Goal: Task Accomplishment & Management: Manage account settings

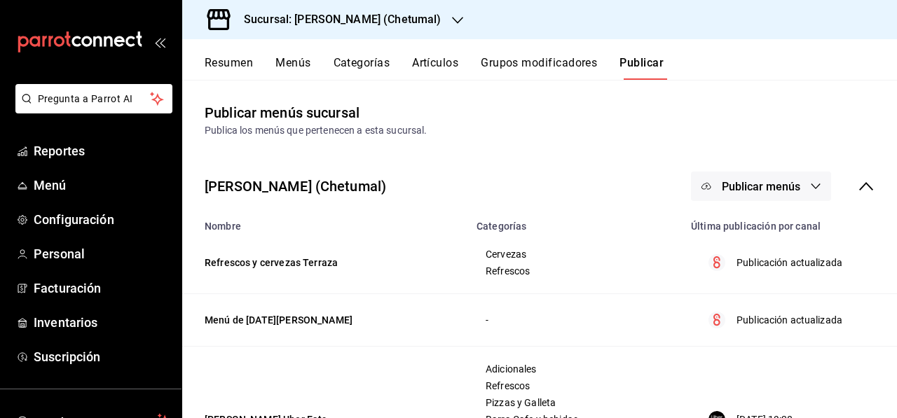
drag, startPoint x: 258, startPoint y: 71, endPoint x: 684, endPoint y: 166, distance: 437.1
click at [692, 167] on div "[PERSON_NAME] (Chetumal) Publicar menús" at bounding box center [539, 186] width 715 height 52
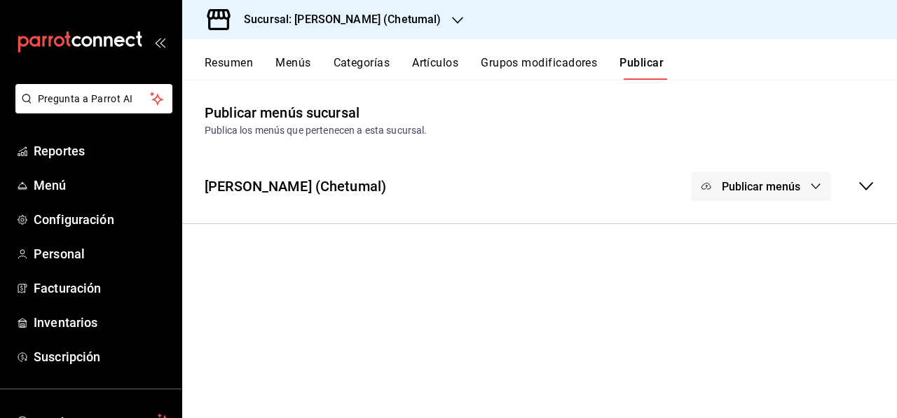
click at [425, 63] on button "Artículos" at bounding box center [435, 68] width 46 height 24
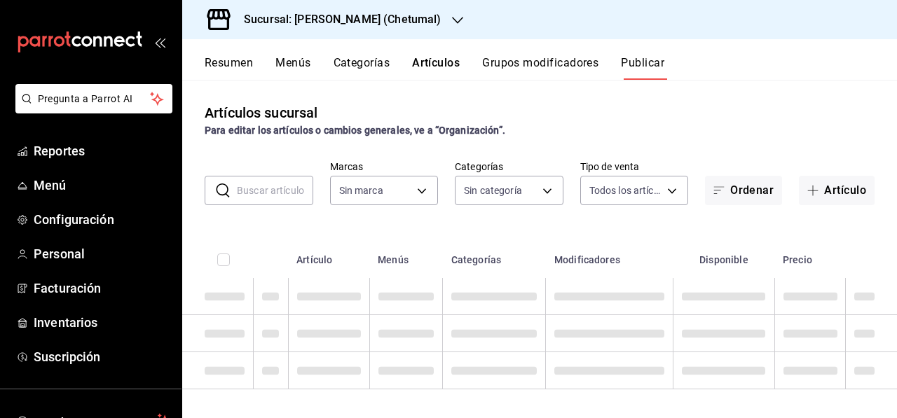
type input "1e1dcecb-146a-4c38-a37f-07a66fe23c0d"
click at [286, 63] on button "Menús" at bounding box center [292, 68] width 35 height 24
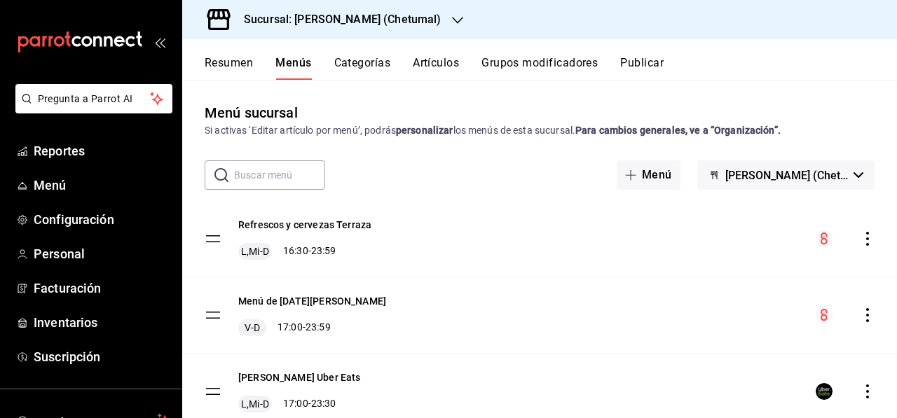
click at [427, 50] on div "Resumen Menús Categorías Artículos Grupos modificadores Publicar" at bounding box center [539, 59] width 715 height 41
click at [435, 76] on button "Artículos" at bounding box center [436, 68] width 46 height 24
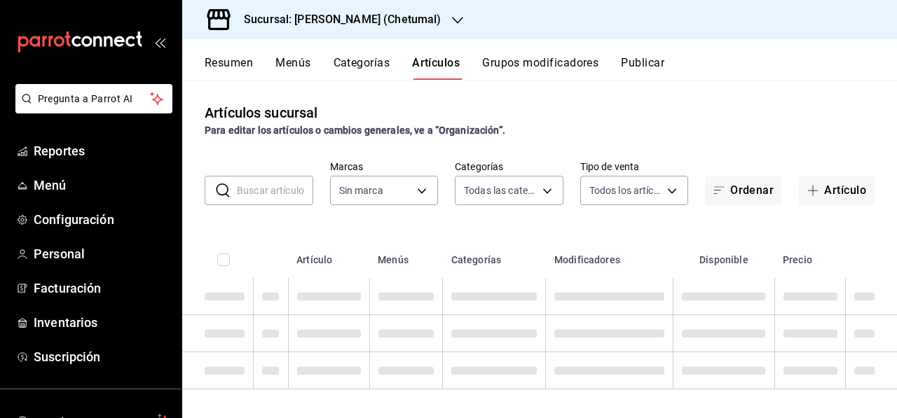
type input "1e1dcecb-146a-4c38-a37f-07a66fe23c0d"
click at [295, 193] on input "text" at bounding box center [275, 191] width 76 height 28
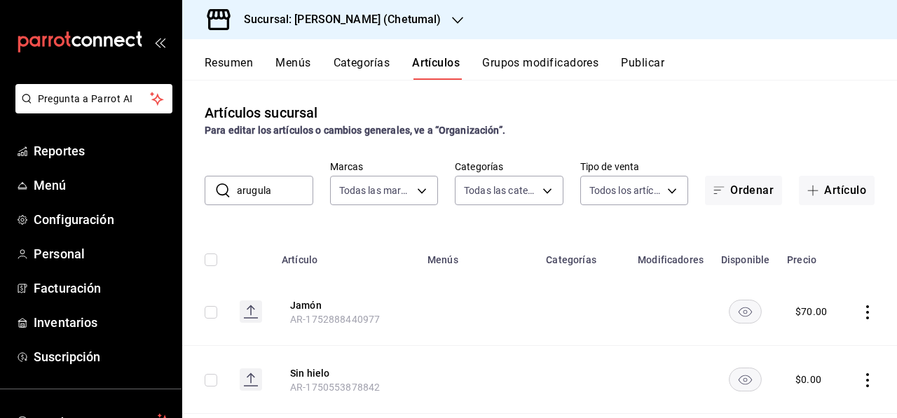
type input "arugula"
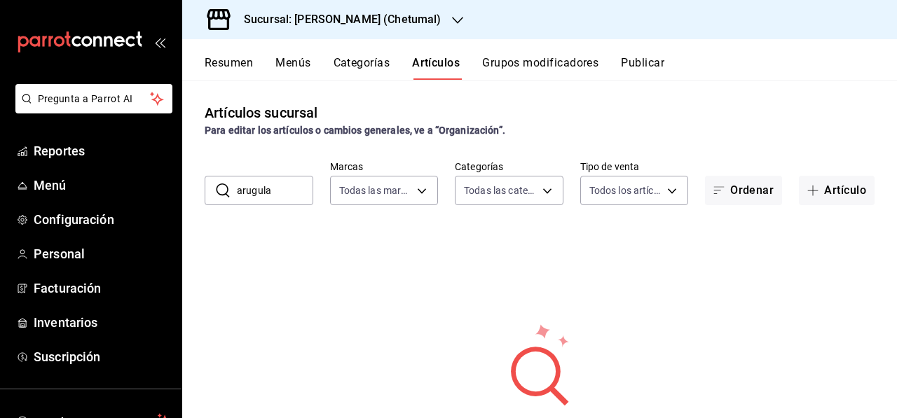
click at [294, 195] on input "arugula" at bounding box center [275, 191] width 76 height 28
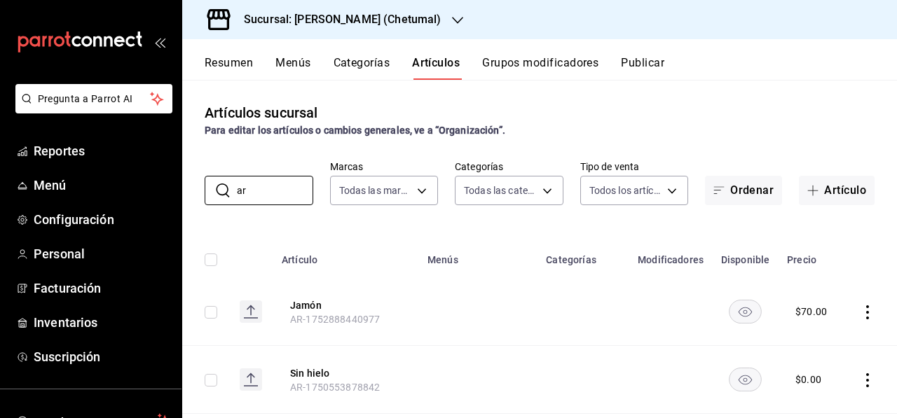
scroll to position [140, 0]
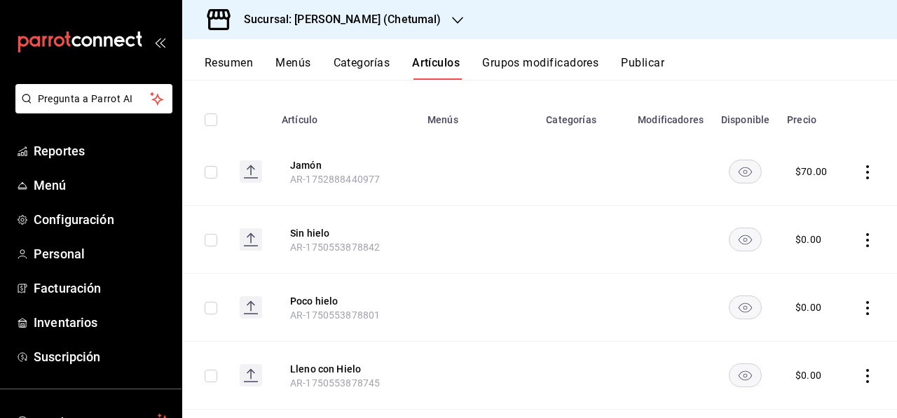
click at [360, 123] on th "Artículo" at bounding box center [346, 115] width 146 height 45
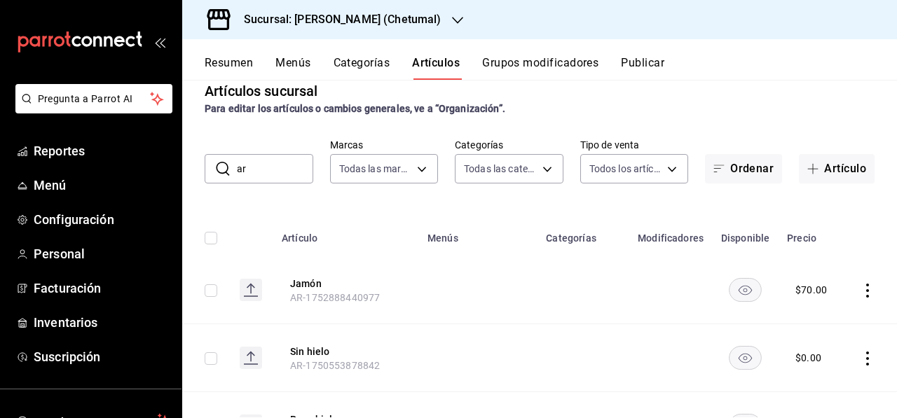
scroll to position [0, 0]
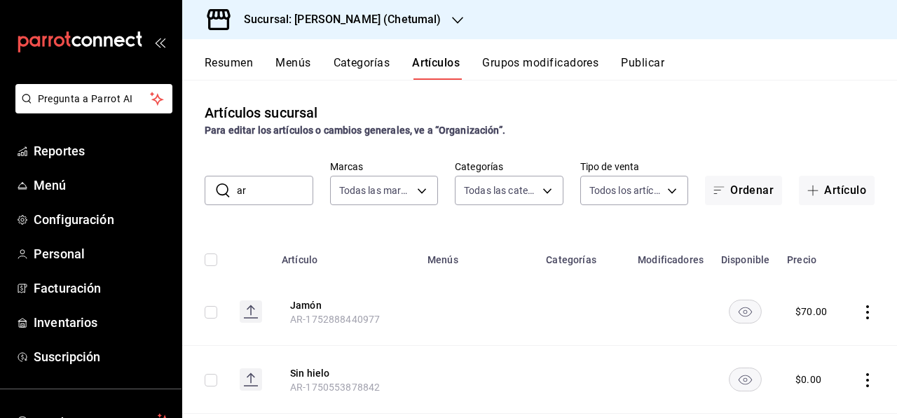
click at [294, 191] on input "ar" at bounding box center [275, 191] width 76 height 28
drag, startPoint x: 235, startPoint y: 209, endPoint x: 223, endPoint y: 212, distance: 11.6
click at [223, 212] on div "Artículos sucursal Para editar los artículos o cambios generales, ve a “Organiz…" at bounding box center [539, 249] width 715 height 338
click at [283, 187] on input "ar" at bounding box center [275, 191] width 76 height 28
type input "aru"
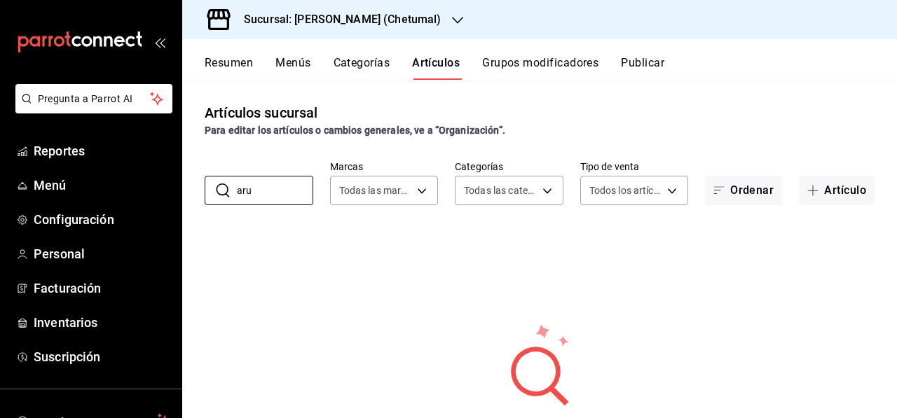
click at [536, 62] on button "Grupos modificadores" at bounding box center [540, 68] width 116 height 24
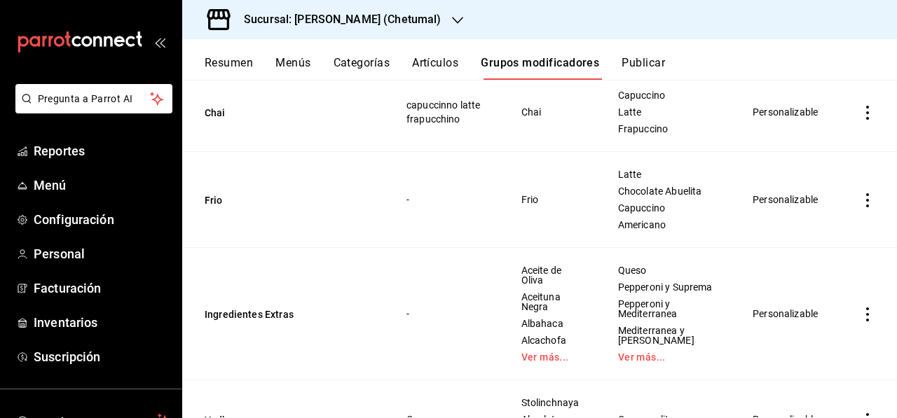
scroll to position [701, 0]
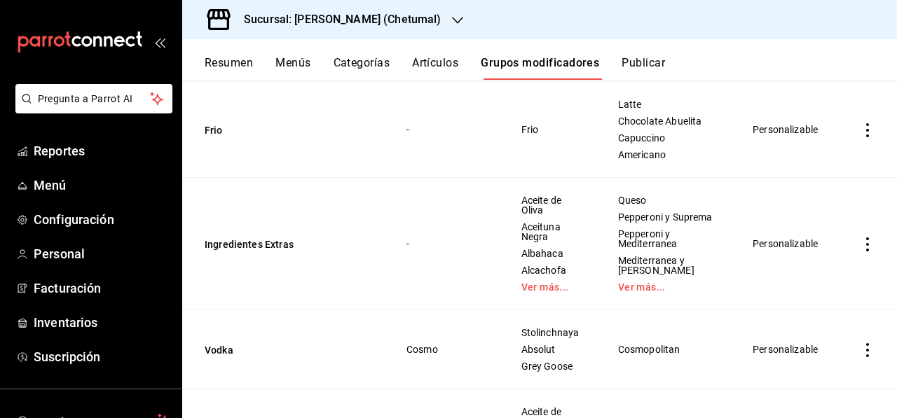
click at [771, 248] on td "Personalizable" at bounding box center [787, 244] width 102 height 132
click at [558, 292] on link "Ver más..." at bounding box center [552, 287] width 62 height 10
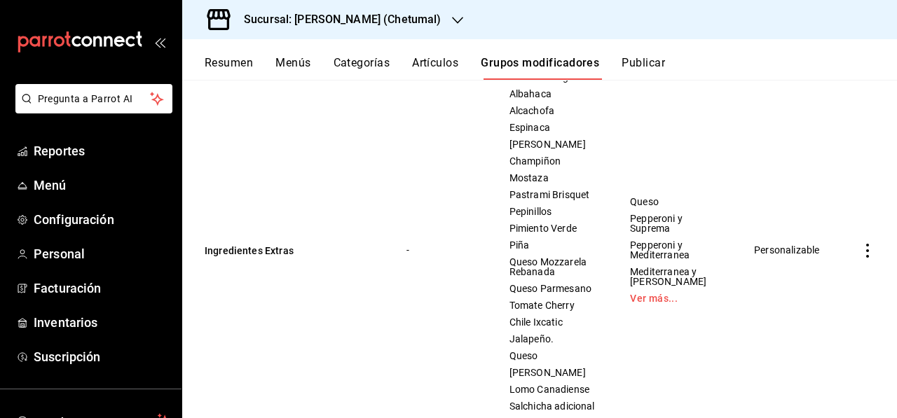
scroll to position [761, 0]
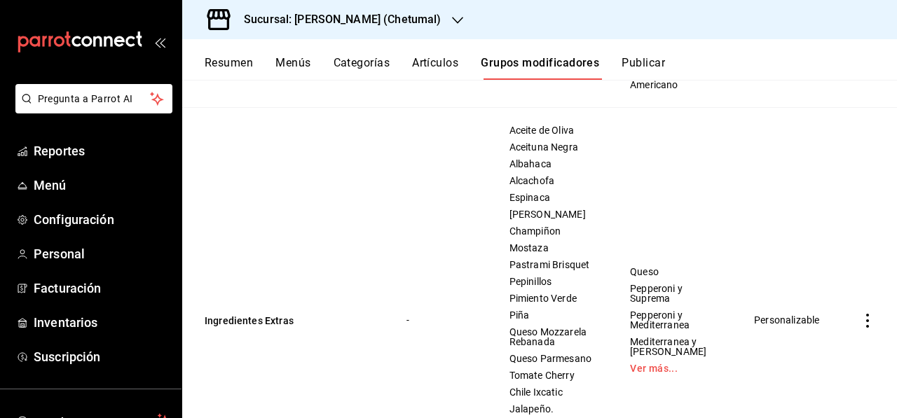
click at [249, 366] on td "Ingredientes Extras" at bounding box center [285, 320] width 207 height 425
click at [251, 328] on button "Ingredientes Extras" at bounding box center [289, 321] width 168 height 14
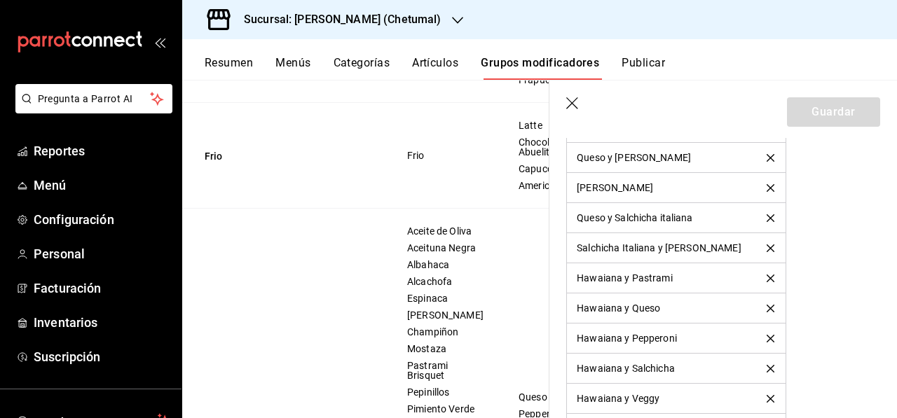
scroll to position [3750, 0]
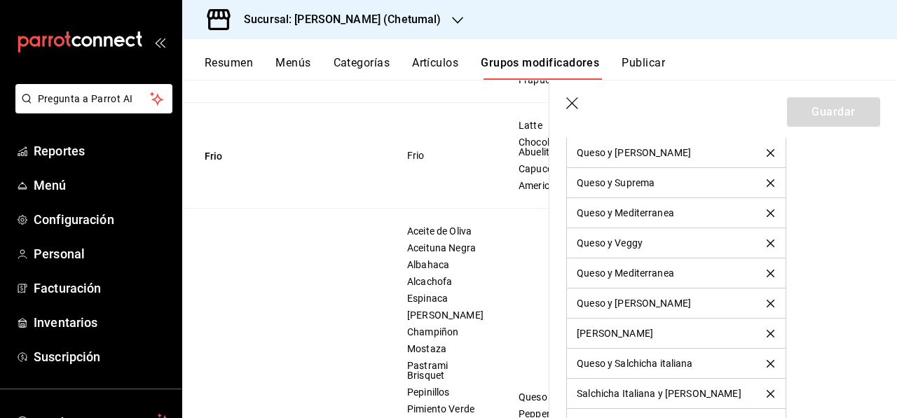
click at [476, 177] on td "Frio" at bounding box center [444, 156] width 111 height 106
click at [571, 111] on icon "button" at bounding box center [573, 104] width 14 height 14
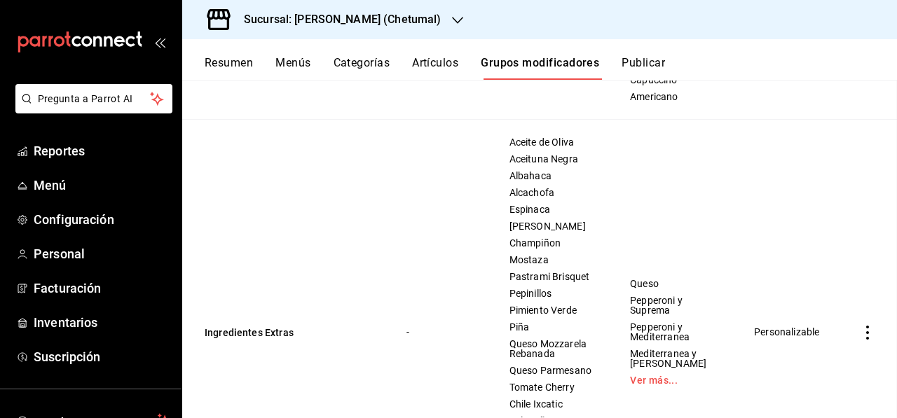
scroll to position [715, 0]
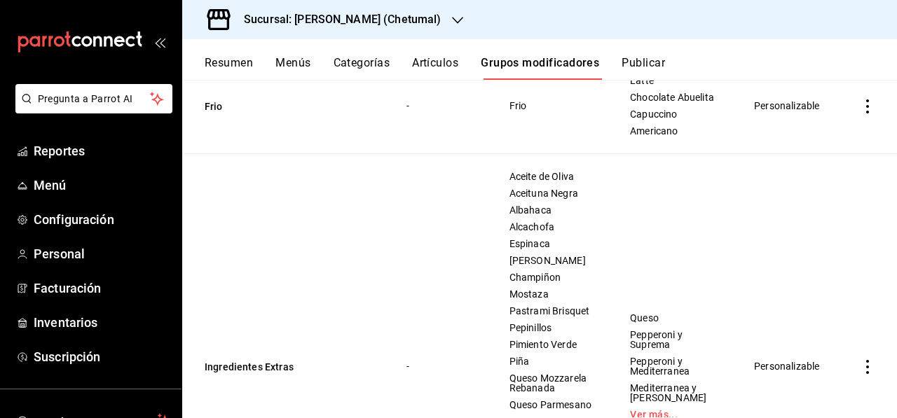
click at [450, 69] on button "Artículos" at bounding box center [435, 68] width 46 height 24
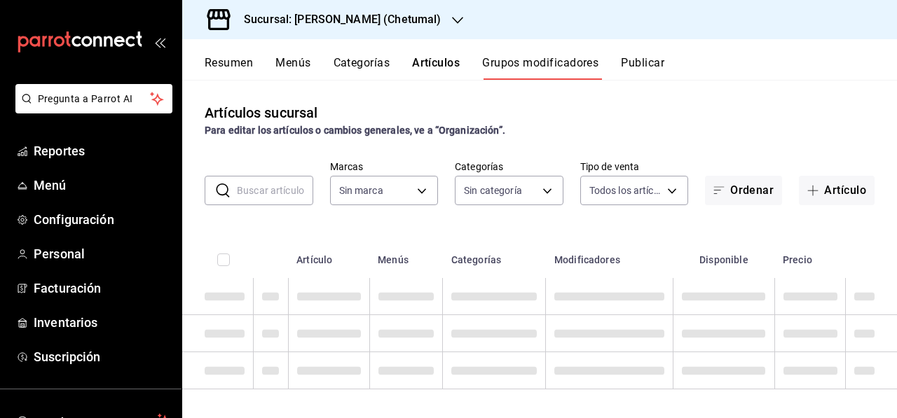
type input "1e1dcecb-146a-4c38-a37f-07a66fe23c0d"
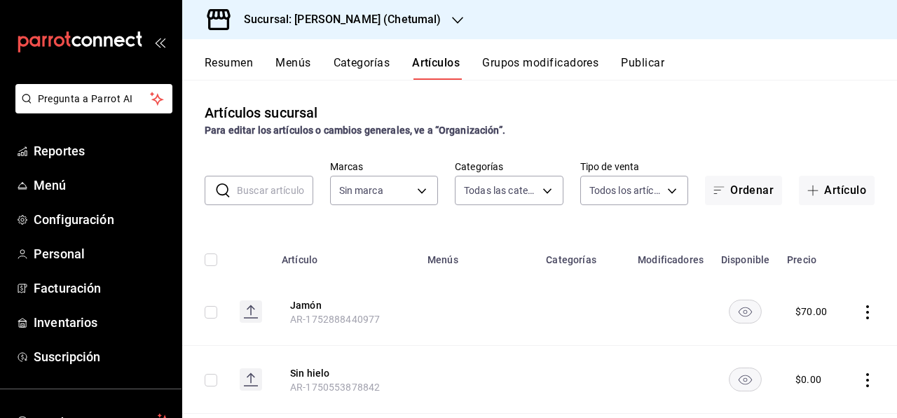
type input "afeef8b8-472a-4080-9df8-2e42184c4c11,f98108bb-a2b2-4d05-9419-5e1f5dc0d9f4,7f33e…"
type input "1e1dcecb-146a-4c38-a37f-07a66fe23c0d"
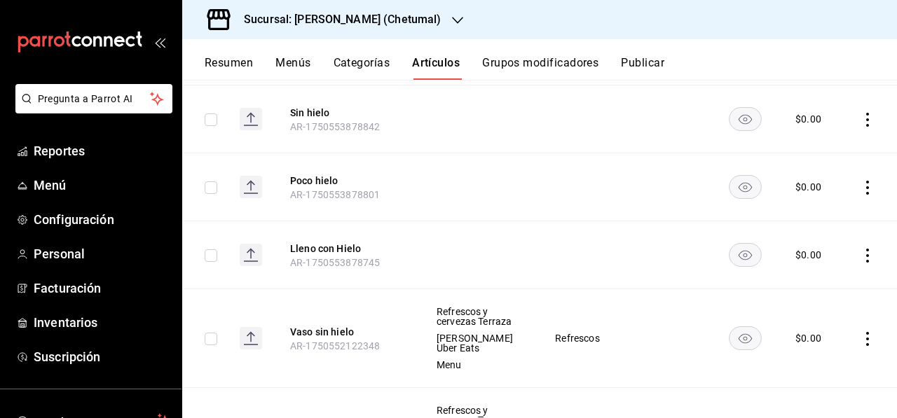
scroll to position [350, 0]
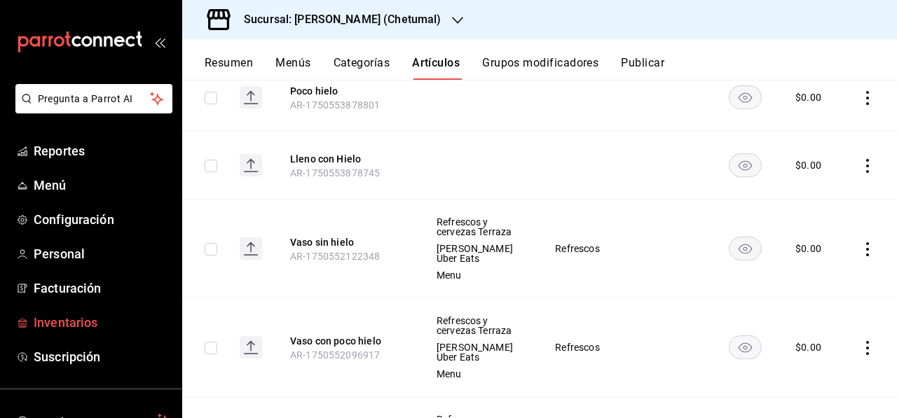
click at [90, 323] on span "Inventarios" at bounding box center [102, 322] width 137 height 19
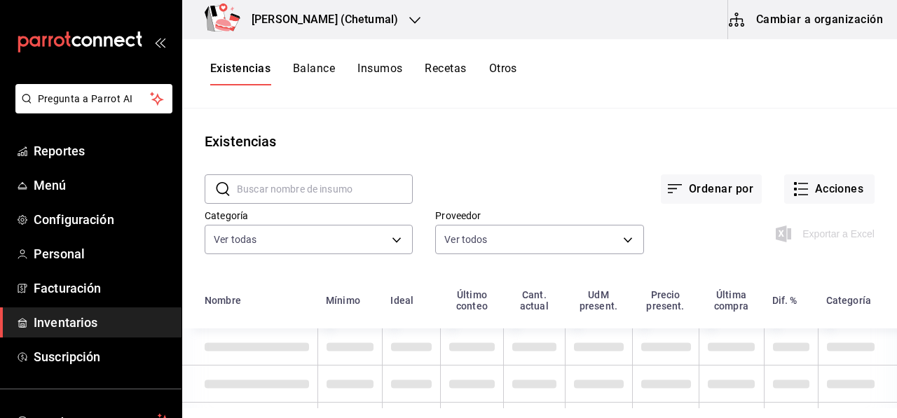
click at [833, 27] on button "Cambiar a organización" at bounding box center [807, 19] width 158 height 39
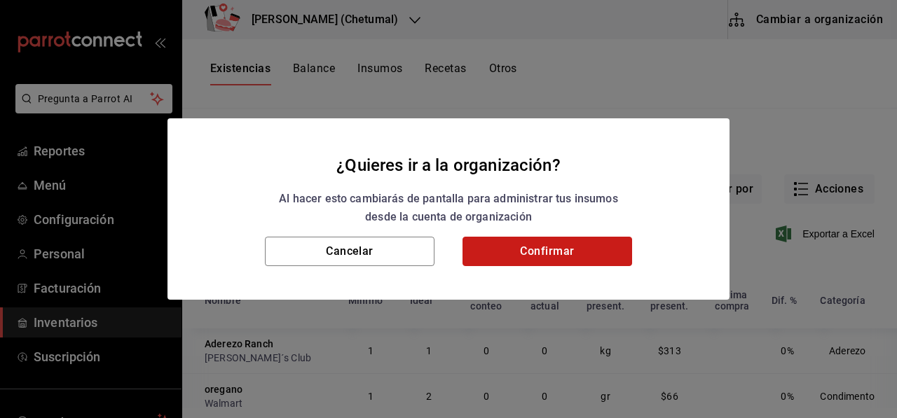
click at [471, 249] on button "Confirmar" at bounding box center [547, 251] width 170 height 29
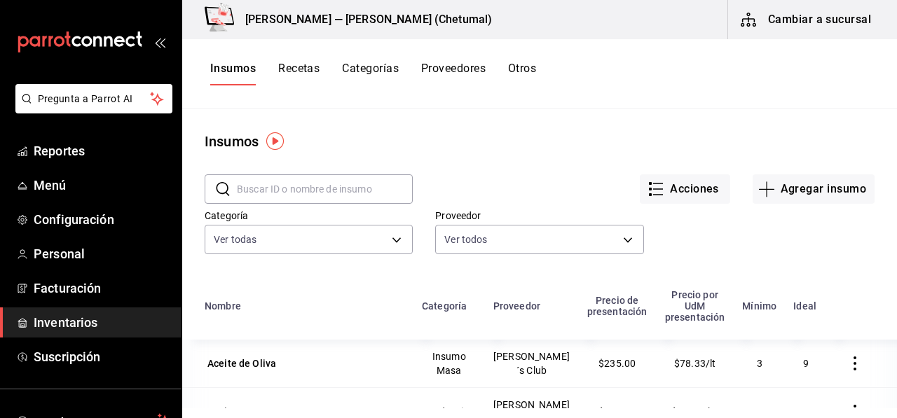
click at [327, 194] on input "text" at bounding box center [325, 189] width 176 height 28
type input "o"
type input "pastrami"
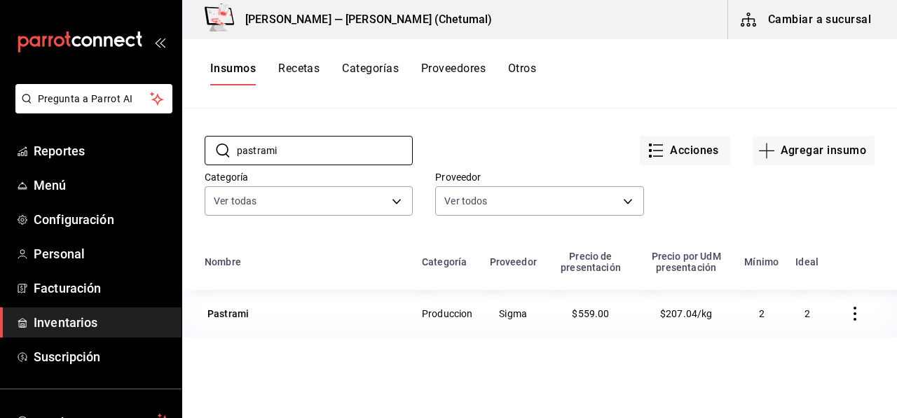
scroll to position [70, 0]
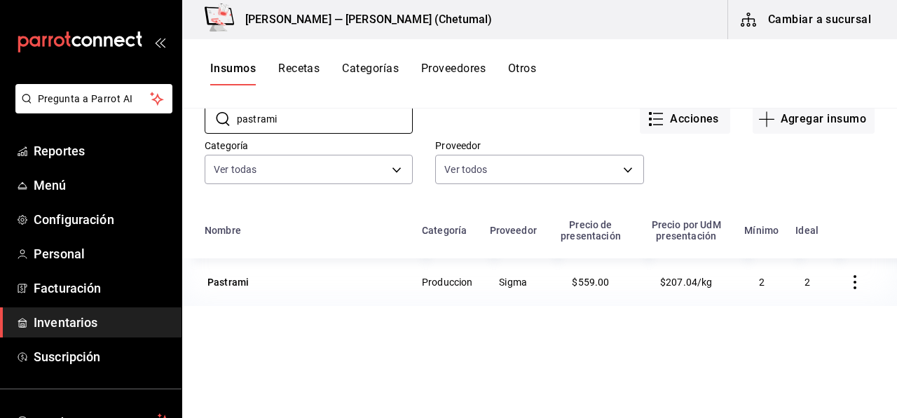
click at [423, 286] on td "Produccion" at bounding box center [447, 282] width 68 height 48
click at [236, 289] on div "Pastrami" at bounding box center [227, 282] width 41 height 14
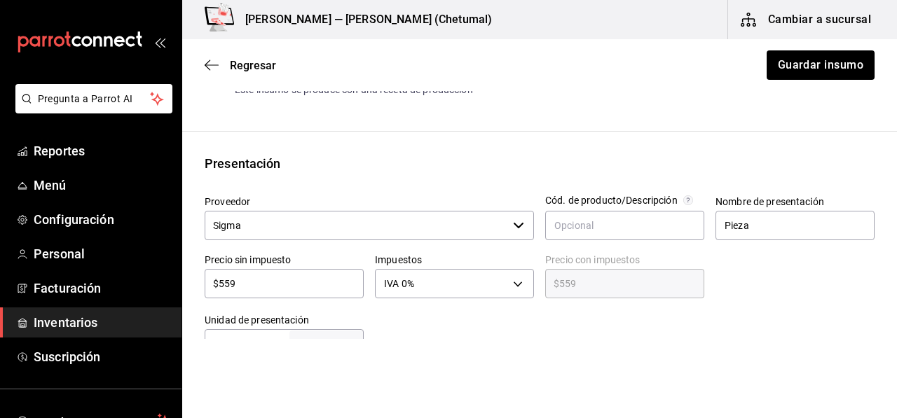
scroll to position [280, 0]
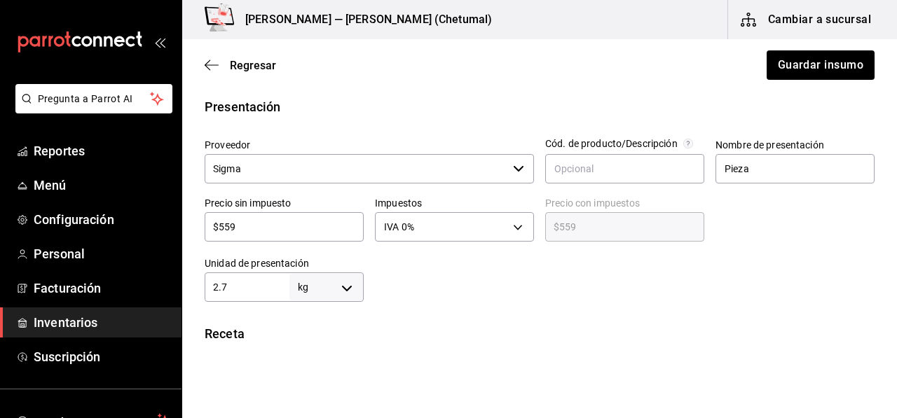
click at [262, 289] on input "2.7" at bounding box center [247, 287] width 85 height 17
type input "2."
type input "2,000"
type input "2"
type input "3"
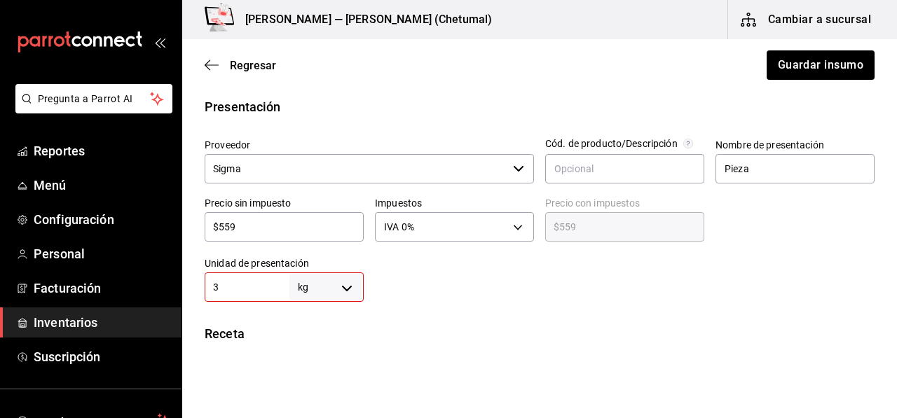
type input "3,000"
type input "3"
click at [398, 276] on div at bounding box center [619, 274] width 511 height 56
click at [333, 232] on input "$559" at bounding box center [284, 227] width 159 height 17
type input "$0.00"
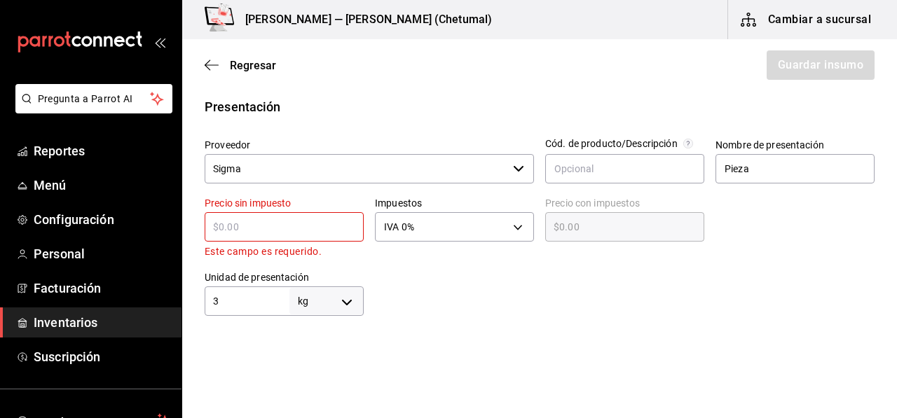
type input "$1"
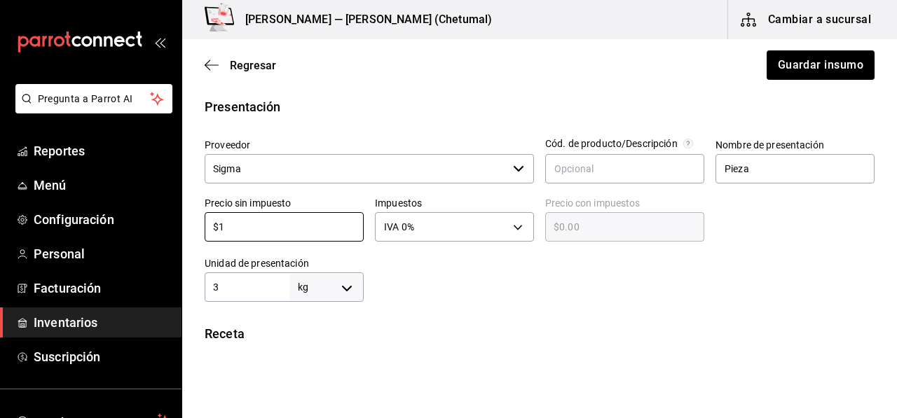
type input "$1.00"
type input "$14"
type input "$14.00"
type input "$147"
type input "$147.00"
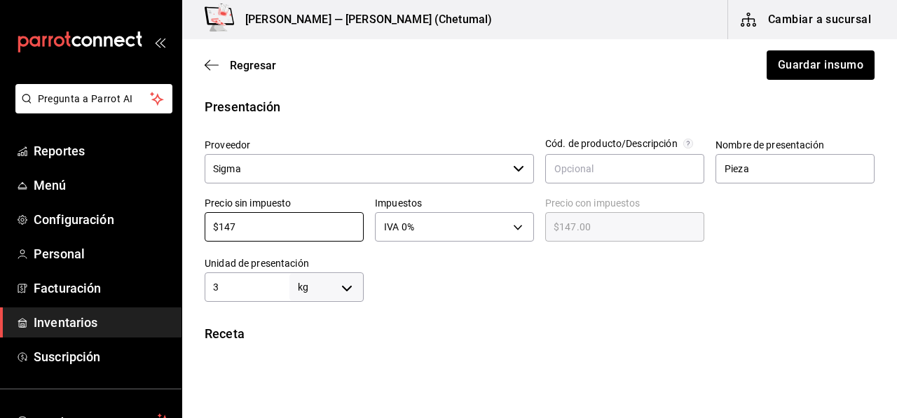
type input "$1,475"
type input "$1,475.00"
type input "$1,475"
click at [429, 318] on div "Insumo IN-1745295244035 Nombre Pastrami Categoría de inventario Produccion ​ Mí…" at bounding box center [539, 245] width 715 height 825
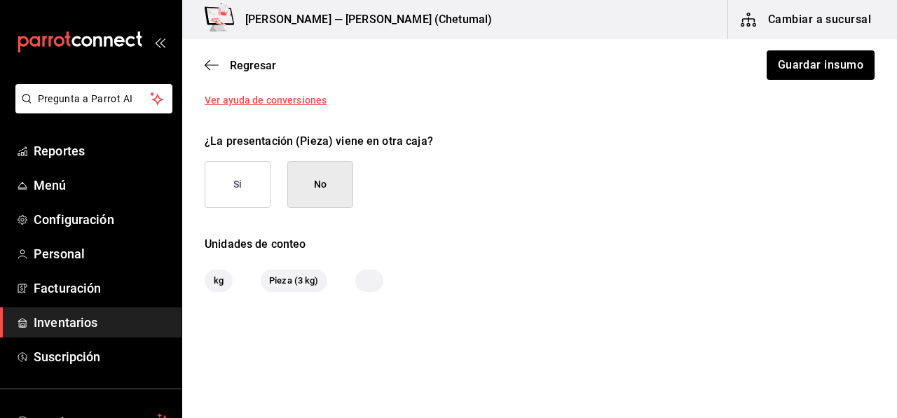
scroll to position [680, 0]
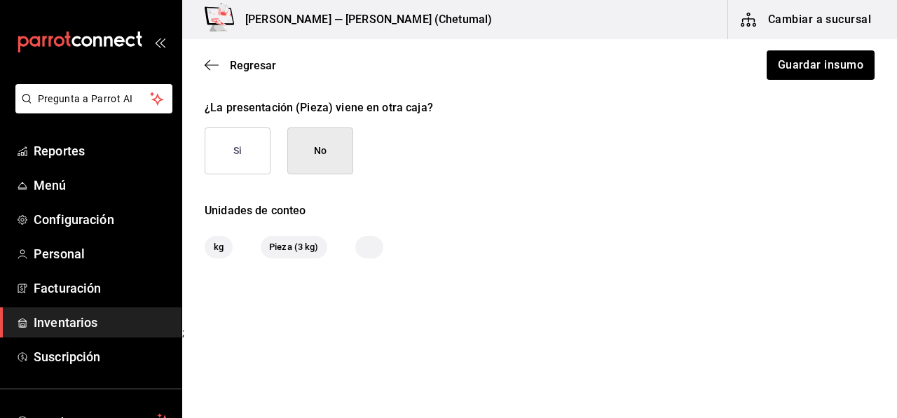
click at [380, 242] on div at bounding box center [369, 247] width 28 height 22
click at [799, 71] on button "Guardar insumo" at bounding box center [819, 64] width 109 height 29
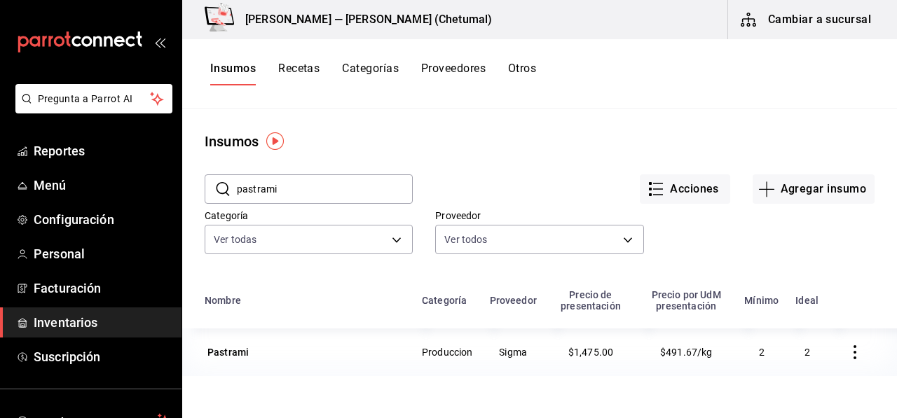
click at [304, 77] on button "Recetas" at bounding box center [298, 74] width 41 height 24
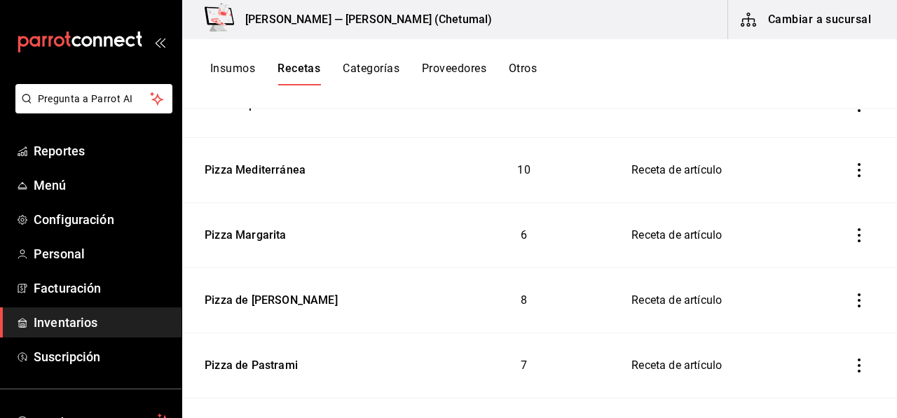
scroll to position [630, 0]
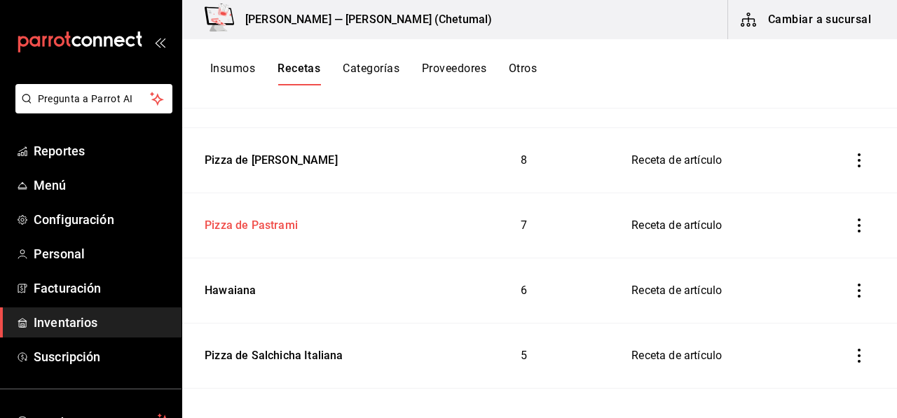
click at [264, 221] on div "Pizza de Pastrami" at bounding box center [248, 223] width 99 height 22
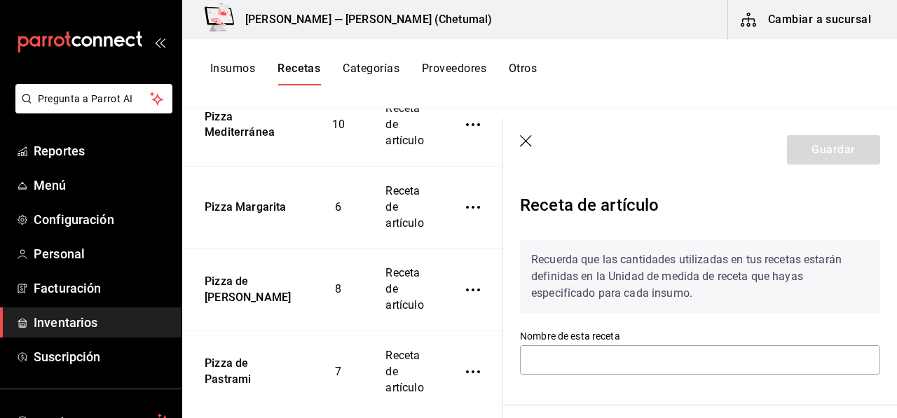
type input "Pizza de Pastrami"
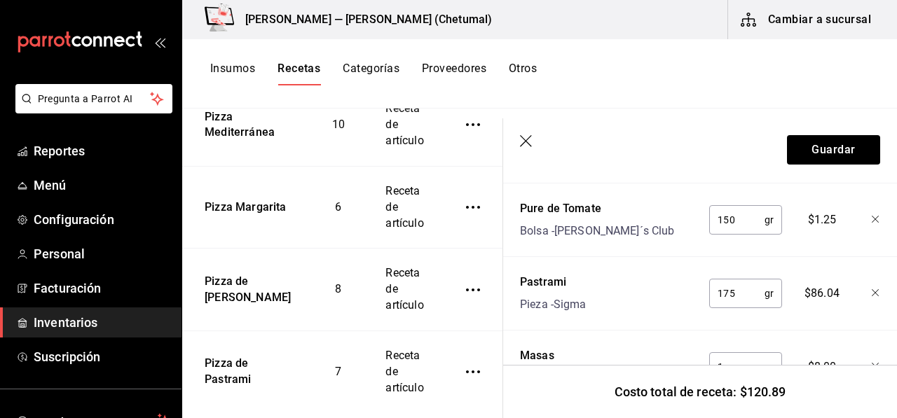
scroll to position [630, 0]
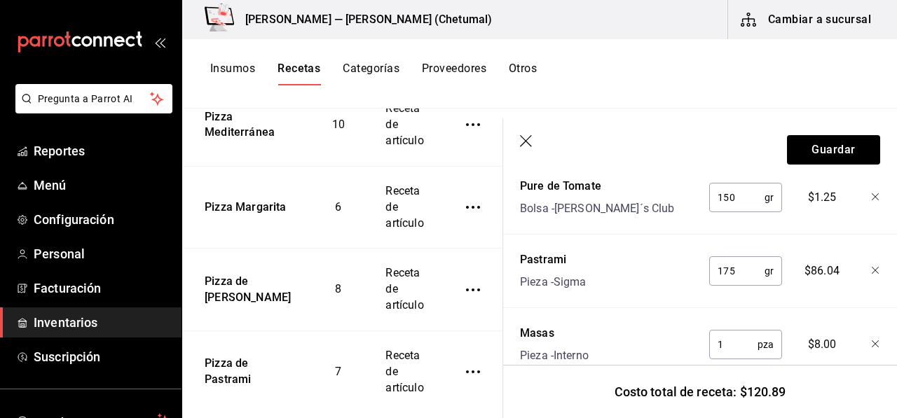
click at [525, 144] on icon "button" at bounding box center [527, 142] width 14 height 14
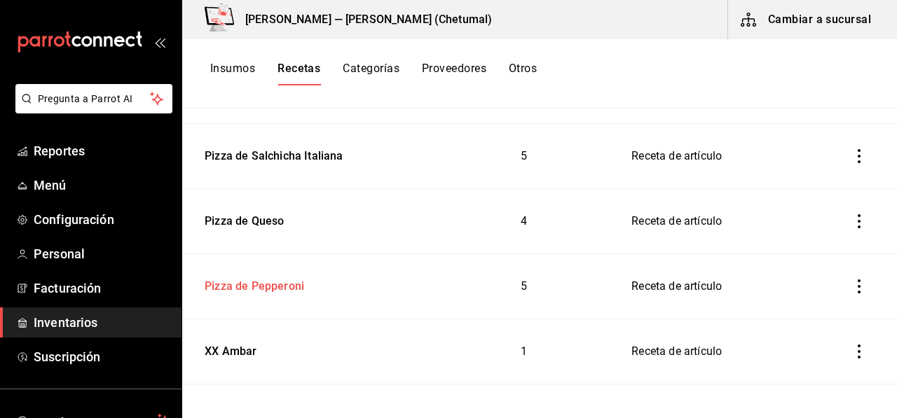
scroll to position [852, 0]
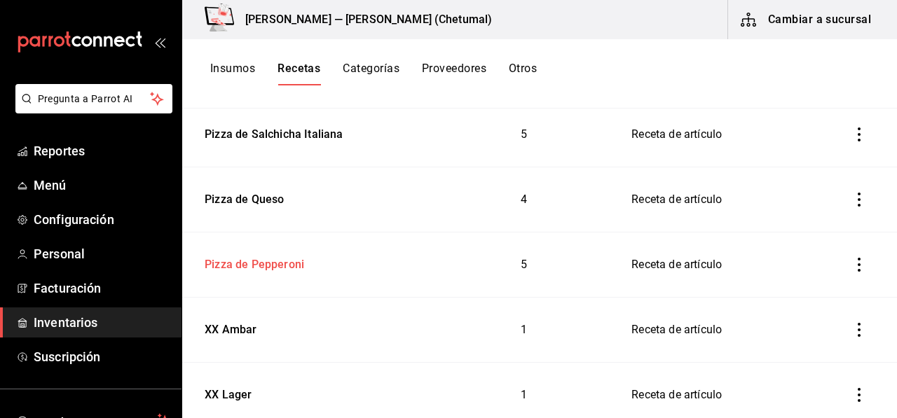
click at [271, 270] on td "Pizza de Pepperoni" at bounding box center [307, 265] width 251 height 65
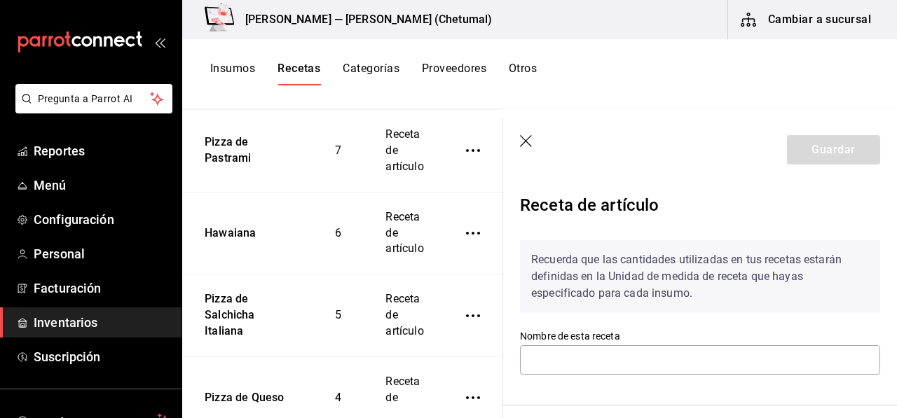
type input "Pizza de Pepperoni"
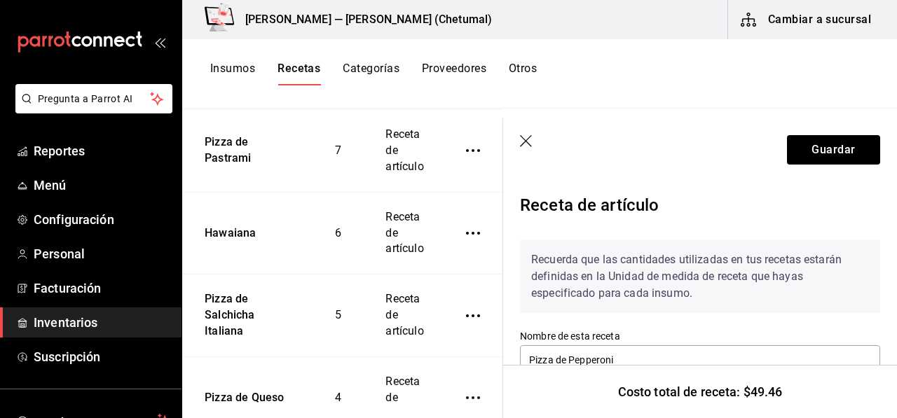
click at [769, 143] on header "Guardar" at bounding box center [700, 149] width 394 height 63
click at [798, 138] on button "Guardar" at bounding box center [833, 149] width 93 height 29
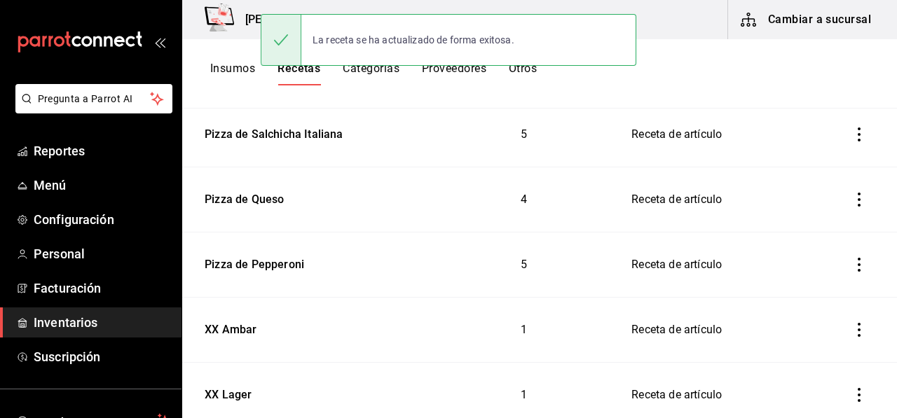
click at [249, 69] on button "Insumos" at bounding box center [232, 74] width 45 height 24
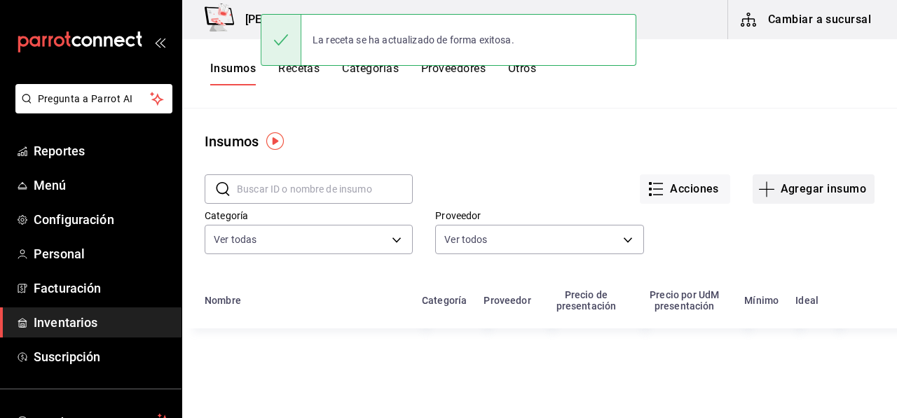
click at [796, 188] on button "Agregar insumo" at bounding box center [813, 188] width 122 height 29
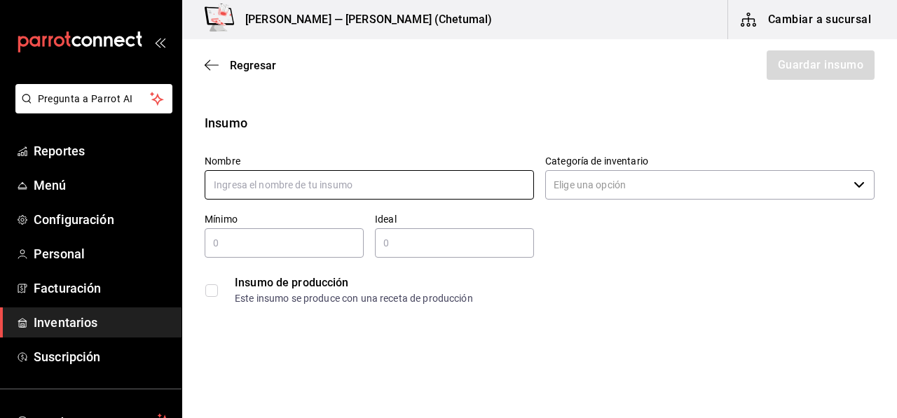
click at [377, 184] on input "text" at bounding box center [369, 184] width 329 height 29
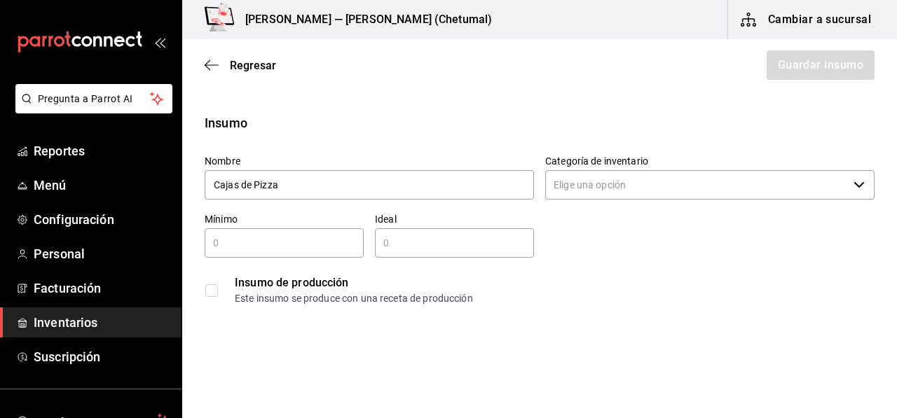
type input "Cajas de Pizza"
click at [577, 195] on input "Categoría de inventario" at bounding box center [696, 184] width 303 height 29
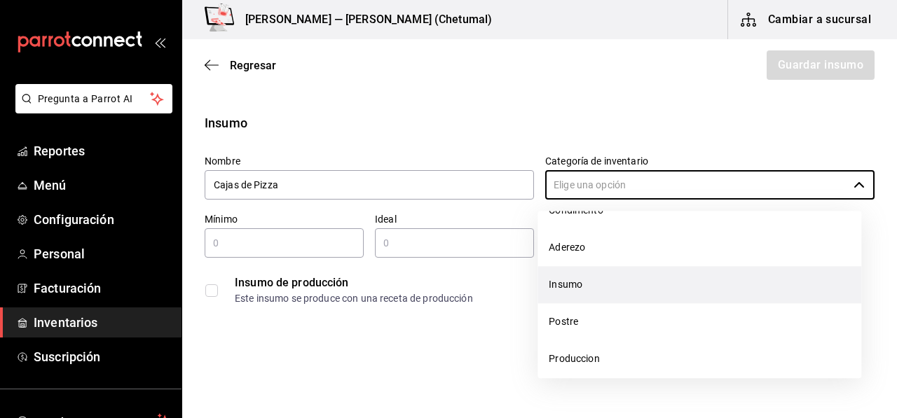
scroll to position [449, 0]
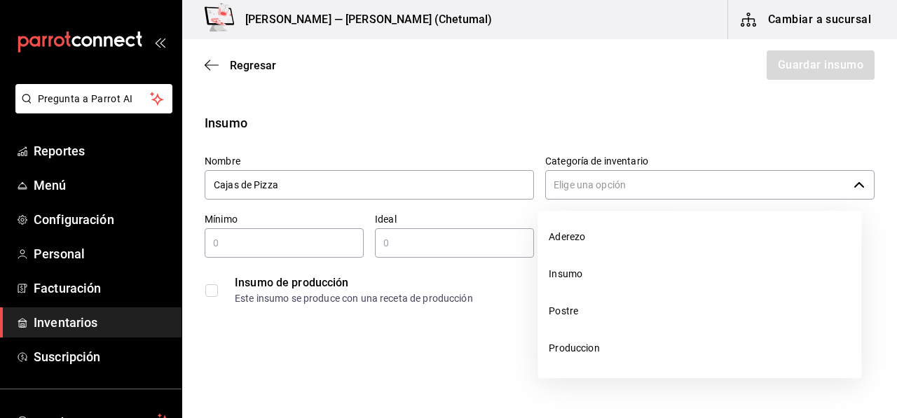
click at [663, 189] on input "Categoría de inventario" at bounding box center [696, 184] width 303 height 29
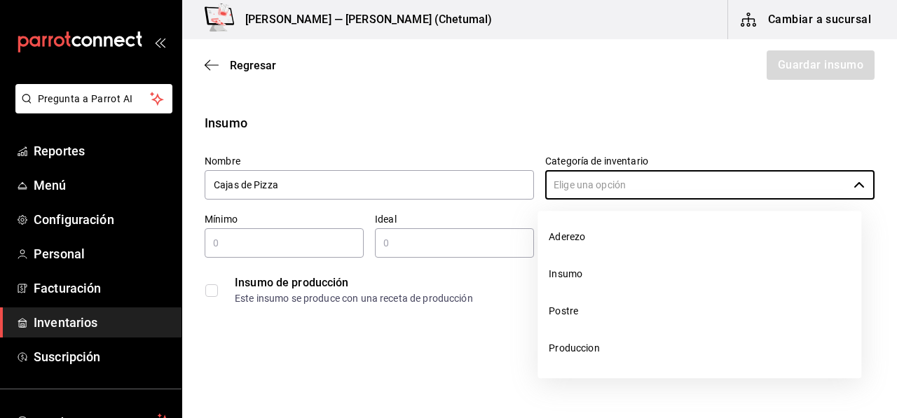
click at [619, 356] on li "Produccion" at bounding box center [699, 348] width 324 height 37
type input "Produccion"
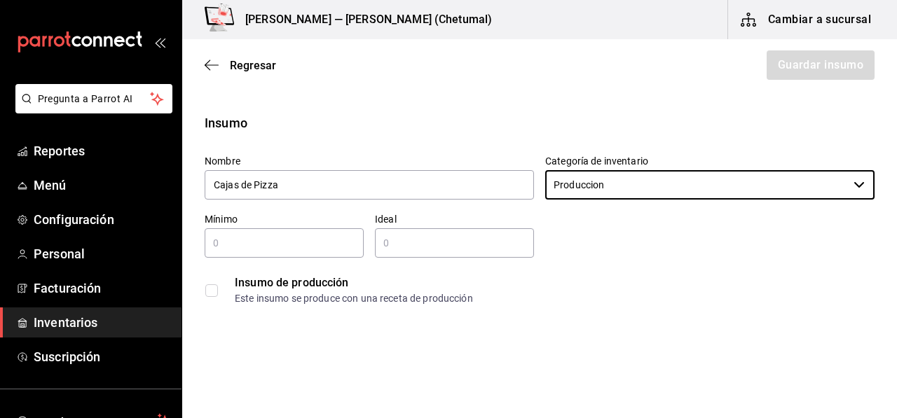
click at [316, 252] on div "​" at bounding box center [284, 242] width 159 height 29
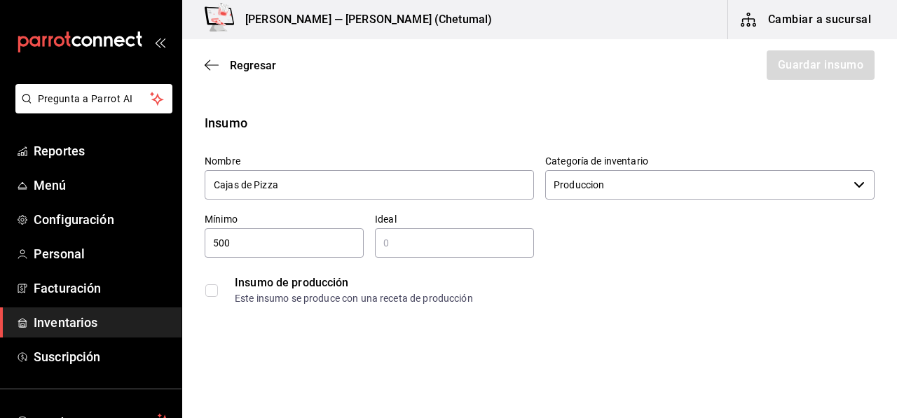
type input "500"
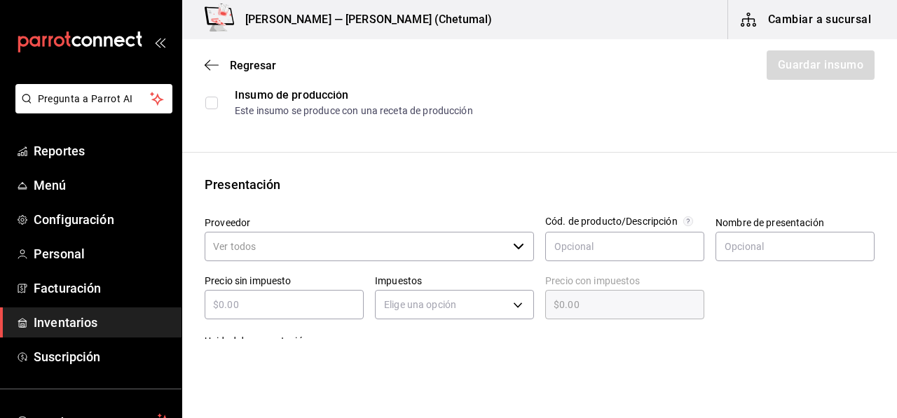
scroll to position [210, 0]
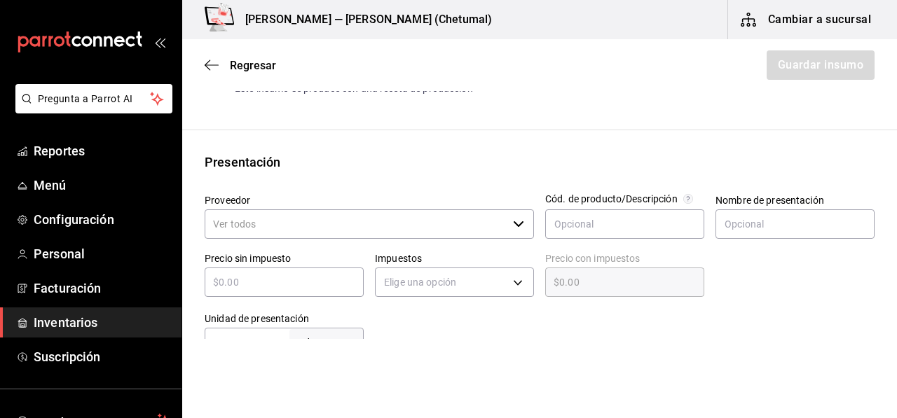
type input "1,000"
click at [310, 214] on input "Proveedor" at bounding box center [356, 223] width 303 height 29
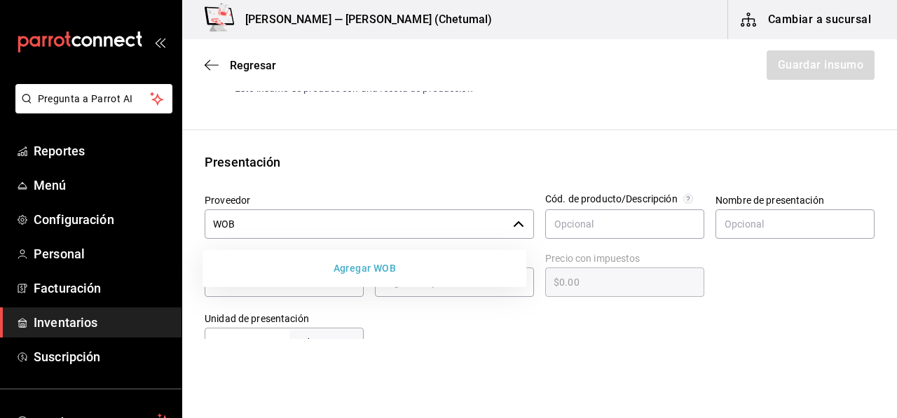
type input "WOB"
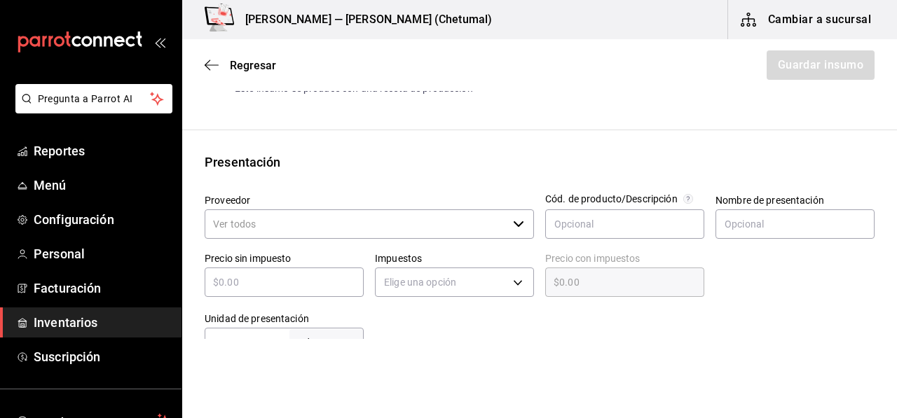
click at [330, 225] on input "Proveedor" at bounding box center [356, 223] width 303 height 29
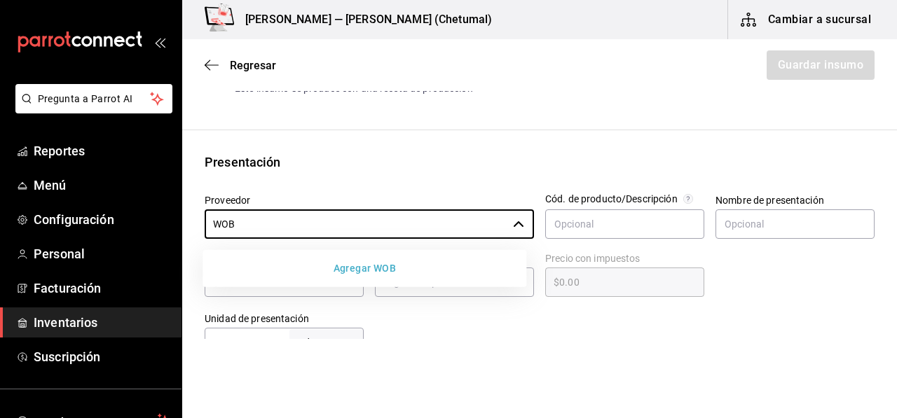
type input "WOB"
click at [347, 262] on button "Agregar WOB" at bounding box center [364, 269] width 312 height 26
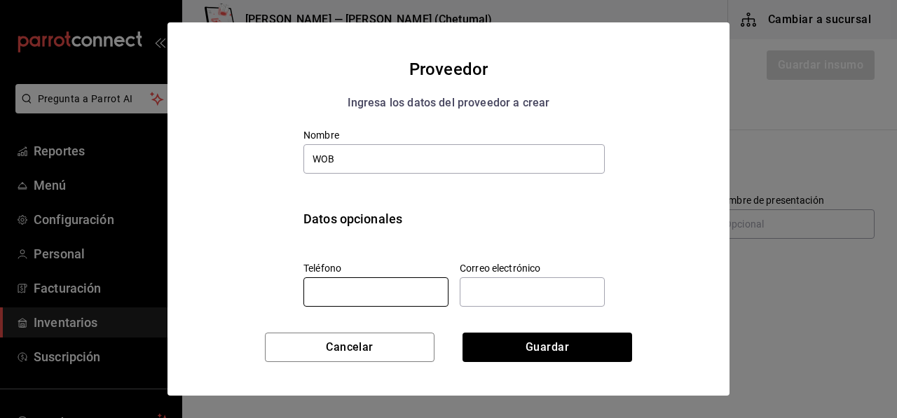
type input "WOB"
click at [339, 282] on input "tel" at bounding box center [375, 291] width 145 height 29
paste input "4613192933"
type input "4613192933"
click at [497, 290] on input "text" at bounding box center [532, 291] width 145 height 29
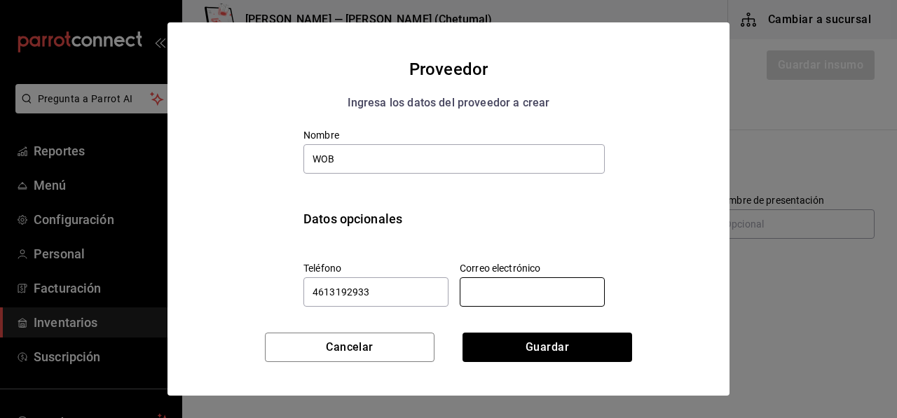
paste input "[EMAIL_ADDRESS][DOMAIN_NAME]"
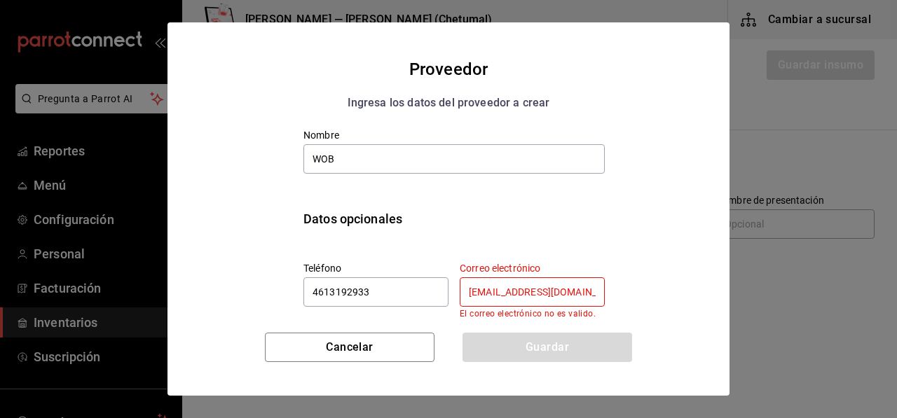
click at [462, 291] on input "[EMAIL_ADDRESS][DOMAIN_NAME]" at bounding box center [532, 291] width 145 height 29
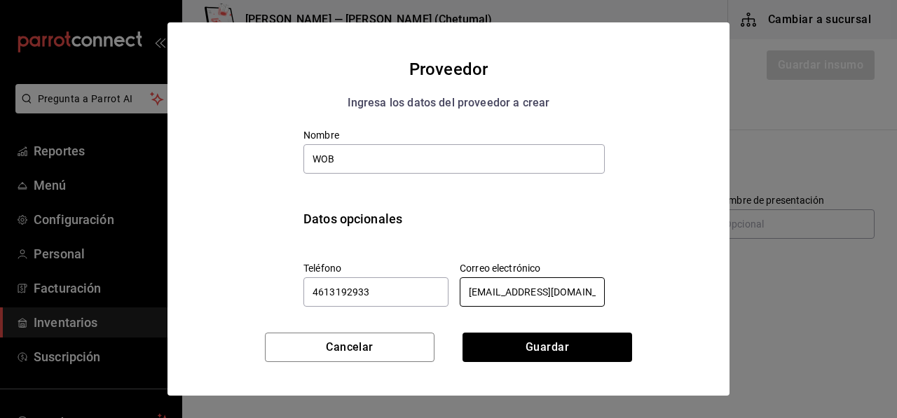
scroll to position [20, 0]
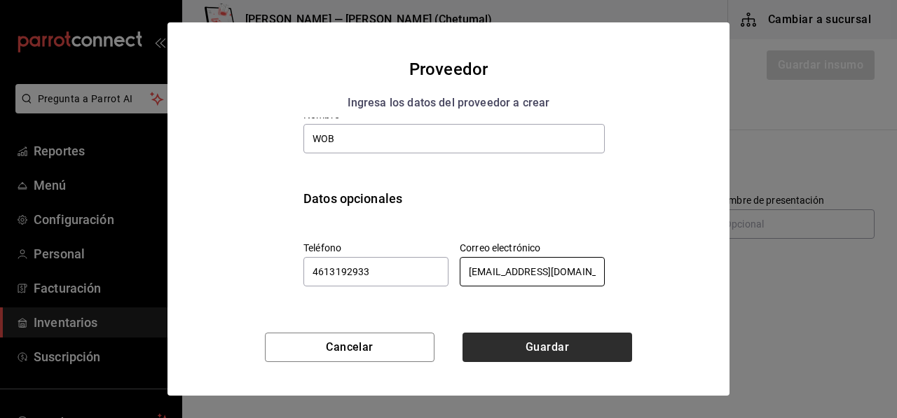
type input "[EMAIL_ADDRESS][DOMAIN_NAME]"
click at [524, 347] on button "Guardar" at bounding box center [547, 347] width 170 height 29
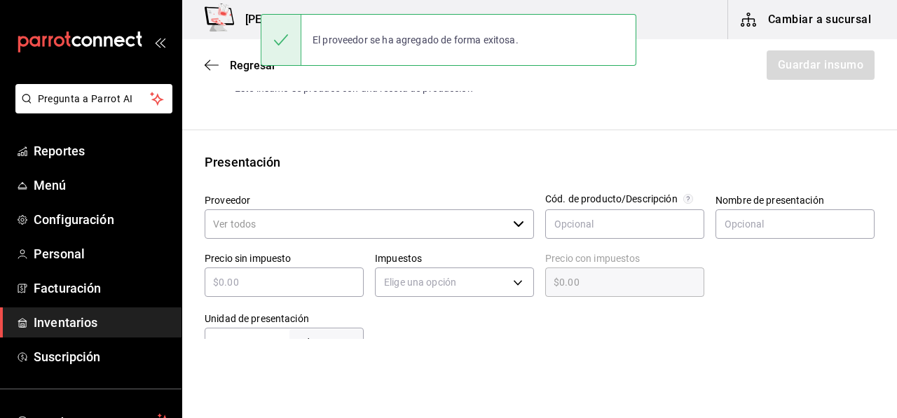
drag, startPoint x: 467, startPoint y: 252, endPoint x: 443, endPoint y: 229, distance: 33.2
click at [443, 229] on input "Proveedor" at bounding box center [356, 223] width 303 height 29
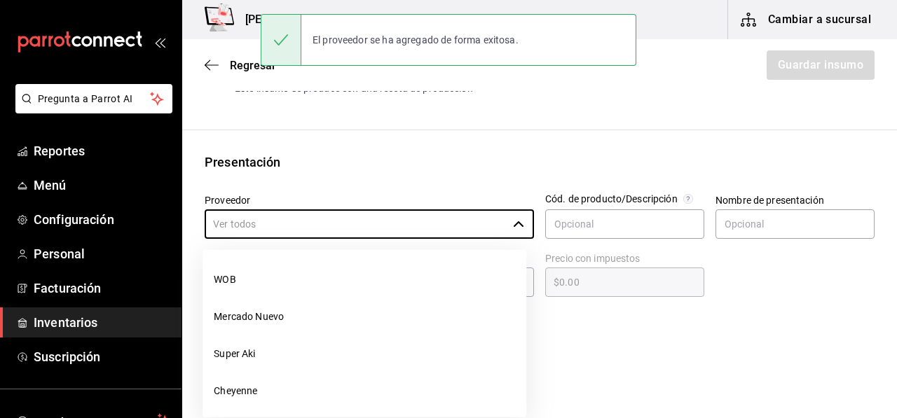
drag, startPoint x: 443, startPoint y: 229, endPoint x: 418, endPoint y: 239, distance: 27.7
click at [419, 238] on input "Proveedor" at bounding box center [356, 223] width 303 height 29
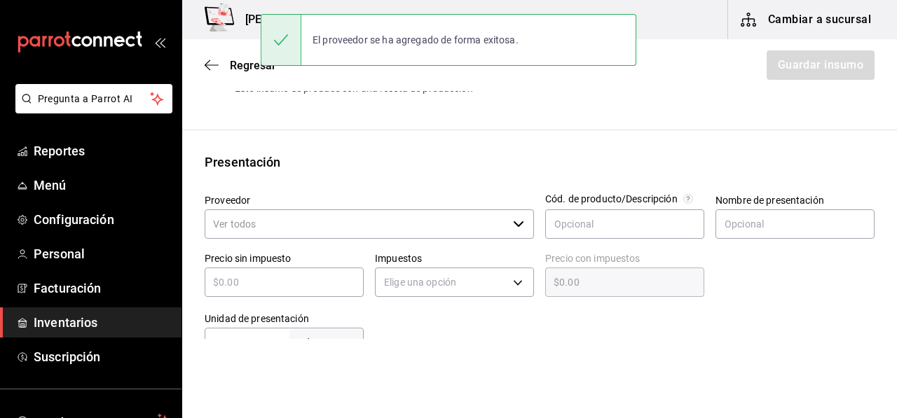
click at [401, 266] on body "Pregunta a Parrot AI Reportes Menú Configuración Personal Facturación Inventari…" at bounding box center [448, 169] width 897 height 339
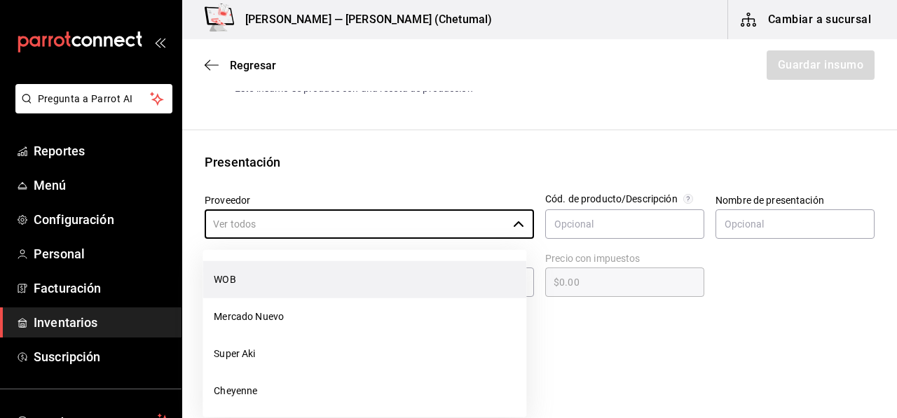
click at [243, 268] on li "WOB" at bounding box center [364, 279] width 324 height 37
type input "WOB"
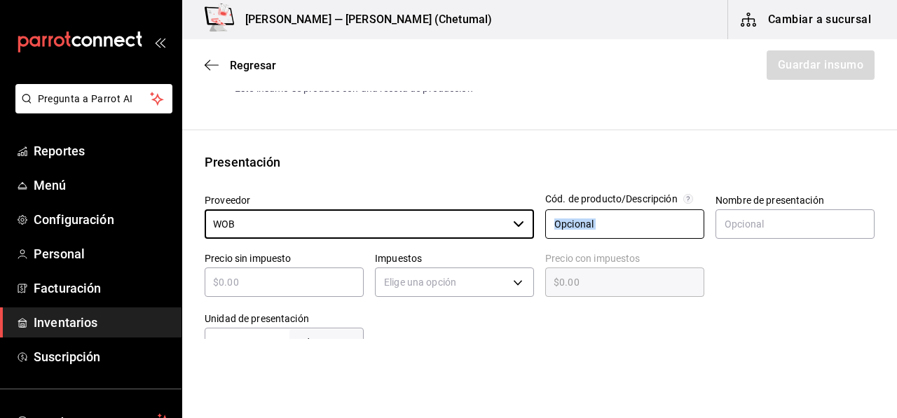
click at [696, 230] on div "Proveedor WOB ​ Cód. de producto/Descripción Nombre de presentación Precio sin …" at bounding box center [533, 270] width 681 height 174
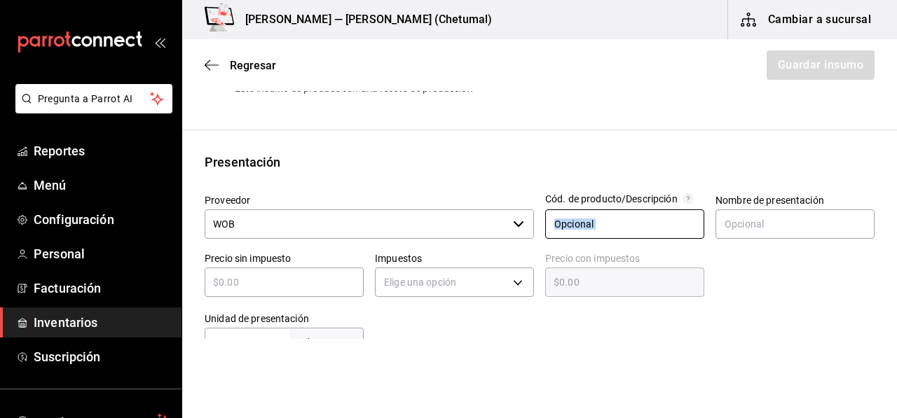
click at [686, 232] on input "text" at bounding box center [624, 223] width 159 height 29
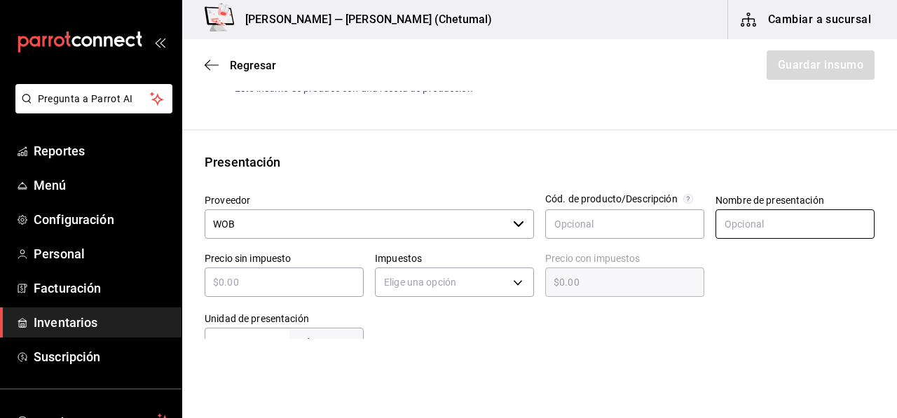
click at [745, 215] on input "text" at bounding box center [794, 223] width 159 height 29
click at [765, 270] on div at bounding box center [789, 271] width 170 height 60
click at [765, 228] on input "text" at bounding box center [794, 223] width 159 height 29
type input "P"
type input "Caja"
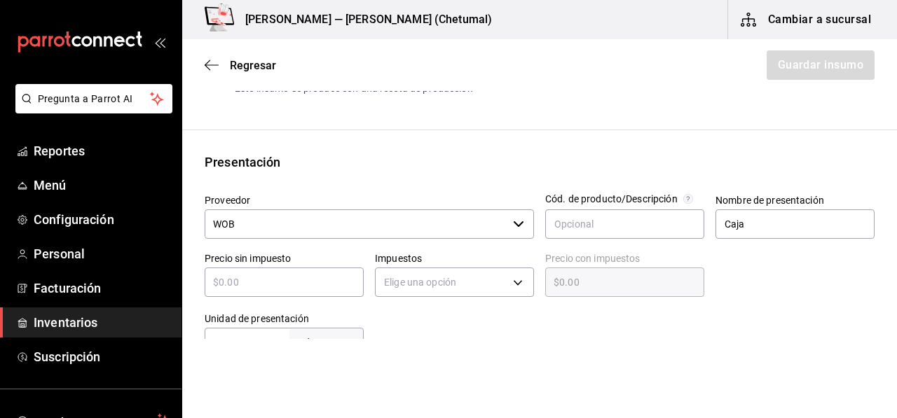
click at [248, 289] on input "text" at bounding box center [284, 282] width 159 height 17
click at [340, 277] on input "text" at bounding box center [284, 282] width 159 height 17
type input "$9"
type input "$9.00"
type input "$92"
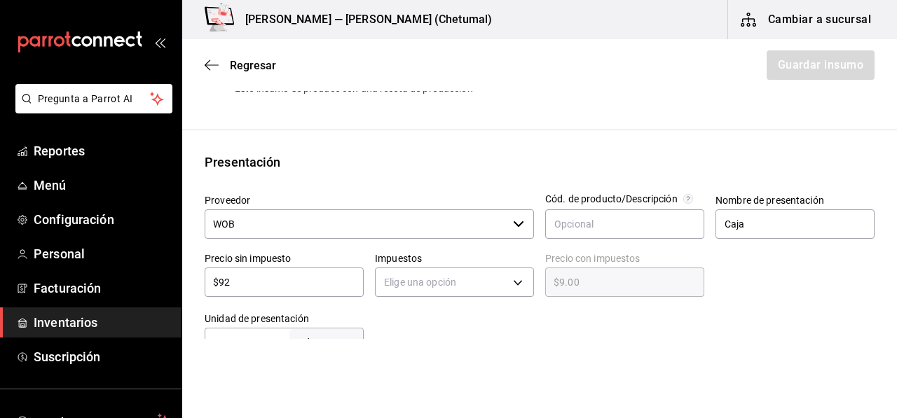
type input "$92.00"
type input "$926"
type input "$926.00"
type input "$9,268"
type input "$9,268.00"
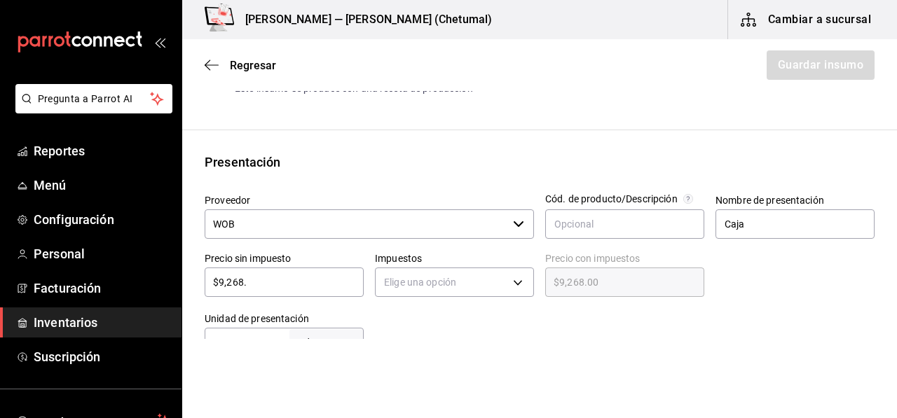
type input "$9,268.4"
type input "$9,268.40"
type input "$9,268.44"
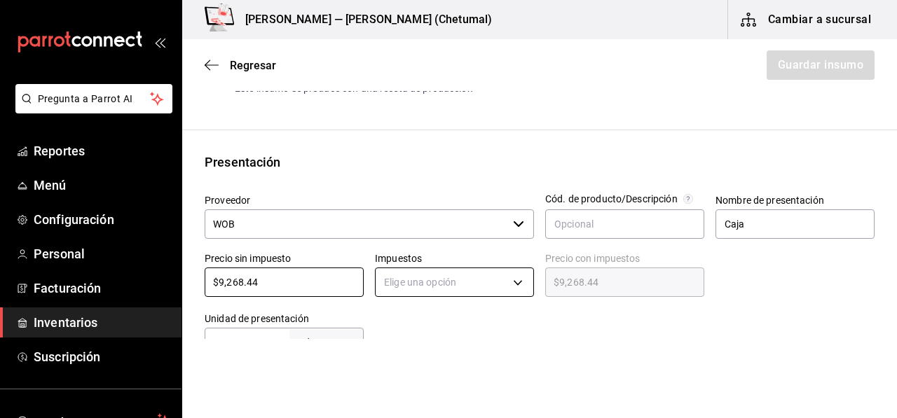
click at [399, 294] on body "Pregunta a Parrot AI Reportes Menú Configuración Personal Facturación Inventari…" at bounding box center [448, 169] width 897 height 339
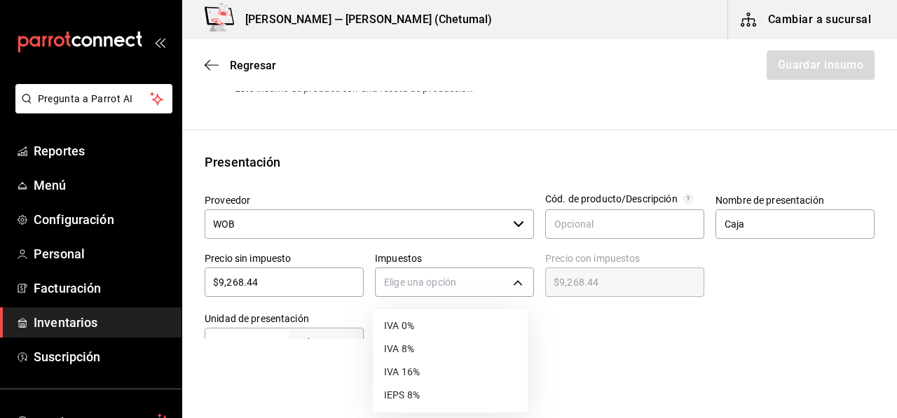
click at [422, 347] on li "IVA 8%" at bounding box center [450, 349] width 155 height 23
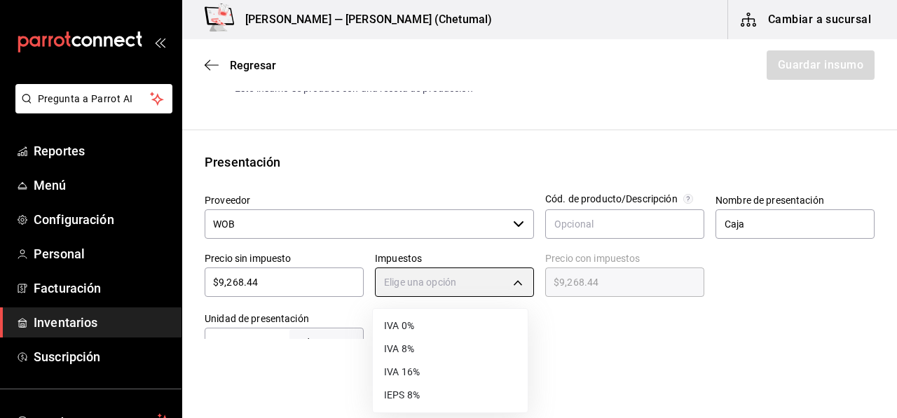
type input "IVA_8"
type input "$10,009.92"
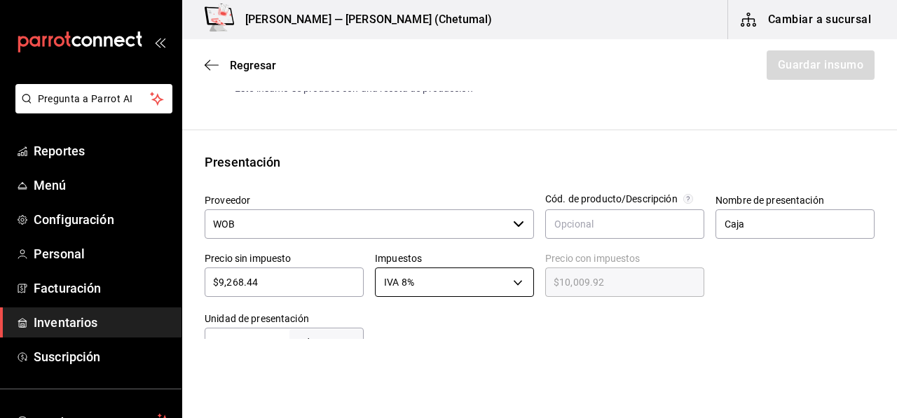
click at [499, 294] on body "Pregunta a Parrot AI Reportes Menú Configuración Personal Facturación Inventari…" at bounding box center [448, 169] width 897 height 339
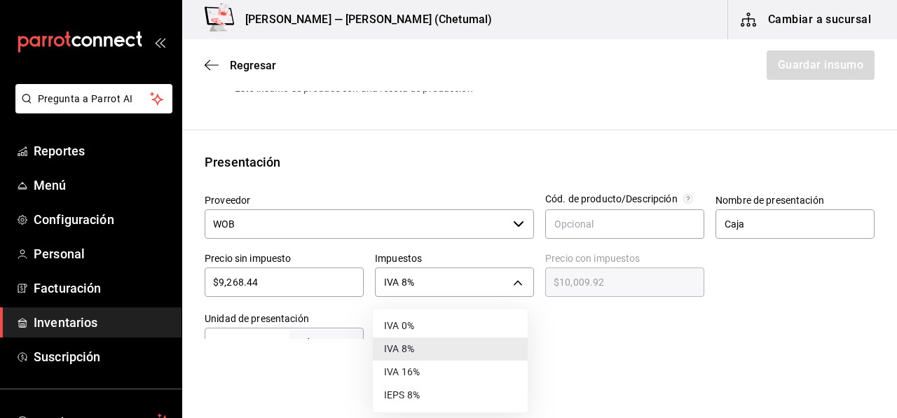
click at [435, 365] on li "IVA 16%" at bounding box center [450, 372] width 155 height 23
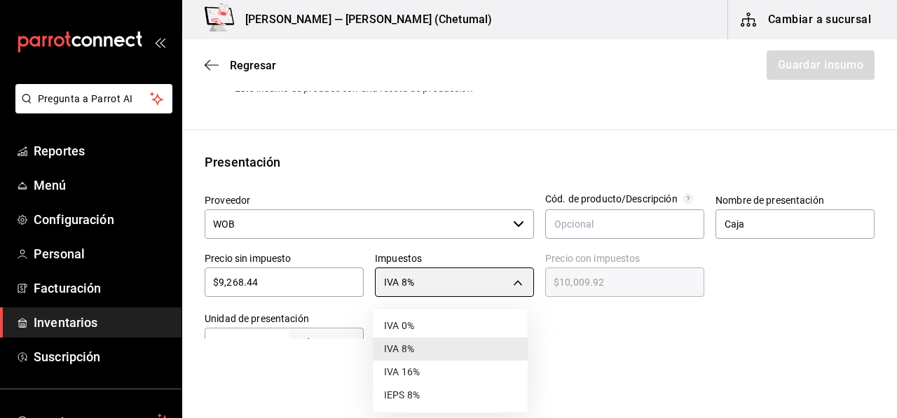
type input "IVA_16"
type input "$10,751.39"
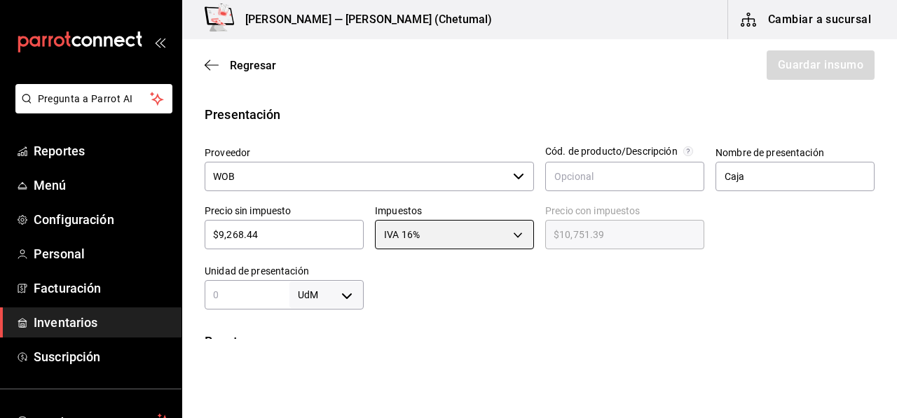
scroll to position [280, 0]
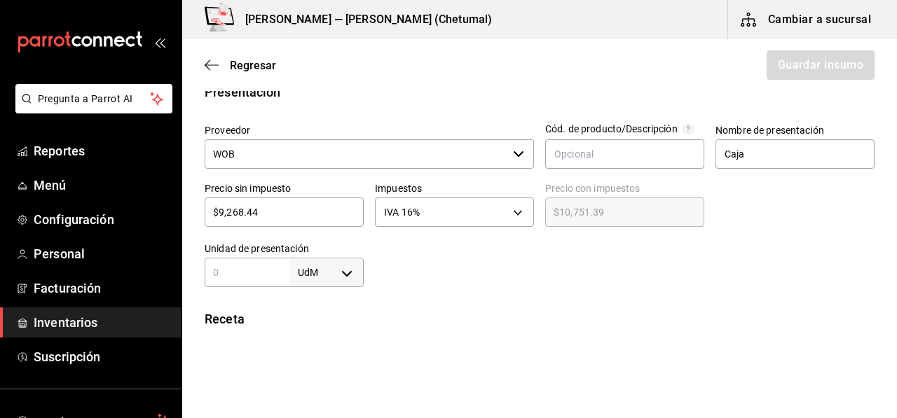
click at [279, 278] on input "text" at bounding box center [247, 272] width 85 height 17
type input "1"
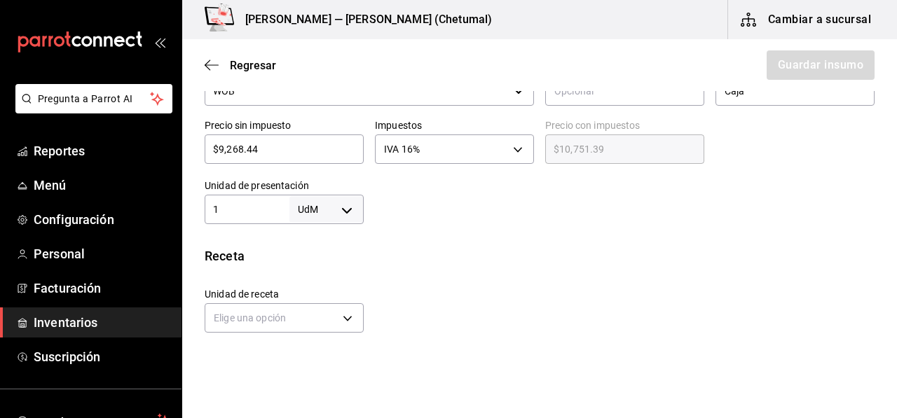
scroll to position [420, 0]
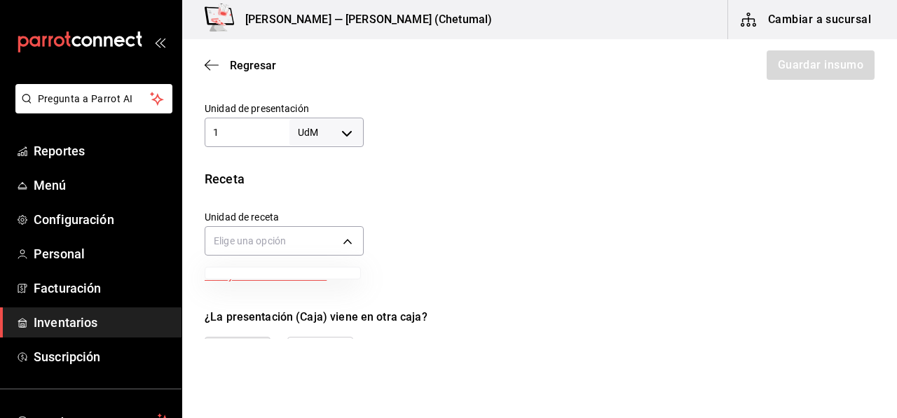
click at [263, 239] on body "Pregunta a Parrot AI Reportes Menú Configuración Personal Facturación Inventari…" at bounding box center [448, 169] width 897 height 339
click at [277, 246] on div at bounding box center [448, 209] width 897 height 418
click at [338, 246] on body "Pregunta a Parrot AI Reportes Menú Configuración Personal Facturación Inventari…" at bounding box center [448, 169] width 897 height 339
click at [338, 246] on div at bounding box center [448, 209] width 897 height 418
click at [323, 144] on body "Pregunta a Parrot AI Reportes Menú Configuración Personal Facturación Inventari…" at bounding box center [448, 169] width 897 height 339
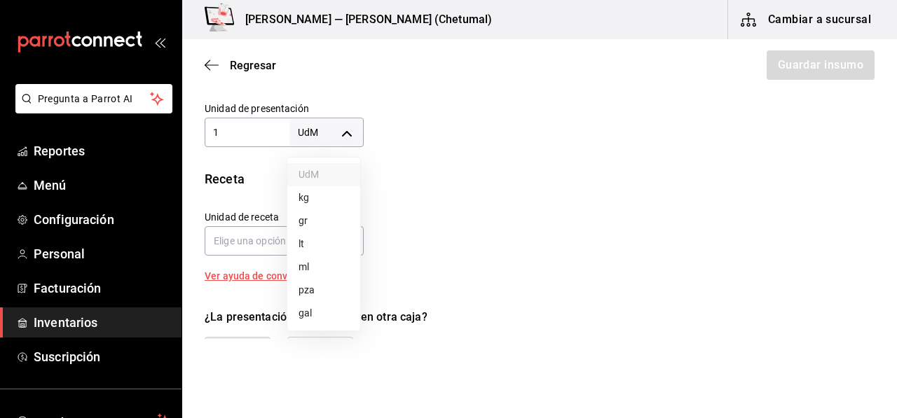
click at [319, 289] on li "pza" at bounding box center [323, 290] width 73 height 23
type input "UNIT"
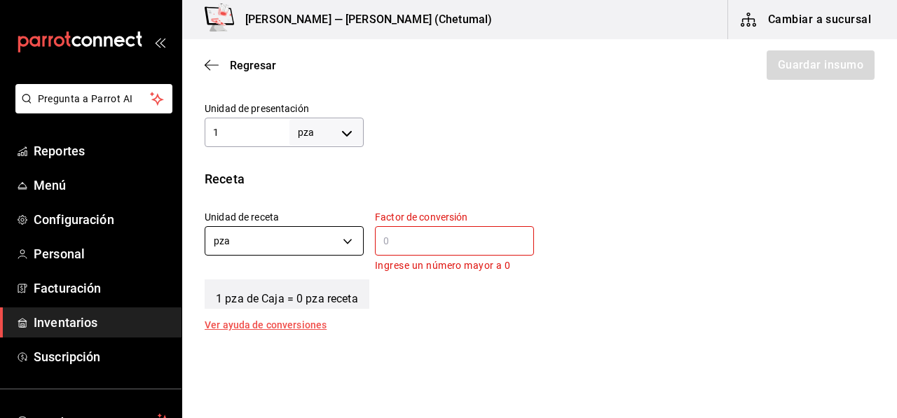
click at [298, 234] on body "Pregunta a Parrot AI Reportes Menú Configuración Personal Facturación Inventari…" at bounding box center [448, 169] width 897 height 339
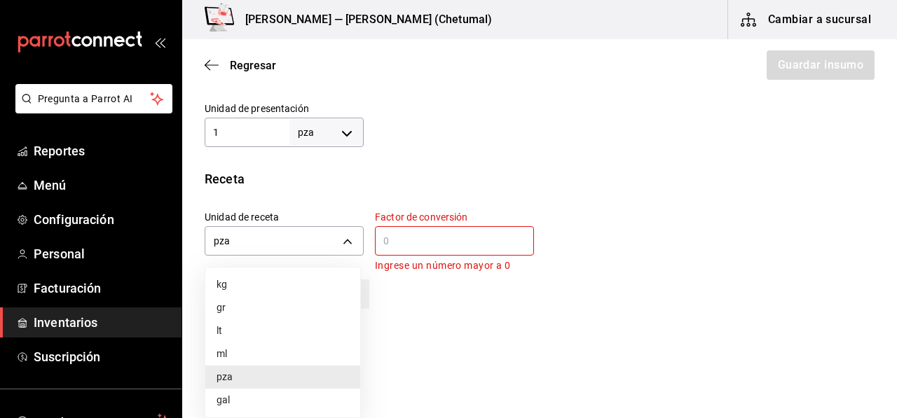
click at [389, 233] on div at bounding box center [448, 209] width 897 height 418
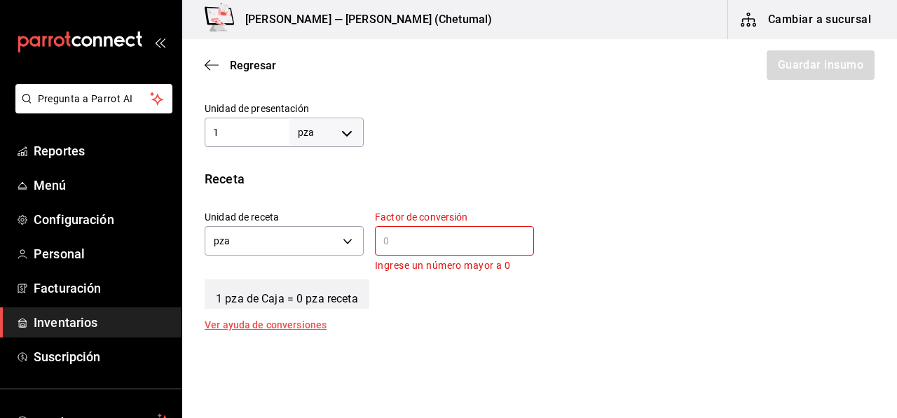
click at [401, 240] on input "text" at bounding box center [454, 241] width 159 height 17
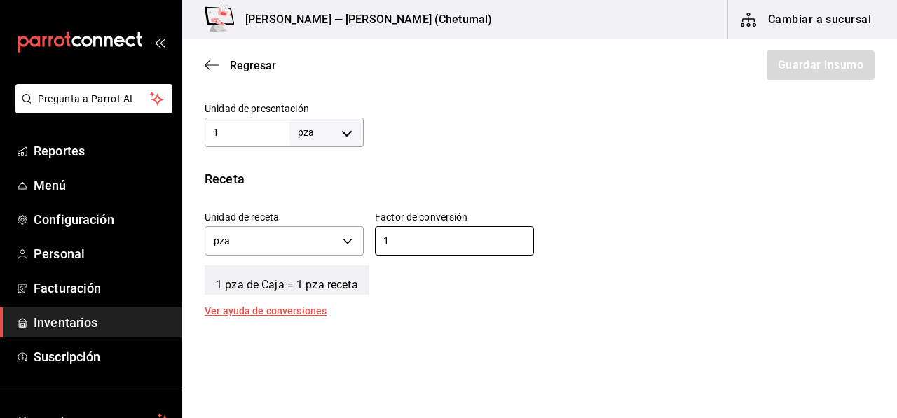
type input "1"
click at [521, 143] on div at bounding box center [619, 119] width 511 height 56
click at [399, 301] on div "Receta Unidad de receta pza UNIT Factor de conversión 1 ​ 1 pza de Caja = 1 pza…" at bounding box center [539, 243] width 715 height 146
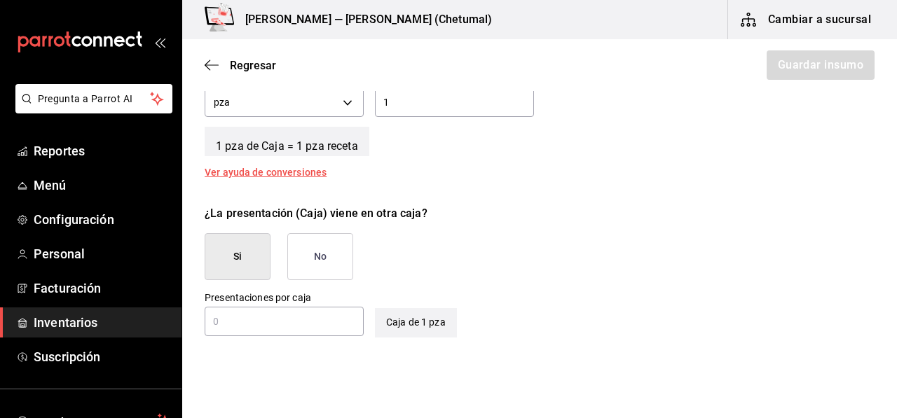
scroll to position [560, 0]
click at [341, 258] on button "No" at bounding box center [320, 255] width 66 height 47
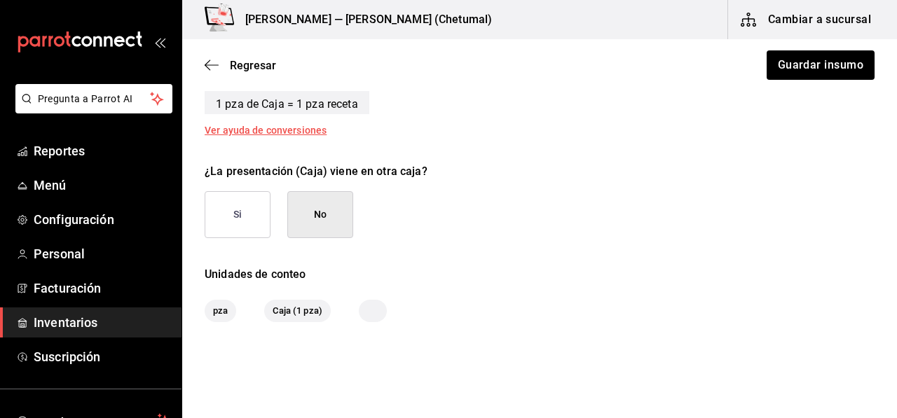
scroll to position [630, 0]
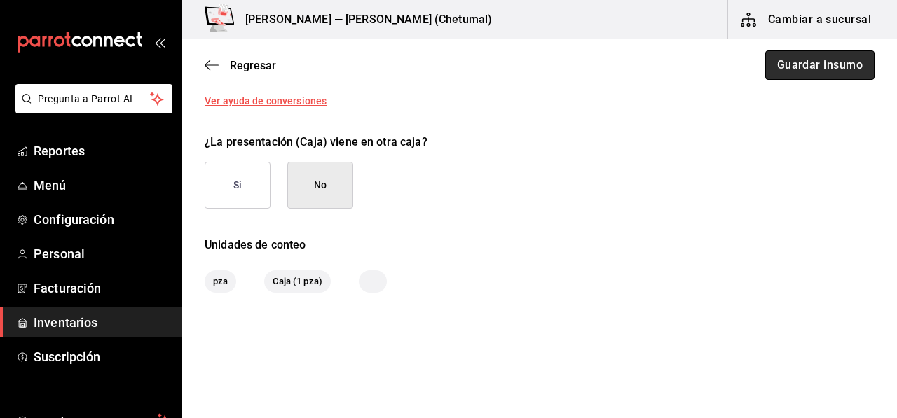
click at [837, 61] on button "Guardar insumo" at bounding box center [819, 64] width 109 height 29
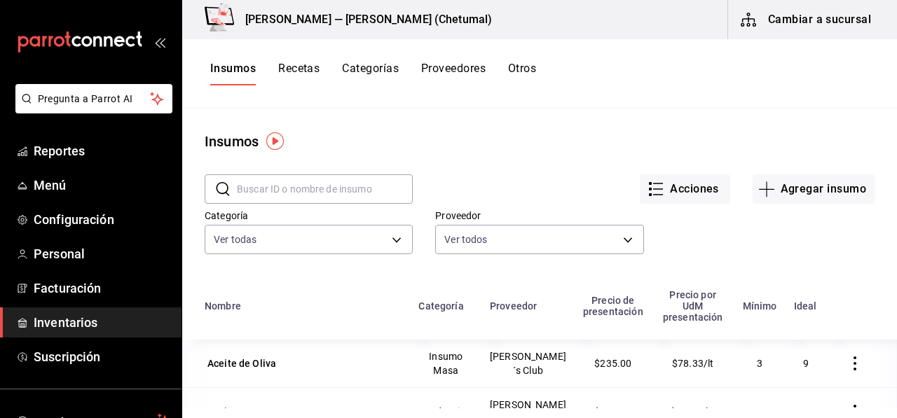
click at [318, 76] on button "Recetas" at bounding box center [298, 74] width 41 height 24
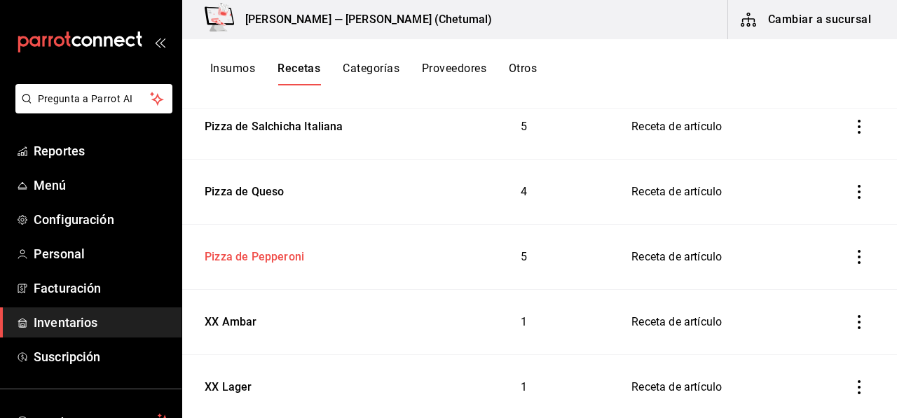
scroll to position [911, 0]
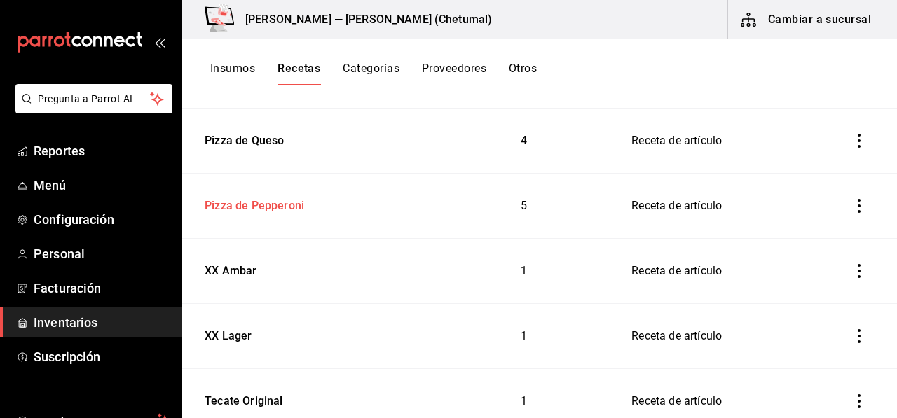
click at [284, 210] on div "Pizza de Pepperoni" at bounding box center [251, 204] width 105 height 22
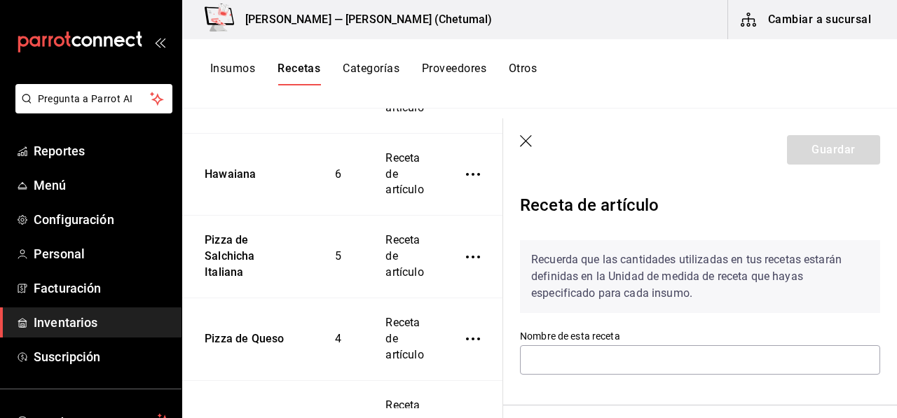
type input "Pizza de Pepperoni"
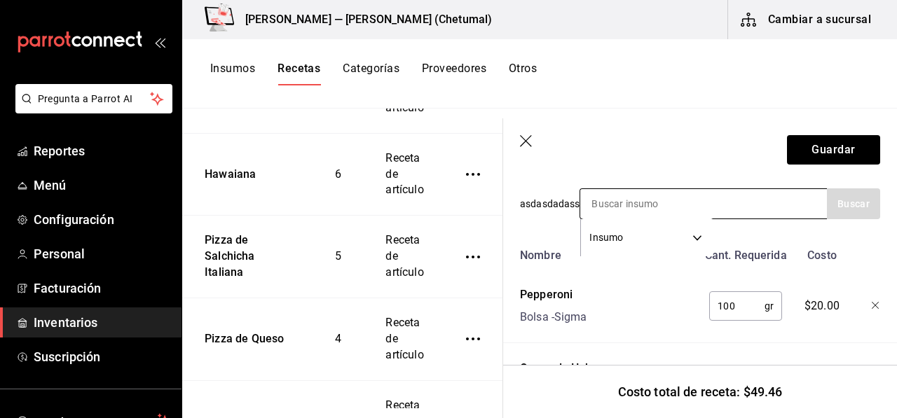
scroll to position [280, 0]
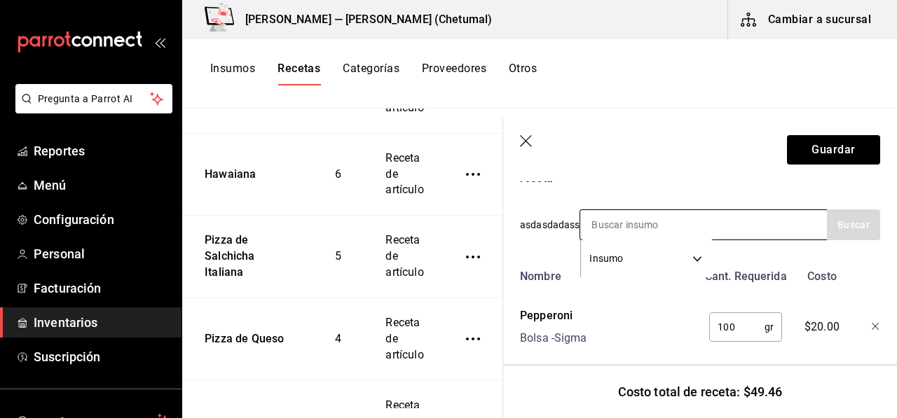
click at [607, 227] on input at bounding box center [650, 224] width 140 height 29
type input "caja"
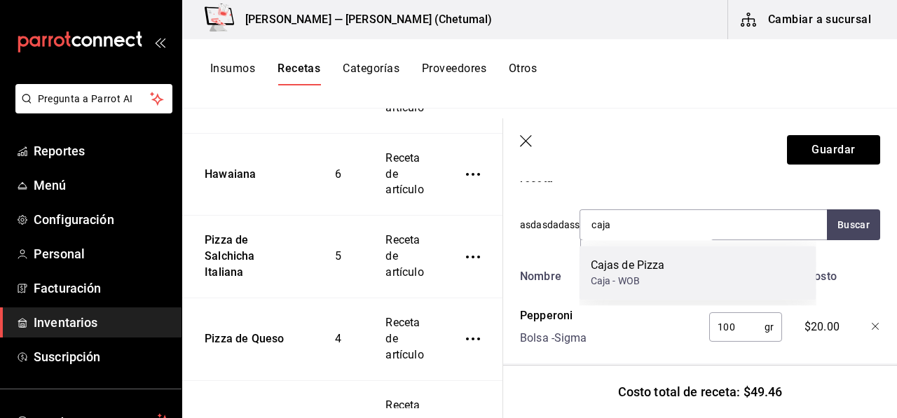
click at [626, 271] on div "Cajas de Pizza" at bounding box center [628, 265] width 74 height 17
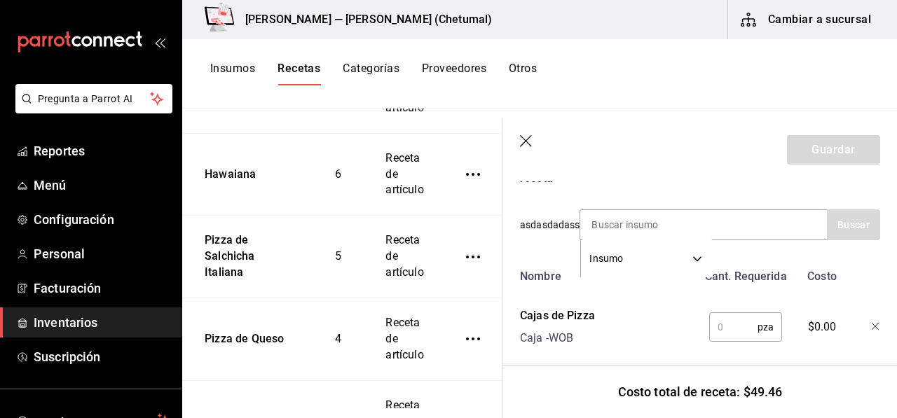
click at [733, 328] on input "text" at bounding box center [733, 327] width 48 height 28
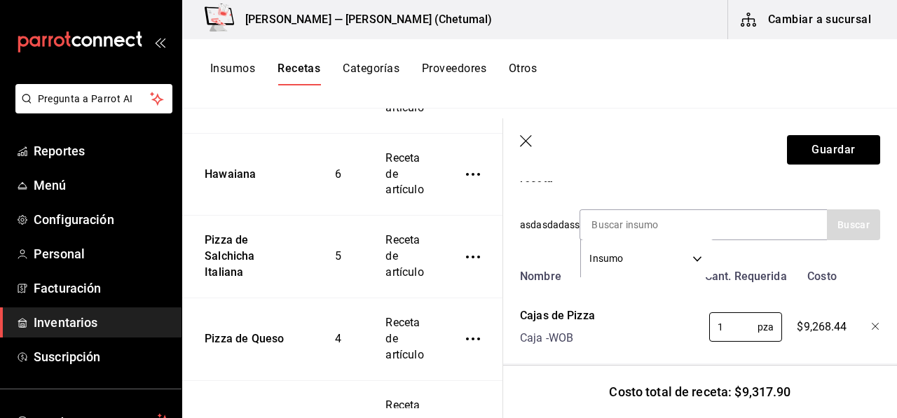
type input "1"
click at [527, 146] on icon "button" at bounding box center [527, 142] width 14 height 14
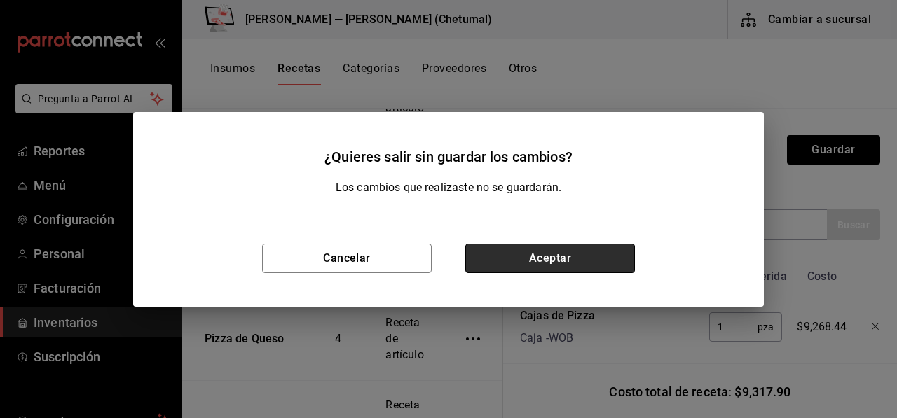
click at [523, 265] on button "Aceptar" at bounding box center [550, 258] width 170 height 29
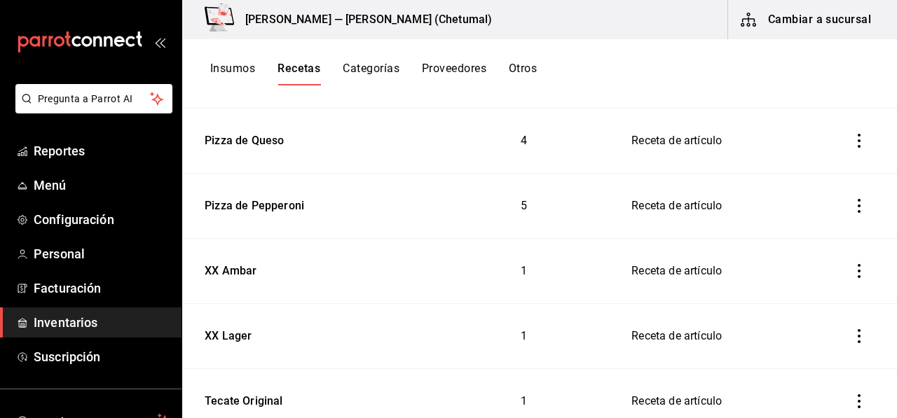
click at [244, 71] on button "Insumos" at bounding box center [232, 74] width 45 height 24
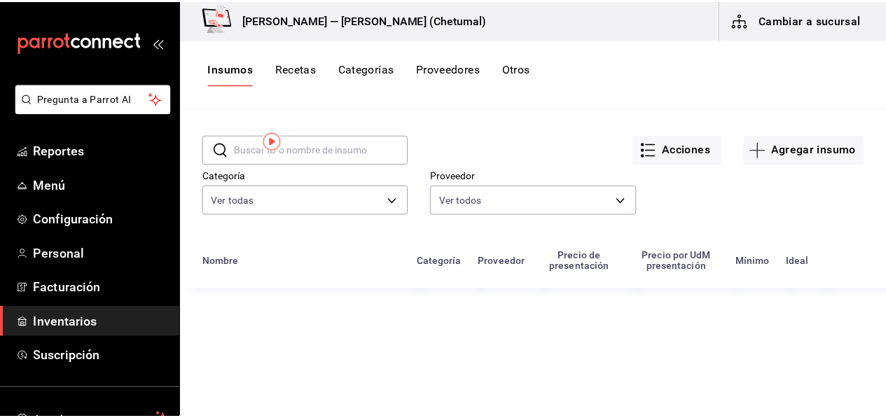
scroll to position [70, 0]
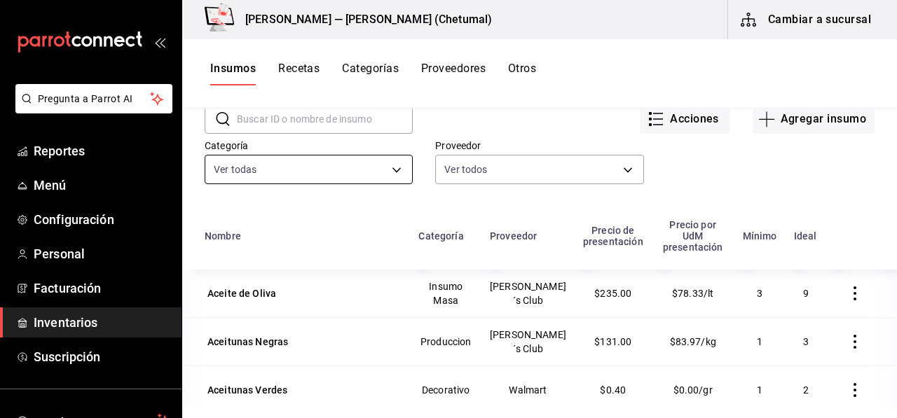
click at [263, 183] on body "Pregunta a Parrot AI Reportes Menú Configuración Personal Facturación Inventari…" at bounding box center [448, 204] width 897 height 408
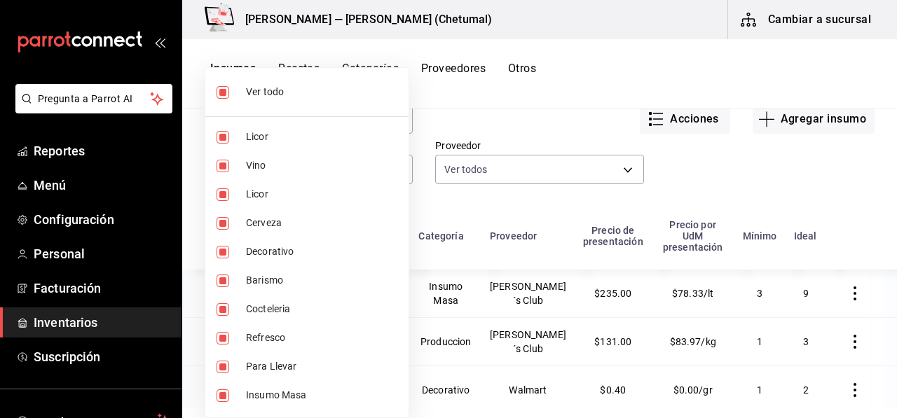
click at [427, 125] on div at bounding box center [448, 209] width 897 height 418
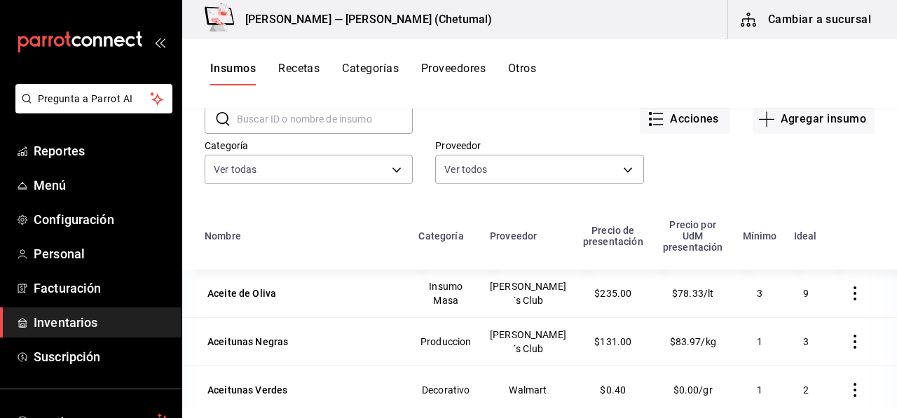
click at [351, 127] on input "text" at bounding box center [325, 119] width 176 height 28
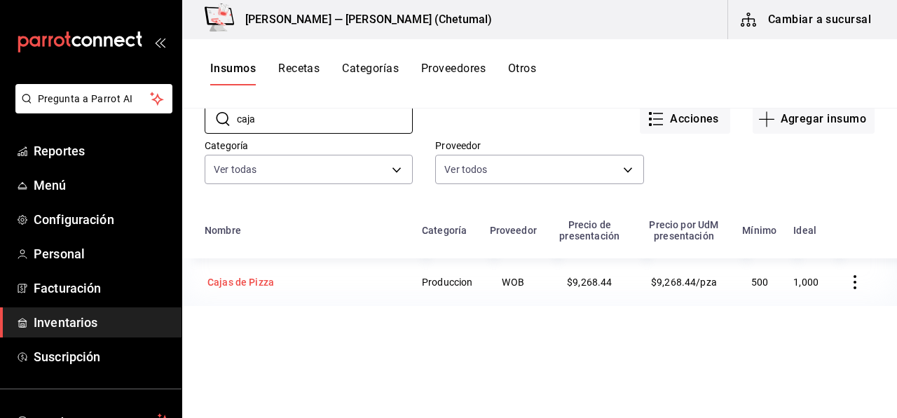
type input "caja"
click at [304, 280] on div "Cajas de Pizza" at bounding box center [305, 283] width 200 height 20
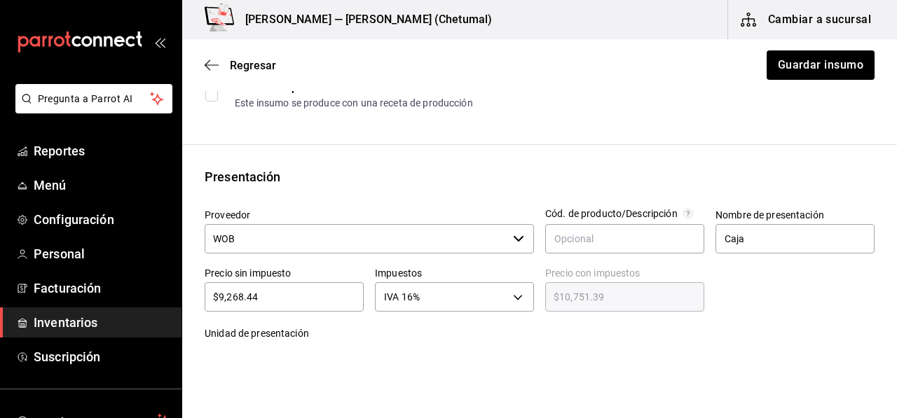
scroll to position [280, 0]
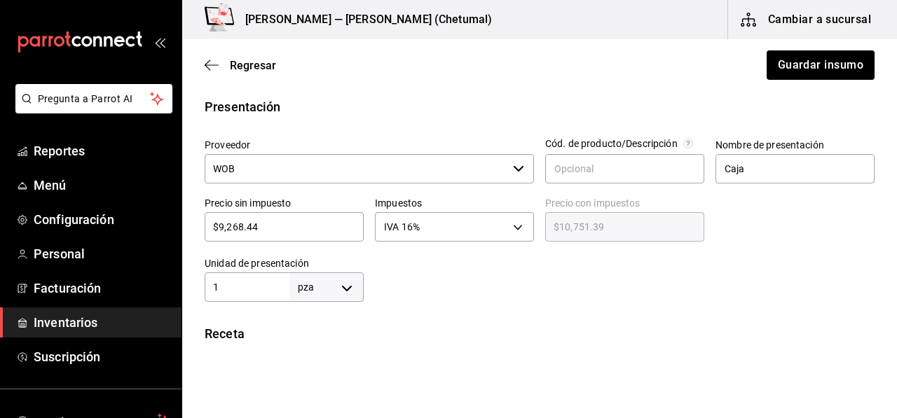
click at [278, 225] on input "$9,268.44" at bounding box center [284, 227] width 159 height 17
click at [404, 295] on div at bounding box center [619, 274] width 511 height 56
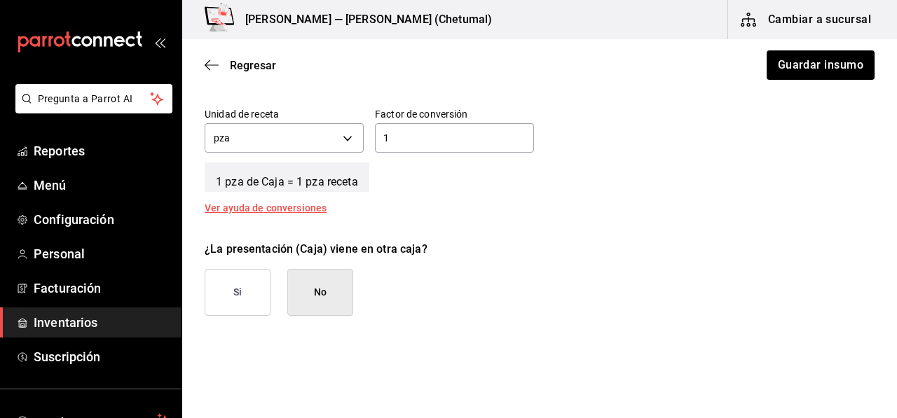
scroll to position [560, 0]
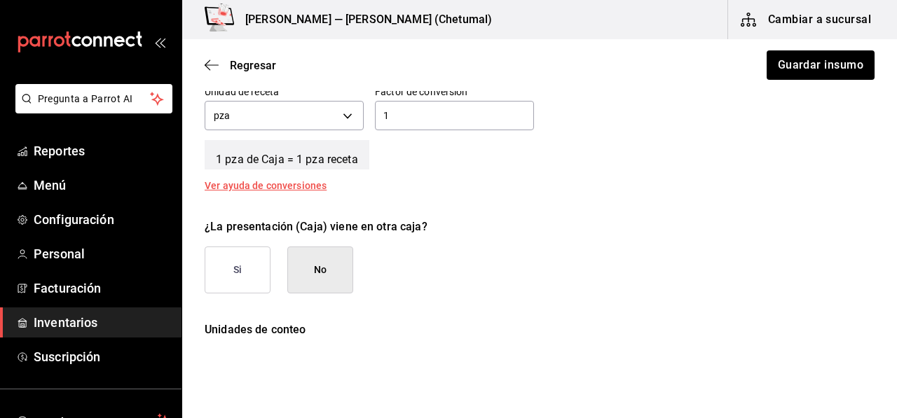
click at [252, 264] on button "Si" at bounding box center [238, 270] width 66 height 47
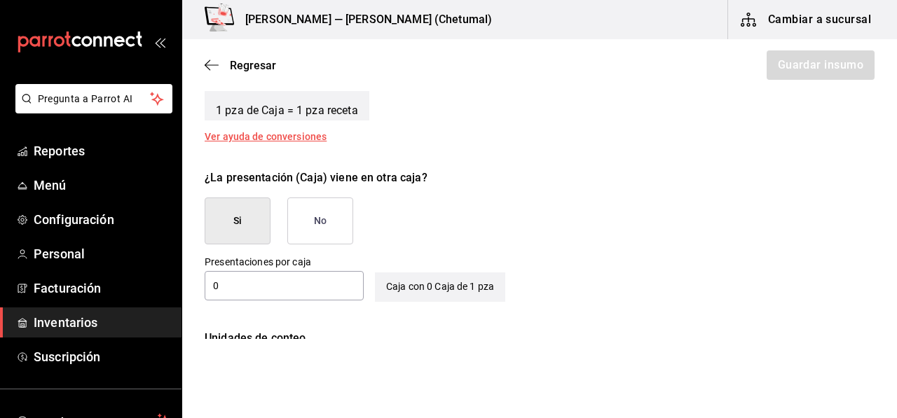
scroll to position [630, 0]
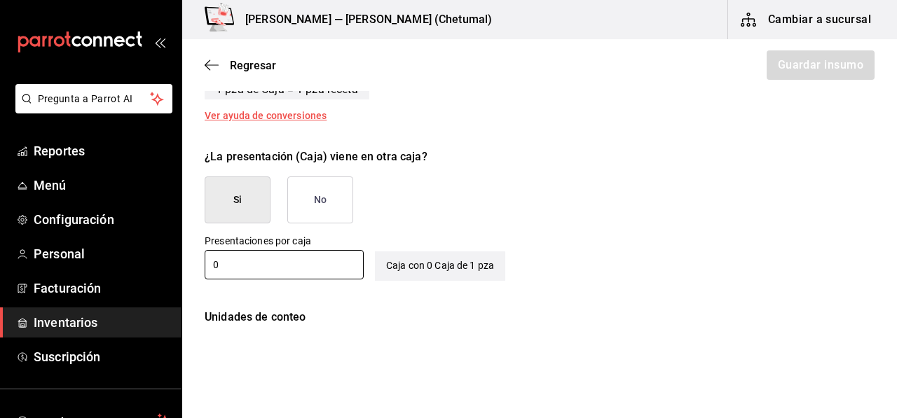
click at [251, 264] on input "0" at bounding box center [284, 264] width 159 height 17
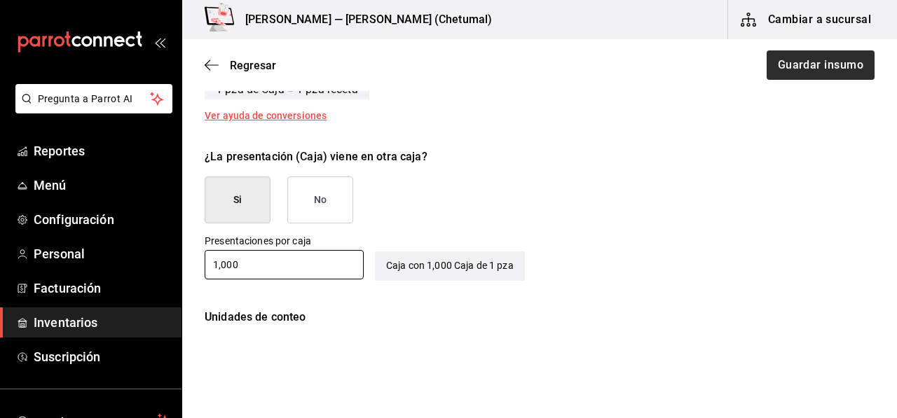
type input "1,000"
click at [791, 61] on button "Guardar insumo" at bounding box center [819, 64] width 109 height 29
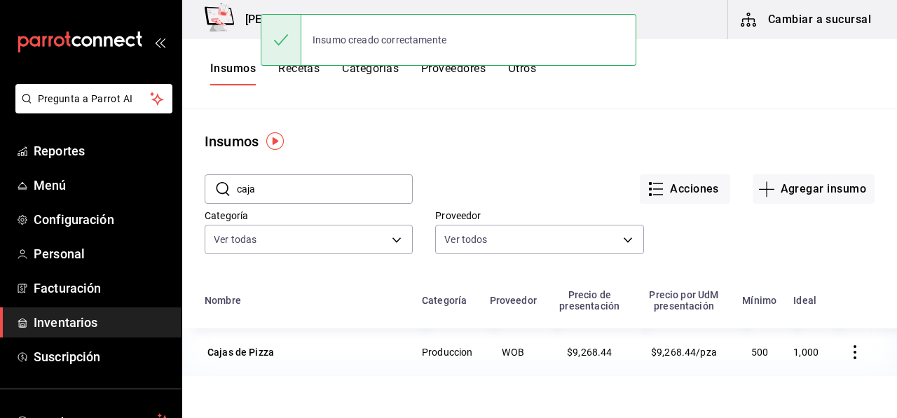
click at [311, 72] on button "Recetas" at bounding box center [298, 74] width 41 height 24
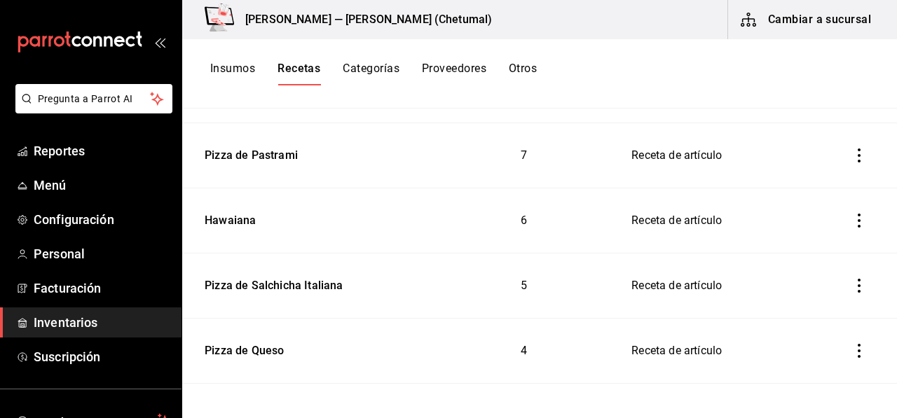
scroll to position [771, 0]
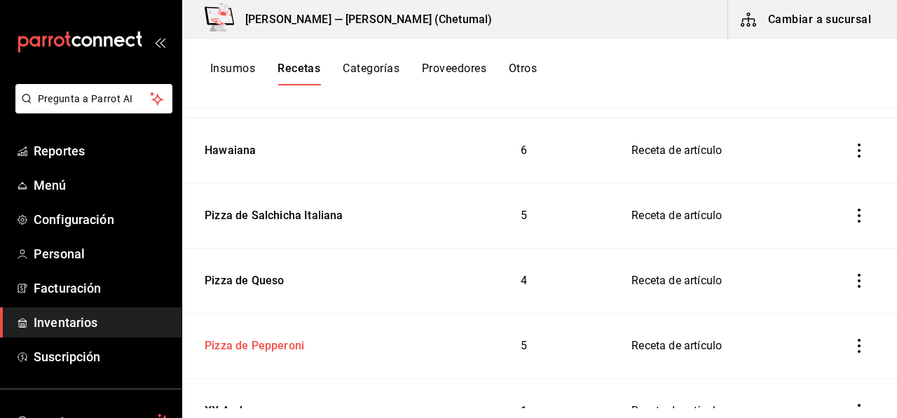
click at [258, 352] on td "Pizza de Pepperoni" at bounding box center [307, 346] width 251 height 65
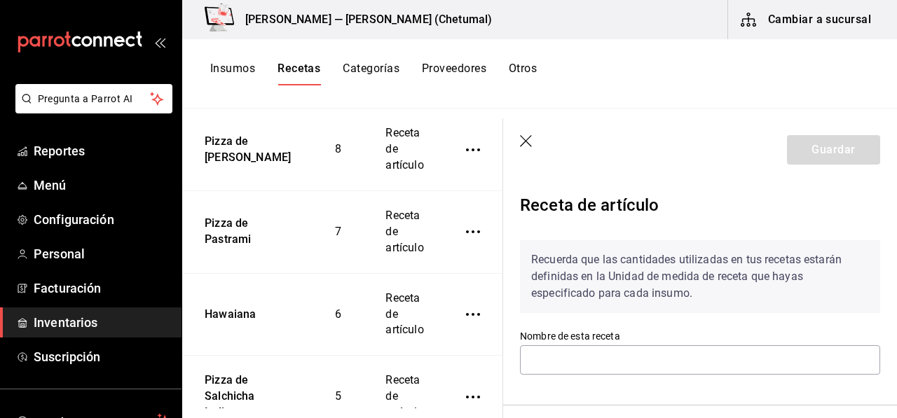
type input "Pizza de Pepperoni"
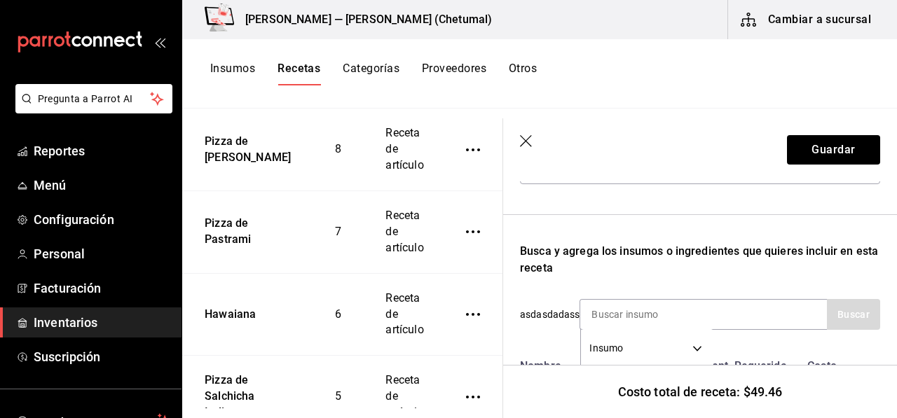
scroll to position [210, 0]
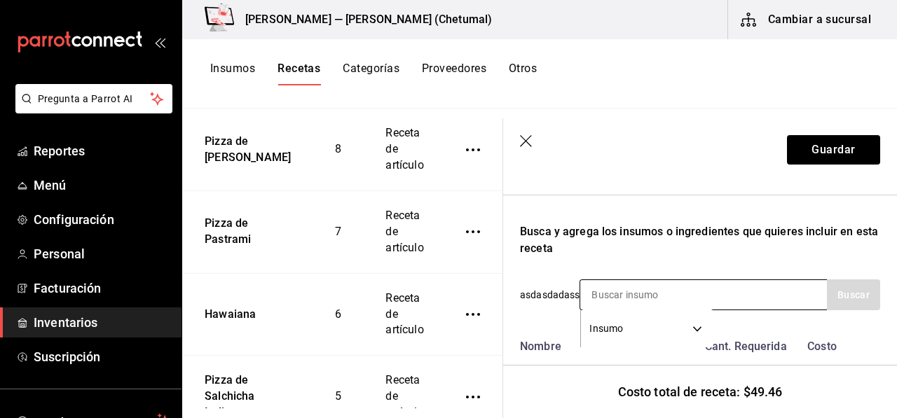
click at [623, 300] on input at bounding box center [650, 294] width 140 height 29
type input "caja"
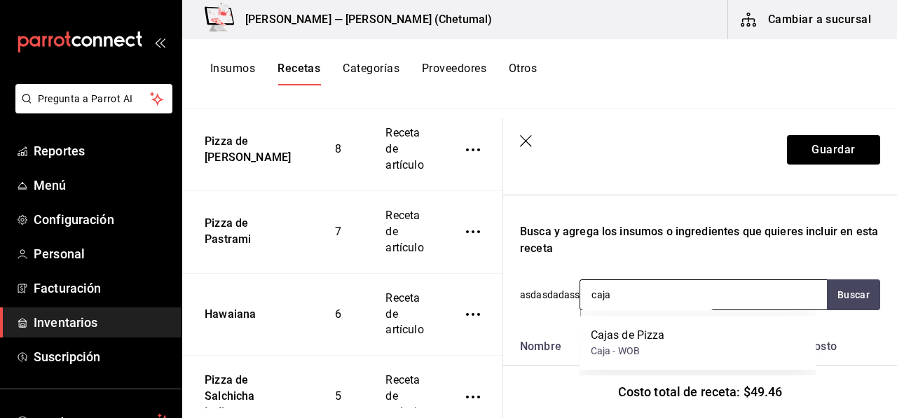
click at [637, 302] on input "caja" at bounding box center [650, 294] width 140 height 29
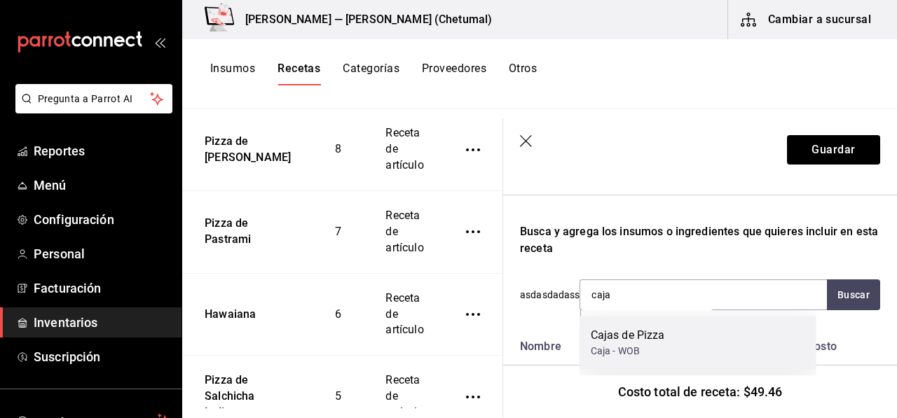
click at [637, 336] on div "Cajas de Pizza" at bounding box center [628, 335] width 74 height 17
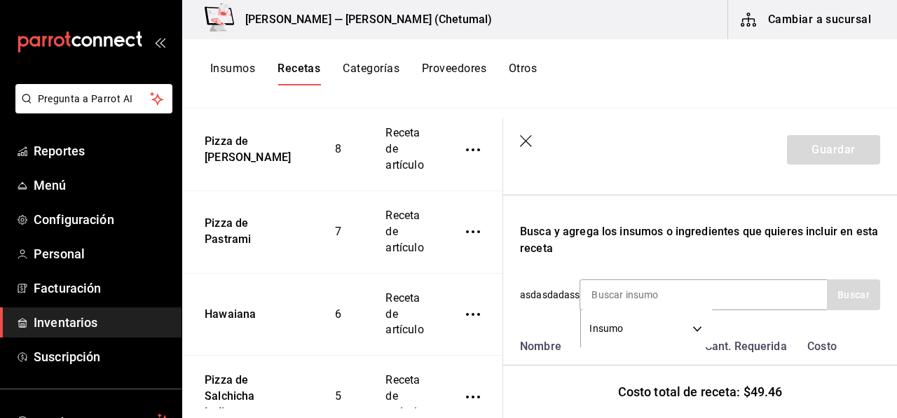
scroll to position [350, 0]
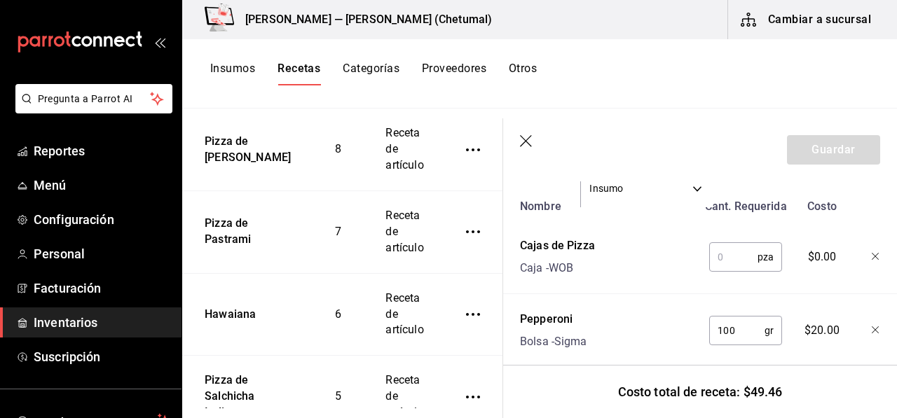
click at [726, 261] on input "text" at bounding box center [733, 257] width 48 height 28
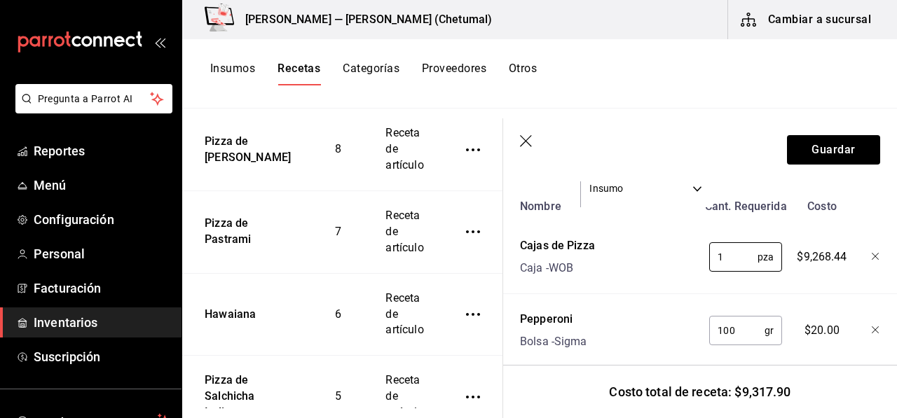
type input "1"
click at [789, 235] on div "$9,268.44" at bounding box center [819, 254] width 61 height 45
click at [525, 144] on icon "button" at bounding box center [527, 142] width 14 height 14
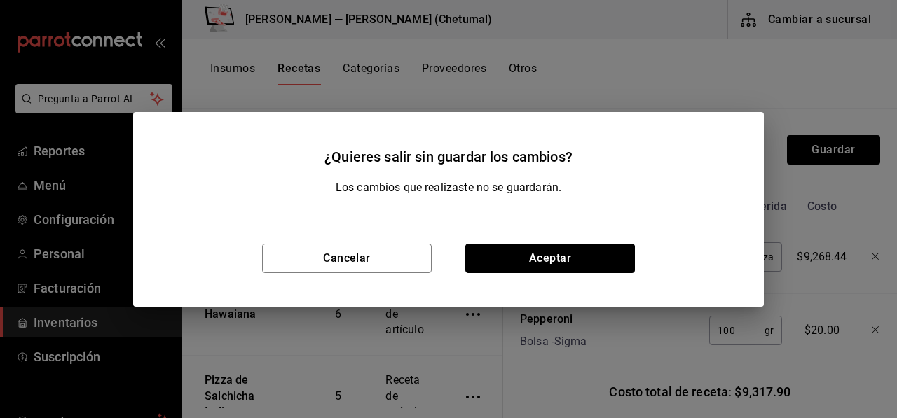
drag, startPoint x: 489, startPoint y: 255, endPoint x: 441, endPoint y: 205, distance: 68.9
click at [488, 256] on button "Aceptar" at bounding box center [550, 258] width 170 height 29
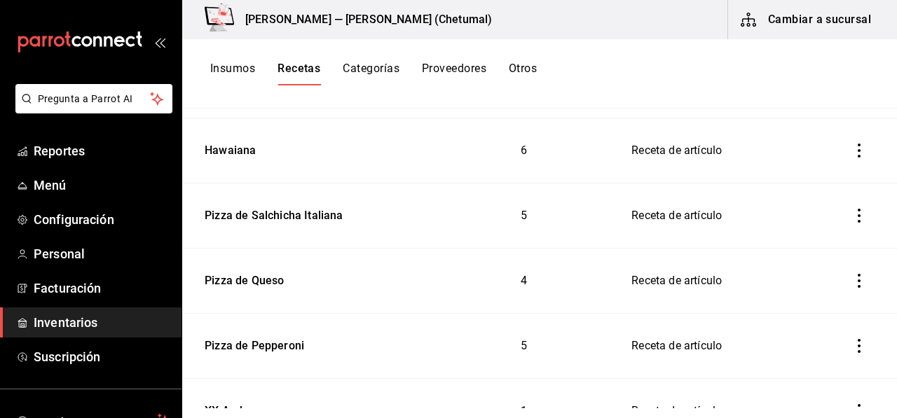
click at [250, 67] on button "Insumos" at bounding box center [232, 74] width 45 height 24
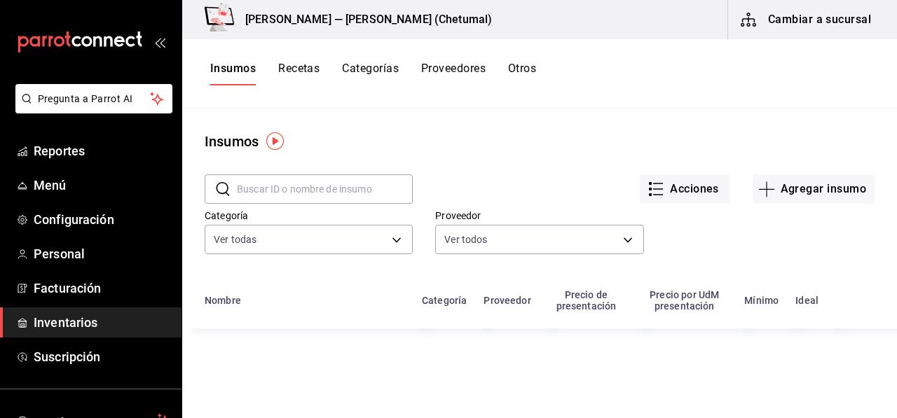
click at [310, 185] on input "text" at bounding box center [325, 189] width 176 height 28
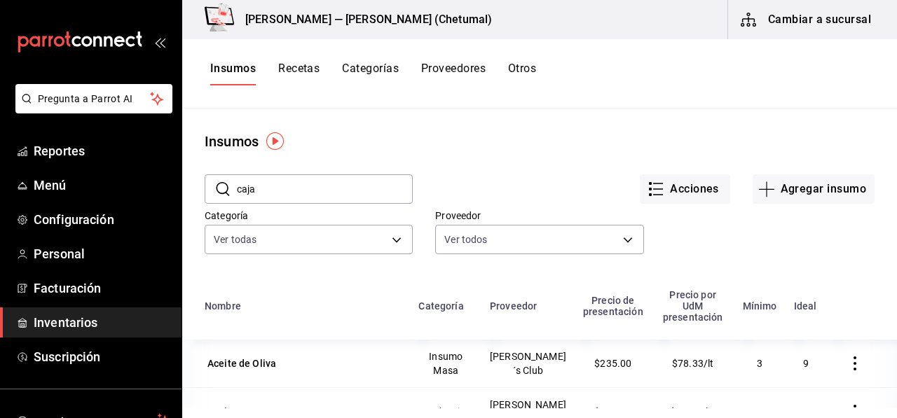
type input "caja"
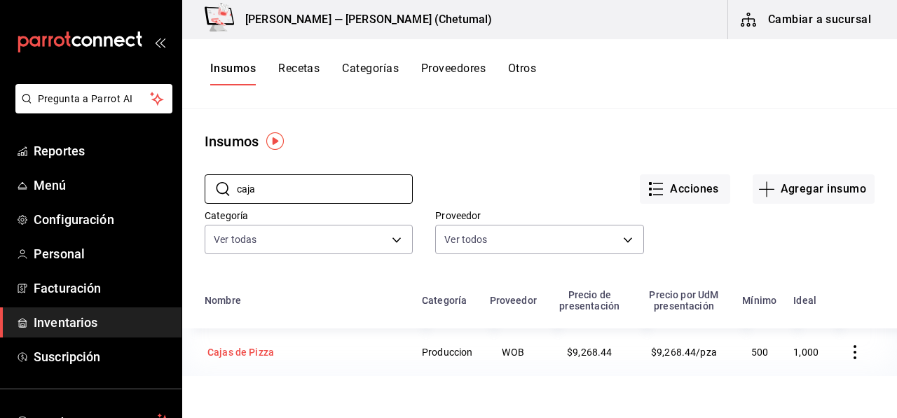
click at [236, 350] on div "Cajas de Pizza" at bounding box center [240, 352] width 67 height 14
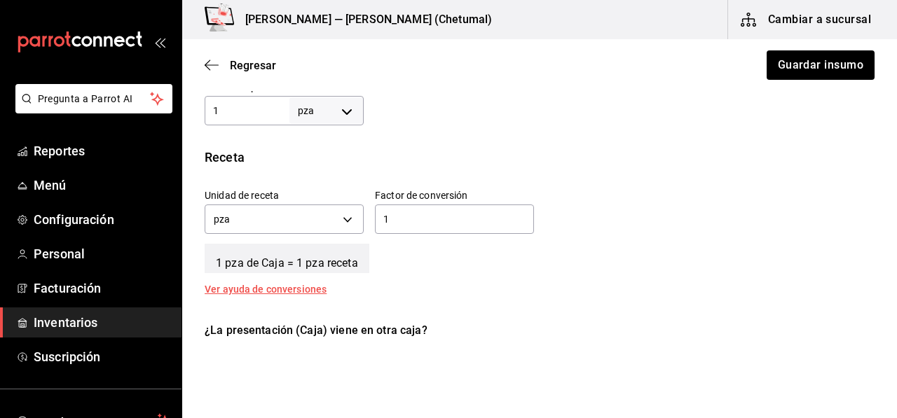
scroll to position [490, 0]
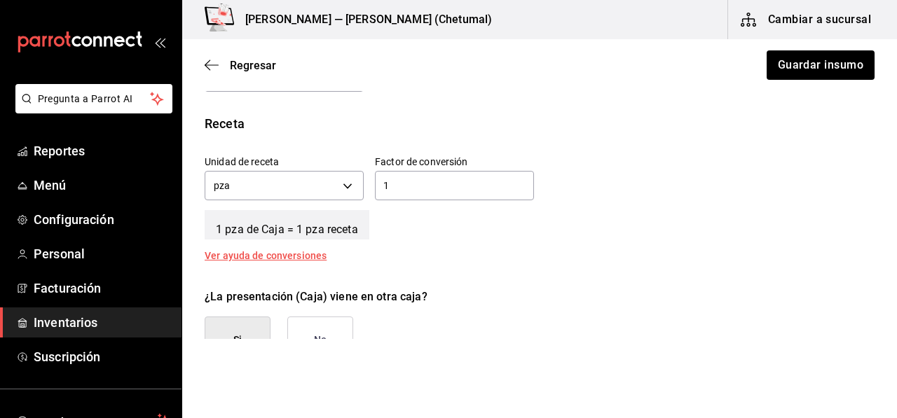
click at [305, 338] on button "No" at bounding box center [320, 340] width 66 height 47
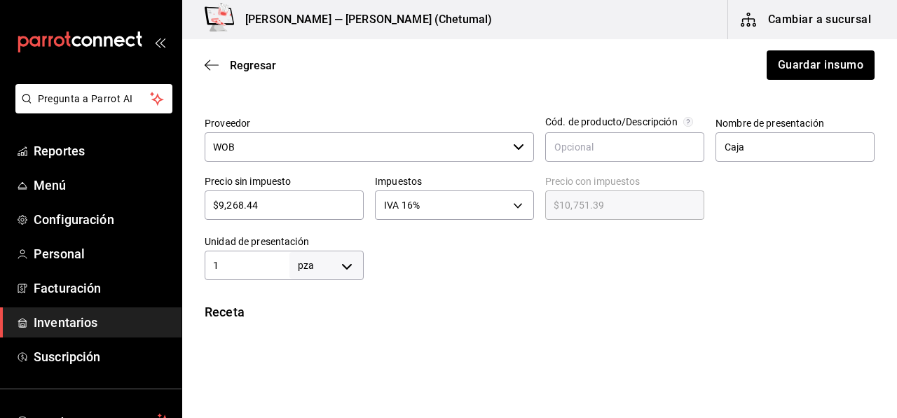
scroll to position [280, 0]
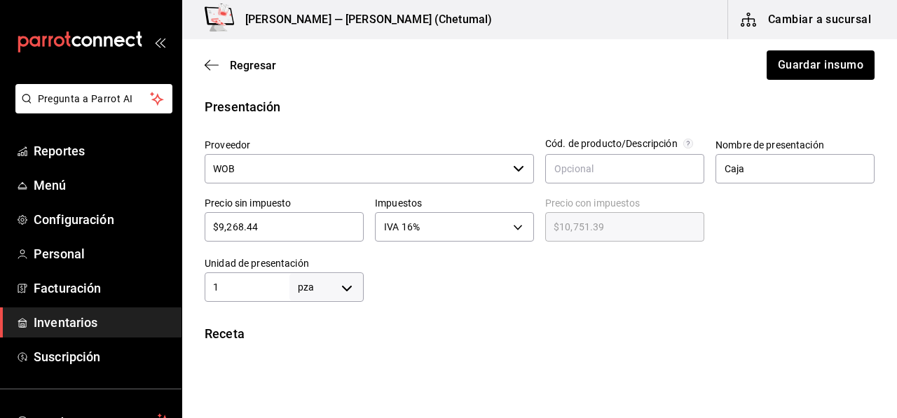
click at [269, 232] on input "$9,268.44" at bounding box center [284, 227] width 159 height 17
click at [310, 233] on input "$9,268.44" at bounding box center [284, 227] width 159 height 17
type input "$9"
type input "$10.44"
type input "$9.2"
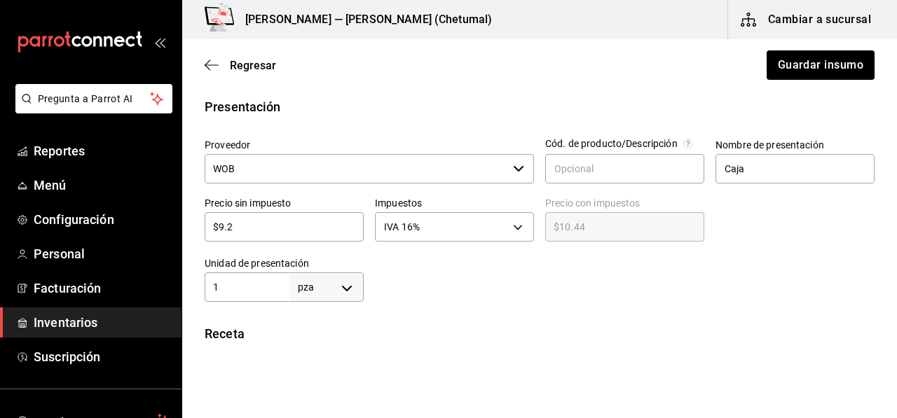
type input "$10.67"
click at [420, 312] on div "Insumo IN-1758853420043 Nombre Cajas de Pizza Categoría de inventario Produccio…" at bounding box center [539, 245] width 715 height 825
click at [454, 294] on div at bounding box center [619, 274] width 511 height 56
click at [251, 230] on input "$9.2" at bounding box center [284, 227] width 159 height 17
type input "$9."
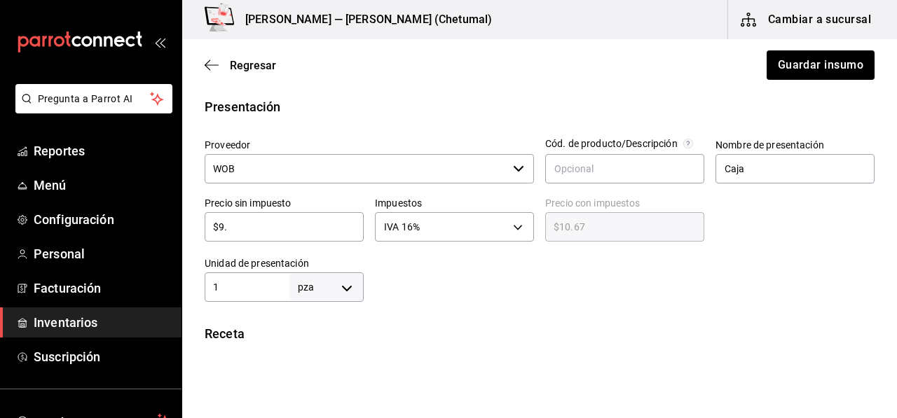
type input "$10.44"
type input "$9"
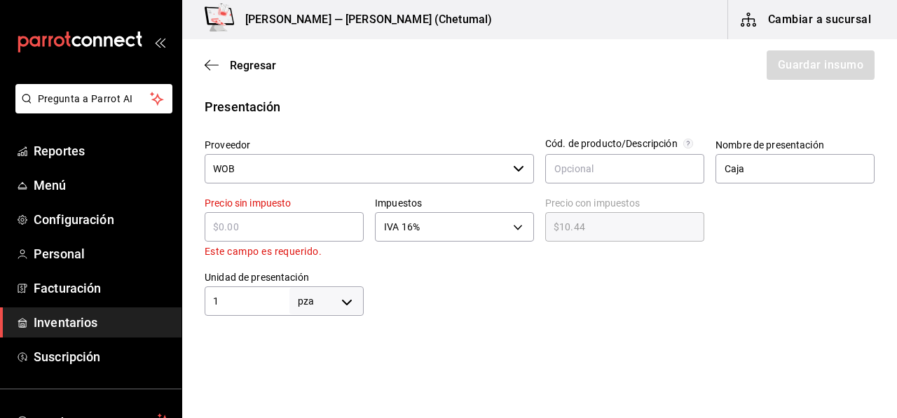
type input "$0.00"
type input "$8"
type input "$9.28"
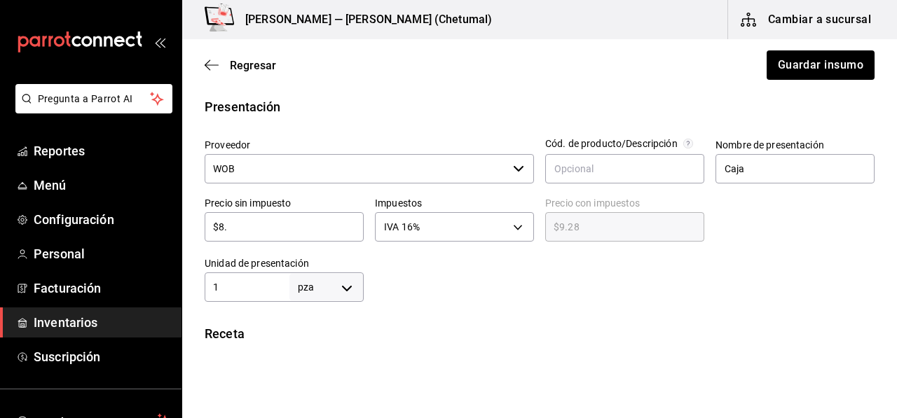
type input "$8.7"
type input "$10.09"
type input "$8."
type input "$9.28"
type input "$8.4"
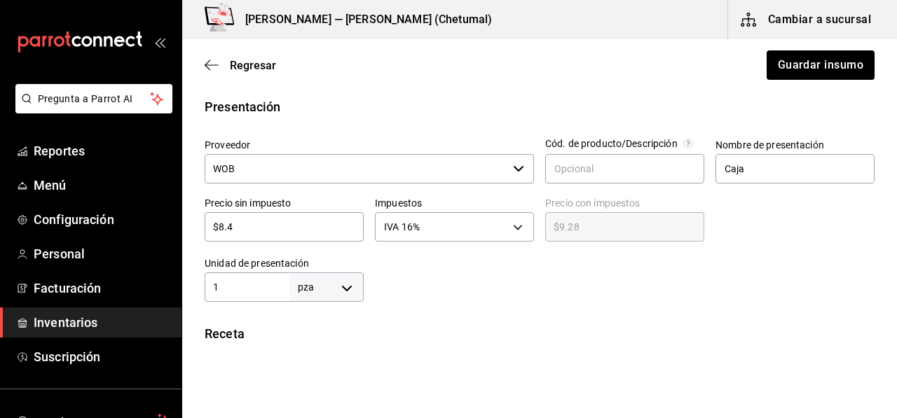
type input "$9.74"
type input "$8."
type input "$9.28"
type input "$8.3"
type input "$9.63"
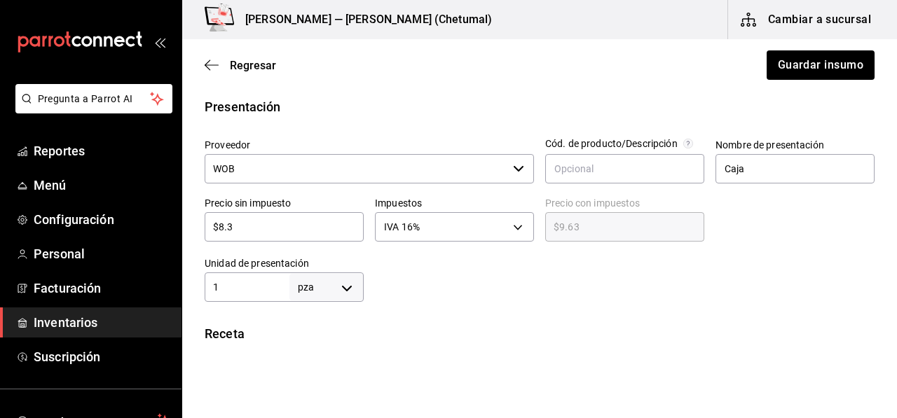
type input "$8."
type input "$9.28"
type input "$8.4"
type input "$9.74"
type input "$8."
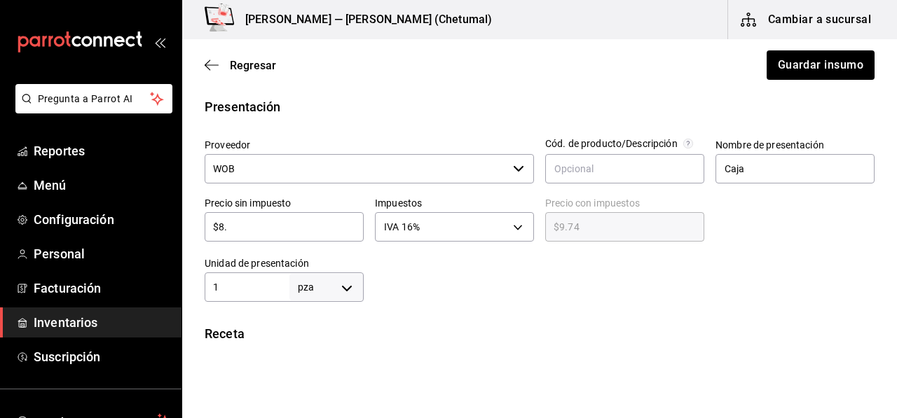
type input "$9.28"
type input "$8.3"
type input "$9.63"
type input "$8."
type input "$9.28"
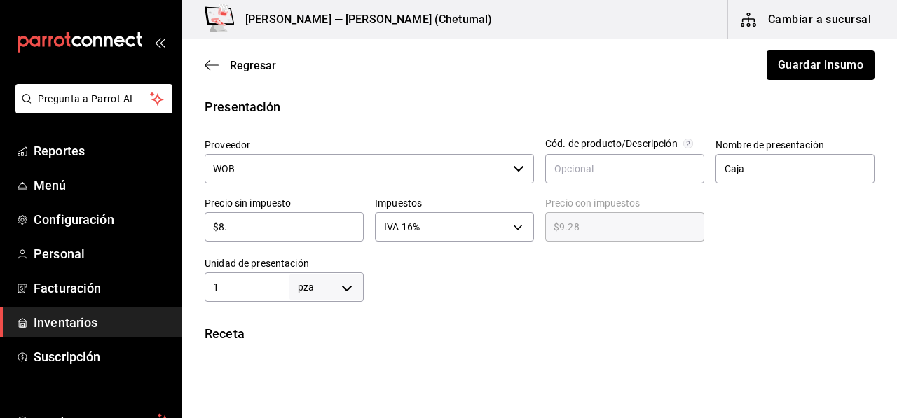
type input "$8.2"
type input "$9.51"
type input "$8.2"
click at [416, 277] on div at bounding box center [619, 274] width 511 height 56
click at [796, 65] on button "Guardar insumo" at bounding box center [819, 64] width 109 height 29
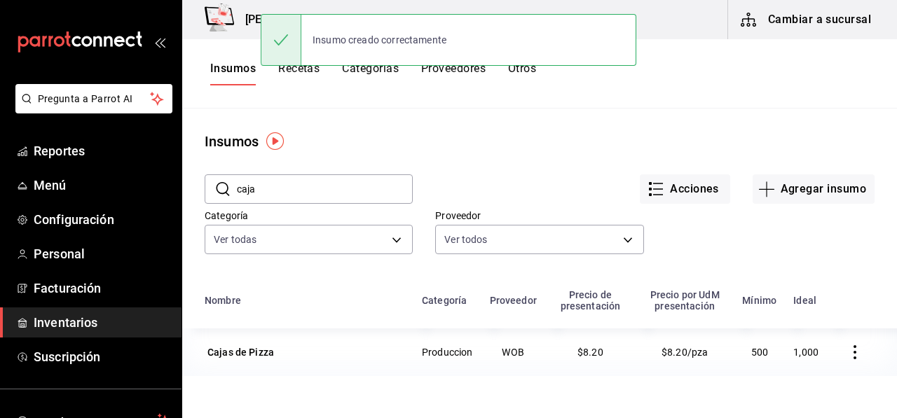
click at [296, 82] on button "Recetas" at bounding box center [298, 74] width 41 height 24
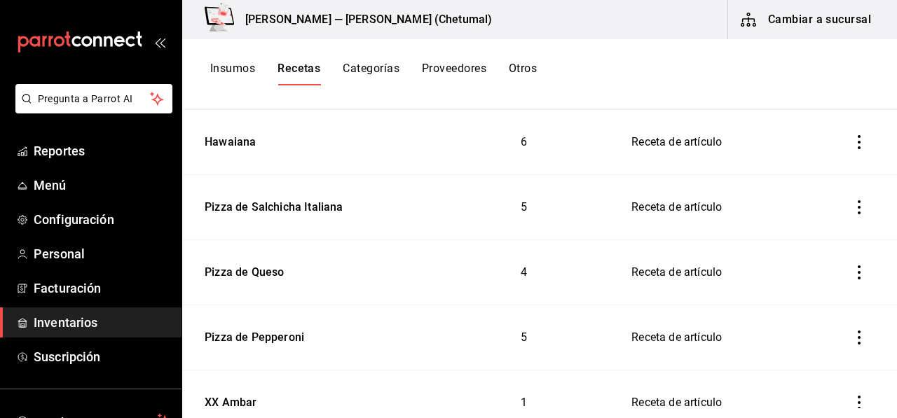
scroll to position [841, 0]
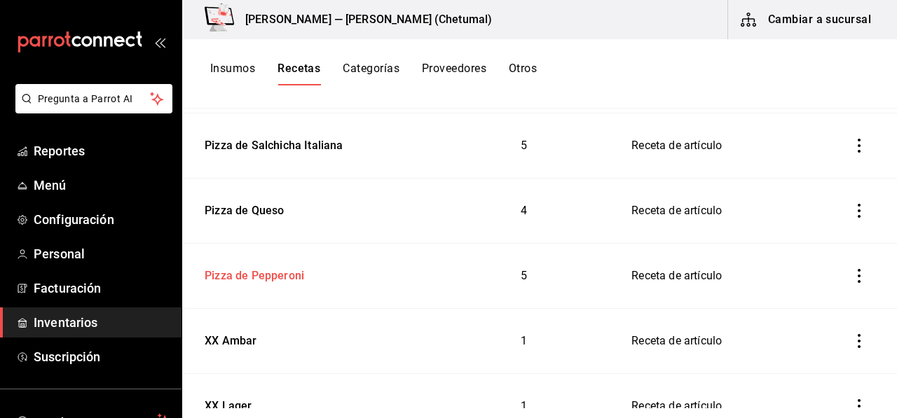
click at [262, 274] on div "Pizza de Pepperoni" at bounding box center [251, 274] width 105 height 22
type input "Pizza de Pepperoni"
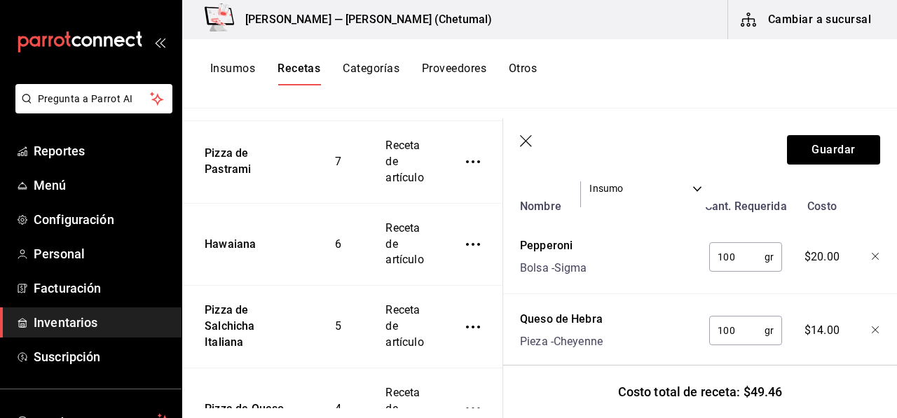
scroll to position [280, 0]
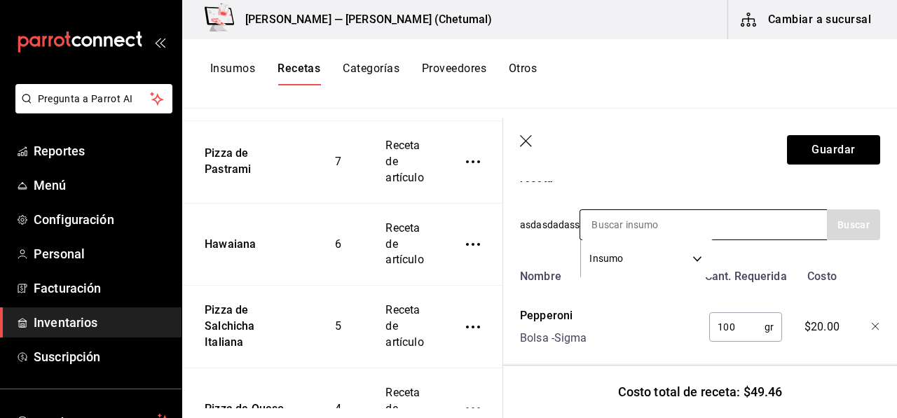
click at [656, 223] on input at bounding box center [650, 224] width 140 height 29
type input "a"
type input "caja"
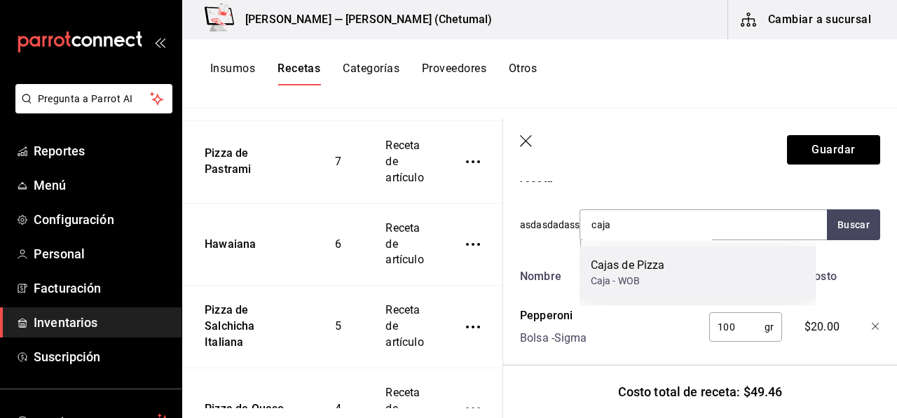
click at [628, 278] on div "Caja - WOB" at bounding box center [628, 281] width 74 height 15
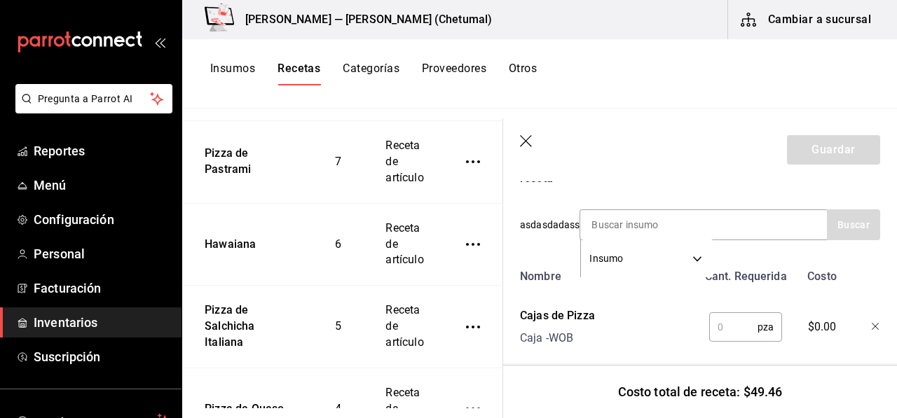
click at [709, 329] on input "text" at bounding box center [733, 327] width 48 height 28
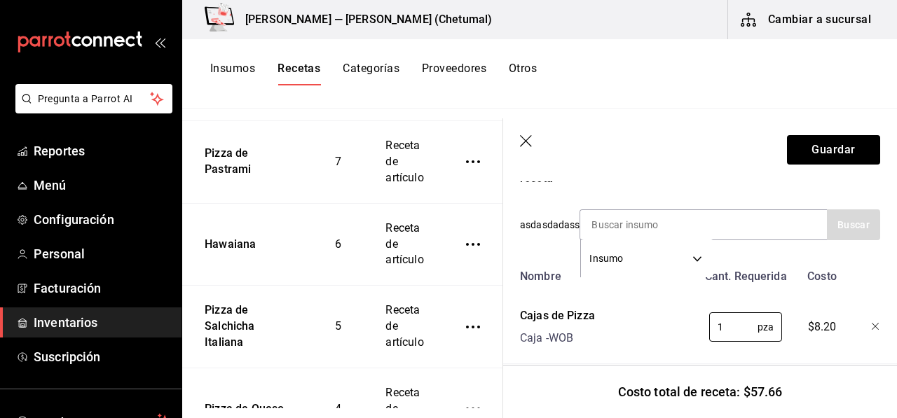
type input "1"
click at [789, 341] on div "$8.20" at bounding box center [819, 324] width 61 height 45
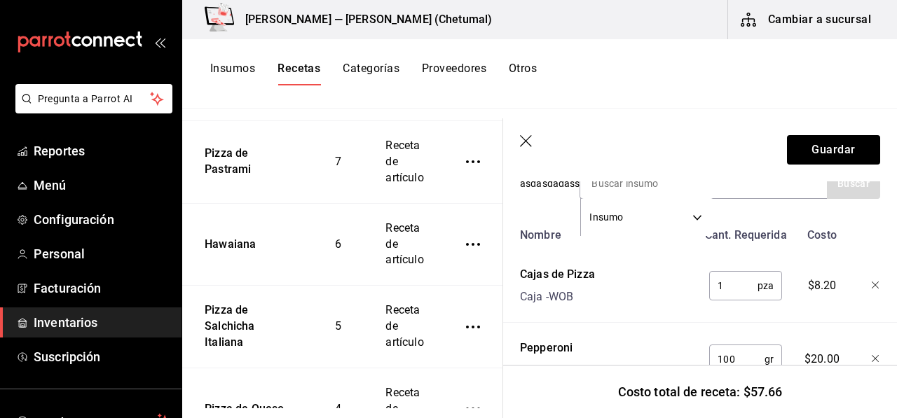
scroll to position [350, 0]
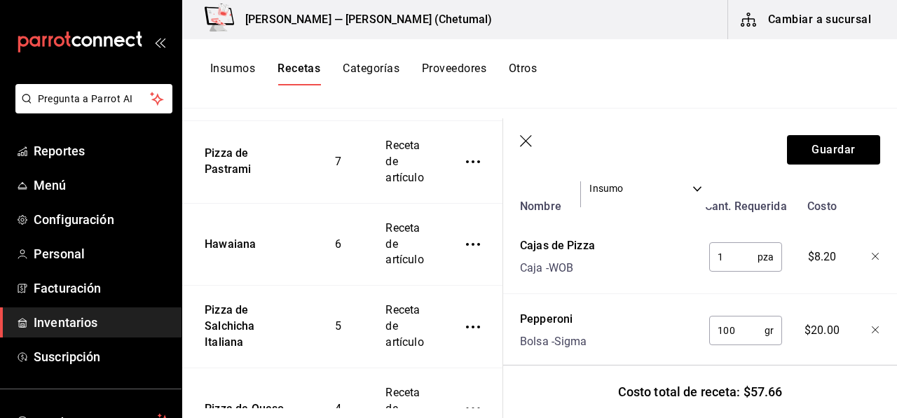
click at [520, 145] on icon "button" at bounding box center [527, 142] width 14 height 14
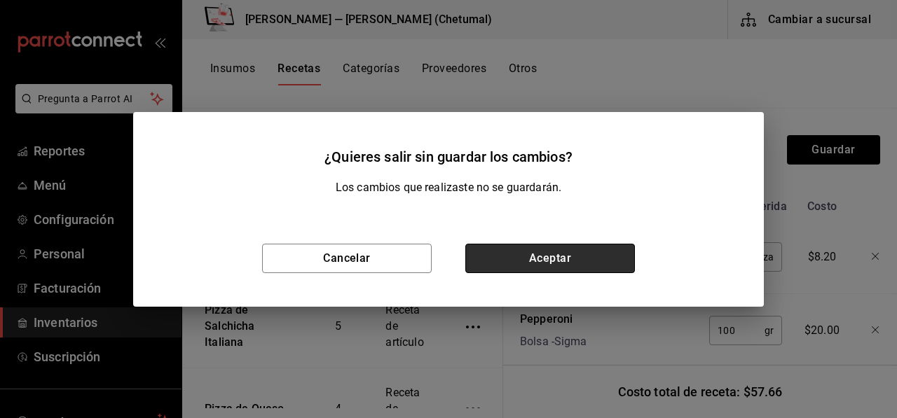
click at [535, 267] on button "Aceptar" at bounding box center [550, 258] width 170 height 29
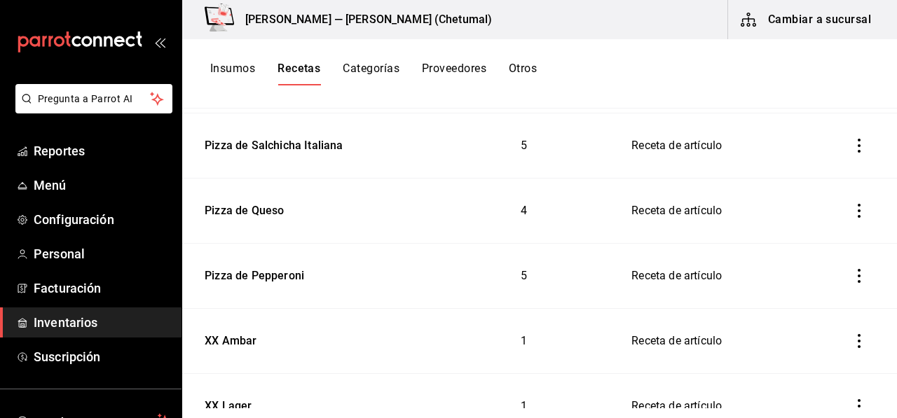
click at [241, 54] on div "Insumos Recetas Categorías Proveedores Otros" at bounding box center [539, 73] width 715 height 69
click at [241, 89] on div "Insumos Recetas Categorías Proveedores Otros" at bounding box center [539, 73] width 715 height 69
click at [242, 81] on button "Insumos" at bounding box center [232, 74] width 45 height 24
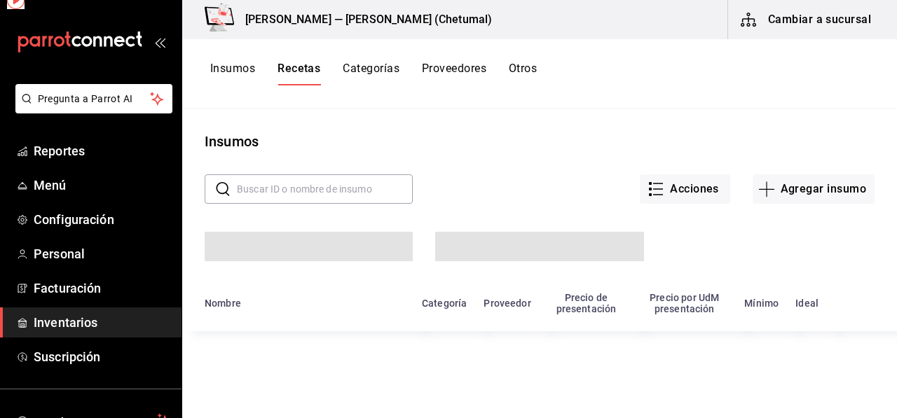
click at [242, 78] on button "Insumos" at bounding box center [232, 74] width 45 height 24
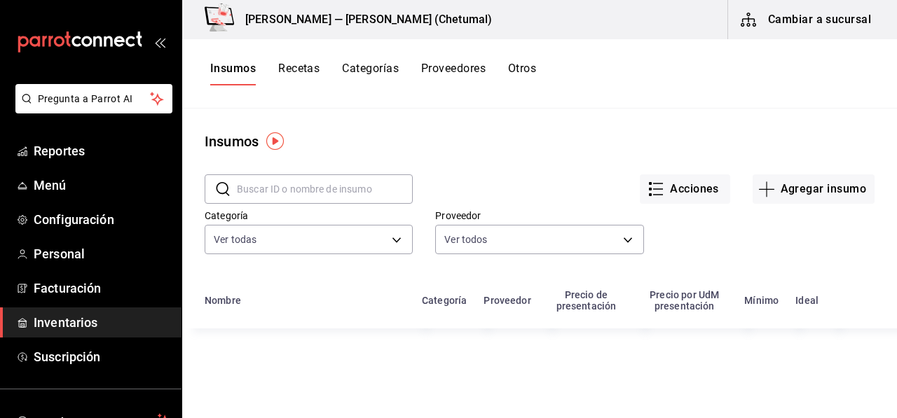
click at [308, 183] on input "text" at bounding box center [325, 189] width 176 height 28
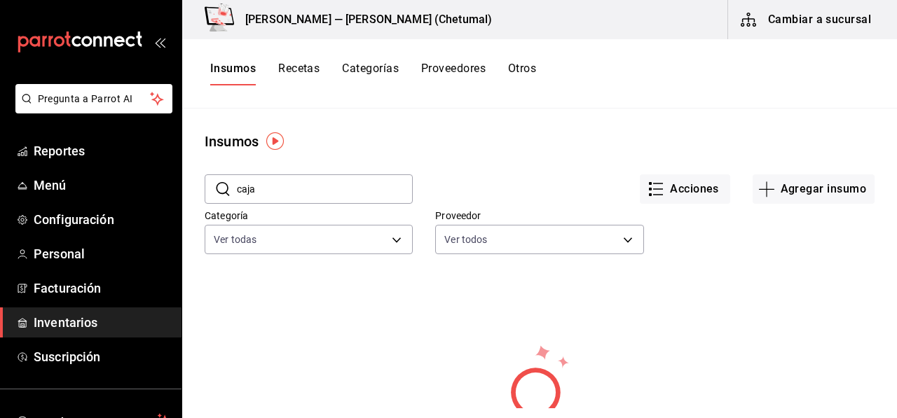
type input "caja"
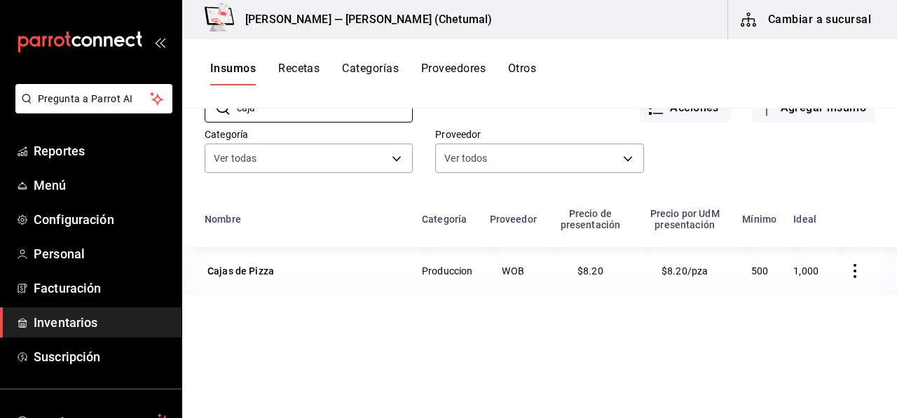
scroll to position [140, 0]
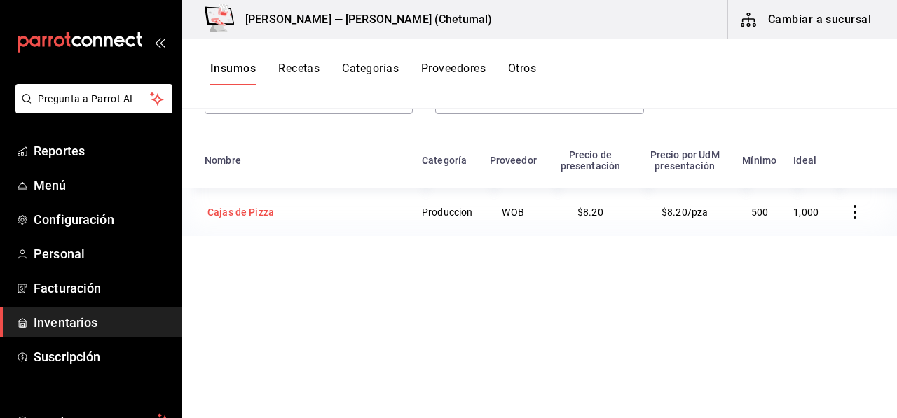
click at [278, 216] on div "Cajas de Pizza" at bounding box center [305, 212] width 200 height 20
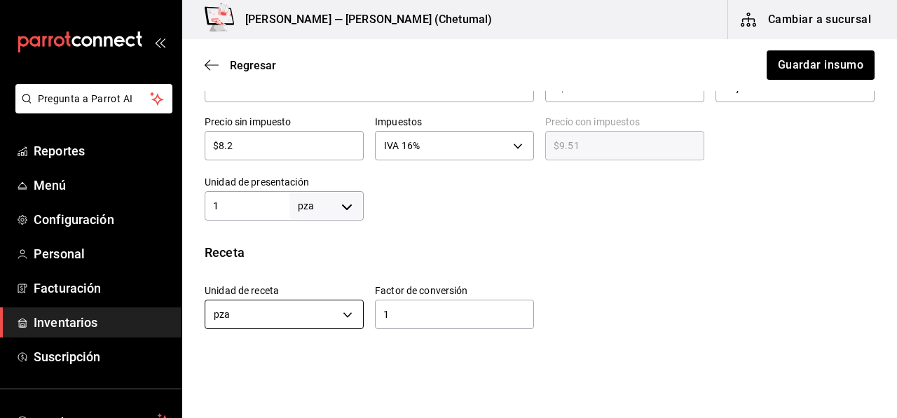
scroll to position [329, 0]
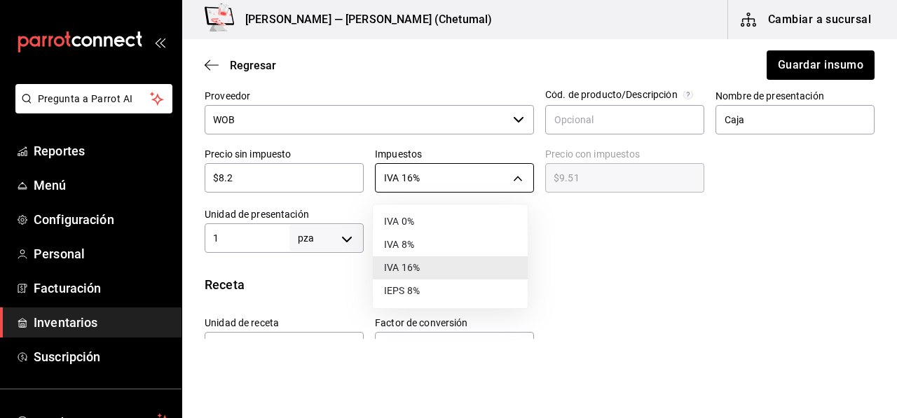
click at [427, 168] on body "Pregunta a Parrot AI Reportes Menú Configuración Personal Facturación Inventari…" at bounding box center [448, 169] width 897 height 339
click at [424, 216] on li "IVA 0%" at bounding box center [450, 221] width 155 height 23
type input "IVA_0"
type input "$8.20"
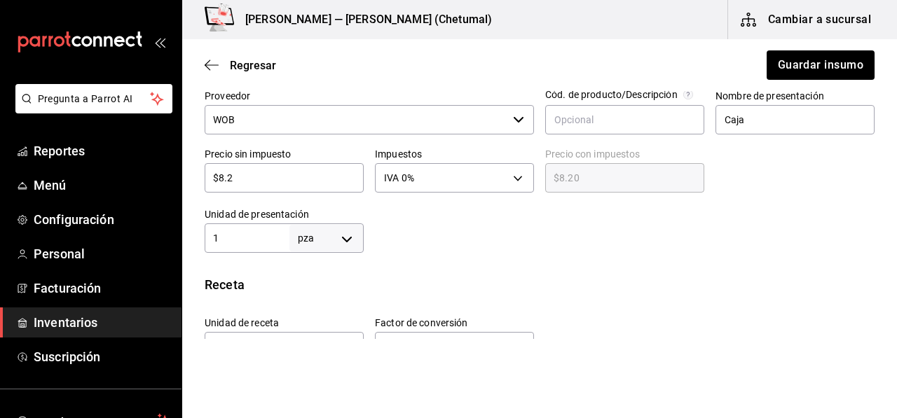
click at [335, 187] on div "$8.2 ​" at bounding box center [284, 177] width 159 height 29
type input "$8."
type input "$8.00"
type input "$8"
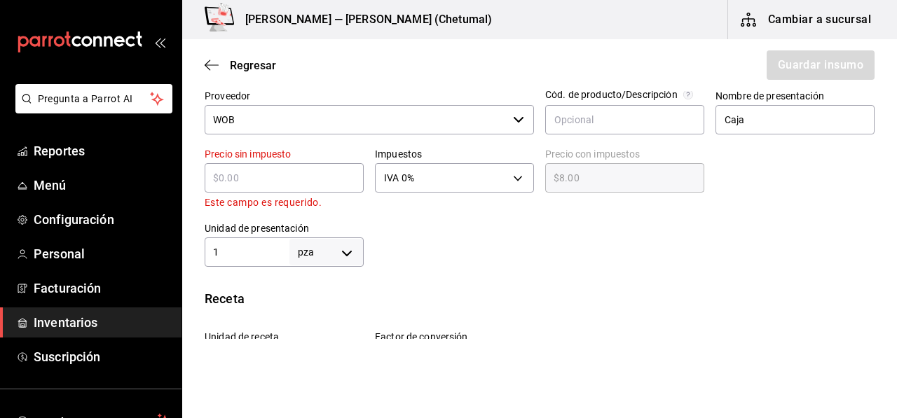
type input "$0.00"
type input "$9"
type input "$9.00"
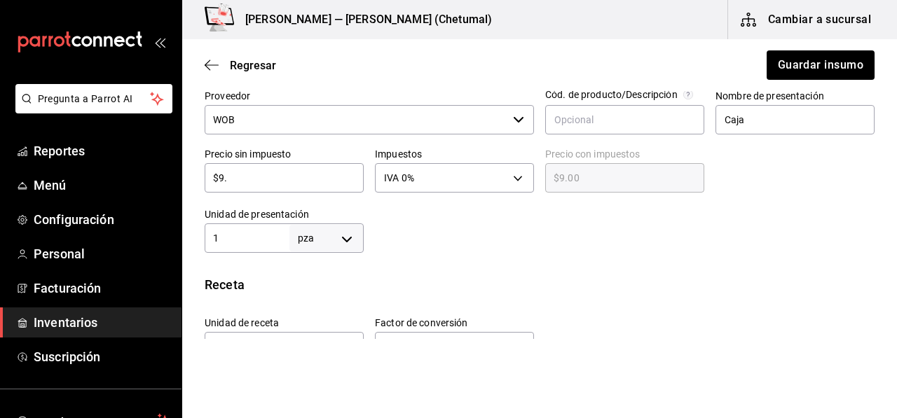
type input "$9.5"
type input "$9.50"
type input "$9.51"
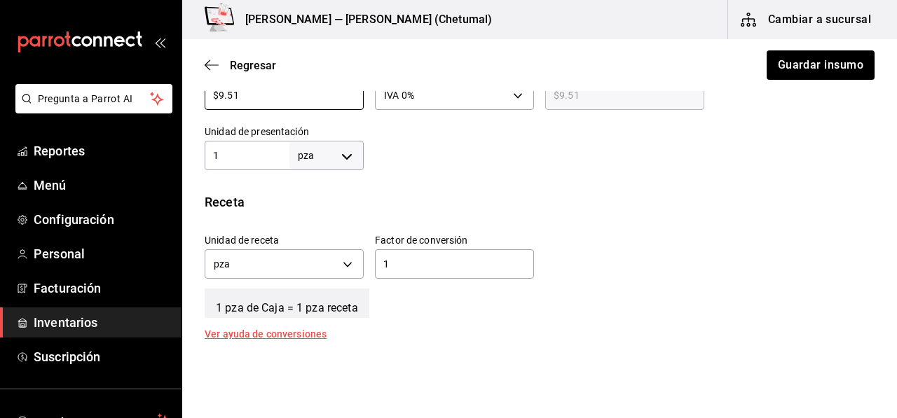
scroll to position [469, 0]
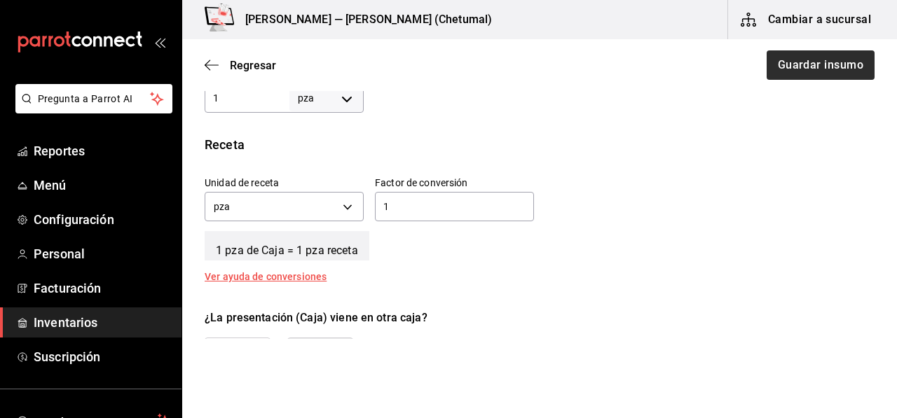
type input "$9.51"
click at [799, 62] on button "Guardar insumo" at bounding box center [819, 64] width 109 height 29
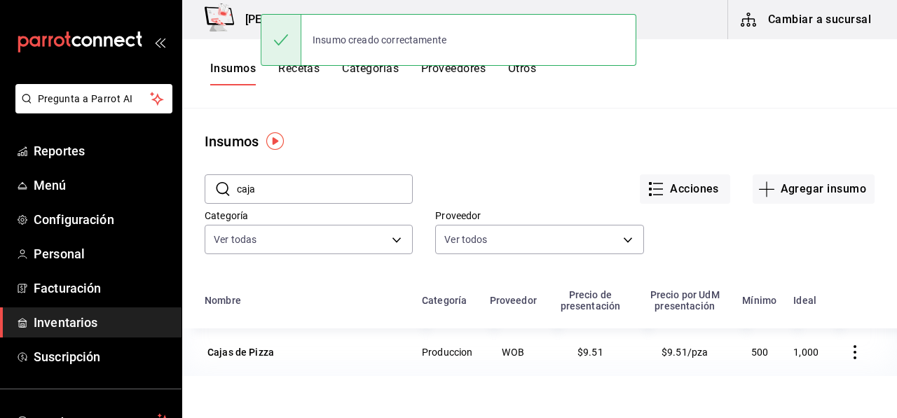
click at [291, 67] on div "Insumo creado correctamente" at bounding box center [448, 40] width 375 height 60
drag, startPoint x: 291, startPoint y: 67, endPoint x: 291, endPoint y: 75, distance: 8.4
click at [291, 75] on button "Recetas" at bounding box center [298, 74] width 41 height 24
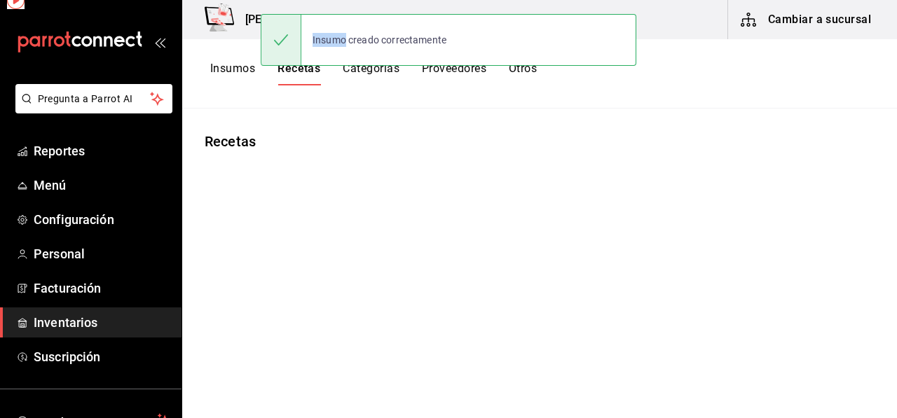
click at [291, 75] on button "Recetas" at bounding box center [298, 74] width 43 height 24
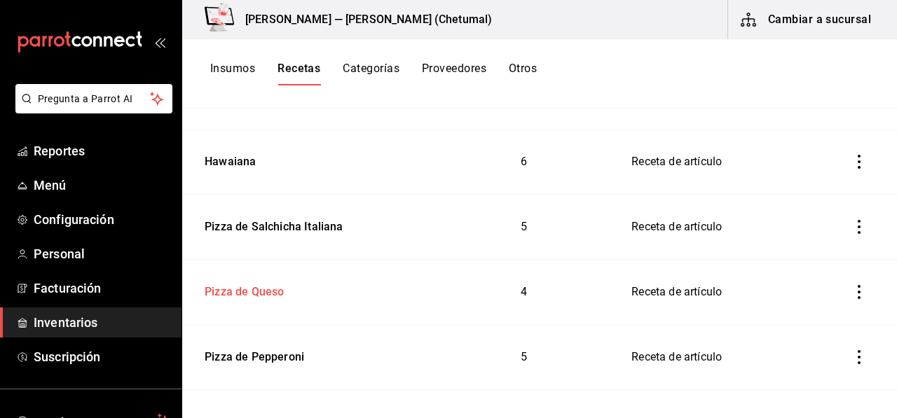
scroll to position [771, 0]
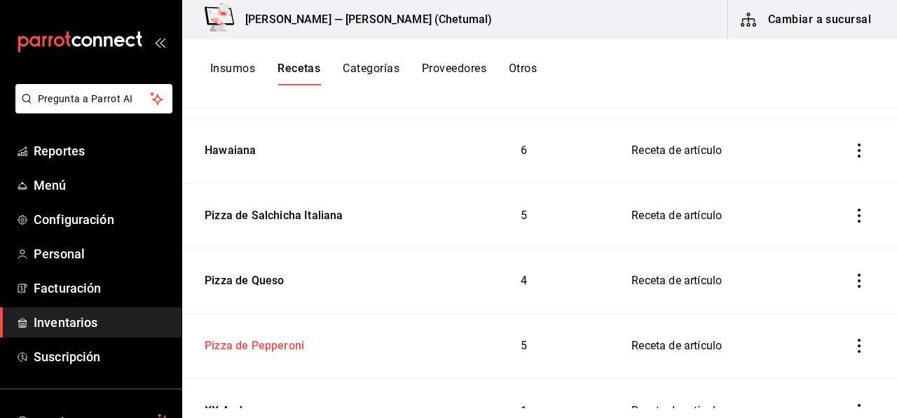
click at [275, 347] on div "Pizza de Pepperoni" at bounding box center [251, 344] width 105 height 22
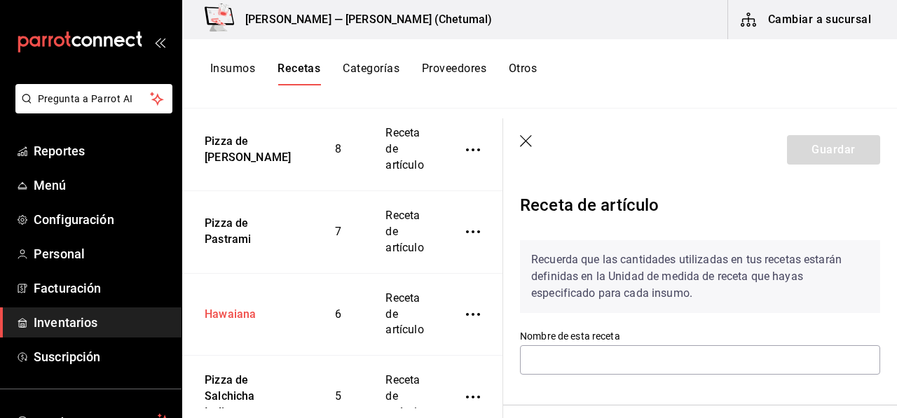
type input "Pizza de Pepperoni"
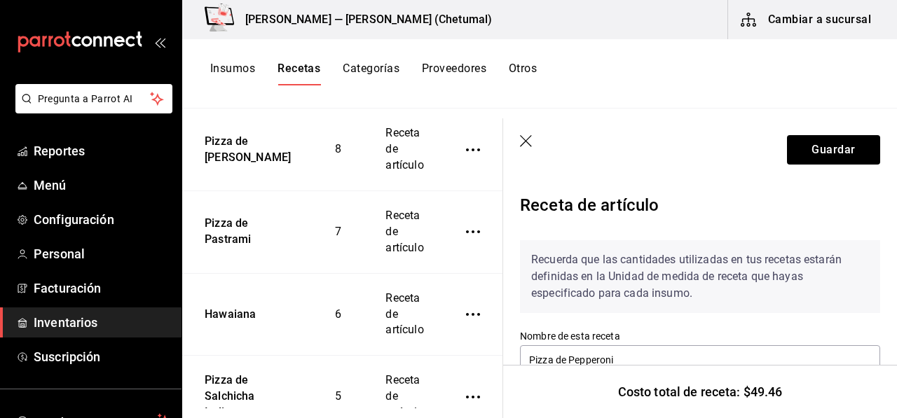
scroll to position [210, 0]
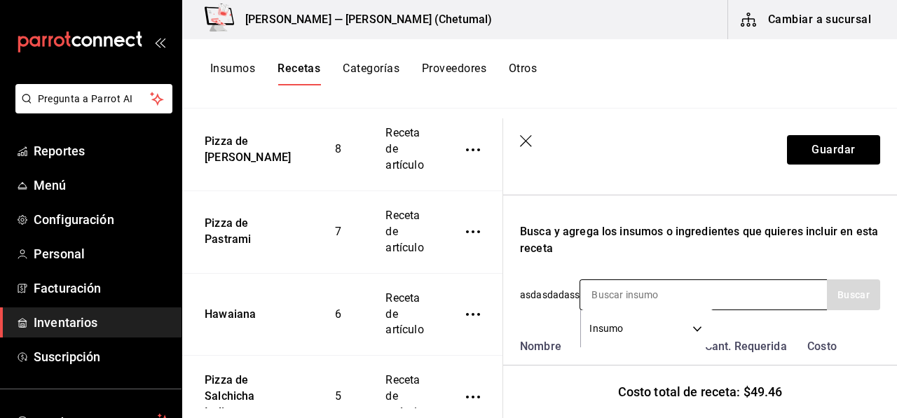
click at [635, 296] on input at bounding box center [650, 294] width 140 height 29
type input "caja"
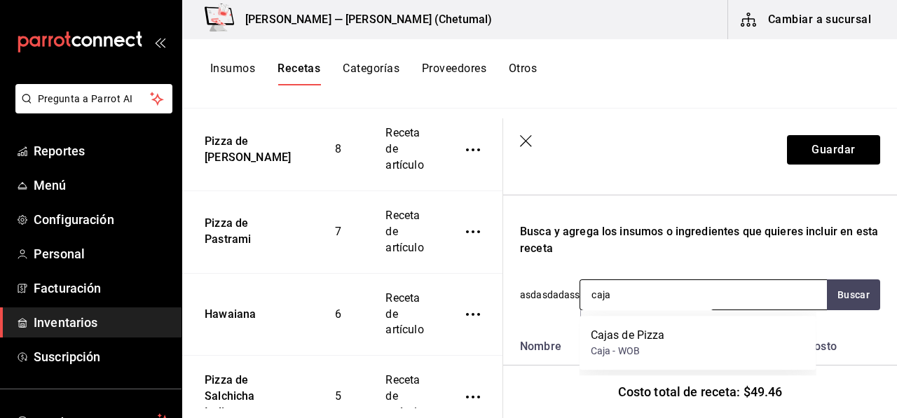
click at [636, 323] on div "Cajas de Pizza Caja - WOB" at bounding box center [697, 343] width 237 height 54
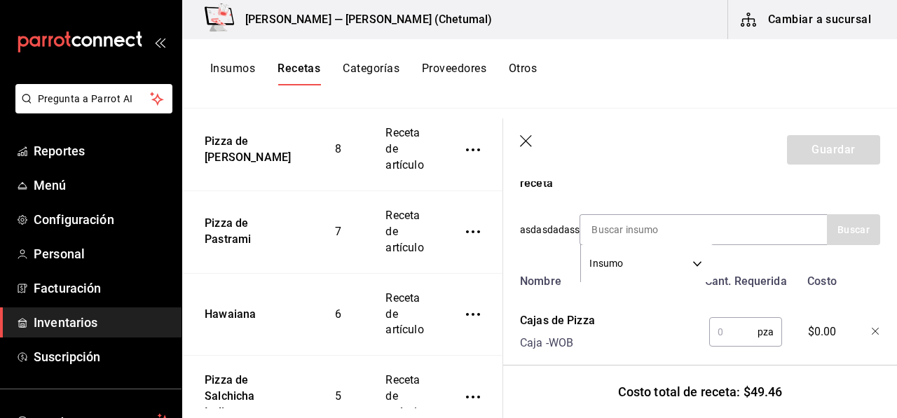
scroll to position [350, 0]
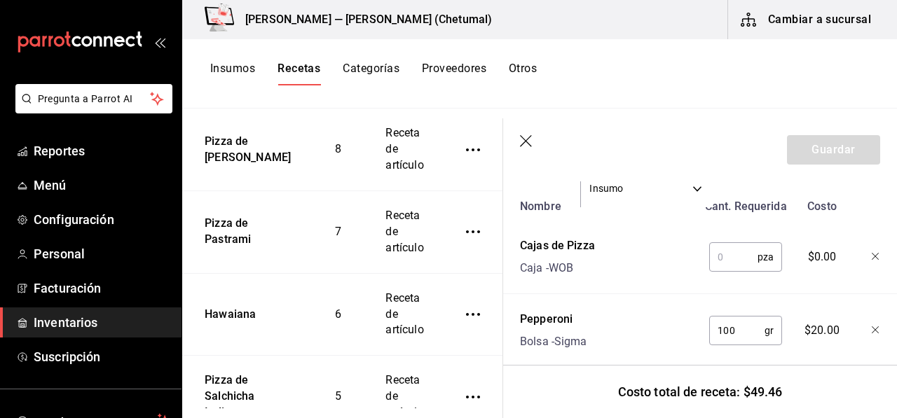
click at [715, 261] on input "text" at bounding box center [733, 257] width 48 height 28
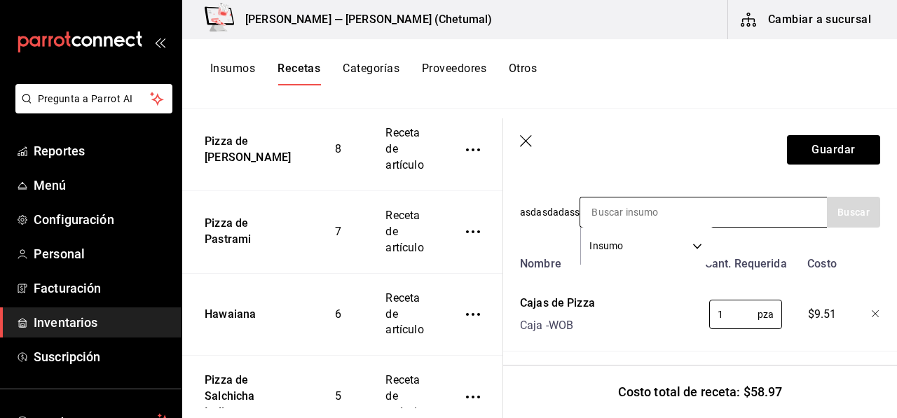
scroll to position [280, 0]
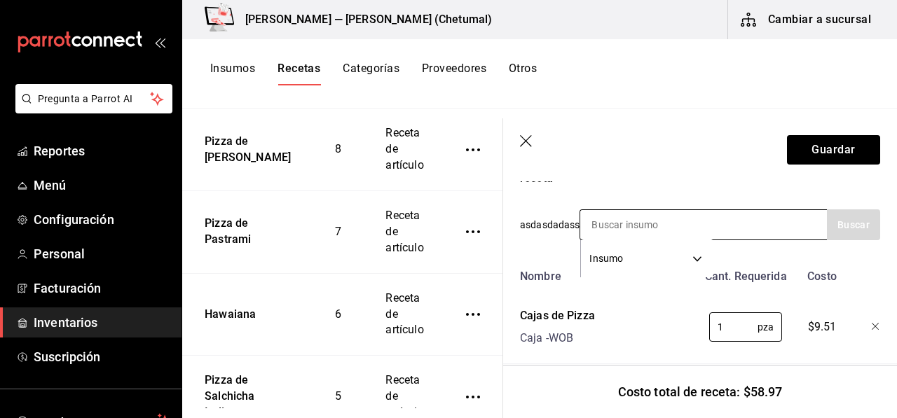
type input "1"
click at [622, 230] on input at bounding box center [650, 224] width 140 height 29
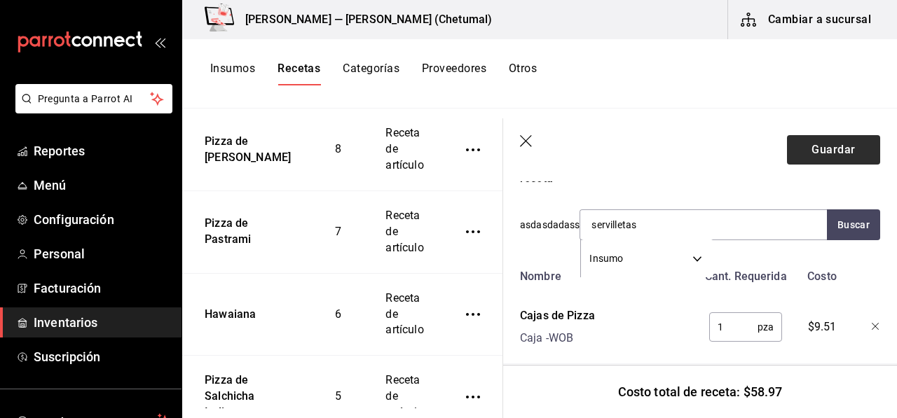
type input "servilletas"
click at [787, 152] on button "Guardar" at bounding box center [833, 149] width 93 height 29
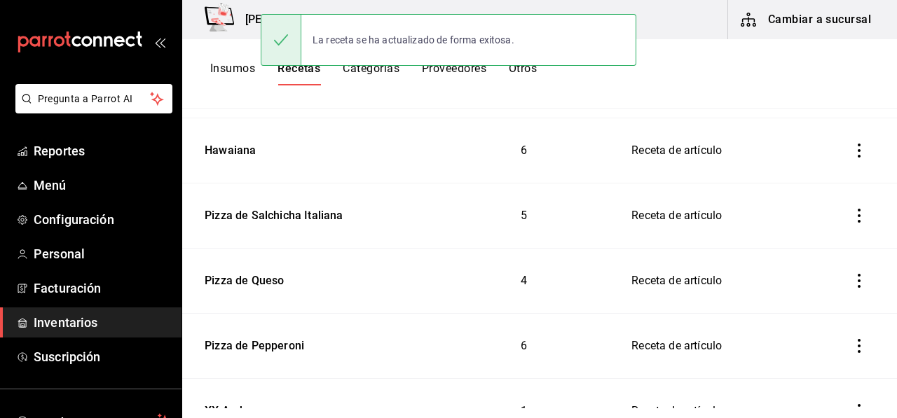
click at [240, 69] on button "Insumos" at bounding box center [232, 74] width 45 height 24
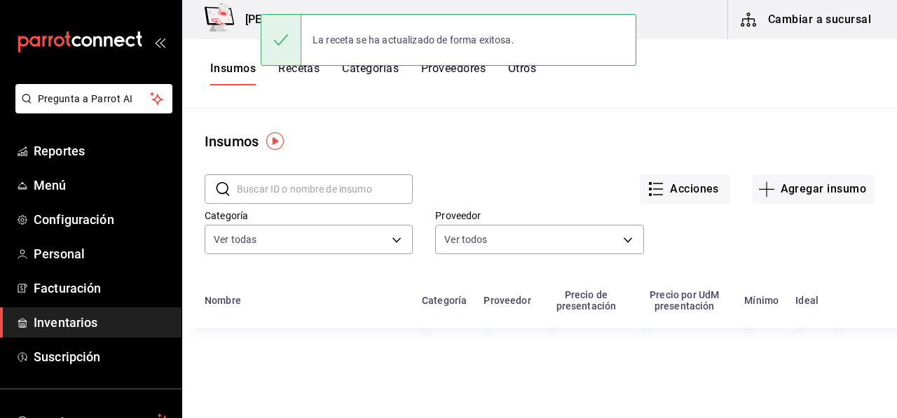
click at [281, 194] on input "text" at bounding box center [325, 189] width 176 height 28
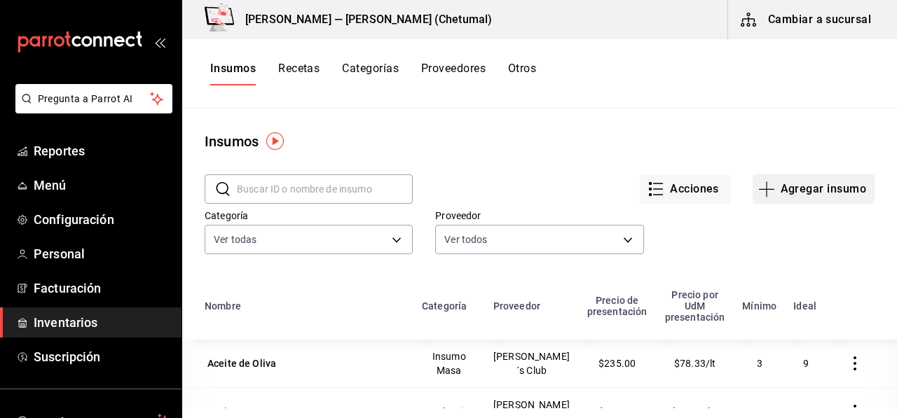
click at [826, 202] on button "Agregar insumo" at bounding box center [813, 188] width 122 height 29
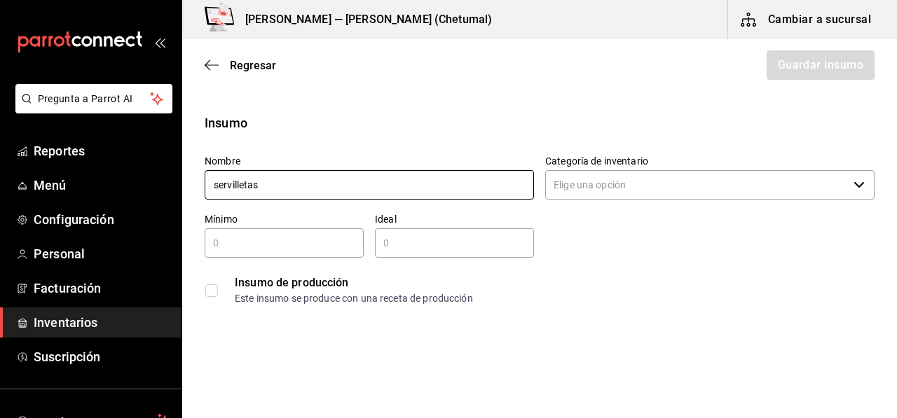
type input "servilletas"
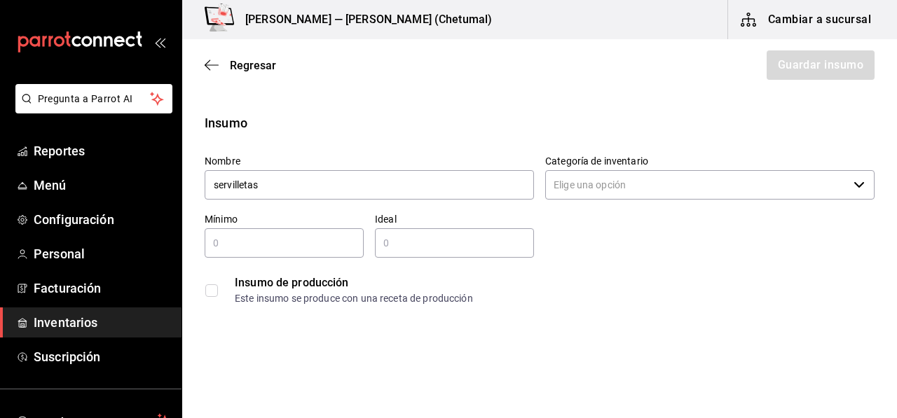
click at [601, 196] on input "Categoría de inventario" at bounding box center [696, 184] width 303 height 29
click at [577, 189] on input "Categoría de inventario" at bounding box center [696, 184] width 303 height 29
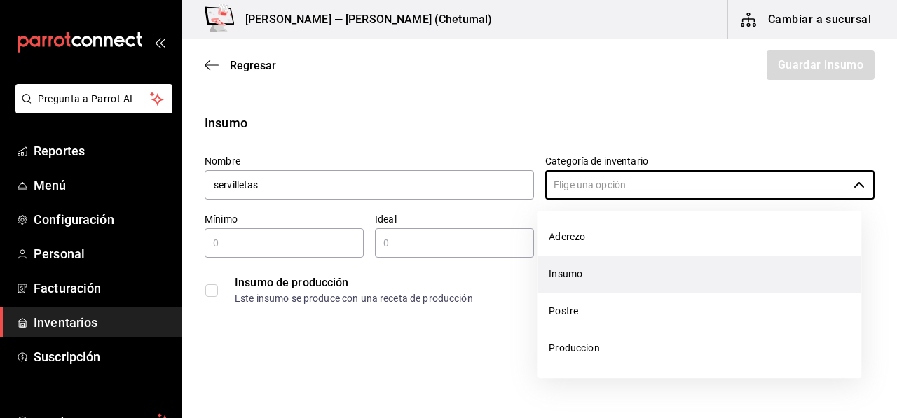
scroll to position [379, 0]
click at [598, 280] on li "Condimento" at bounding box center [699, 269] width 324 height 37
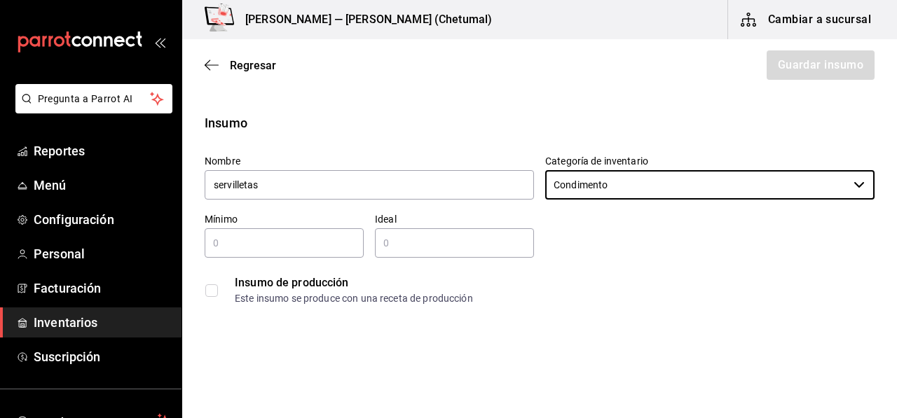
type input "Condimento"
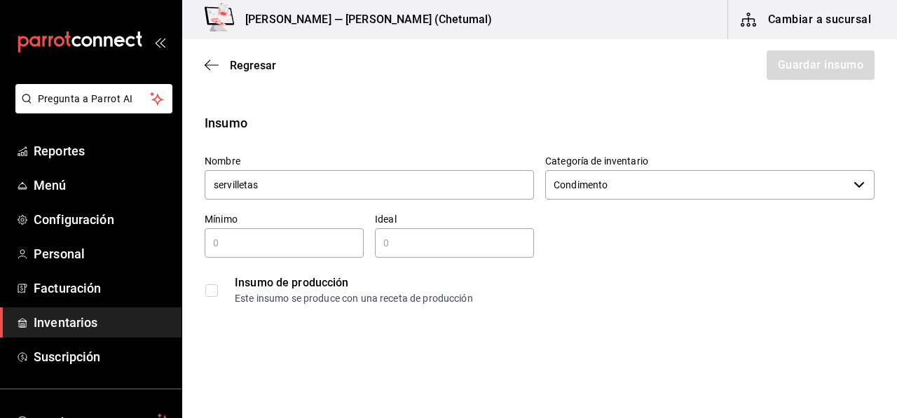
click at [239, 246] on input "text" at bounding box center [284, 243] width 159 height 17
type input "400"
click at [277, 255] on div "400 ​" at bounding box center [284, 242] width 159 height 29
click at [443, 242] on input "text" at bounding box center [454, 243] width 159 height 17
type input "800"
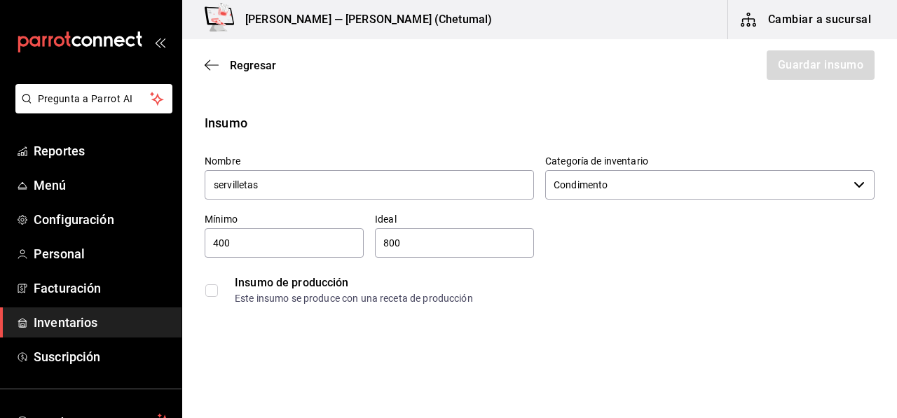
click at [461, 300] on div "Este insumo se produce con una receta de producción" at bounding box center [554, 298] width 639 height 15
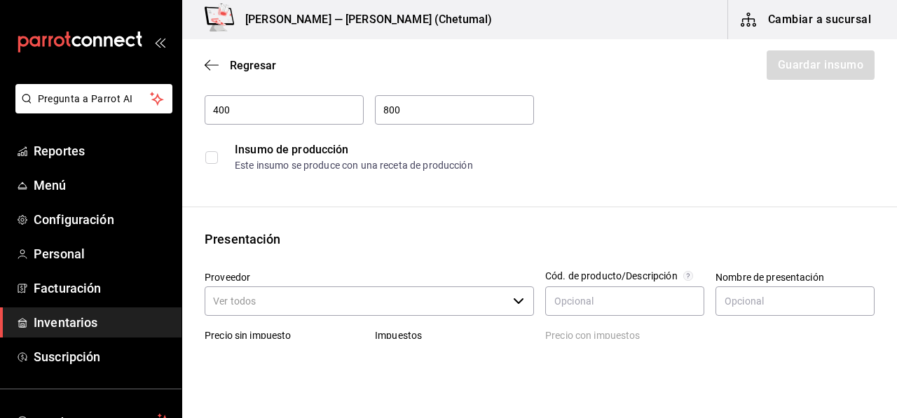
scroll to position [210, 0]
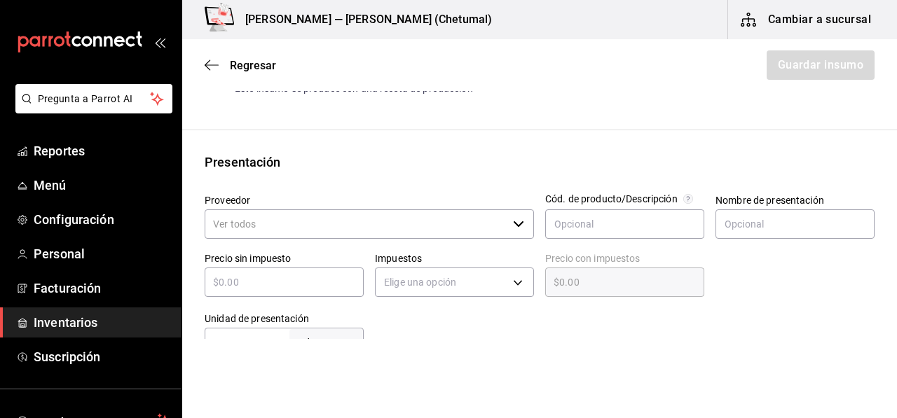
click at [258, 223] on input "Proveedor" at bounding box center [356, 223] width 303 height 29
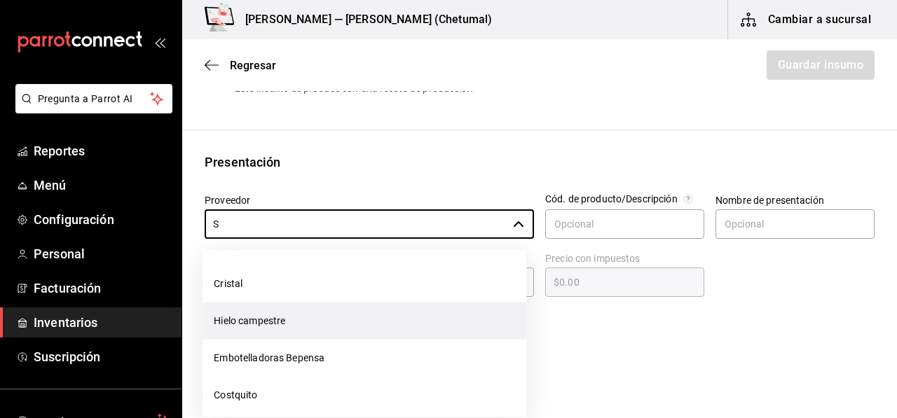
scroll to position [140, 0]
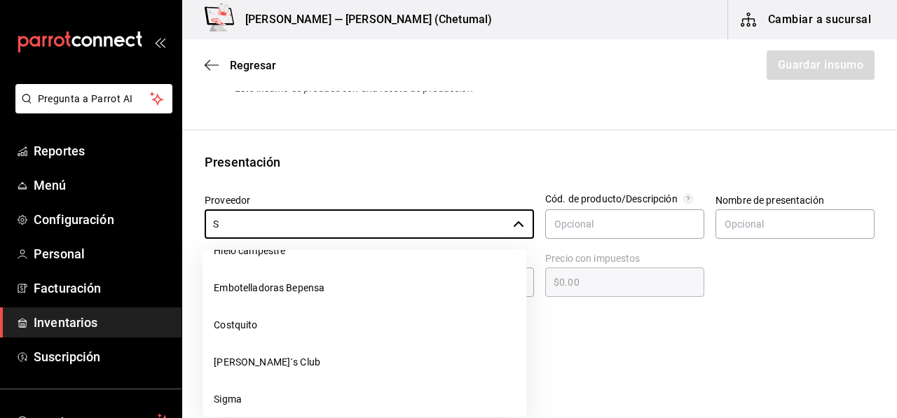
click at [252, 357] on li "[PERSON_NAME]´s Club" at bounding box center [364, 362] width 324 height 37
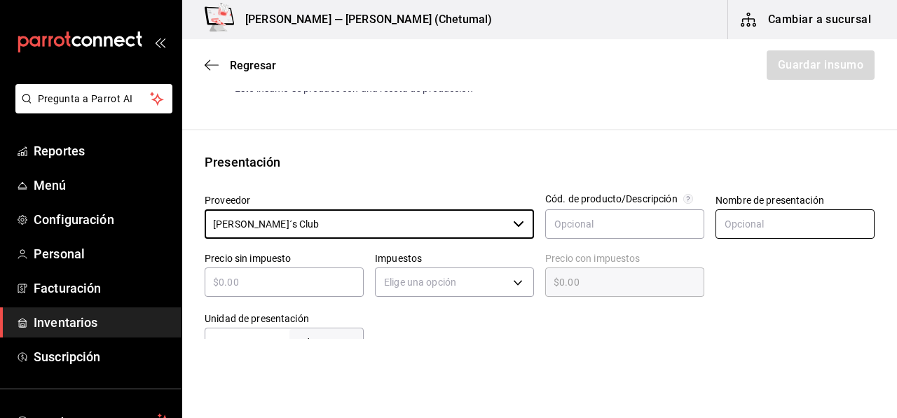
type input "[PERSON_NAME]´s Club"
click at [794, 232] on input "text" at bounding box center [794, 223] width 159 height 29
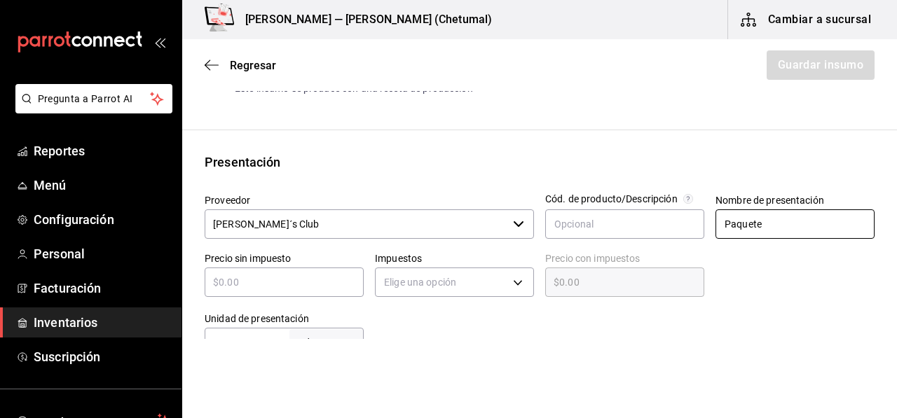
type input "Paquete"
click at [294, 289] on input "text" at bounding box center [284, 282] width 159 height 17
type input "$1"
type input "$1.00"
type input "$18"
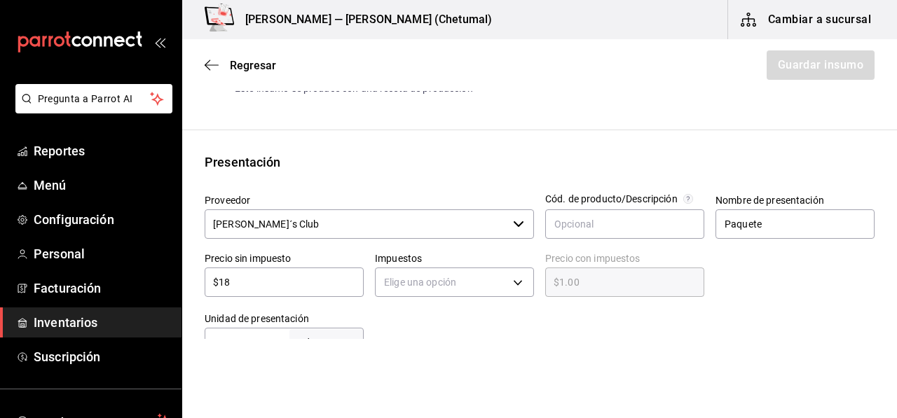
type input "$18.00"
type input "$189"
type input "$189.00"
type input "$189.2"
type input "$189.20"
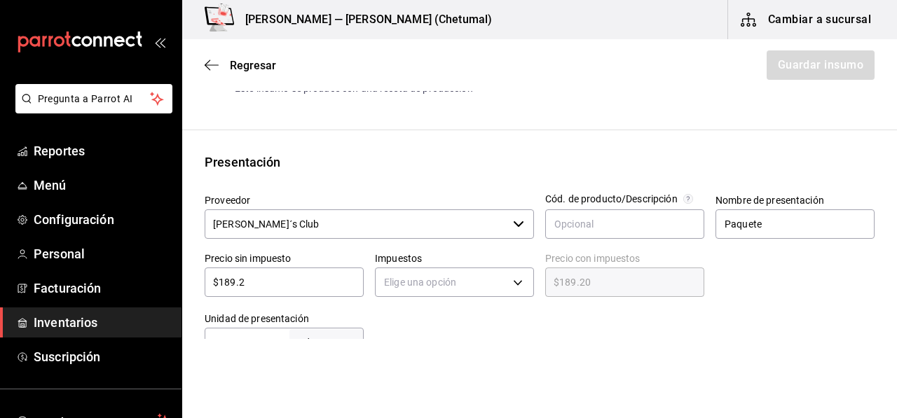
type input "$189.24"
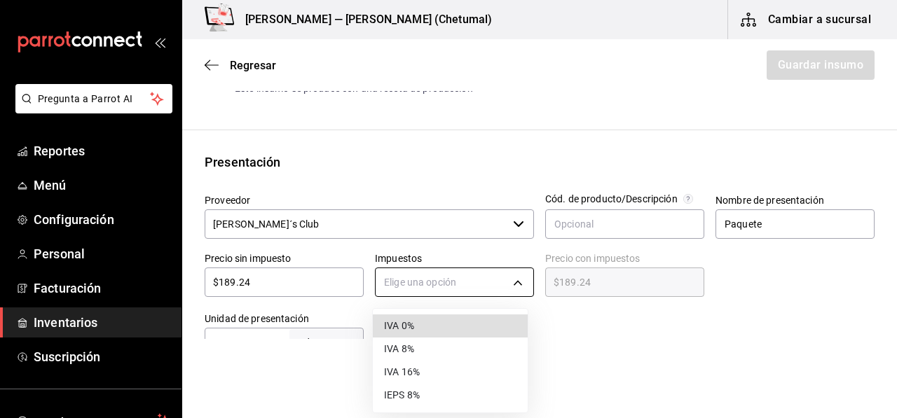
click at [418, 292] on body "Pregunta a Parrot AI Reportes Menú Configuración Personal Facturación Inventari…" at bounding box center [448, 169] width 897 height 339
click at [413, 329] on li "IVA 0%" at bounding box center [450, 326] width 155 height 23
type input "IVA_0"
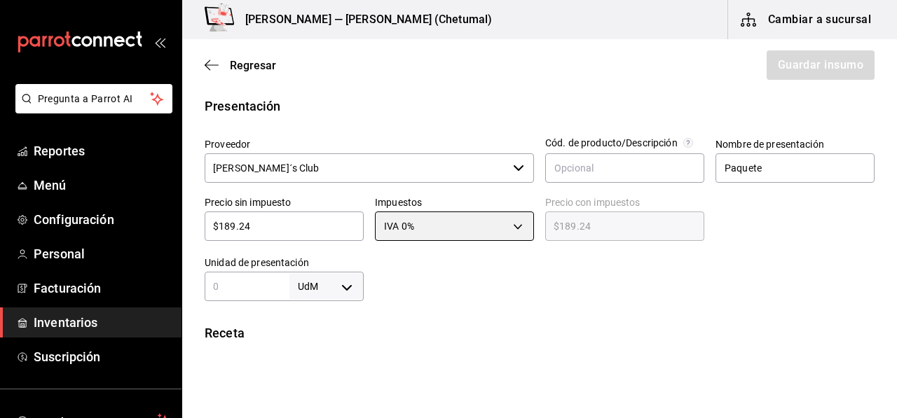
scroll to position [350, 0]
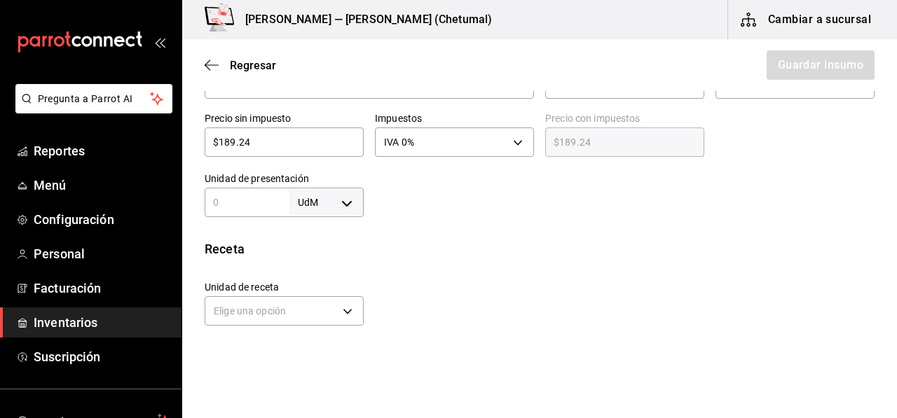
click at [291, 200] on body "Pregunta a Parrot AI Reportes Menú Configuración Personal Facturación Inventari…" at bounding box center [448, 169] width 897 height 339
click at [315, 365] on li "pza" at bounding box center [323, 360] width 73 height 23
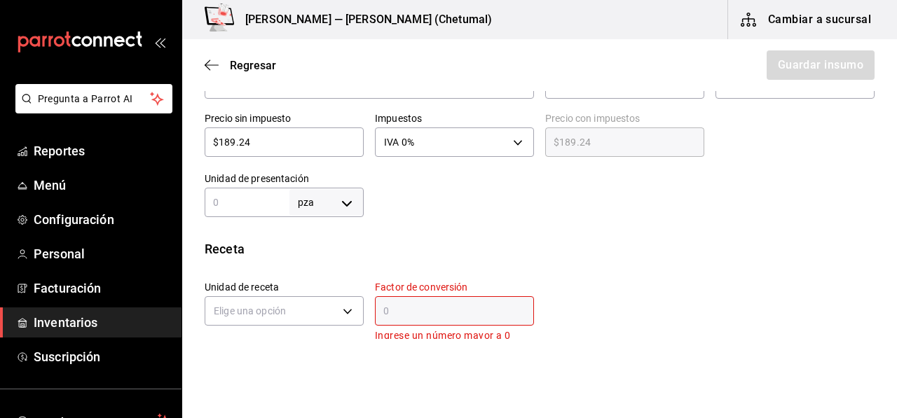
type input "UNIT"
click at [247, 203] on input "text" at bounding box center [247, 202] width 85 height 17
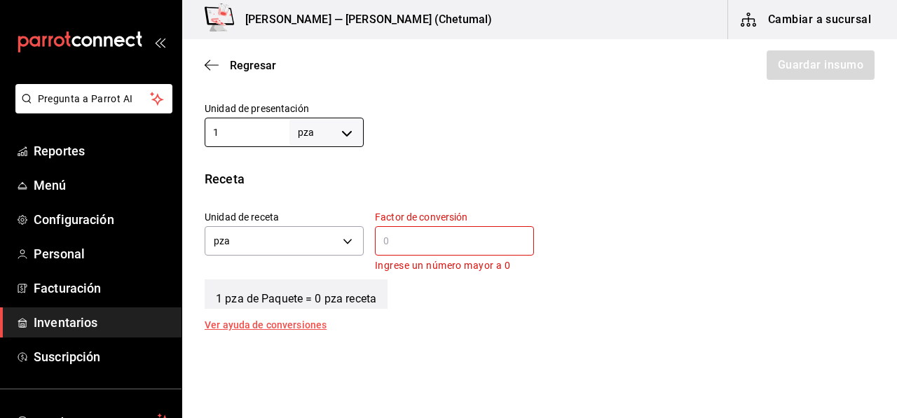
type input "1"
click at [408, 250] on div "​" at bounding box center [454, 240] width 159 height 29
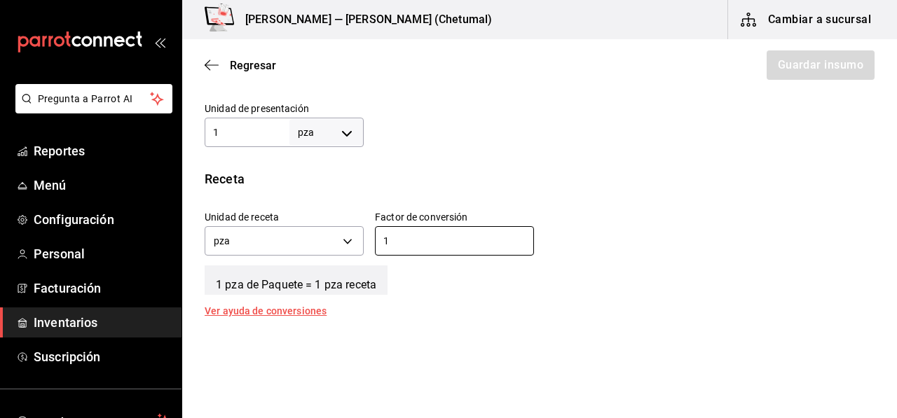
type input "1"
click at [665, 172] on div "Receta" at bounding box center [540, 179] width 670 height 19
click at [268, 144] on div "1 pza UNIT ​" at bounding box center [284, 132] width 159 height 29
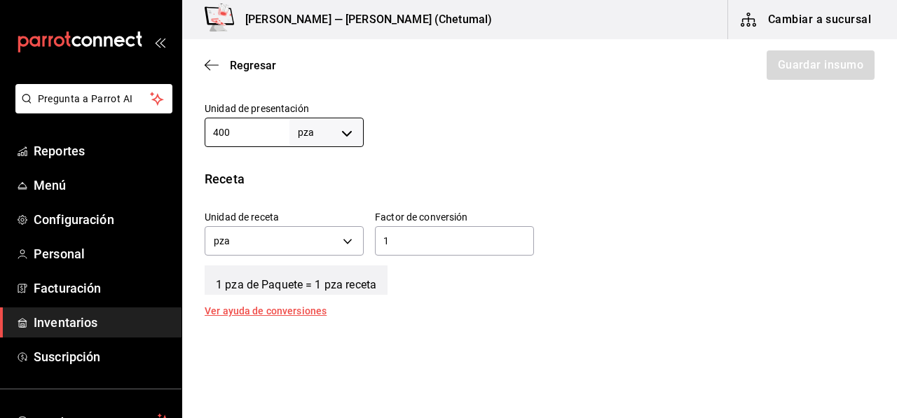
click at [432, 177] on div "Receta" at bounding box center [540, 179] width 670 height 19
drag, startPoint x: 352, startPoint y: 174, endPoint x: 345, endPoint y: 163, distance: 13.8
click at [352, 172] on div "Receta" at bounding box center [540, 179] width 670 height 19
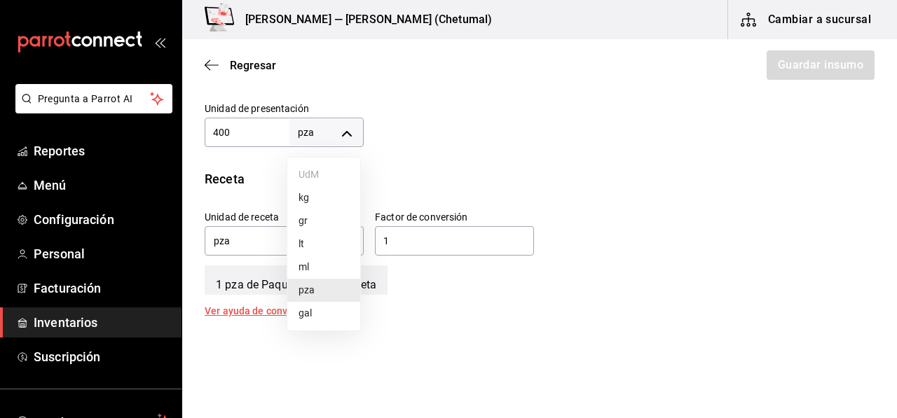
click at [355, 130] on body "Pregunta a Parrot AI Reportes Menú Configuración Personal Facturación Inventari…" at bounding box center [448, 169] width 897 height 339
click at [355, 130] on div at bounding box center [448, 209] width 897 height 418
click at [350, 130] on div at bounding box center [448, 209] width 897 height 418
click at [441, 138] on div at bounding box center [619, 119] width 511 height 56
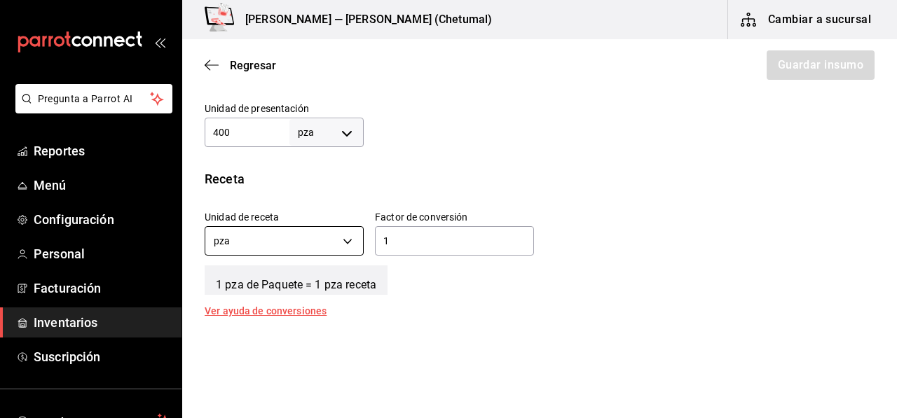
click at [343, 244] on body "Pregunta a Parrot AI Reportes Menú Configuración Personal Facturación Inventari…" at bounding box center [448, 169] width 897 height 339
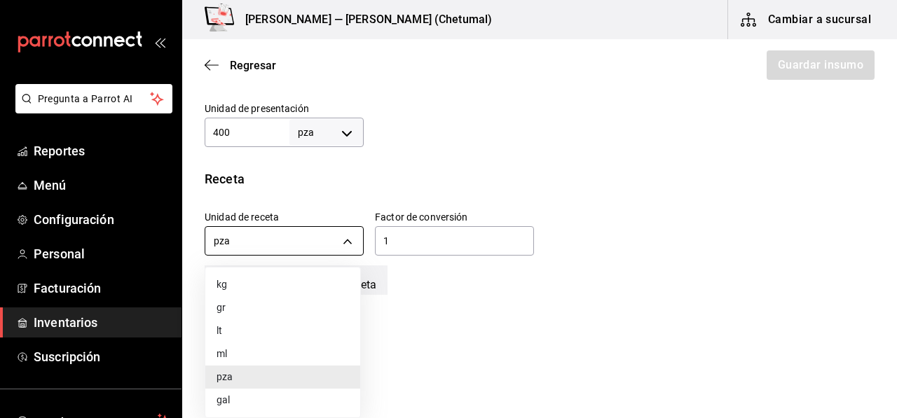
click at [343, 244] on div at bounding box center [448, 209] width 897 height 418
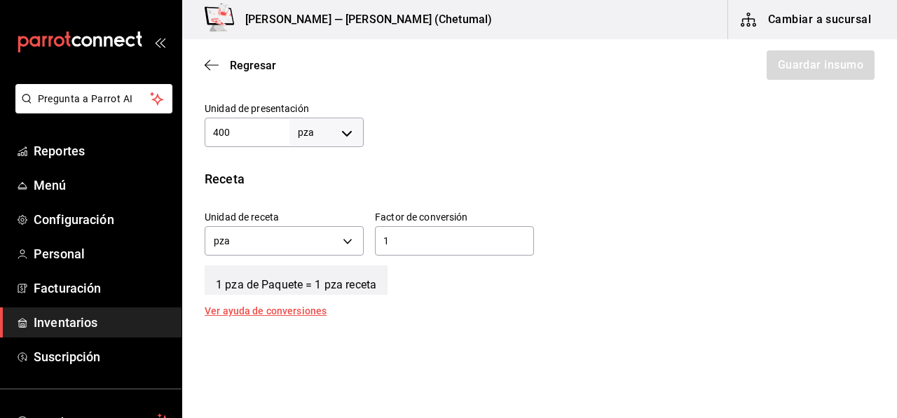
click at [329, 280] on span "1 pza de Paquete = 1 pza receta" at bounding box center [296, 279] width 183 height 29
click at [268, 261] on div "1 pza de Paquete = 1 pza receta" at bounding box center [540, 277] width 670 height 35
click at [265, 248] on body "Pregunta a Parrot AI Reportes Menú Configuración Personal Facturación Inventari…" at bounding box center [448, 169] width 897 height 339
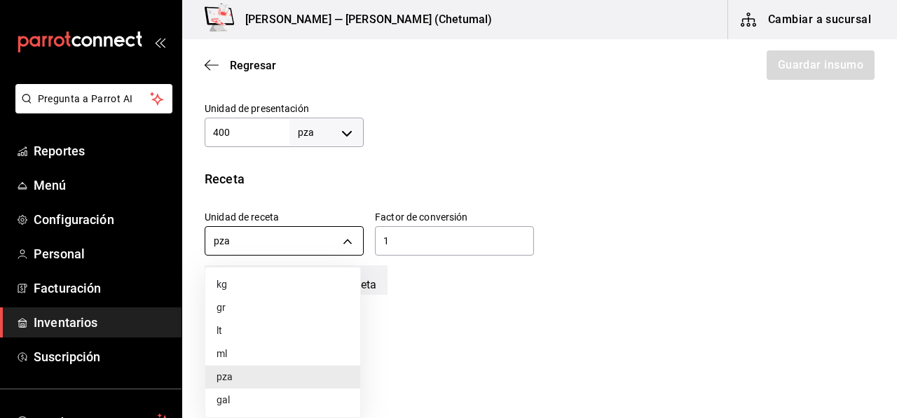
click at [265, 247] on div at bounding box center [448, 209] width 897 height 418
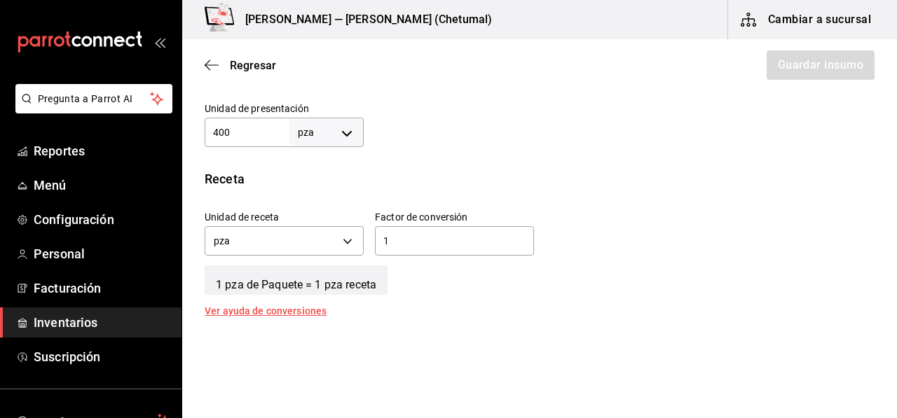
click at [244, 131] on input "400" at bounding box center [247, 132] width 85 height 17
type input "1"
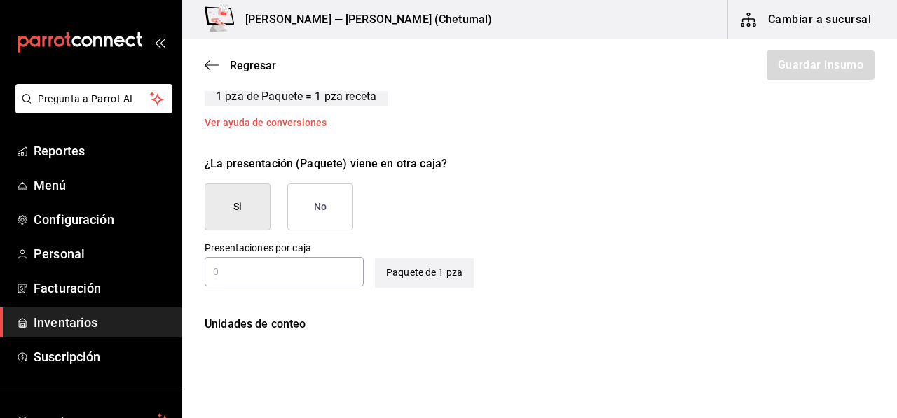
scroll to position [630, 0]
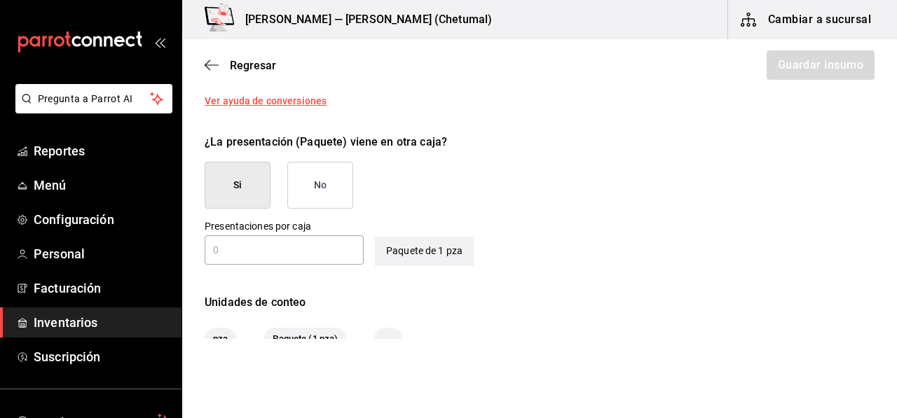
click at [276, 258] on div "​" at bounding box center [284, 249] width 159 height 29
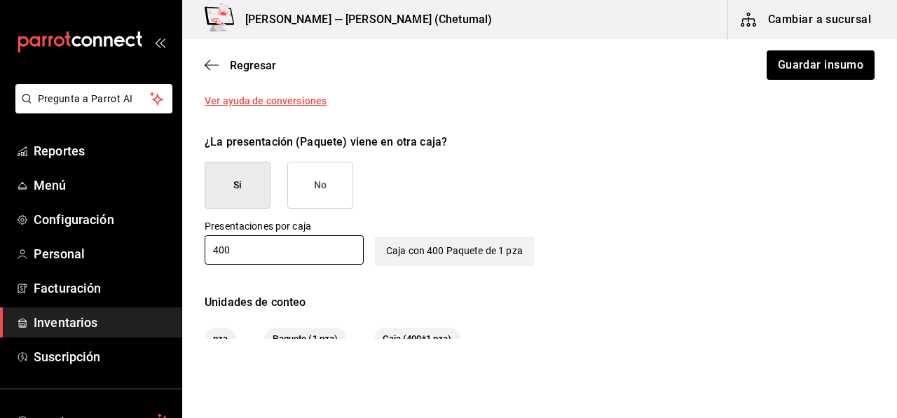
type input "400"
click at [342, 200] on button "No" at bounding box center [320, 185] width 66 height 47
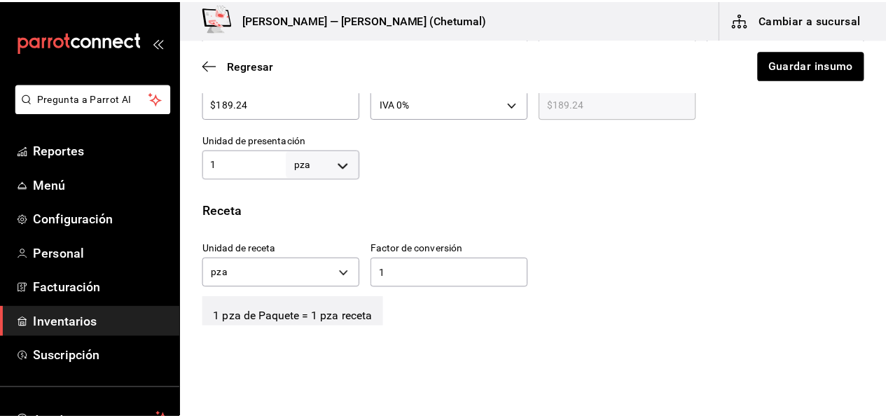
scroll to position [420, 0]
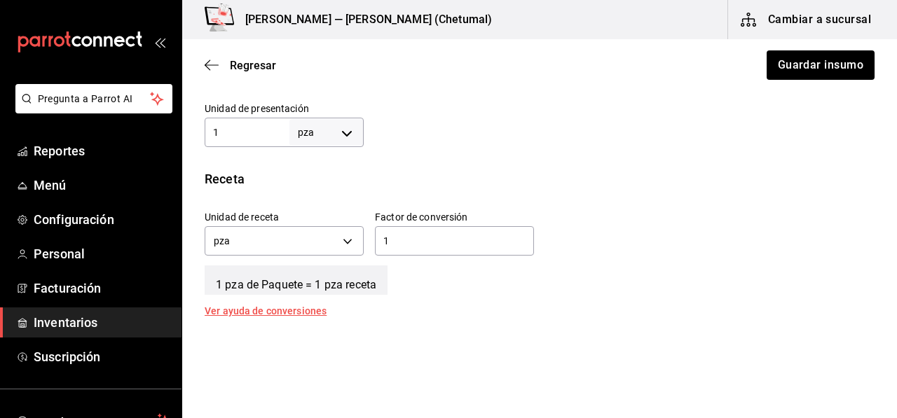
click at [245, 140] on input "1" at bounding box center [247, 132] width 85 height 17
type input "400"
click at [659, 251] on div "Unidad de receta pza UNIT Factor de conversión 1 ​" at bounding box center [533, 230] width 681 height 60
click at [806, 68] on button "Guardar insumo" at bounding box center [819, 64] width 109 height 29
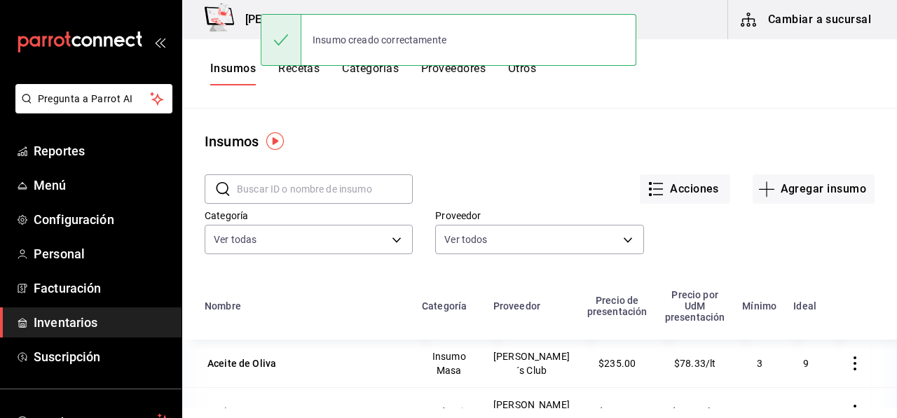
click at [303, 191] on input "text" at bounding box center [325, 189] width 176 height 28
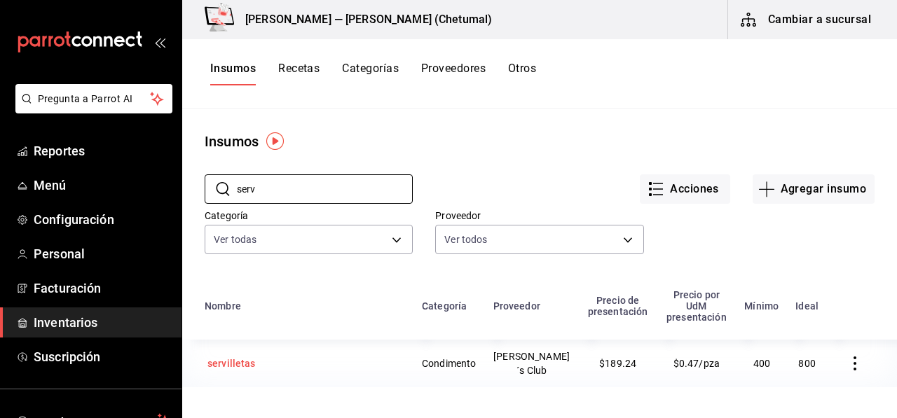
type input "serv"
click at [265, 340] on td "servilletas" at bounding box center [297, 364] width 231 height 48
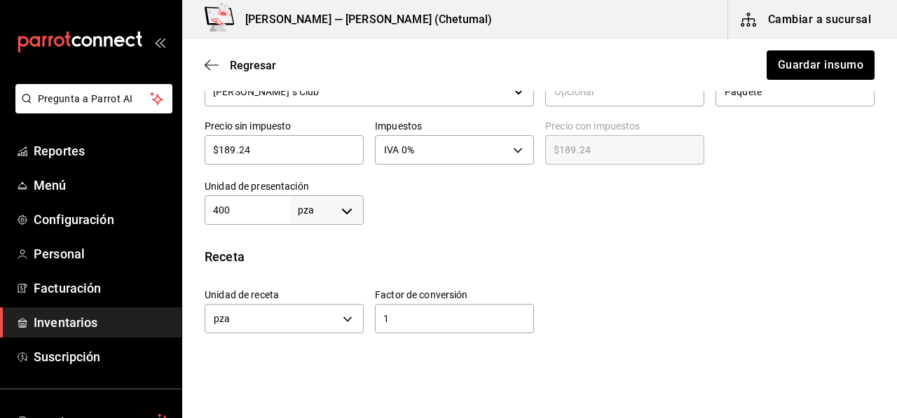
scroll to position [350, 0]
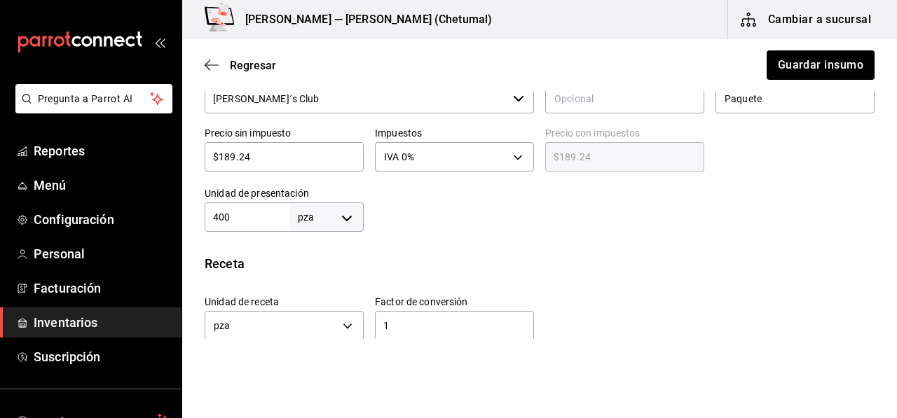
click at [196, 67] on div "Regresar Guardar insumo" at bounding box center [539, 65] width 715 height 52
click at [214, 64] on icon "button" at bounding box center [212, 65] width 14 height 13
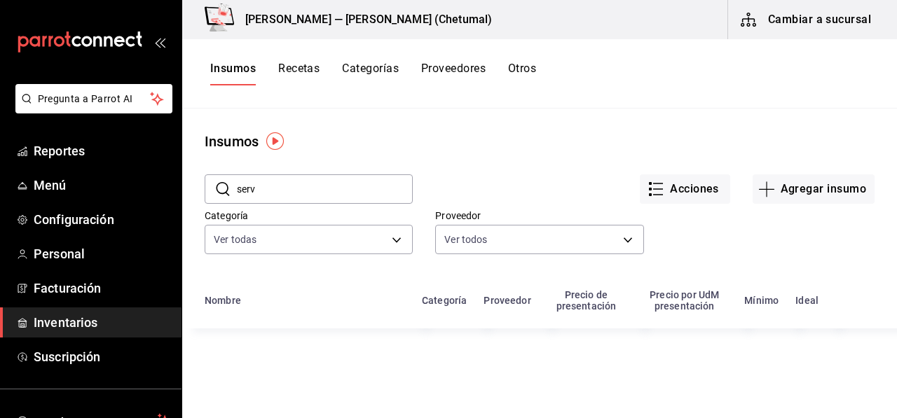
click at [361, 75] on button "Categorías" at bounding box center [370, 74] width 57 height 24
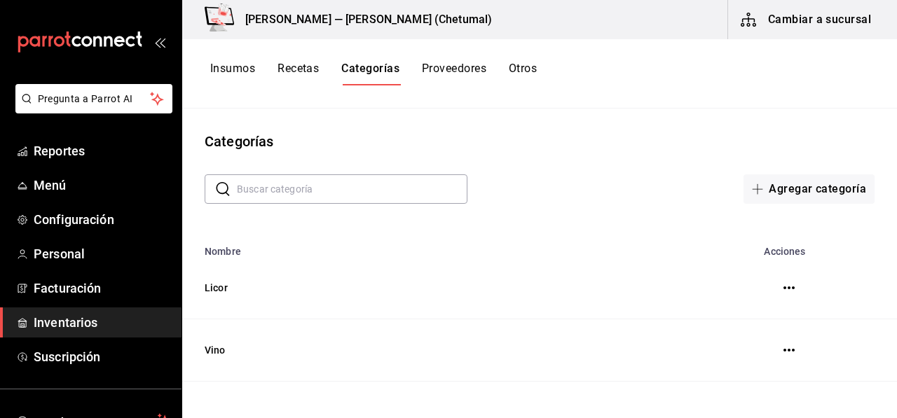
click at [271, 69] on div "Insumos Recetas Categorías Proveedores Otros" at bounding box center [373, 74] width 326 height 24
click at [289, 71] on button "Recetas" at bounding box center [297, 74] width 41 height 24
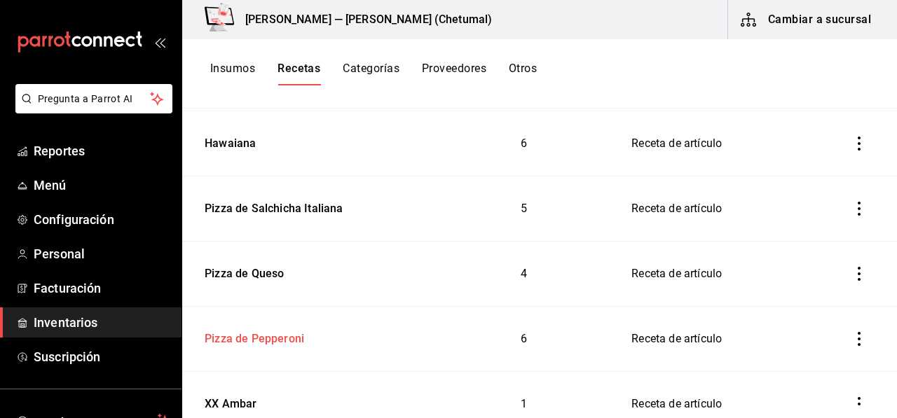
scroll to position [841, 0]
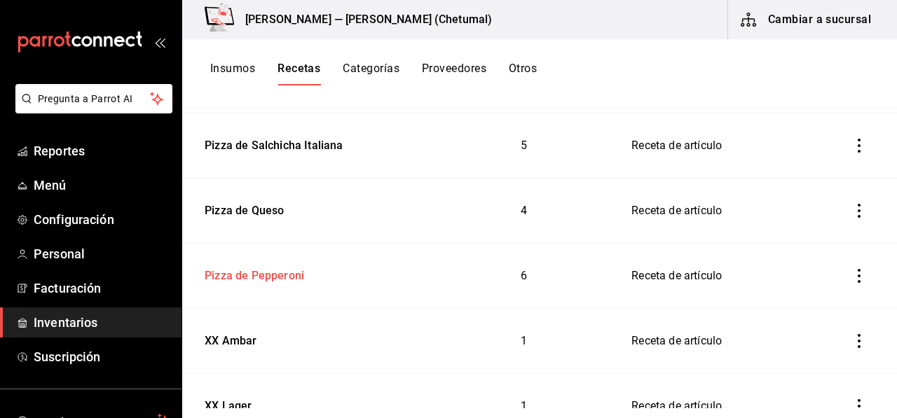
click at [233, 288] on td "Pizza de Pepperoni" at bounding box center [307, 276] width 251 height 65
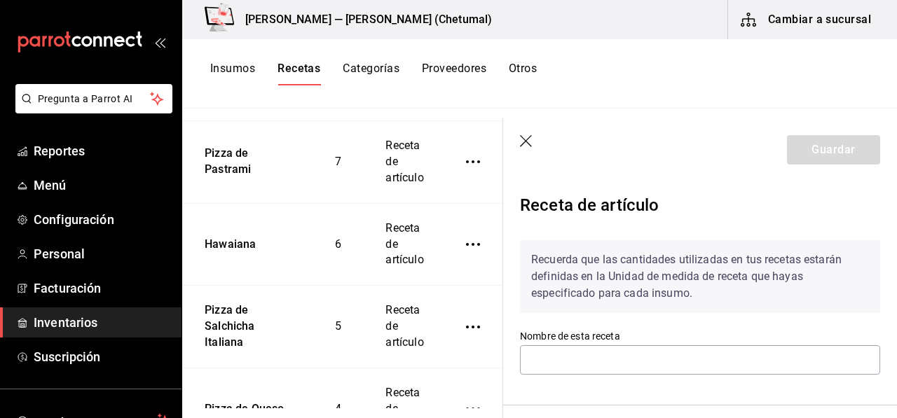
type input "Pizza de Pepperoni"
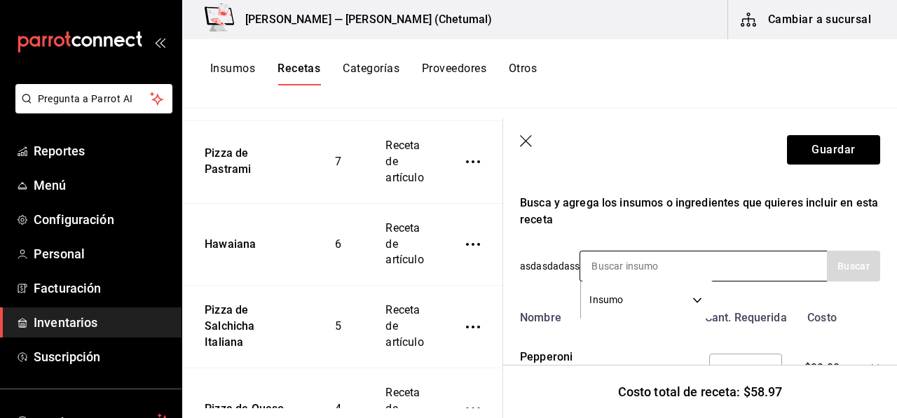
scroll to position [280, 0]
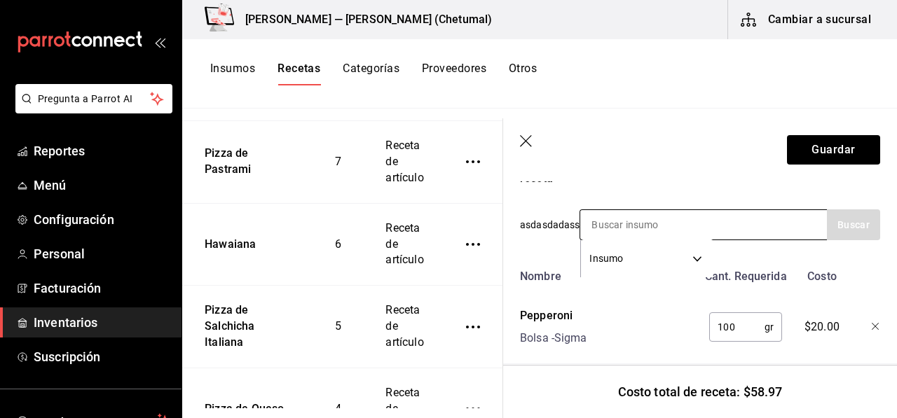
click at [630, 232] on input at bounding box center [650, 224] width 140 height 29
type input "ser"
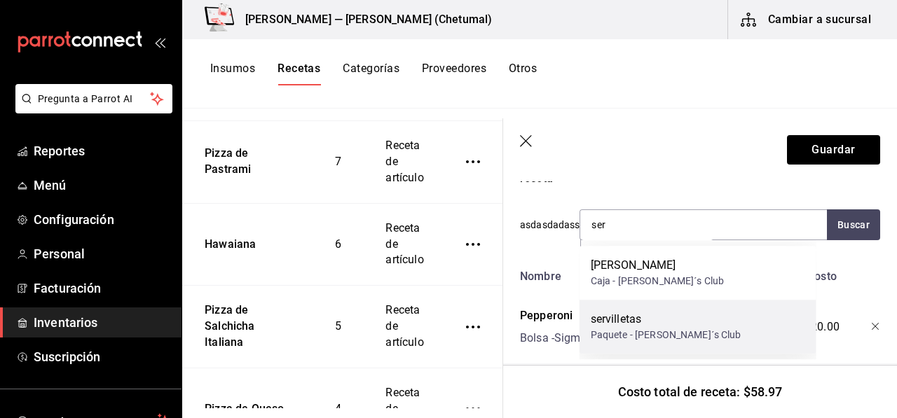
click at [635, 313] on div "servilletas" at bounding box center [666, 319] width 151 height 17
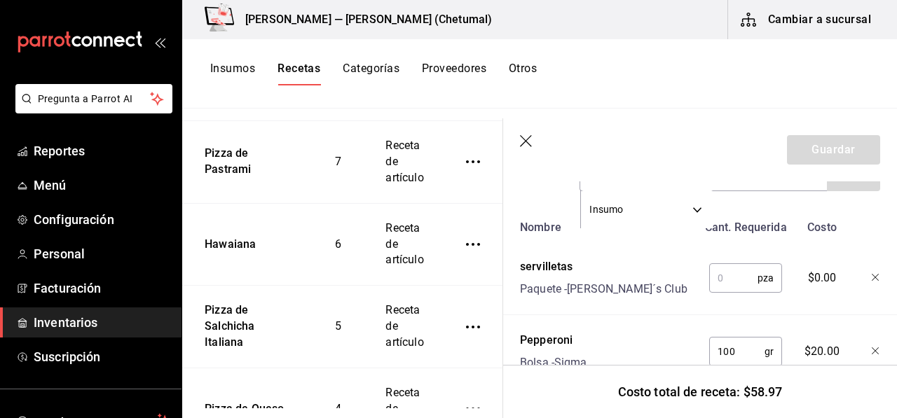
scroll to position [350, 0]
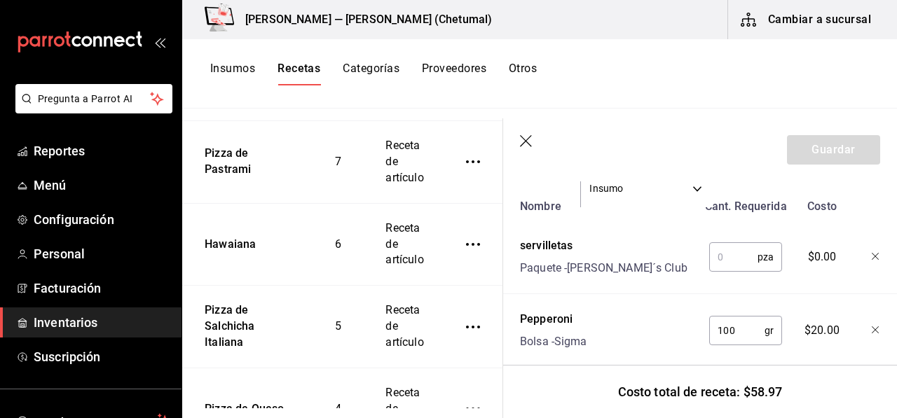
click at [727, 260] on input "text" at bounding box center [733, 257] width 48 height 28
type input "1"
type input "3"
click at [768, 241] on div "3 pza ​" at bounding box center [743, 254] width 92 height 45
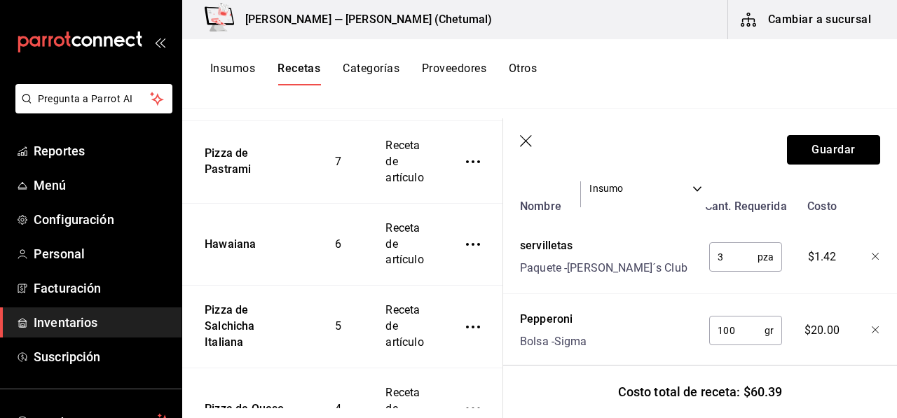
drag, startPoint x: 805, startPoint y: 160, endPoint x: 805, endPoint y: 170, distance: 9.8
click at [805, 170] on header "Guardar" at bounding box center [700, 149] width 394 height 63
click at [803, 135] on button "Guardar" at bounding box center [833, 149] width 93 height 29
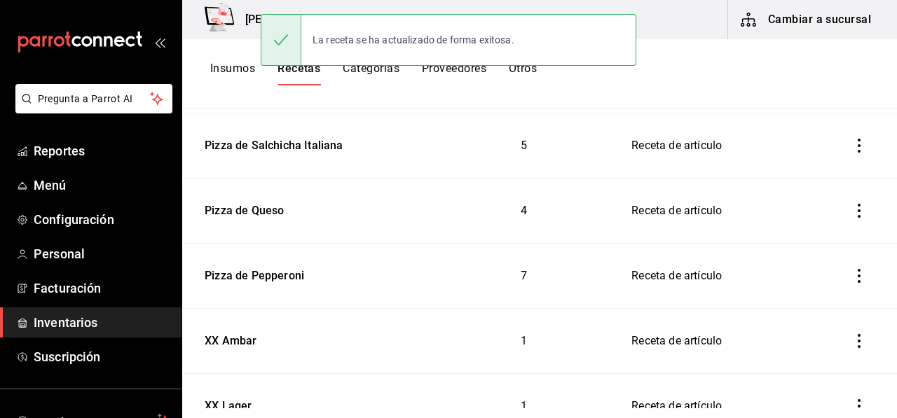
click at [220, 71] on button "Insumos" at bounding box center [232, 74] width 45 height 24
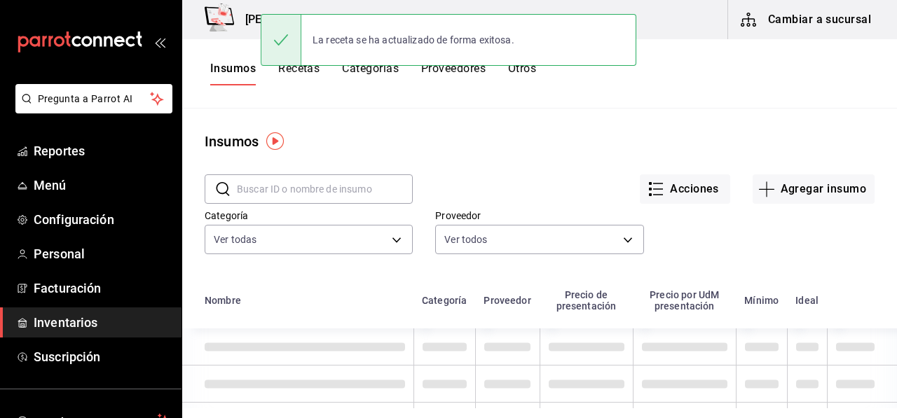
click at [298, 188] on input "text" at bounding box center [325, 189] width 176 height 28
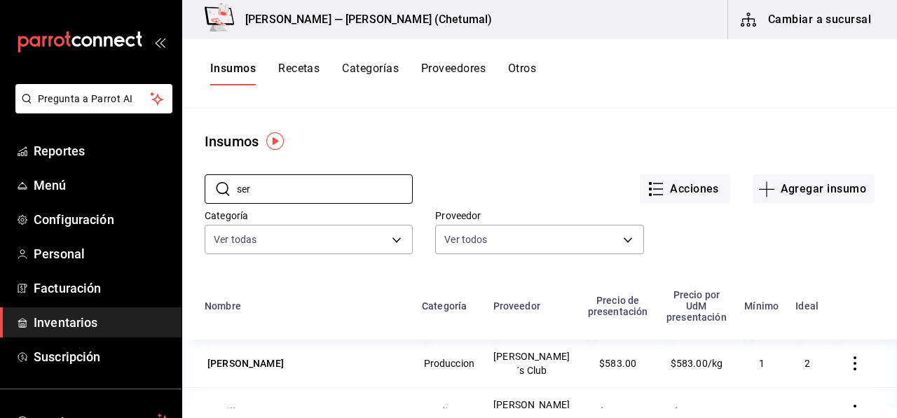
type input "ser"
click at [253, 405] on div "servilletas" at bounding box center [231, 412] width 48 height 14
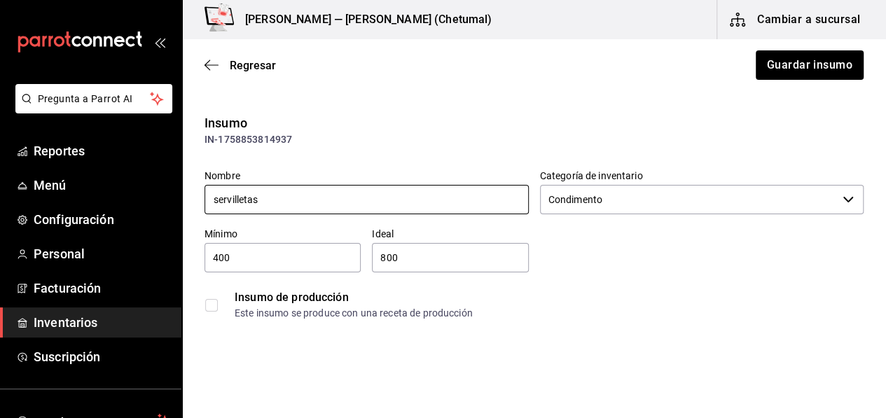
click at [247, 188] on input "servilletas" at bounding box center [367, 199] width 324 height 29
type input "s"
type input "Servilletas"
click at [513, 231] on label "Ideal" at bounding box center [450, 234] width 156 height 10
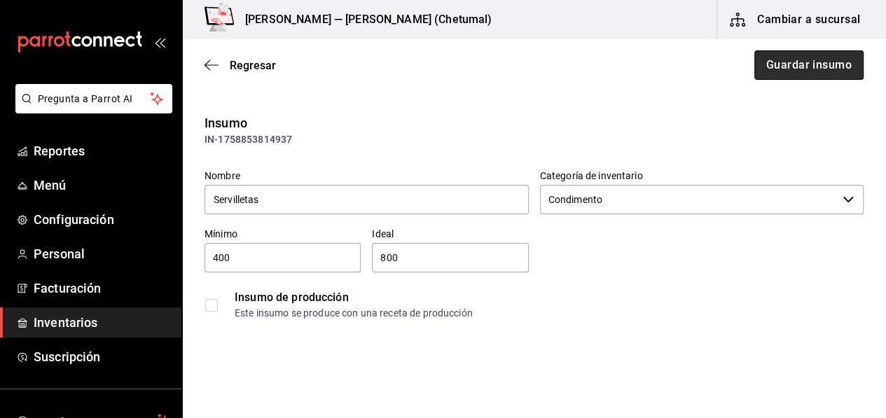
click at [801, 65] on button "Guardar insumo" at bounding box center [808, 64] width 109 height 29
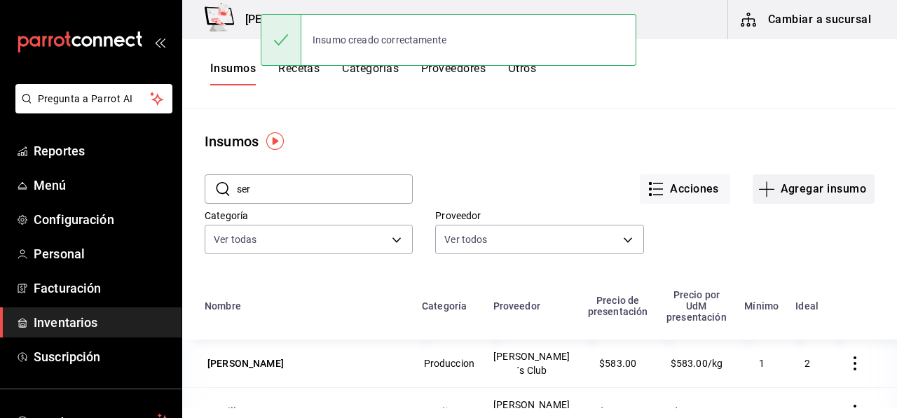
click at [825, 184] on button "Agregar insumo" at bounding box center [813, 188] width 122 height 29
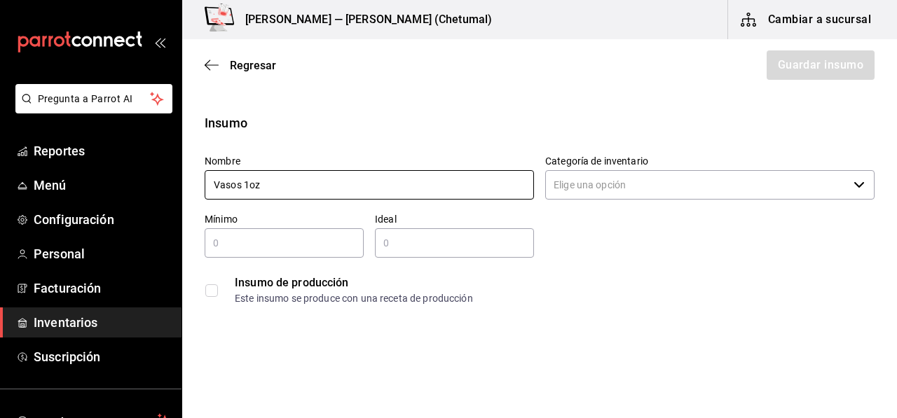
type input "Vasos 1oz"
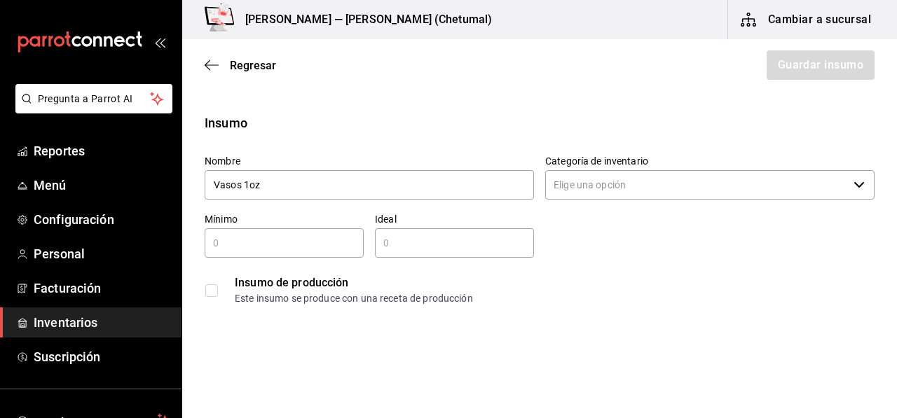
click at [602, 177] on input "Categoría de inventario" at bounding box center [696, 184] width 303 height 29
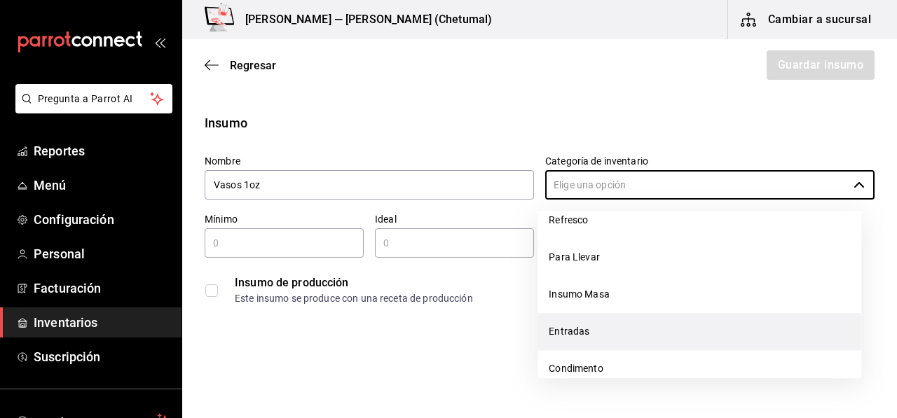
scroll to position [350, 0]
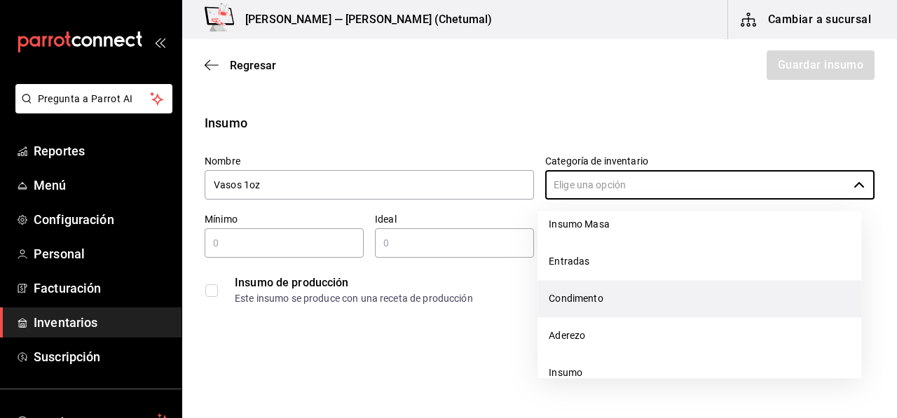
click at [586, 310] on li "Condimento" at bounding box center [699, 298] width 324 height 37
type input "Condimento"
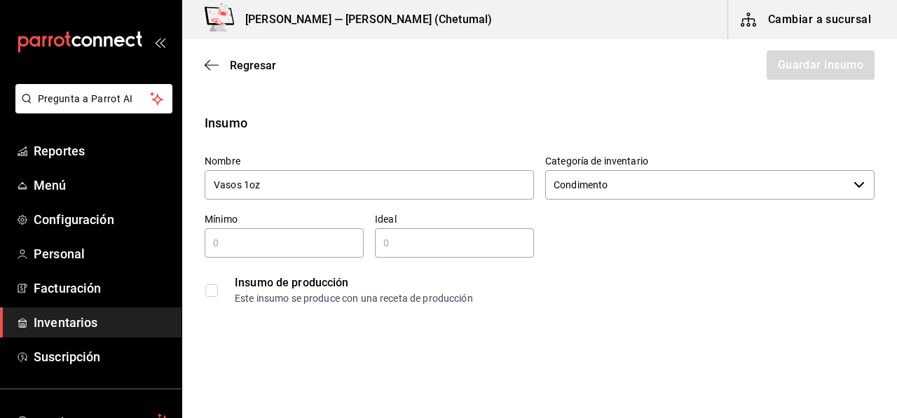
click at [253, 233] on div "​" at bounding box center [284, 242] width 159 height 29
type input "1"
type input "50"
type input "100"
click at [565, 243] on div "Nombre Vasos 1oz Categoría de inventario Condimento ​ Mínimo 50 ​ Ideal 100 ​ I…" at bounding box center [533, 228] width 681 height 168
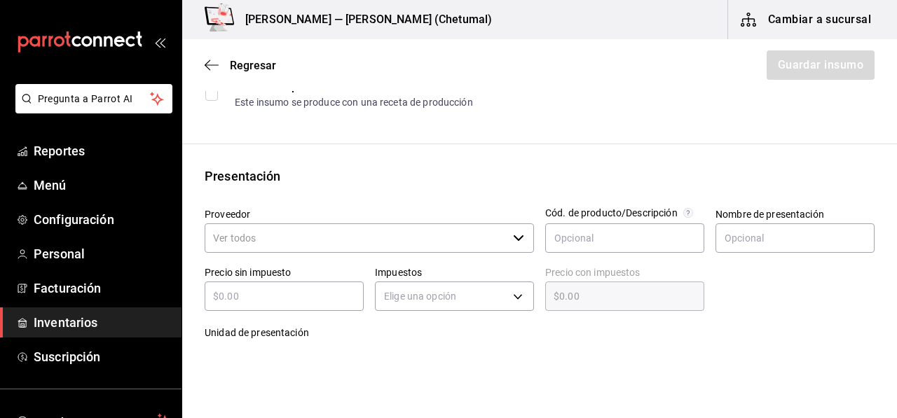
scroll to position [210, 0]
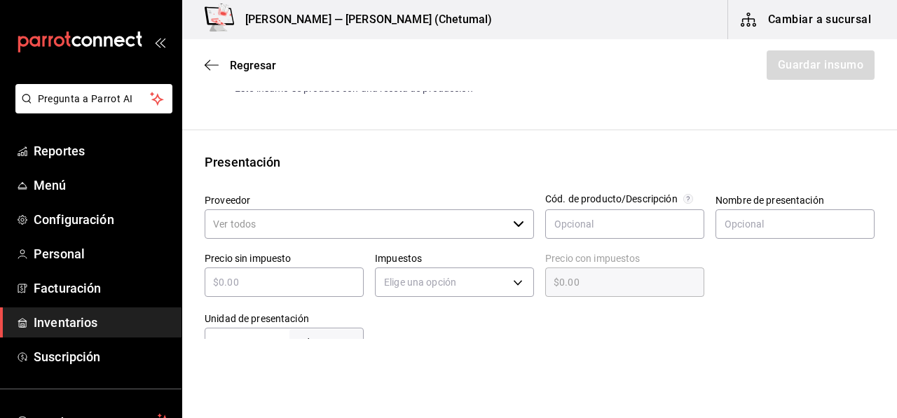
click at [244, 218] on input "Proveedor" at bounding box center [356, 223] width 303 height 29
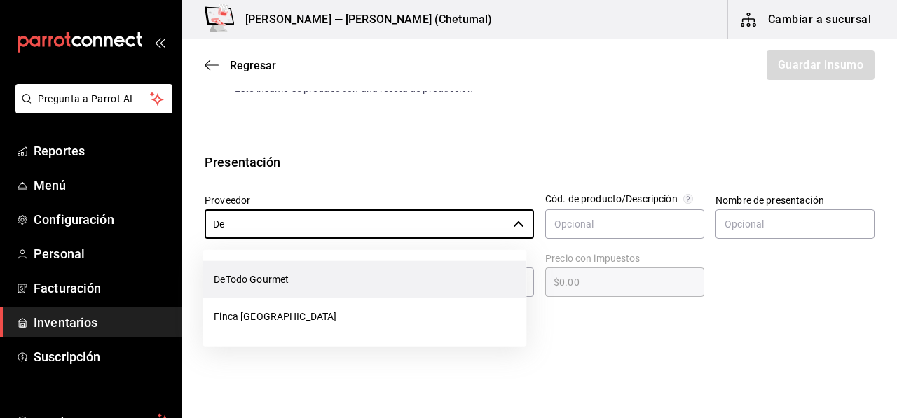
click at [284, 294] on li "DeTodo Gourmet" at bounding box center [364, 279] width 324 height 37
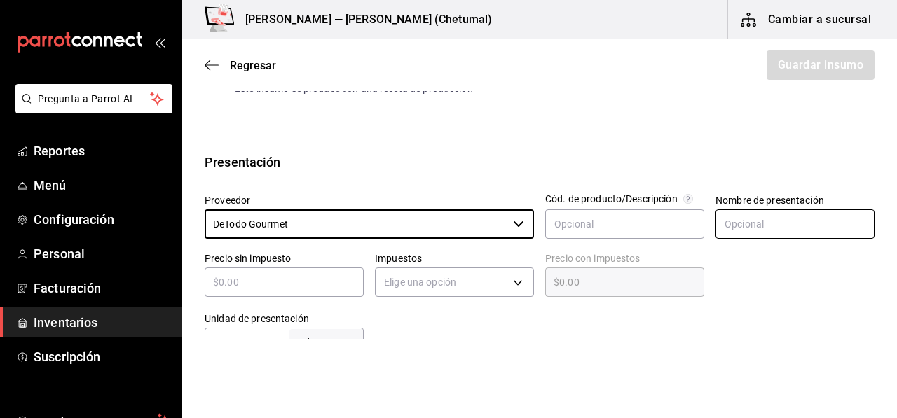
type input "DeTodo Gourmet"
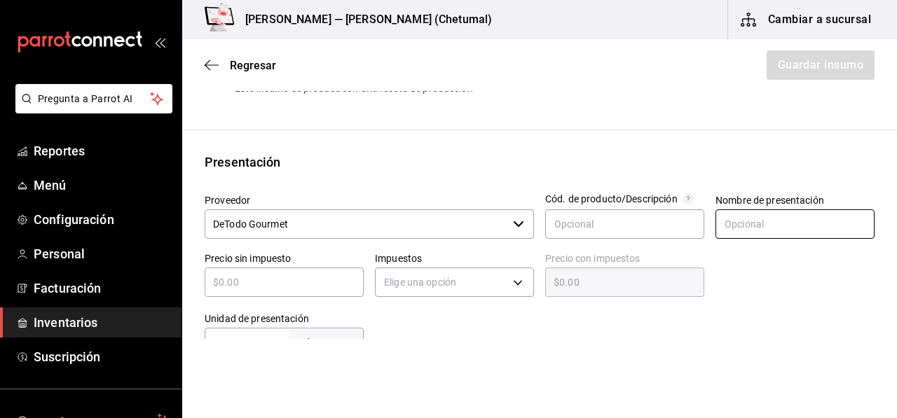
click at [755, 225] on input "text" at bounding box center [794, 223] width 159 height 29
type input "Paquete"
click at [312, 289] on input "text" at bounding box center [284, 282] width 159 height 17
click at [311, 284] on input "text" at bounding box center [284, 282] width 159 height 17
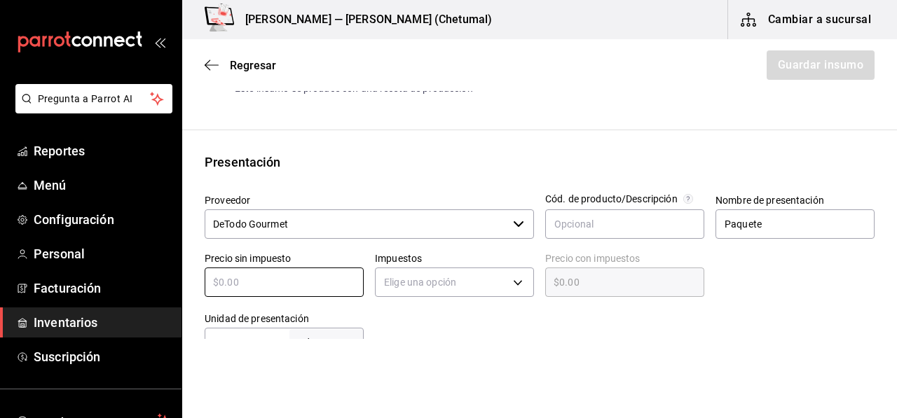
click at [399, 327] on div at bounding box center [619, 329] width 511 height 56
click at [305, 281] on input "text" at bounding box center [284, 282] width 159 height 17
type input "$2"
type input "$2.00"
type input "$25"
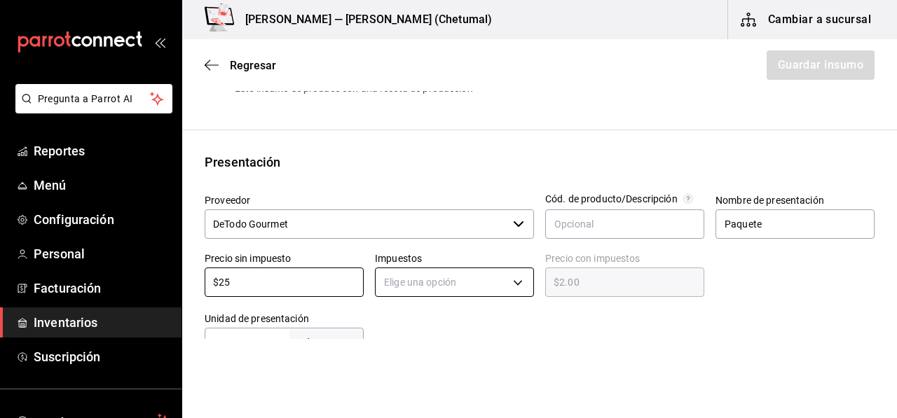
type input "$25.00"
type input "$2"
type input "$2.00"
type input "$26"
type input "$26.00"
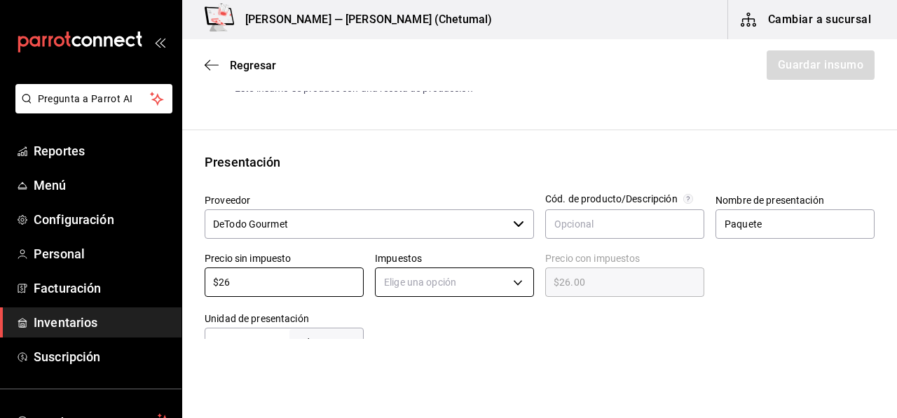
type input "$26"
click at [382, 274] on body "Pregunta a Parrot AI Reportes Menú Configuración Personal Facturación Inventari…" at bounding box center [448, 169] width 897 height 339
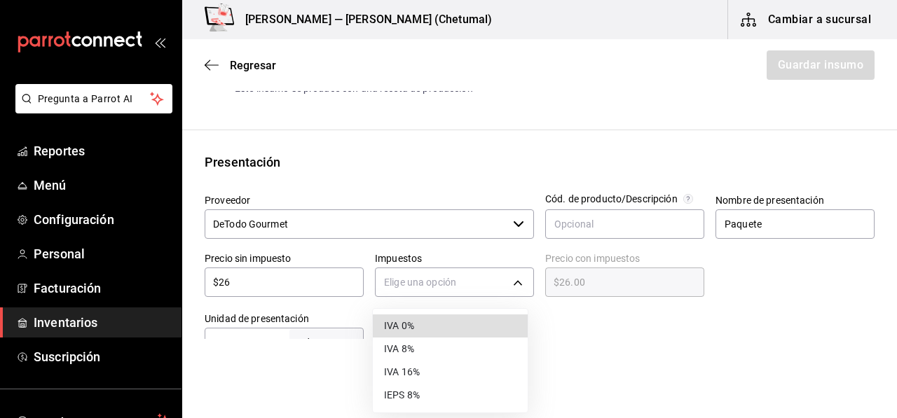
click at [405, 331] on li "IVA 0%" at bounding box center [450, 326] width 155 height 23
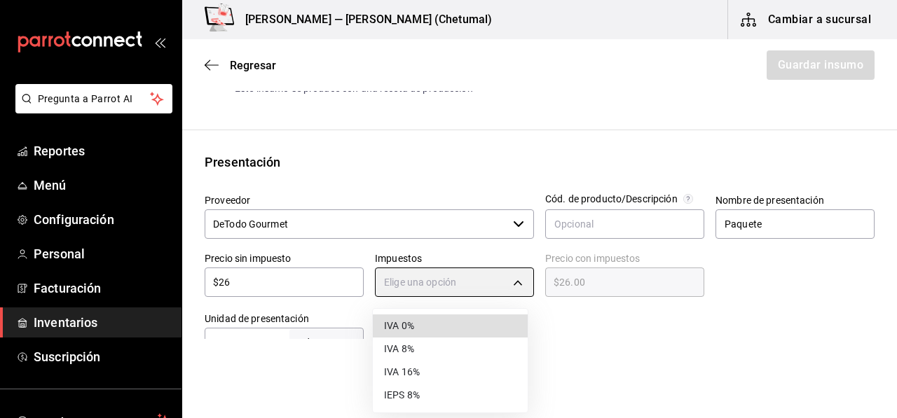
type input "IVA_0"
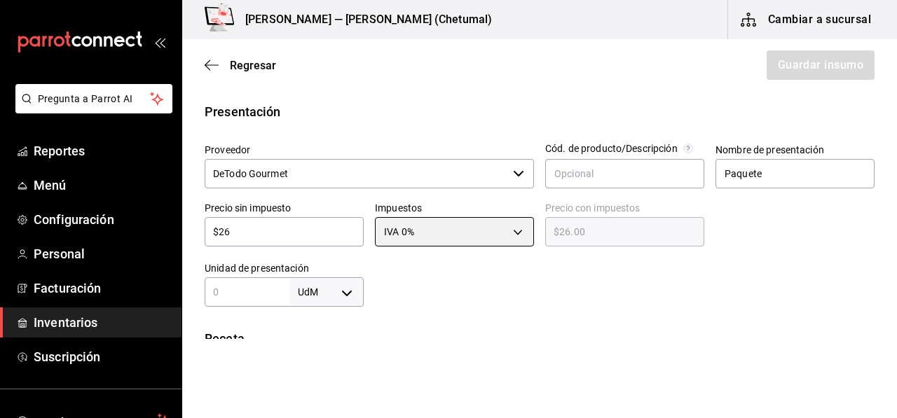
scroll to position [280, 0]
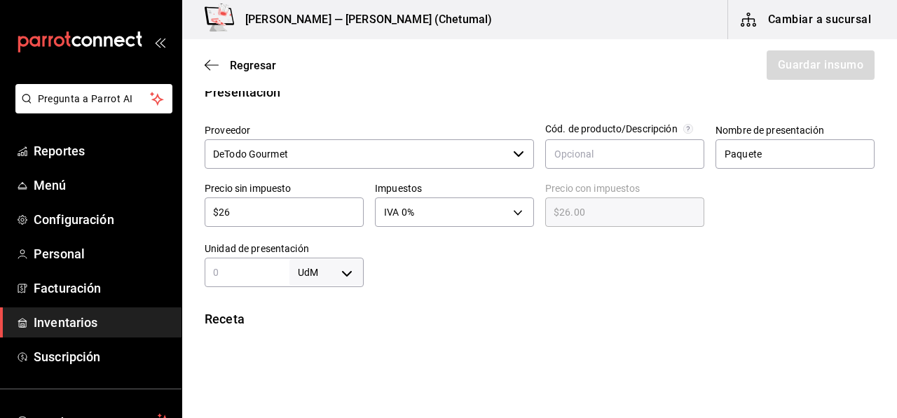
click at [266, 266] on input "text" at bounding box center [247, 272] width 85 height 17
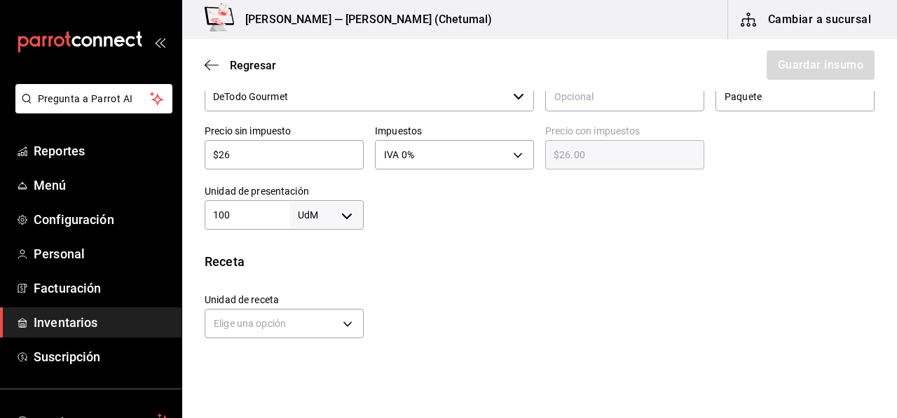
scroll to position [420, 0]
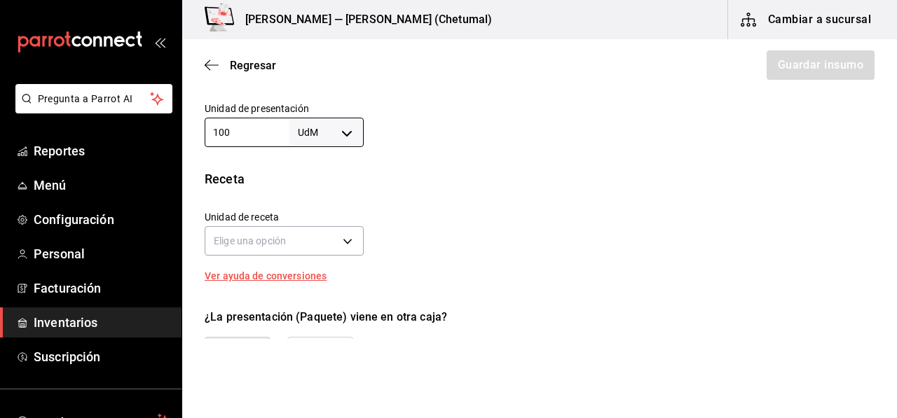
type input "100"
click at [273, 260] on div "Receta Unidad de receta Elige una opción Factor de conversión ​ Ver ayuda de co…" at bounding box center [539, 225] width 715 height 111
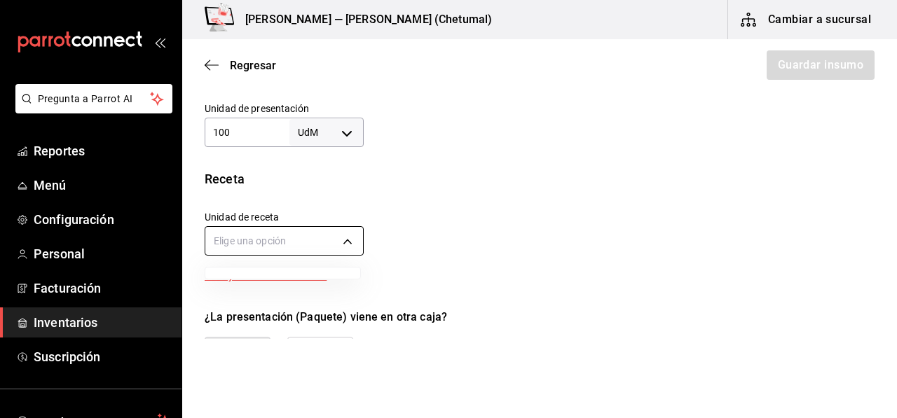
click at [279, 250] on body "Pregunta a Parrot AI Reportes Menú Configuración Personal Facturación Inventari…" at bounding box center [448, 169] width 897 height 339
click at [318, 123] on div at bounding box center [448, 209] width 897 height 418
click at [320, 126] on body "Pregunta a Parrot AI Reportes Menú Configuración Personal Facturación Inventari…" at bounding box center [448, 169] width 897 height 339
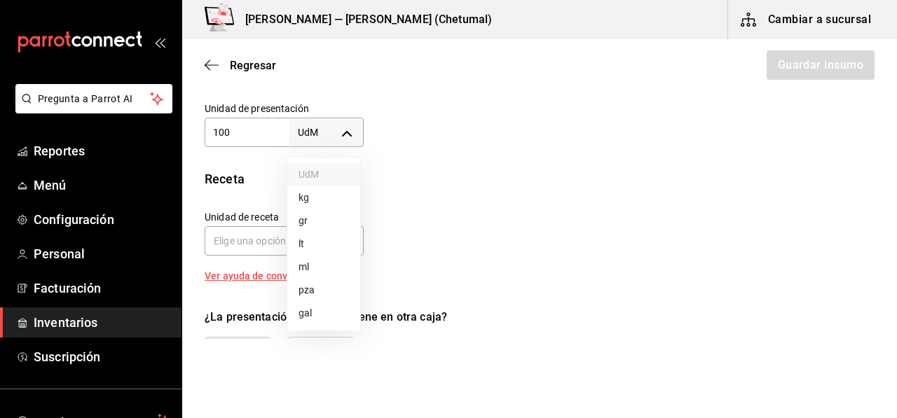
click at [305, 286] on li "pza" at bounding box center [323, 290] width 73 height 23
type input "UNIT"
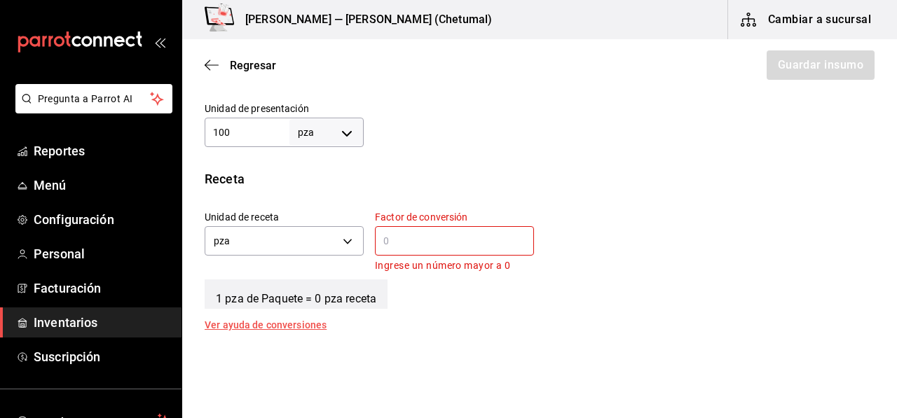
click at [388, 246] on input "text" at bounding box center [454, 241] width 159 height 17
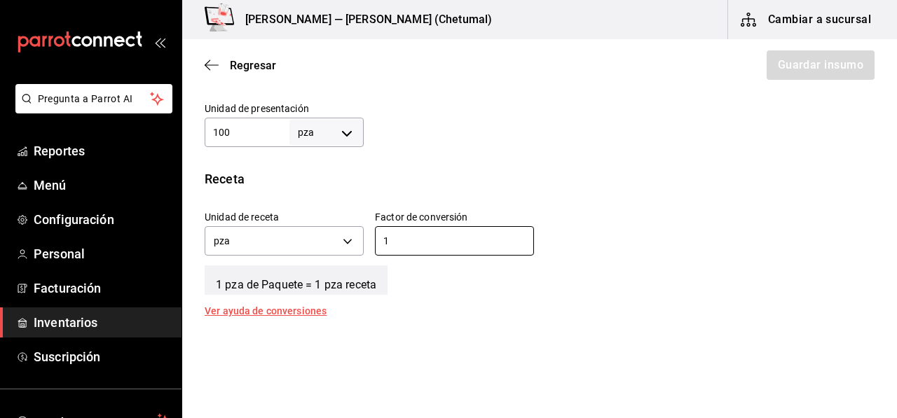
type input "1"
click at [671, 188] on div "Receta Unidad de receta pza UNIT Factor de conversión 1 ​ 1 pza de Paquete = 1 …" at bounding box center [539, 243] width 715 height 146
click at [508, 265] on div "1 pza de Paquete = 1 pza receta" at bounding box center [540, 277] width 670 height 35
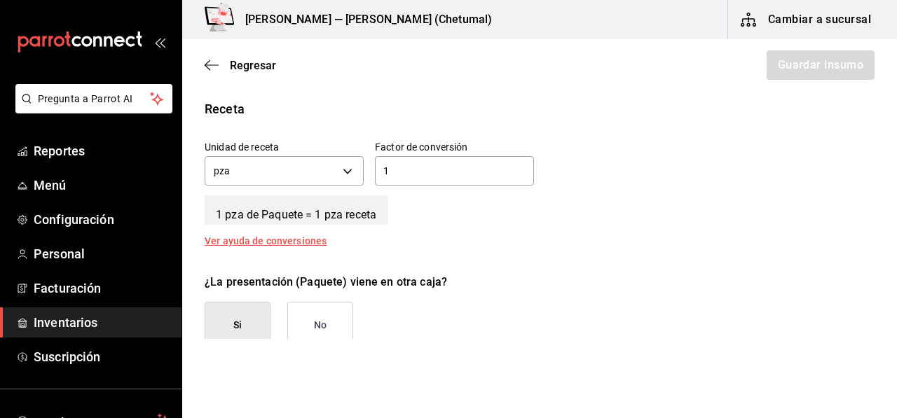
scroll to position [560, 0]
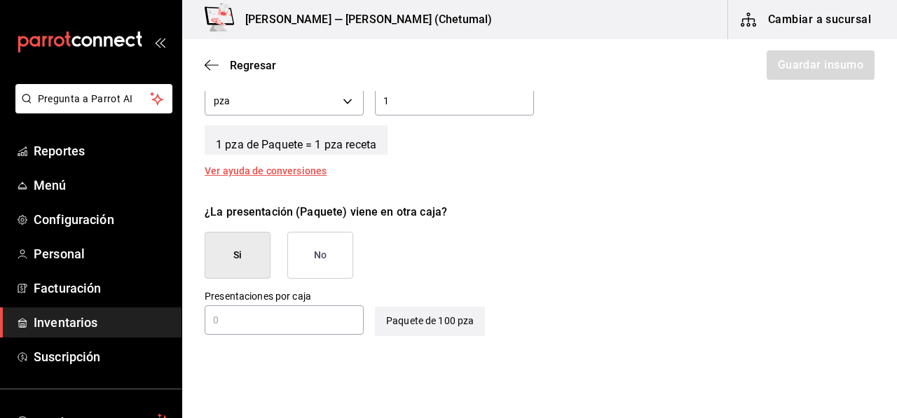
click at [326, 277] on button "No" at bounding box center [320, 255] width 66 height 47
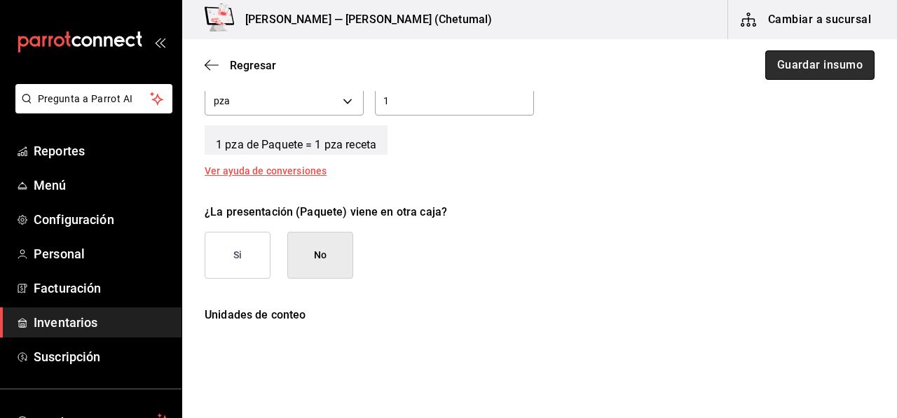
click at [817, 75] on button "Guardar insumo" at bounding box center [819, 64] width 109 height 29
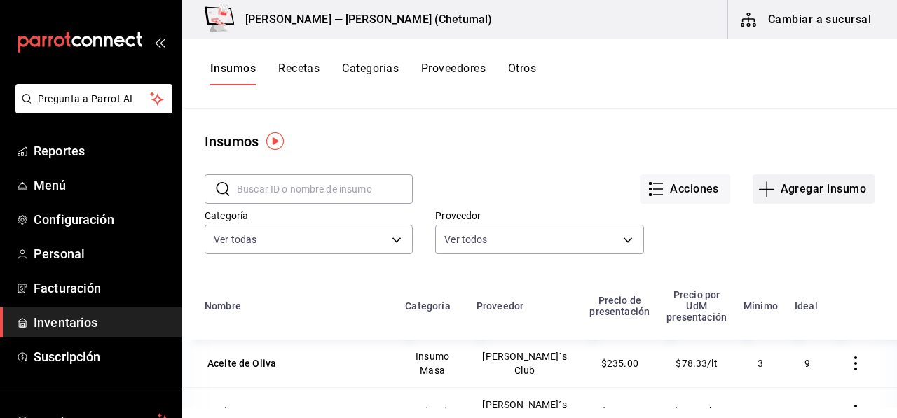
click at [814, 190] on button "Agregar insumo" at bounding box center [813, 188] width 122 height 29
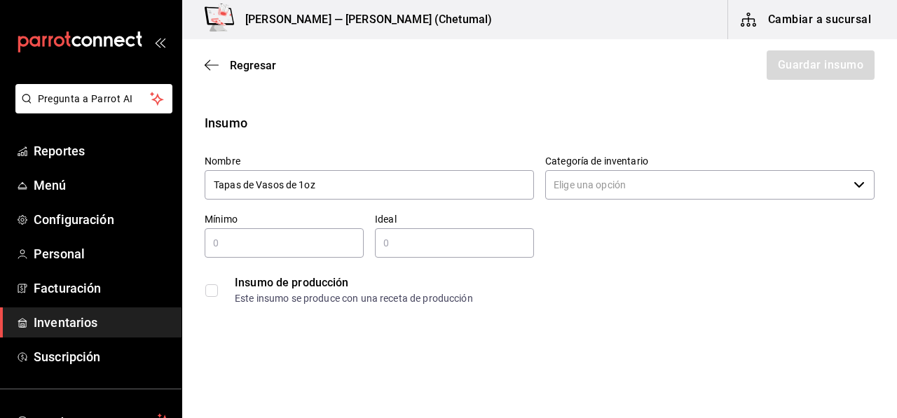
click at [553, 200] on div "Categoría de inventario ​" at bounding box center [709, 178] width 329 height 47
type input "Tapas de Vasos de 1oz"
click at [567, 191] on input "Categoría de inventario" at bounding box center [696, 184] width 303 height 29
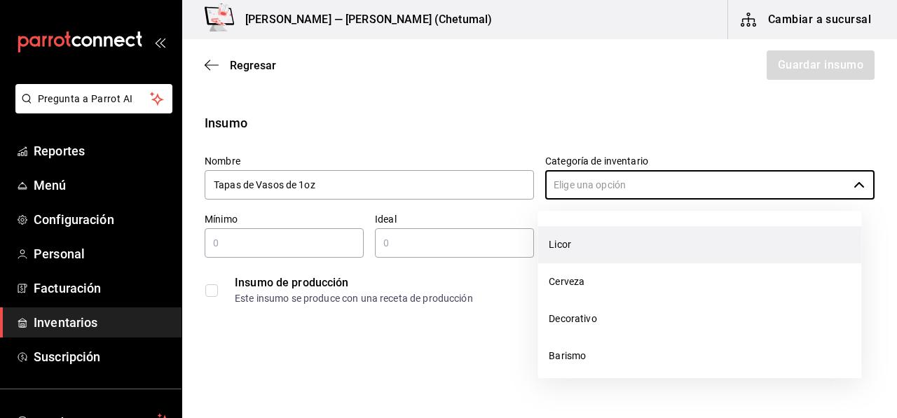
scroll to position [350, 0]
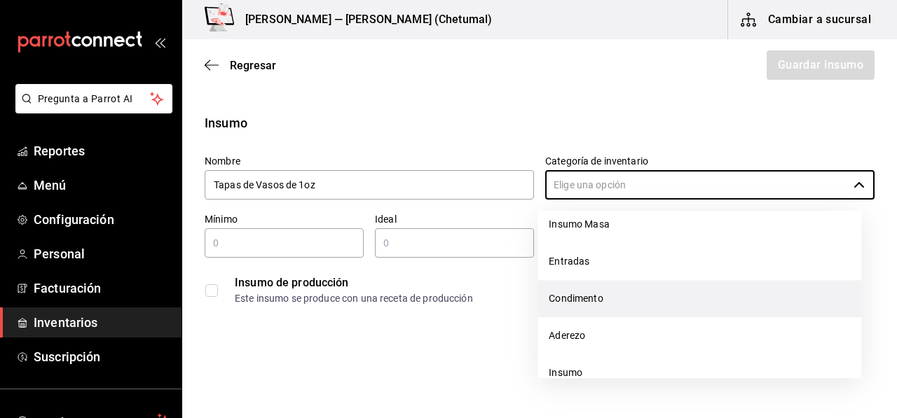
click at [587, 302] on li "Condimento" at bounding box center [699, 298] width 324 height 37
type input "Condimento"
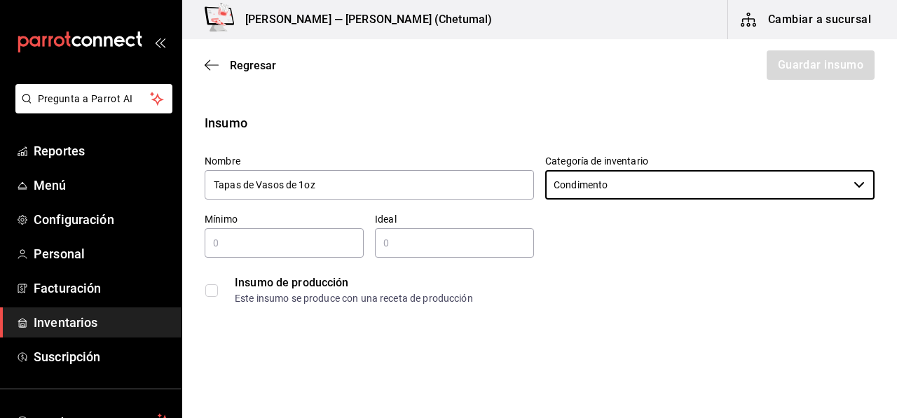
click at [328, 239] on input "text" at bounding box center [284, 243] width 159 height 17
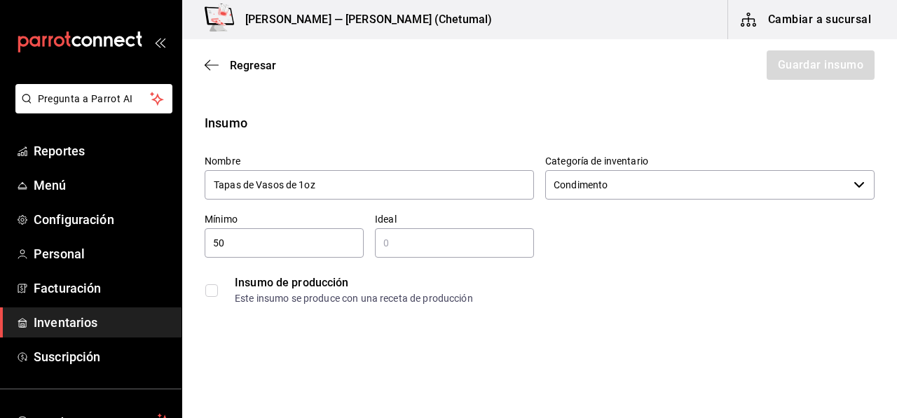
type input "50"
type input "0"
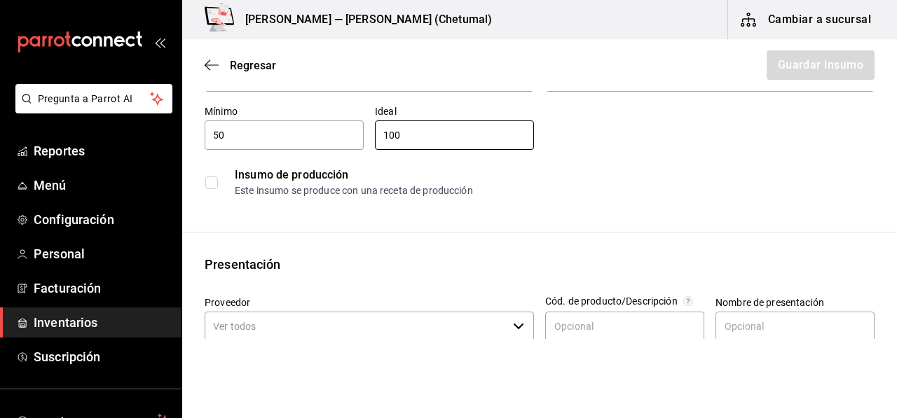
scroll to position [140, 0]
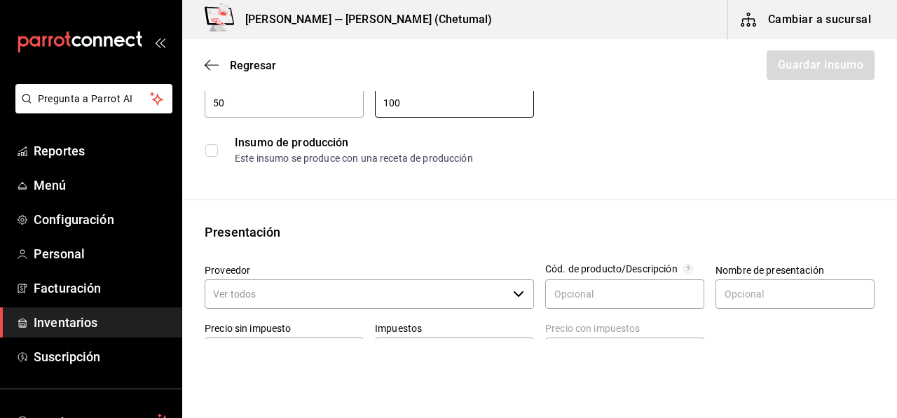
type input "100"
click at [256, 293] on input "Proveedor" at bounding box center [356, 294] width 303 height 29
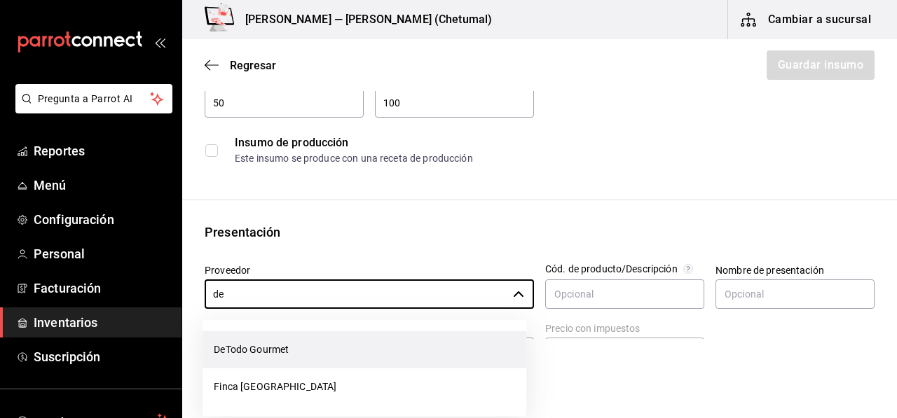
click at [256, 348] on li "DeTodo Gourmet" at bounding box center [364, 349] width 324 height 37
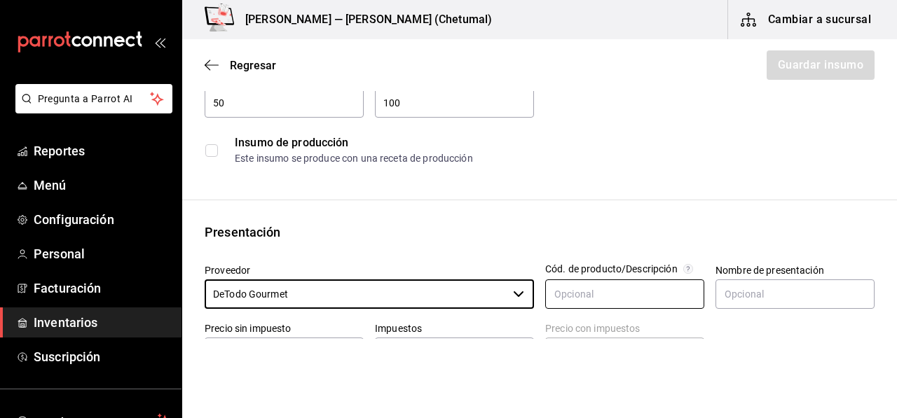
type input "DeTodo Gourmet"
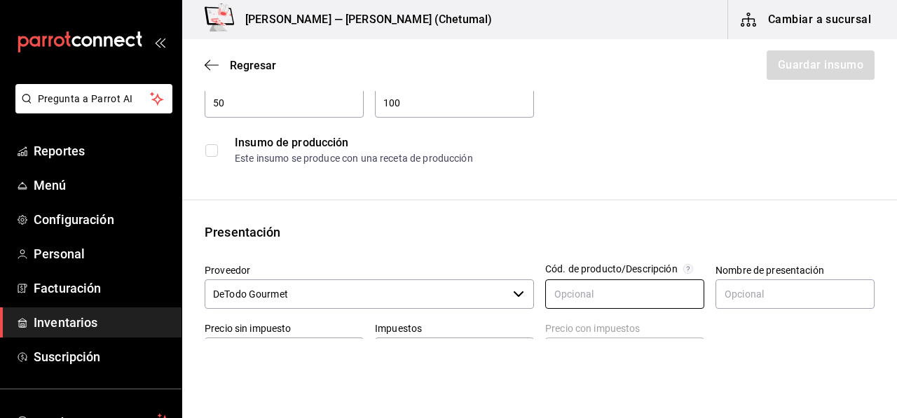
click at [665, 306] on input "text" at bounding box center [624, 294] width 159 height 29
click at [730, 291] on input "text" at bounding box center [794, 294] width 159 height 29
type input "Paquete"
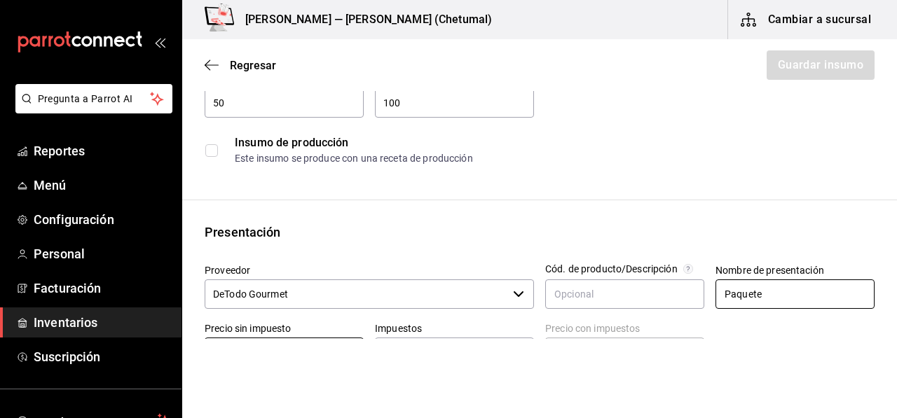
scroll to position [303, 0]
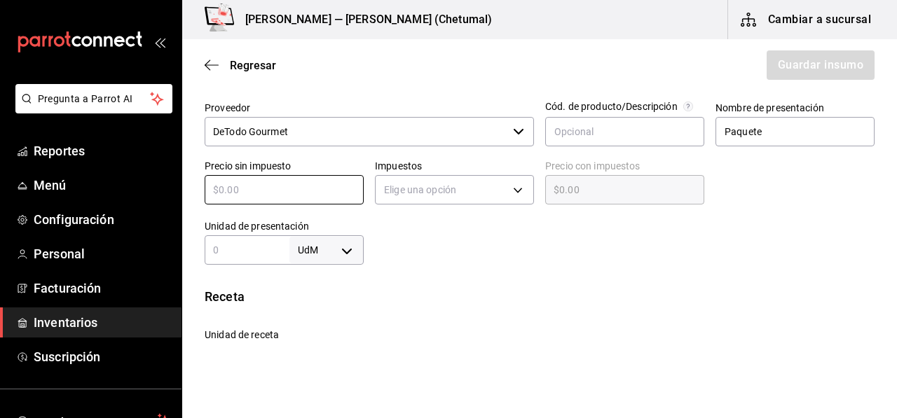
type input "$1"
type input "$1.00"
type input "$17"
type input "$17.00"
type input "$17"
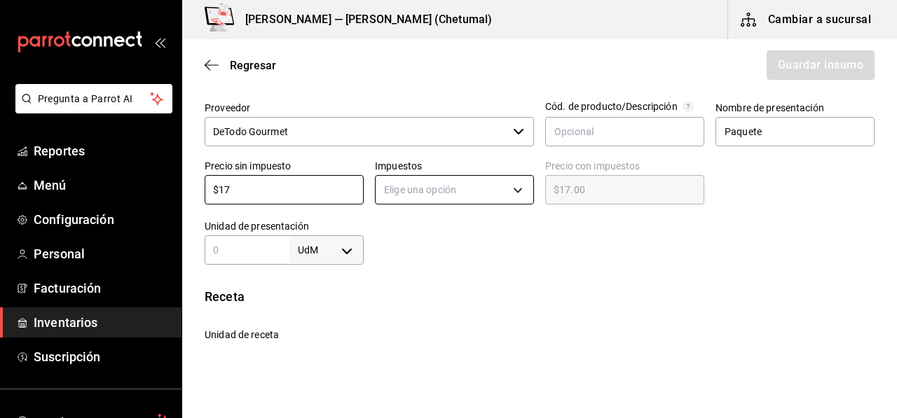
click at [450, 198] on body "Pregunta a Parrot AI Reportes Menú Configuración Personal Facturación Inventari…" at bounding box center [448, 169] width 897 height 339
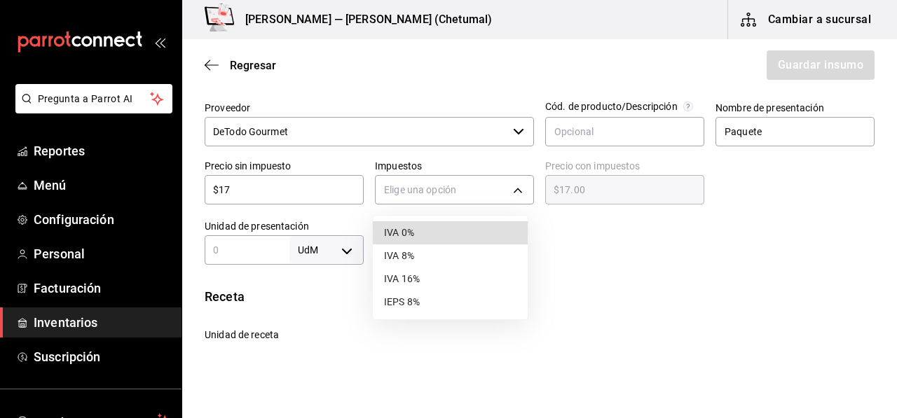
click at [427, 233] on li "IVA 0%" at bounding box center [450, 232] width 155 height 23
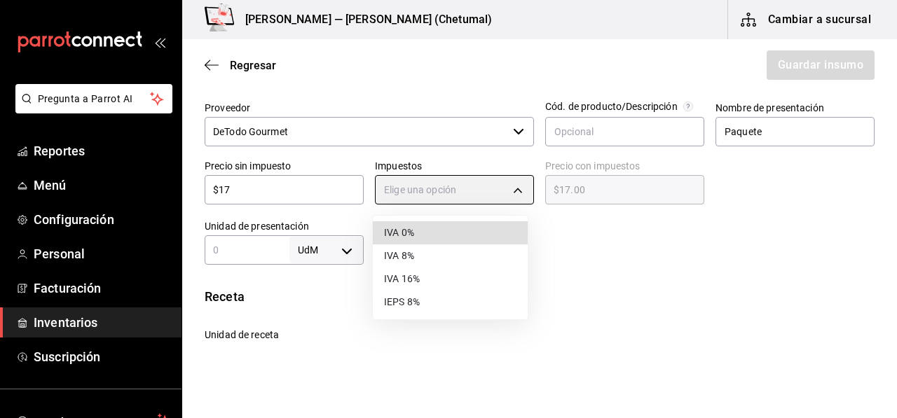
type input "IVA_0"
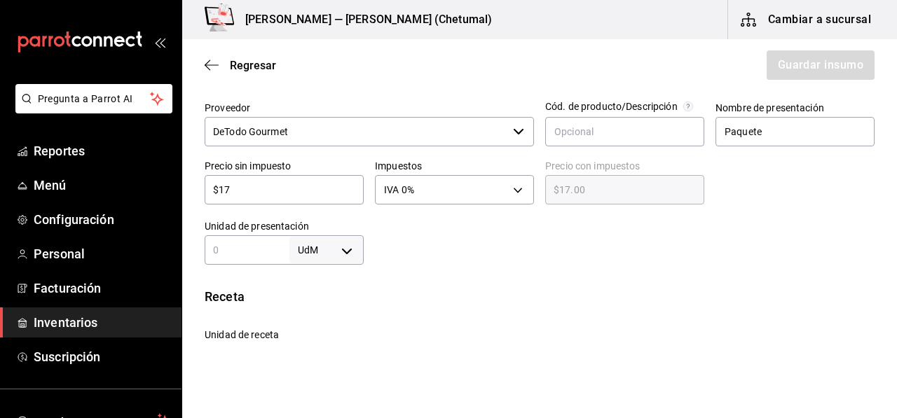
click at [275, 244] on input "text" at bounding box center [247, 250] width 85 height 17
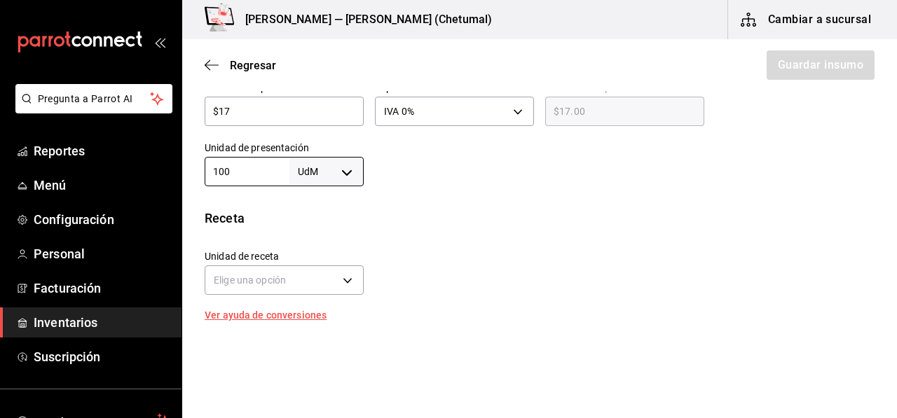
scroll to position [443, 0]
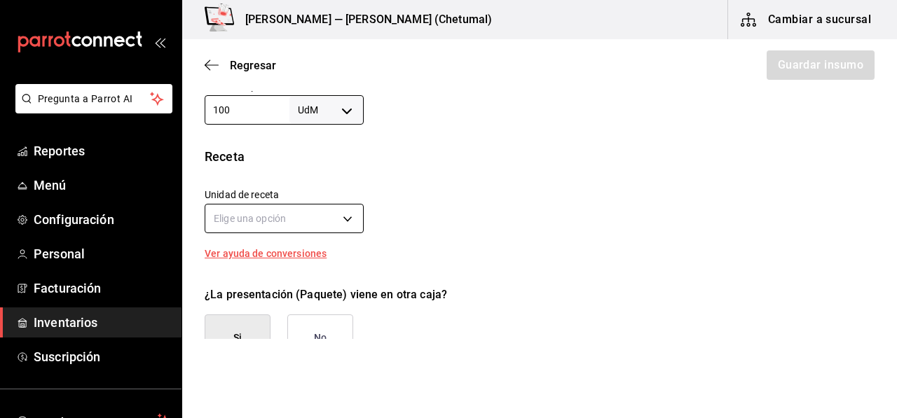
type input "100"
click at [289, 217] on body "Pregunta a Parrot AI Reportes Menú Configuración Personal Facturación Inventari…" at bounding box center [448, 169] width 897 height 339
click at [287, 219] on div at bounding box center [448, 209] width 897 height 418
click at [312, 222] on body "Pregunta a Parrot AI Reportes Menú Configuración Personal Facturación Inventari…" at bounding box center [448, 169] width 897 height 339
click at [334, 100] on div at bounding box center [448, 209] width 897 height 418
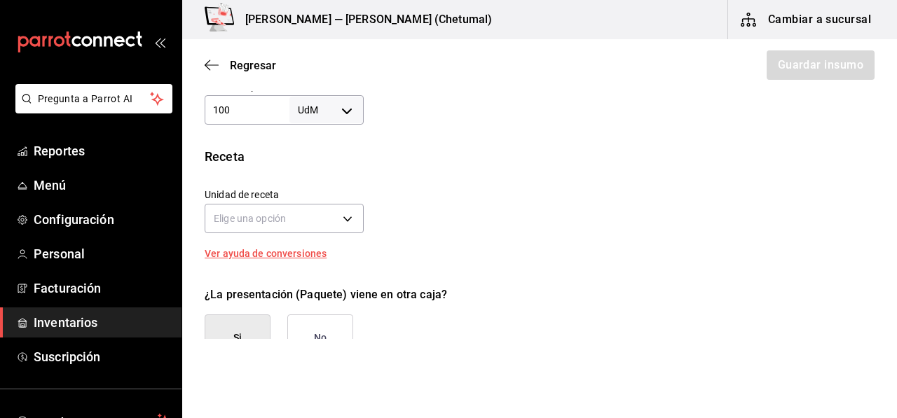
click at [338, 117] on body "Pregunta a Parrot AI Reportes Menú Configuración Personal Facturación Inventari…" at bounding box center [448, 169] width 897 height 339
click at [324, 261] on li "pza" at bounding box center [323, 267] width 73 height 23
type input "UNIT"
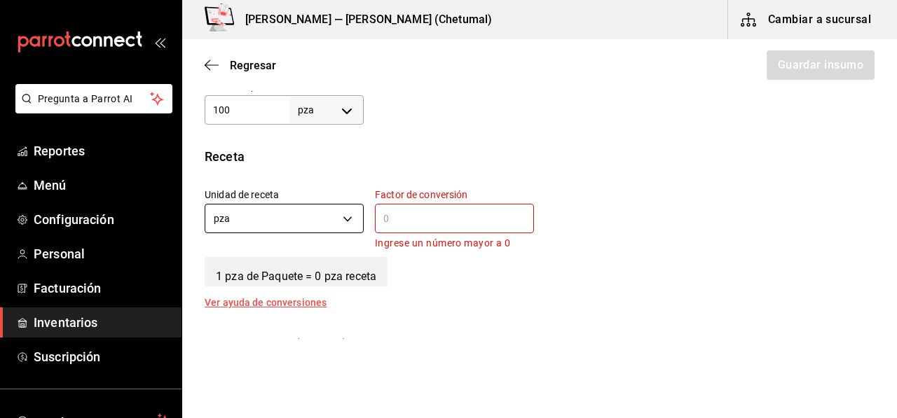
click at [268, 221] on body "Pregunta a Parrot AI Reportes Menú Configuración Personal Facturación Inventari…" at bounding box center [448, 169] width 897 height 339
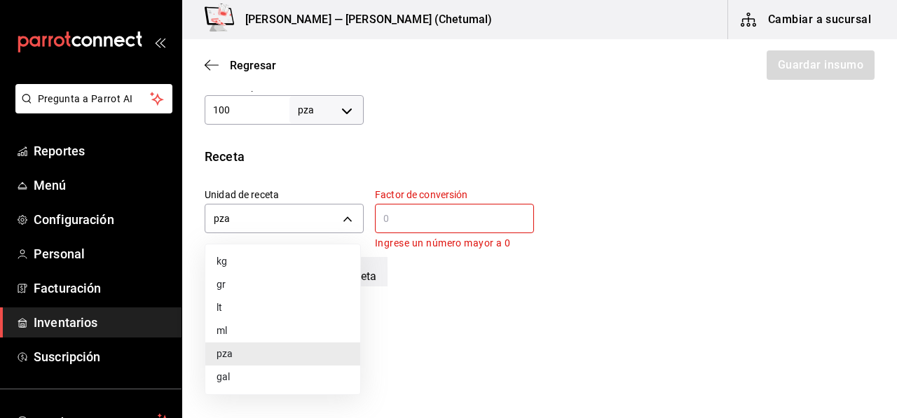
click at [386, 216] on div at bounding box center [448, 209] width 897 height 418
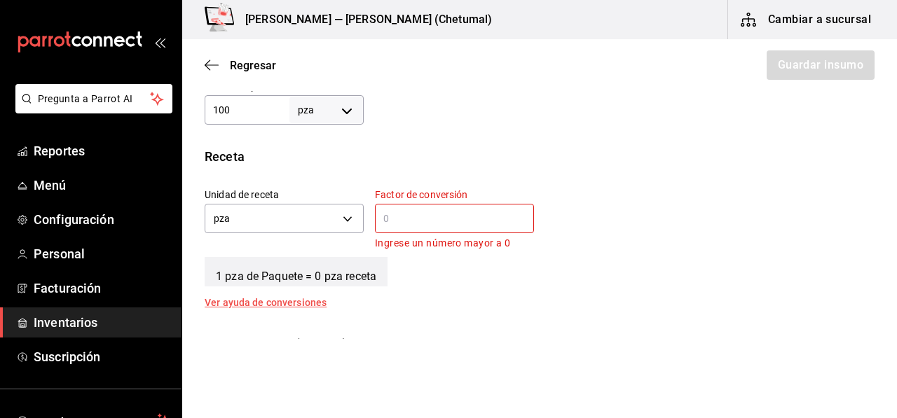
click at [386, 216] on div "kg gr lt ml [PERSON_NAME]" at bounding box center [448, 209] width 897 height 418
click at [418, 219] on input "text" at bounding box center [454, 218] width 159 height 17
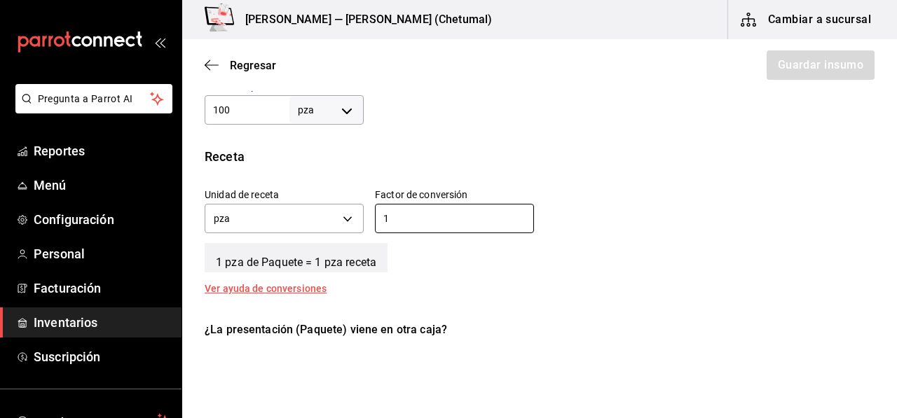
type input "1"
click at [671, 195] on div "Unidad de receta pza UNIT Factor de conversión 1 ​" at bounding box center [533, 207] width 681 height 60
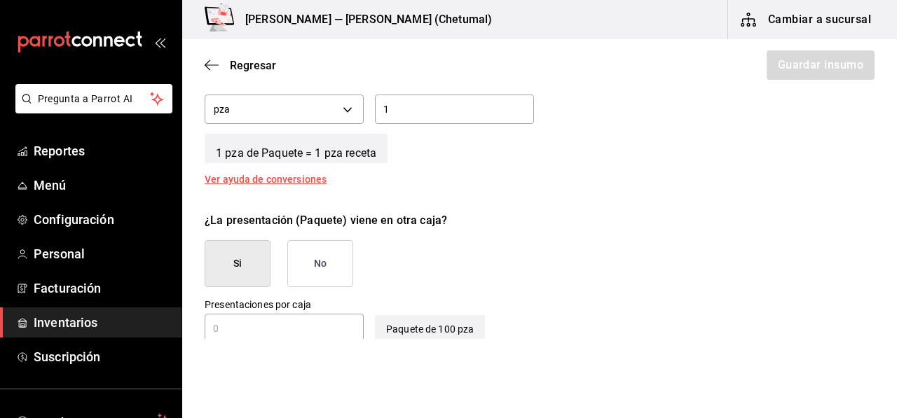
scroll to position [583, 0]
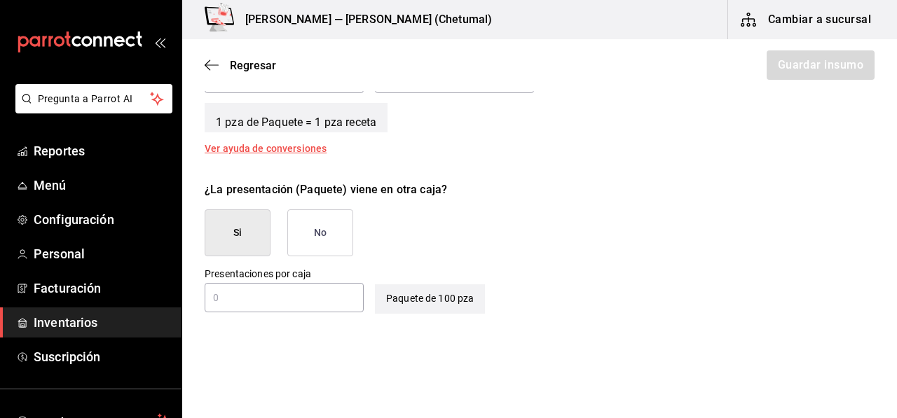
click at [317, 233] on button "No" at bounding box center [320, 232] width 66 height 47
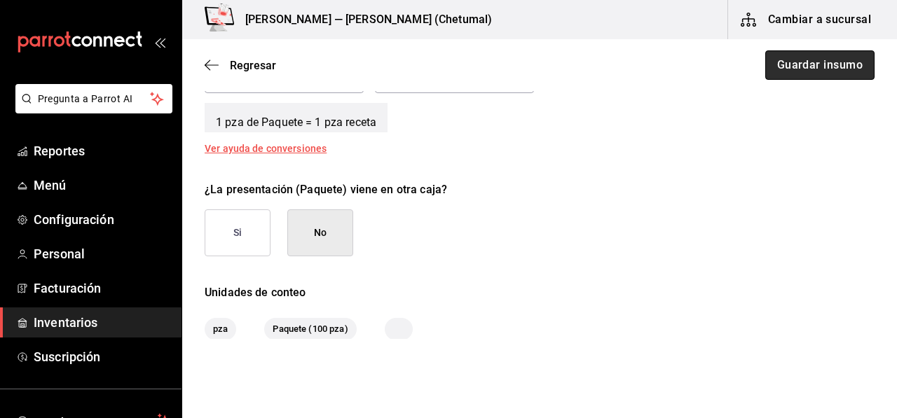
click at [843, 68] on button "Guardar insumo" at bounding box center [819, 64] width 109 height 29
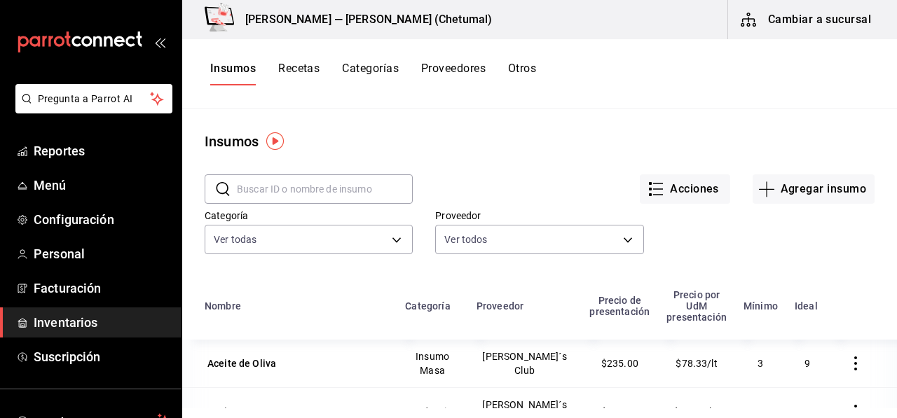
click at [319, 188] on input "text" at bounding box center [325, 189] width 176 height 28
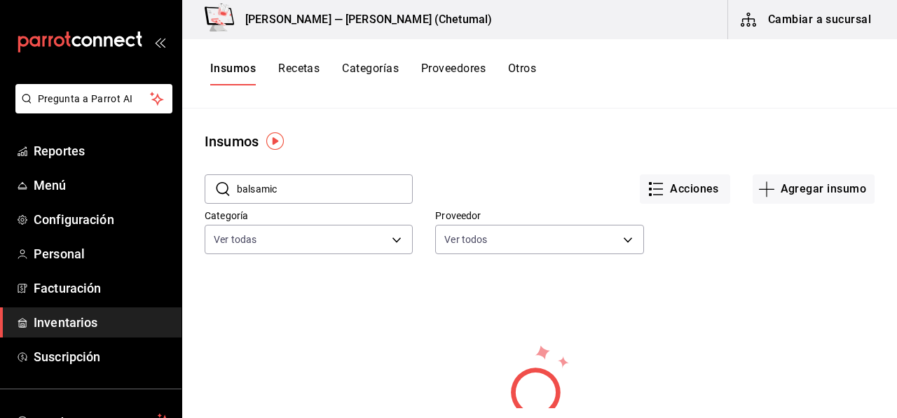
type input "balsamico"
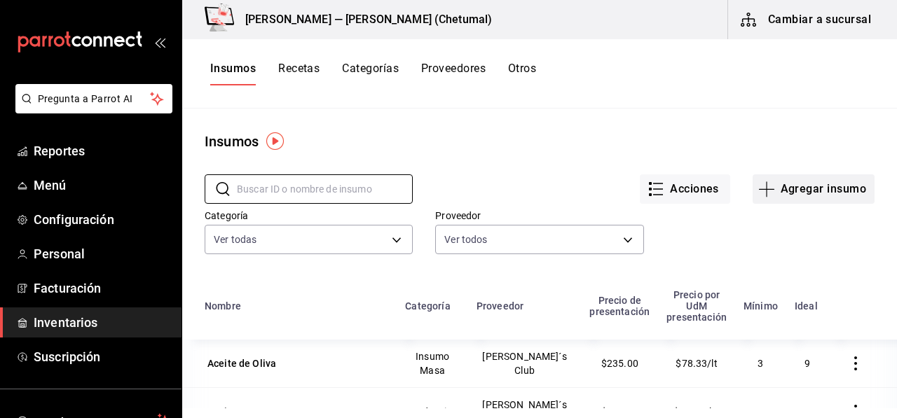
click at [789, 181] on button "Agregar insumo" at bounding box center [813, 188] width 122 height 29
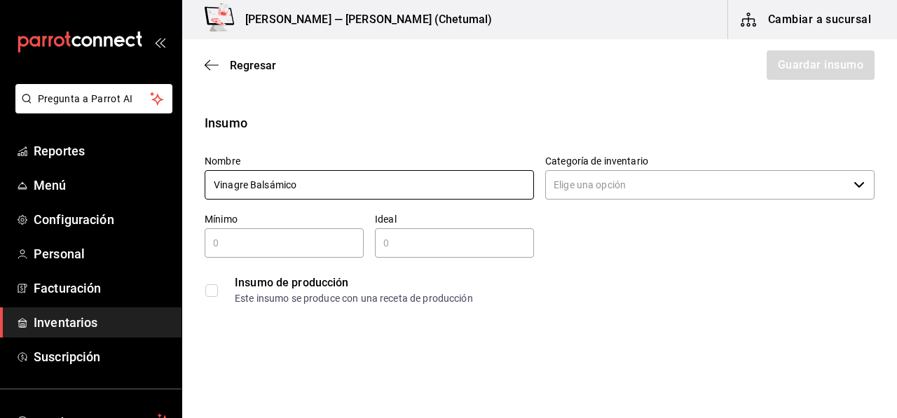
type input "Vinagre Balsámico"
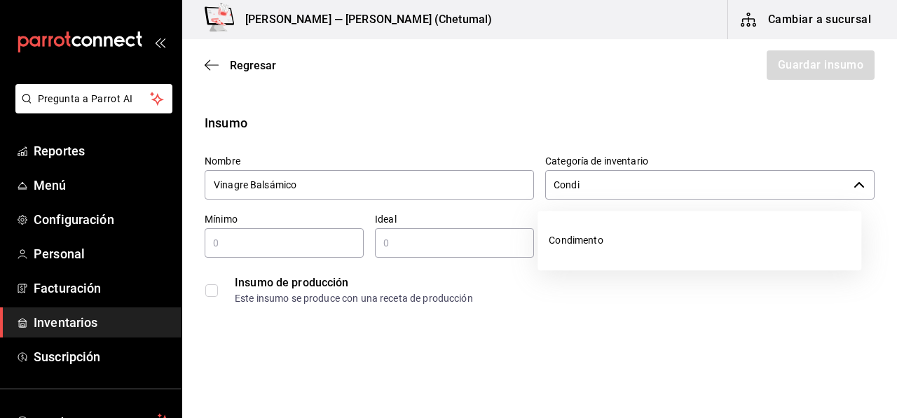
type input "Condi"
type input "Condimento"
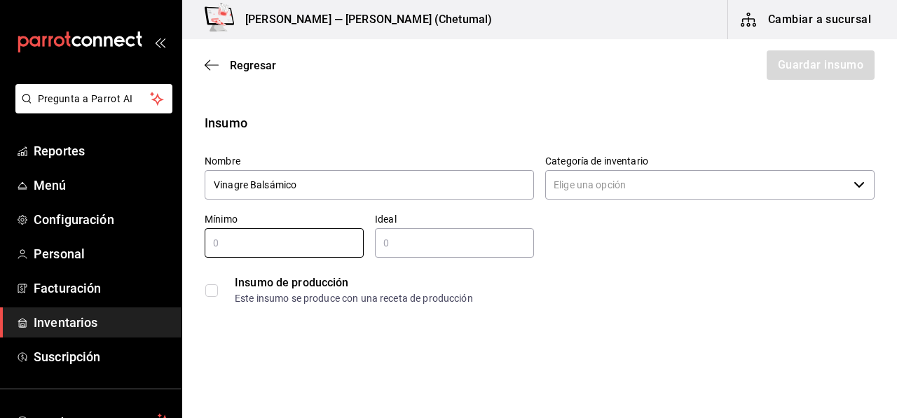
type input "2"
type input "1"
click at [423, 230] on div "​" at bounding box center [454, 242] width 159 height 29
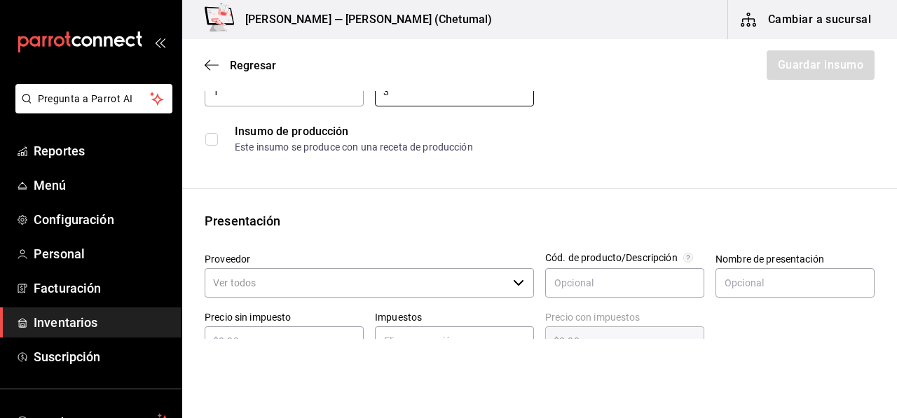
scroll to position [210, 0]
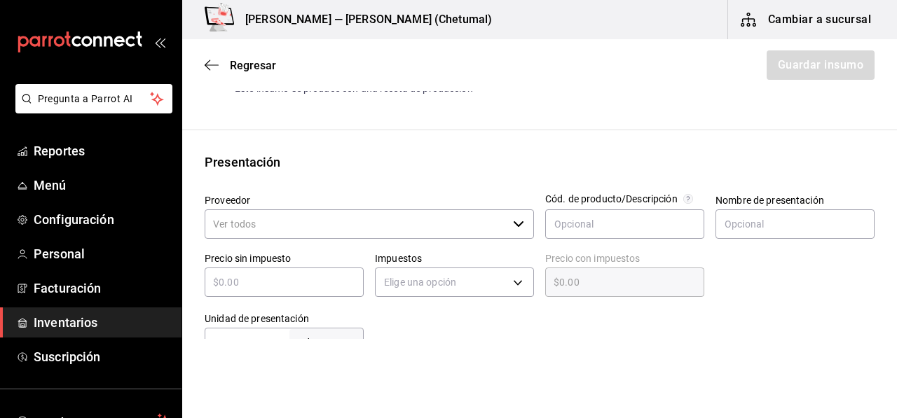
click at [293, 240] on div "Proveedor ​" at bounding box center [369, 217] width 329 height 47
type input "3"
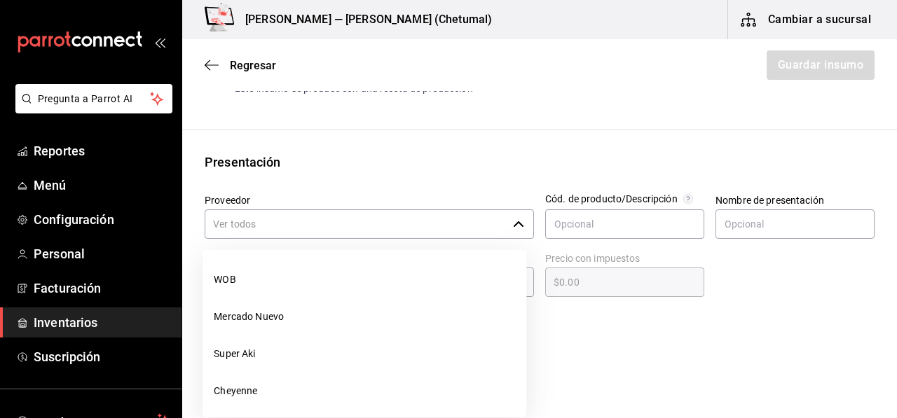
click at [291, 233] on input "Proveedor" at bounding box center [356, 223] width 303 height 29
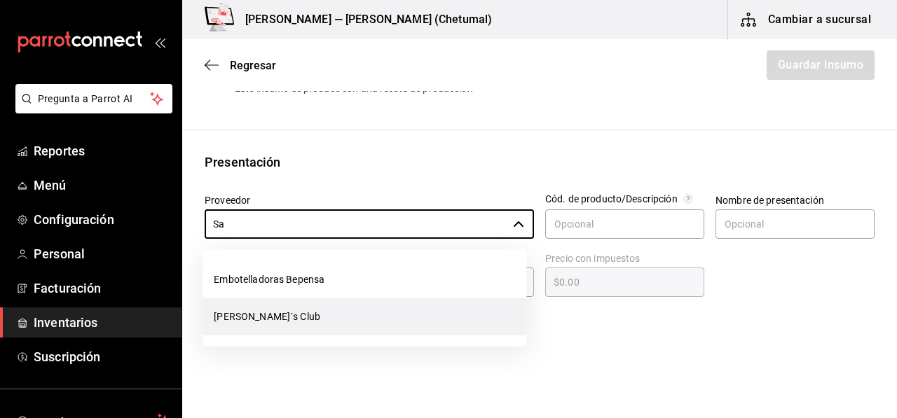
click at [263, 316] on li "[PERSON_NAME]´s Club" at bounding box center [364, 316] width 324 height 37
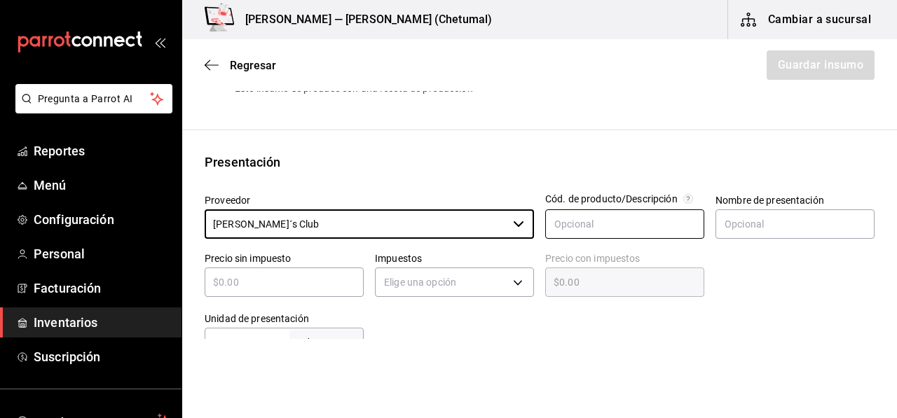
type input "[PERSON_NAME]´s Club"
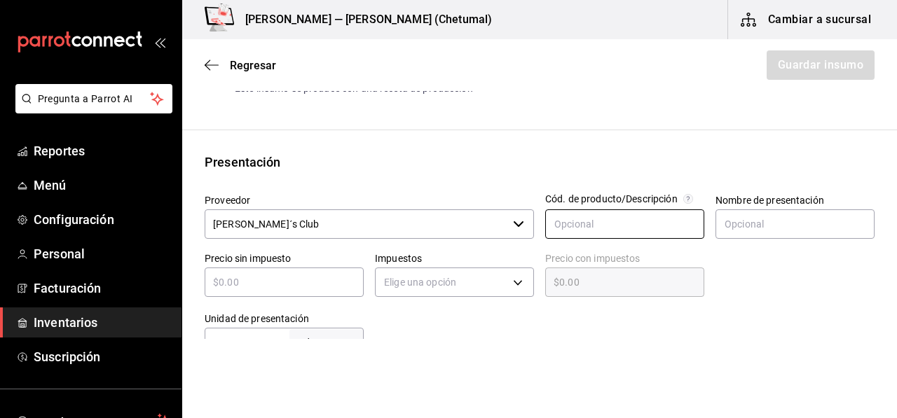
click at [588, 237] on input "text" at bounding box center [624, 223] width 159 height 29
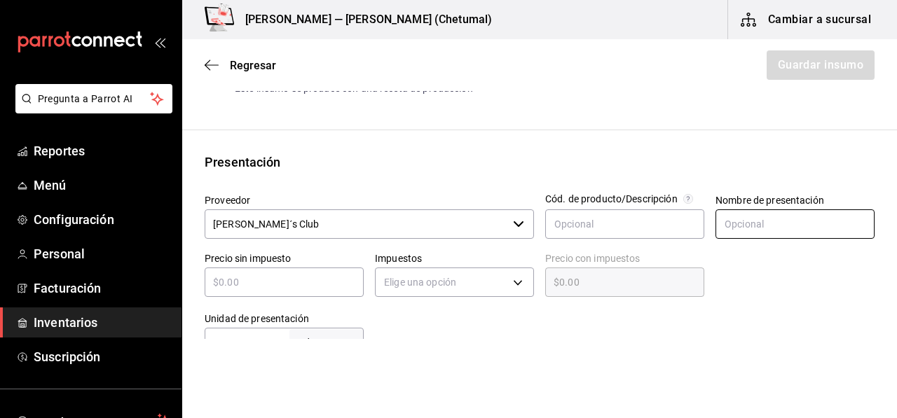
click at [813, 223] on input "text" at bounding box center [794, 223] width 159 height 29
type input "Botella"
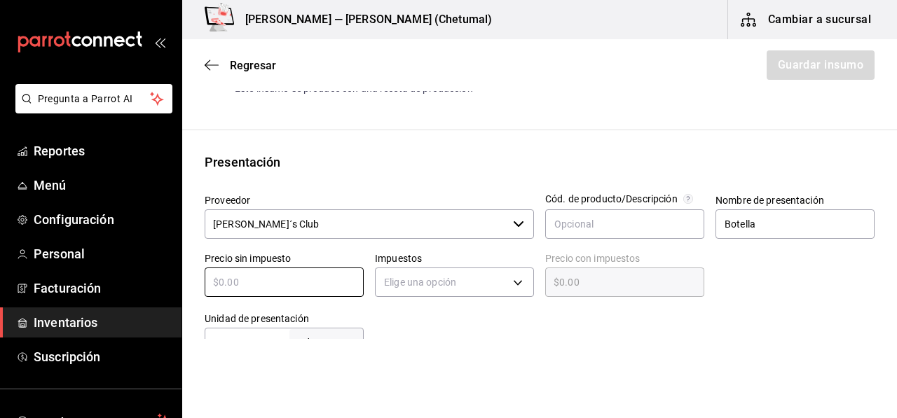
type input "$9"
type input "$9.00"
type input "$93"
type input "$93.00"
type input "$93"
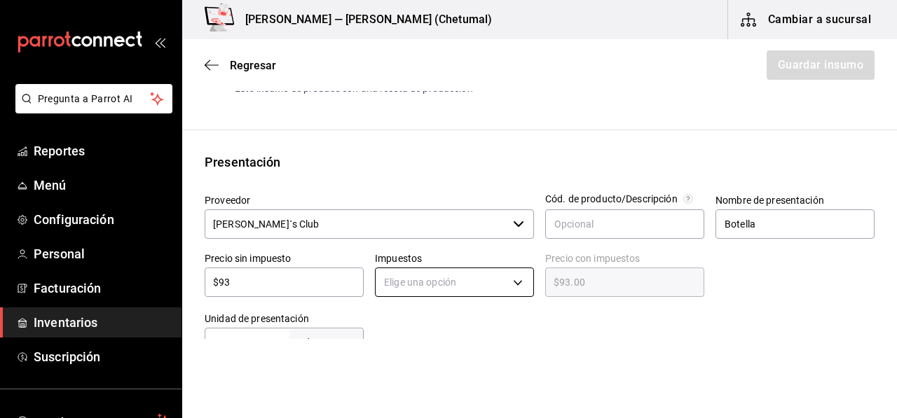
click at [406, 282] on body "Pregunta a Parrot AI Reportes Menú Configuración Personal Facturación Inventari…" at bounding box center [448, 169] width 897 height 339
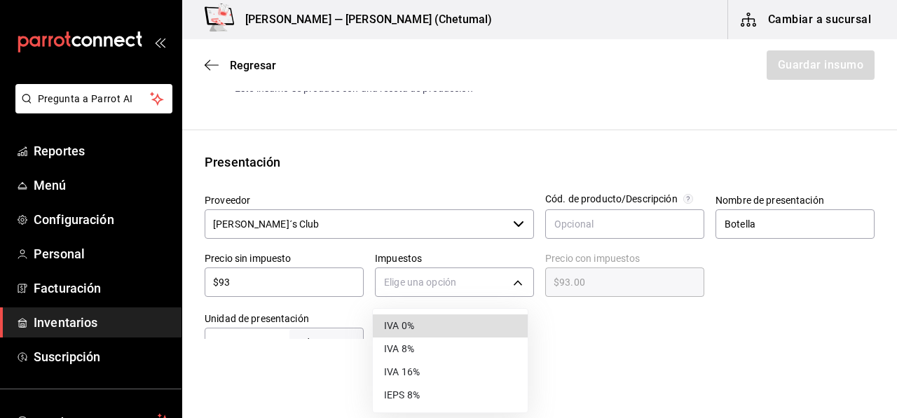
click at [418, 320] on li "IVA 0%" at bounding box center [450, 326] width 155 height 23
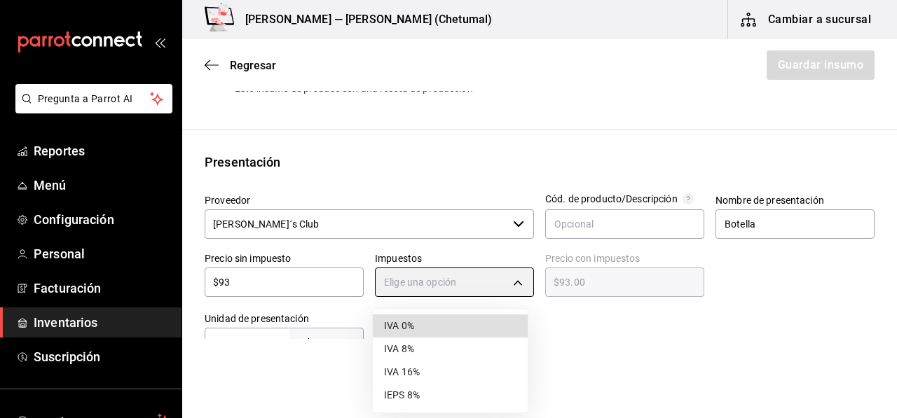
type input "IVA_0"
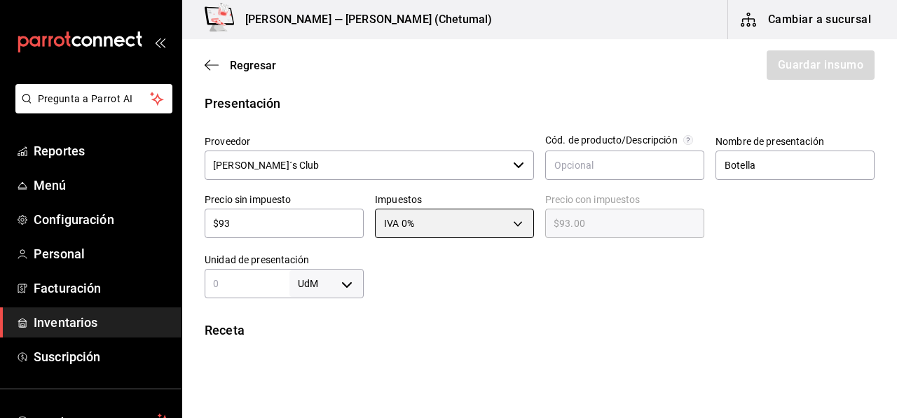
scroll to position [350, 0]
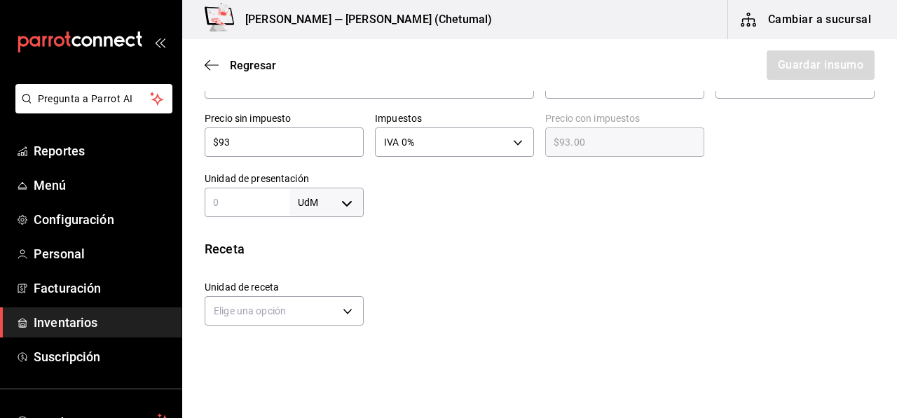
click at [231, 212] on div "UdM ​" at bounding box center [284, 202] width 159 height 29
type input "1"
click at [314, 197] on body "Pregunta a Parrot AI Reportes Menú Configuración Personal Facturación Inventari…" at bounding box center [448, 169] width 897 height 339
click at [314, 198] on div at bounding box center [448, 209] width 897 height 418
click at [314, 198] on body "Pregunta a Parrot AI Reportes Menú Configuración Personal Facturación Inventari…" at bounding box center [448, 169] width 897 height 339
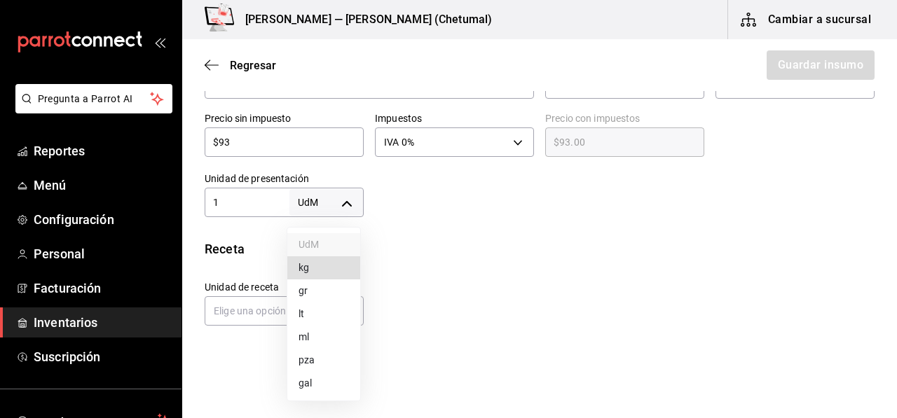
click at [325, 309] on li "lt" at bounding box center [323, 314] width 73 height 23
type input "LITER"
type input "1"
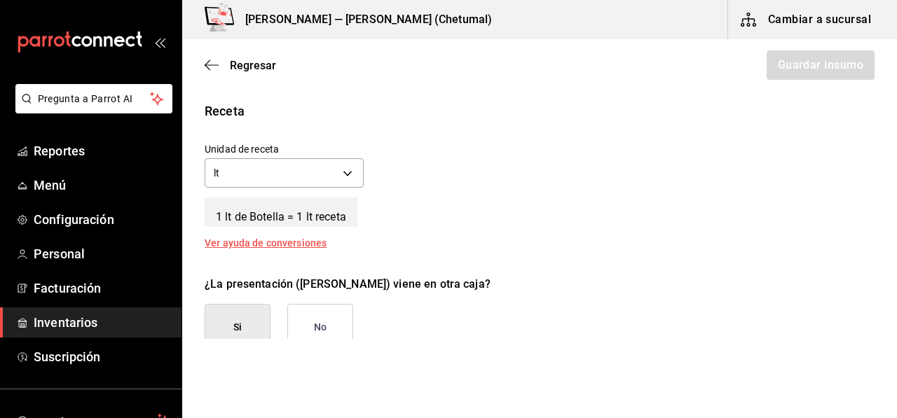
scroll to position [490, 0]
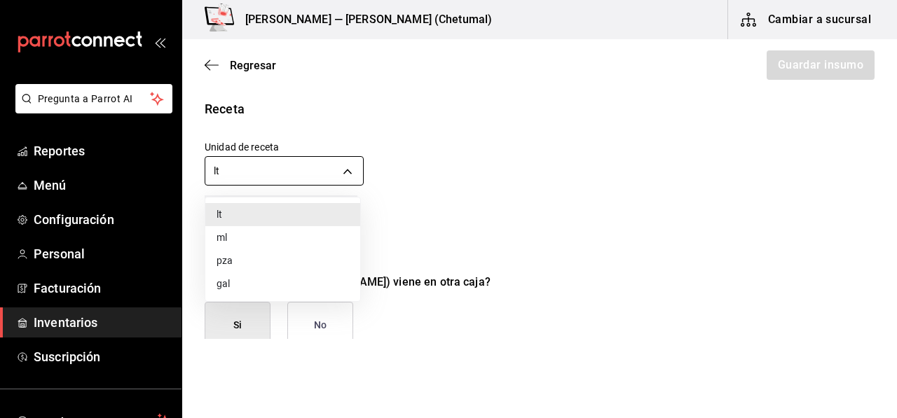
click at [263, 177] on body "Pregunta a Parrot AI Reportes Menú Configuración Personal Facturación Inventari…" at bounding box center [448, 169] width 897 height 339
click at [240, 235] on li "ml" at bounding box center [282, 237] width 155 height 23
type input "MILLILITER"
type input "1,000"
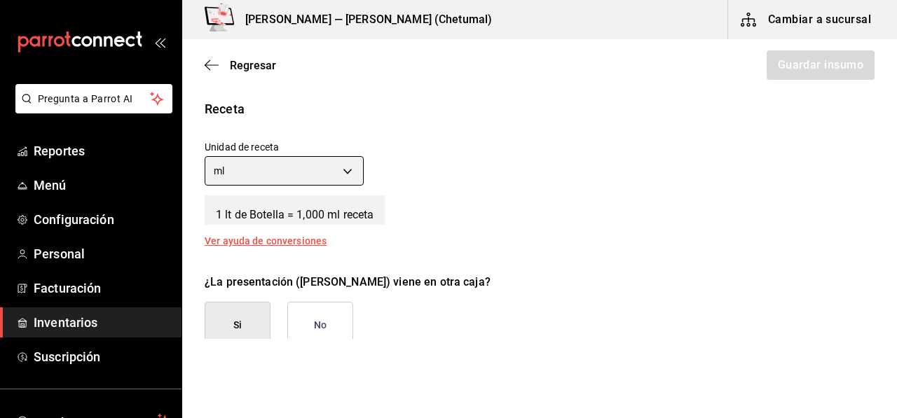
scroll to position [560, 0]
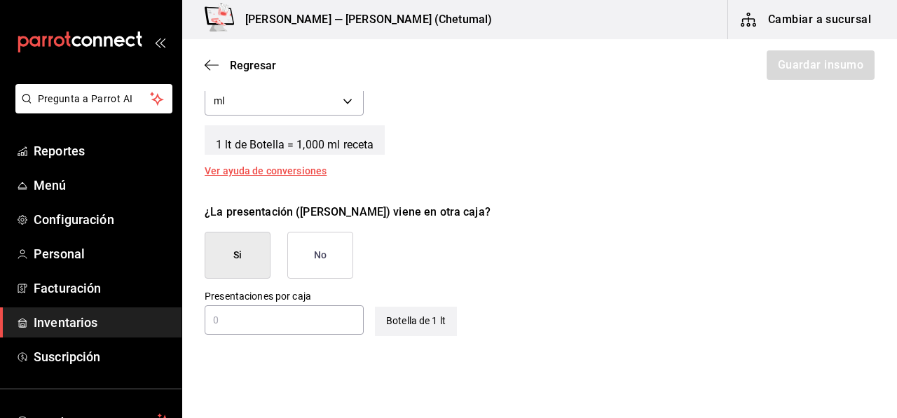
click at [318, 259] on button "No" at bounding box center [320, 255] width 66 height 47
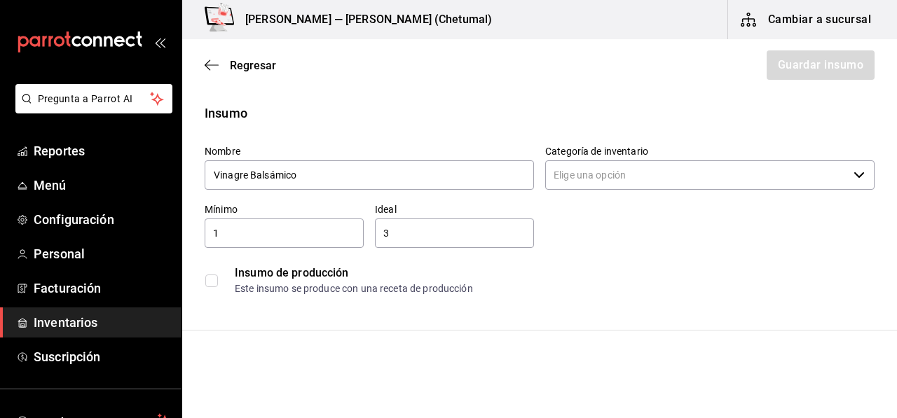
scroll to position [0, 0]
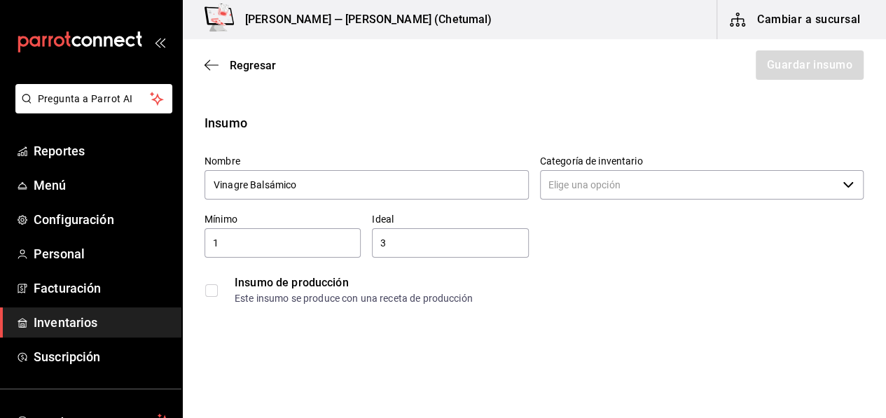
click at [570, 190] on input "Categoría de inventario" at bounding box center [689, 184] width 298 height 29
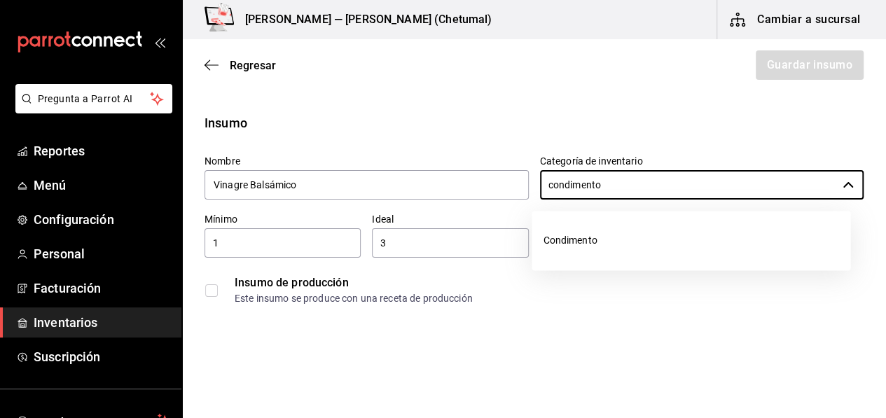
click at [562, 231] on li "Condimento" at bounding box center [691, 240] width 319 height 37
type input "Condimento"
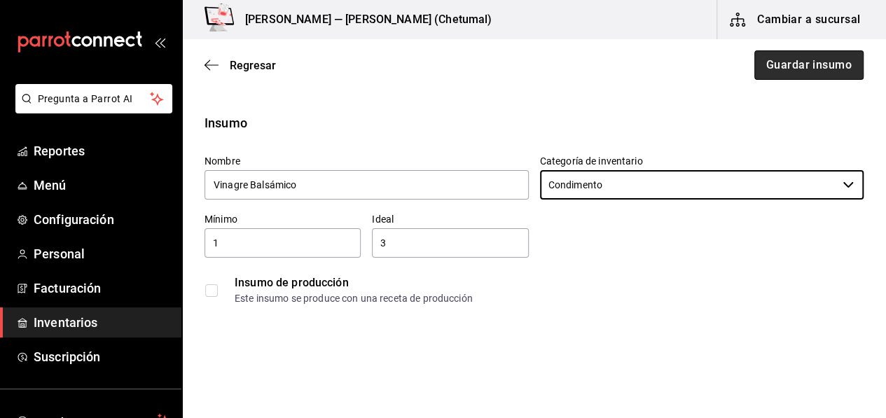
click at [754, 75] on button "Guardar insumo" at bounding box center [808, 64] width 109 height 29
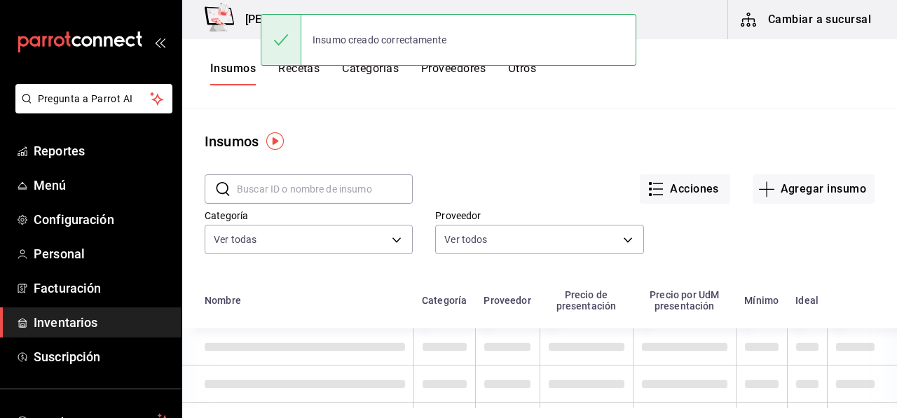
click at [324, 182] on input "text" at bounding box center [325, 189] width 176 height 28
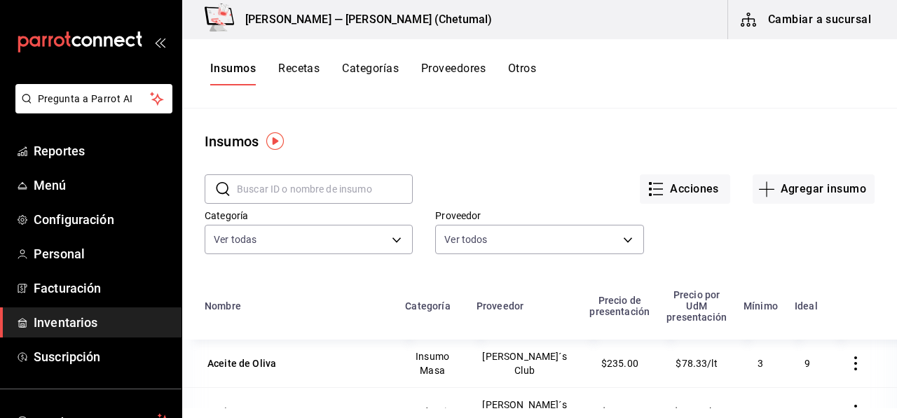
click at [296, 68] on button "Recetas" at bounding box center [298, 74] width 41 height 24
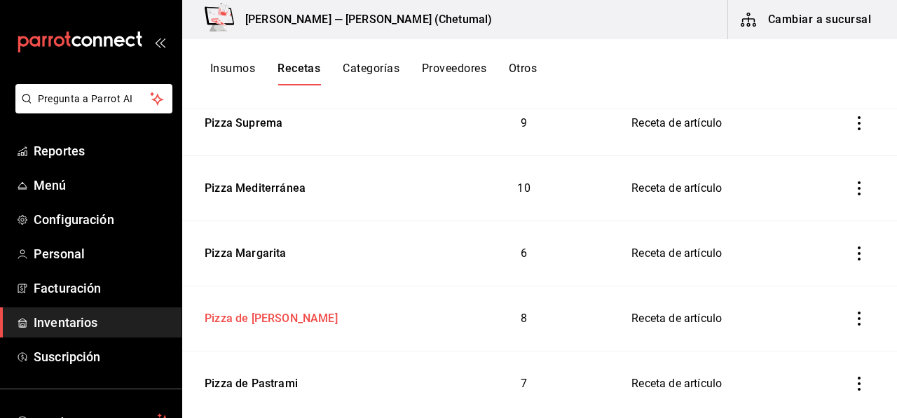
scroll to position [490, 0]
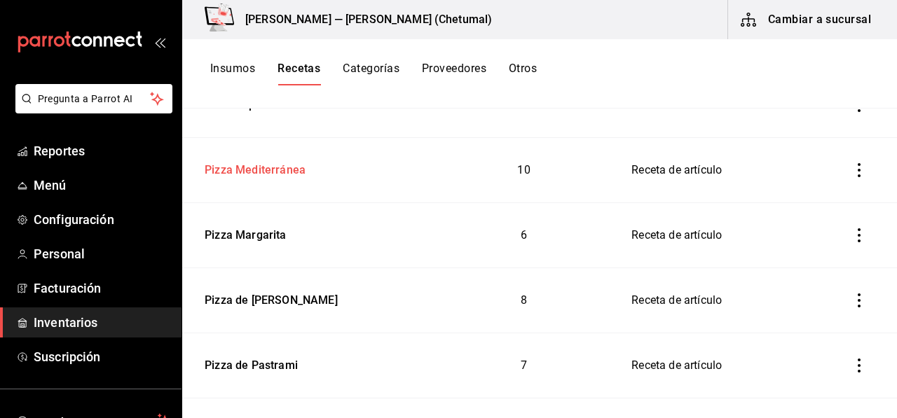
click at [277, 62] on button "Recetas" at bounding box center [298, 74] width 43 height 24
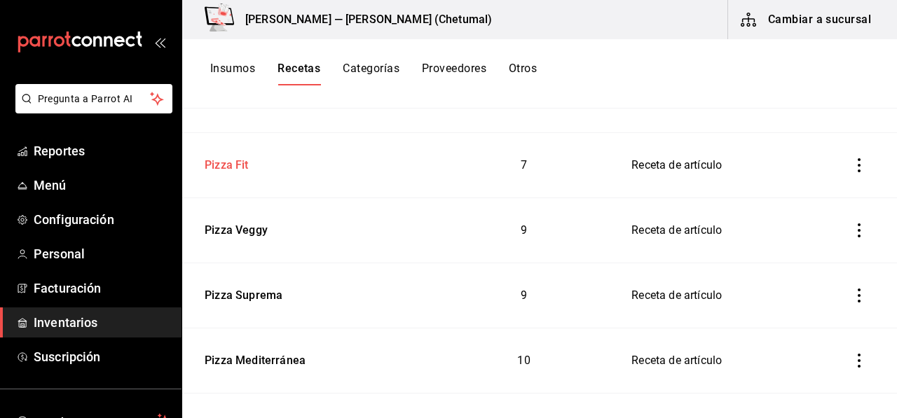
scroll to position [280, 0]
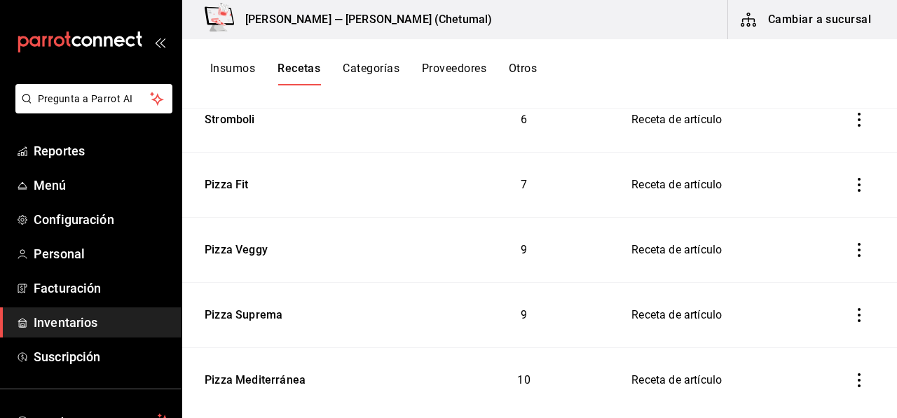
click at [231, 75] on button "Insumos" at bounding box center [232, 74] width 45 height 24
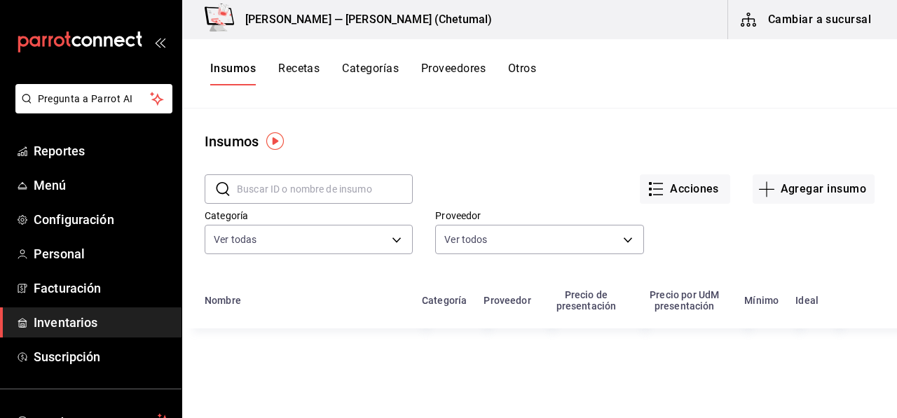
click at [282, 187] on input "text" at bounding box center [325, 189] width 176 height 28
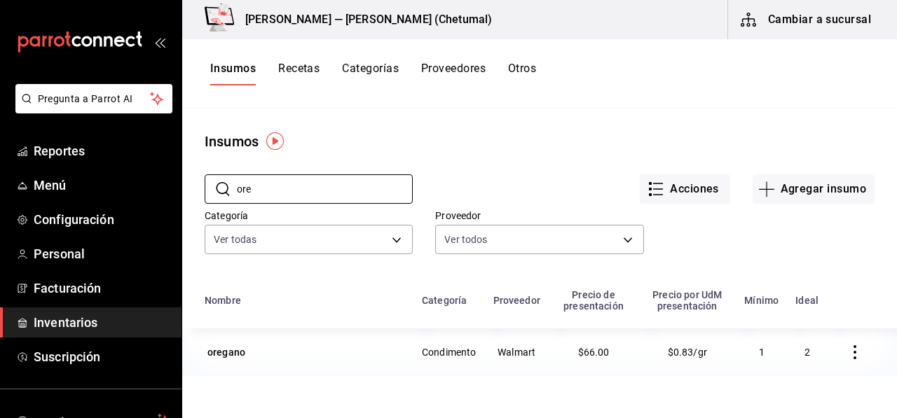
type input "ore"
click at [305, 67] on button "Recetas" at bounding box center [298, 74] width 41 height 24
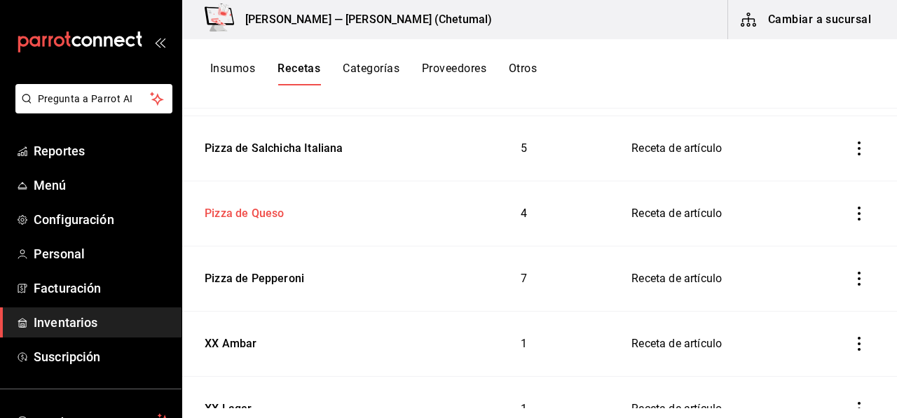
scroll to position [841, 0]
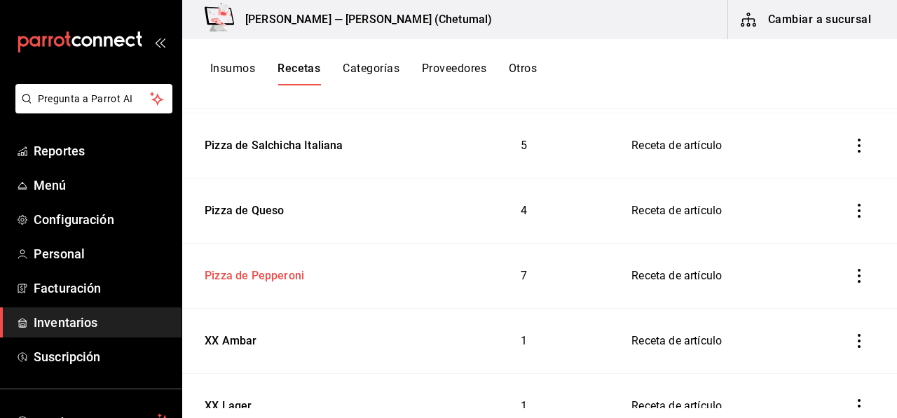
click at [310, 285] on td "Pizza de Pepperoni" at bounding box center [307, 276] width 251 height 65
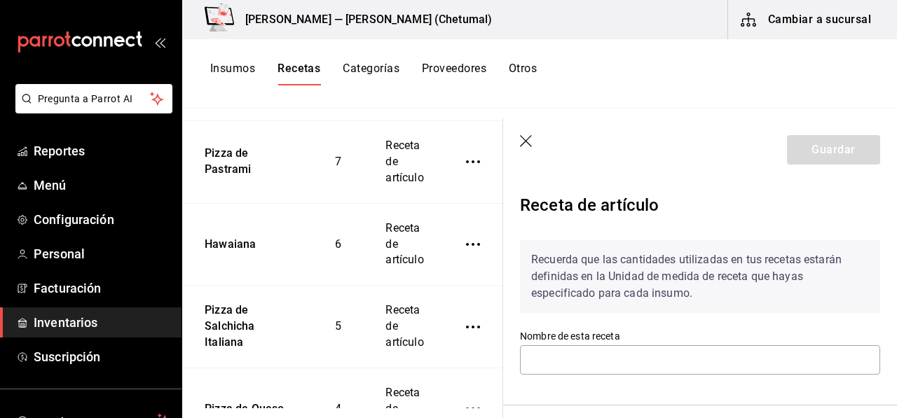
type input "Pizza de Pepperoni"
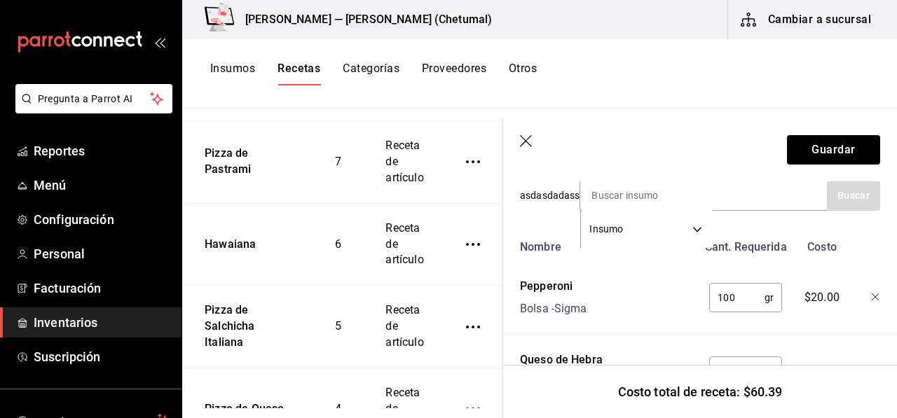
scroll to position [280, 0]
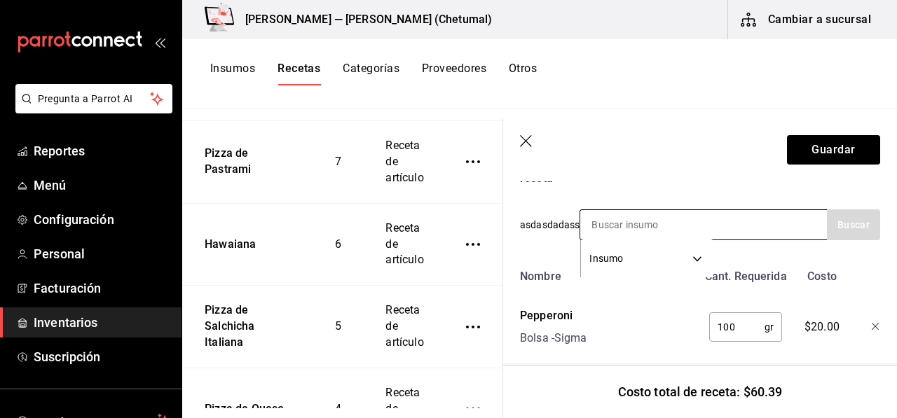
click at [615, 221] on input at bounding box center [650, 224] width 140 height 29
type input "vaso"
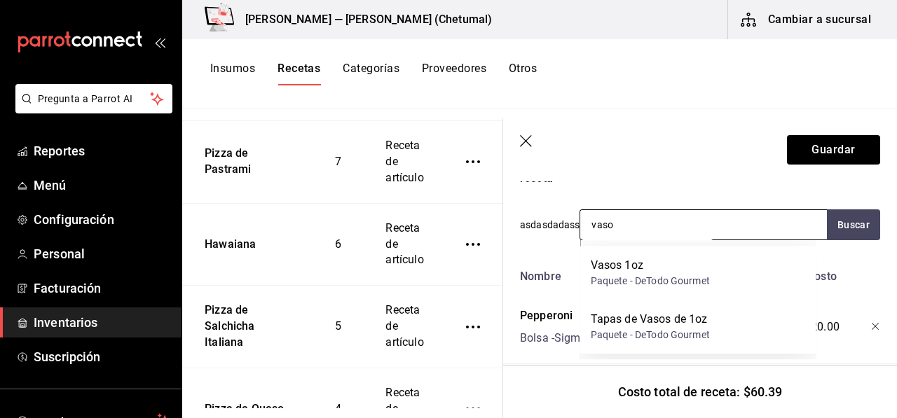
click at [632, 273] on div "Vasos 1oz" at bounding box center [650, 265] width 119 height 17
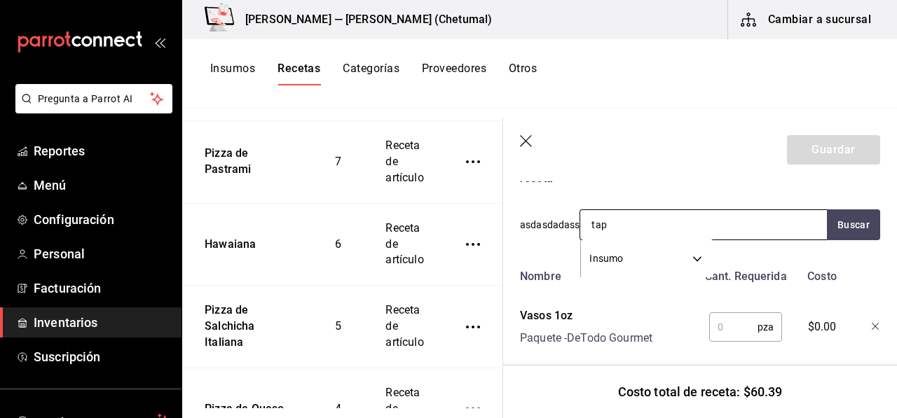
type input "tapa"
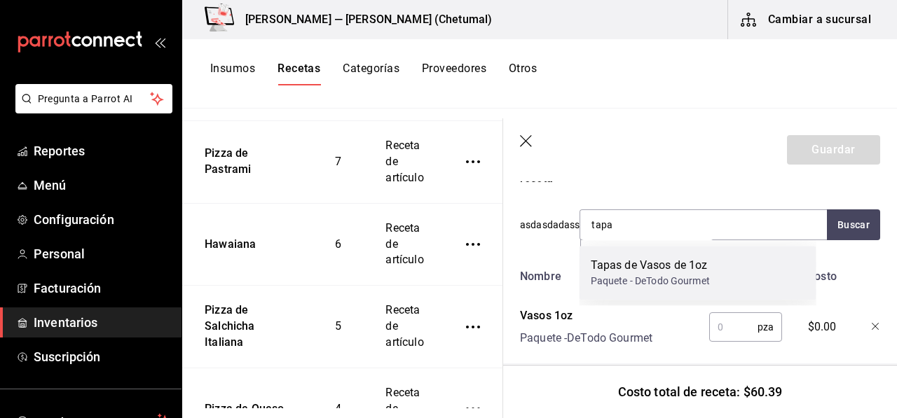
click at [656, 263] on div "Tapas de Vasos de 1oz" at bounding box center [650, 265] width 119 height 17
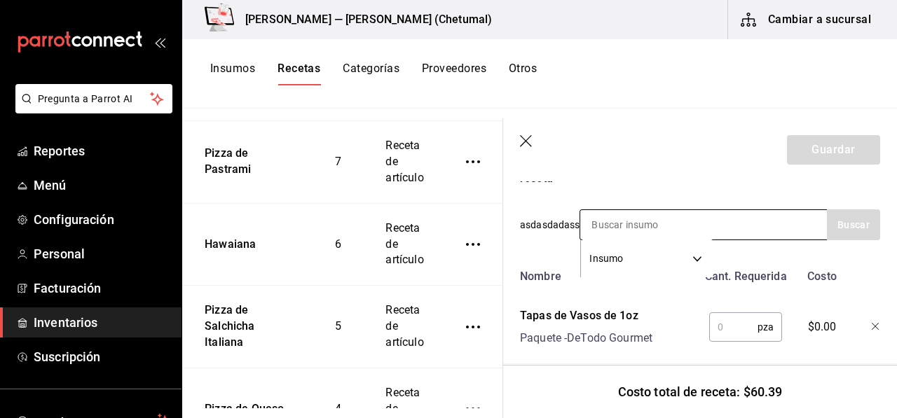
click at [668, 226] on input at bounding box center [650, 224] width 140 height 29
type input "oregano"
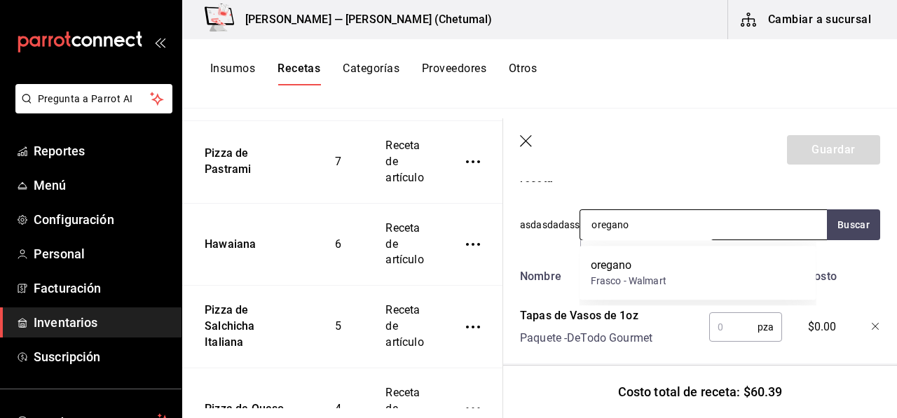
click at [667, 249] on div "oregano Frasco - Walmart" at bounding box center [697, 273] width 237 height 54
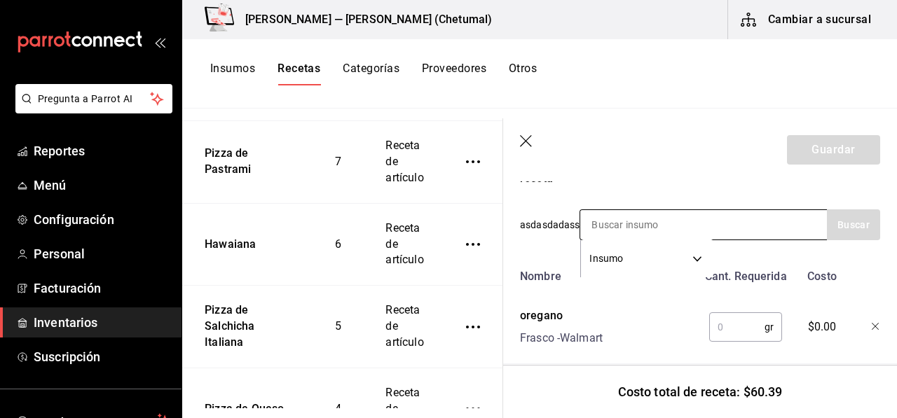
click at [680, 226] on input at bounding box center [650, 224] width 140 height 29
type input "aceite"
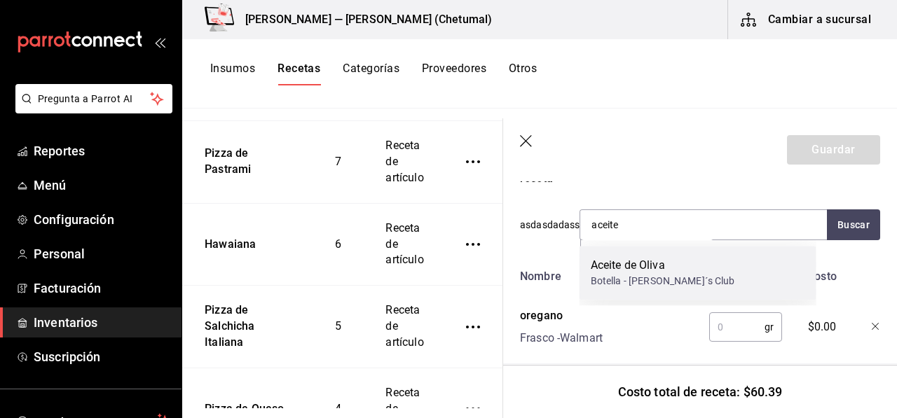
click at [675, 257] on div "Aceite de Oliva" at bounding box center [663, 265] width 144 height 17
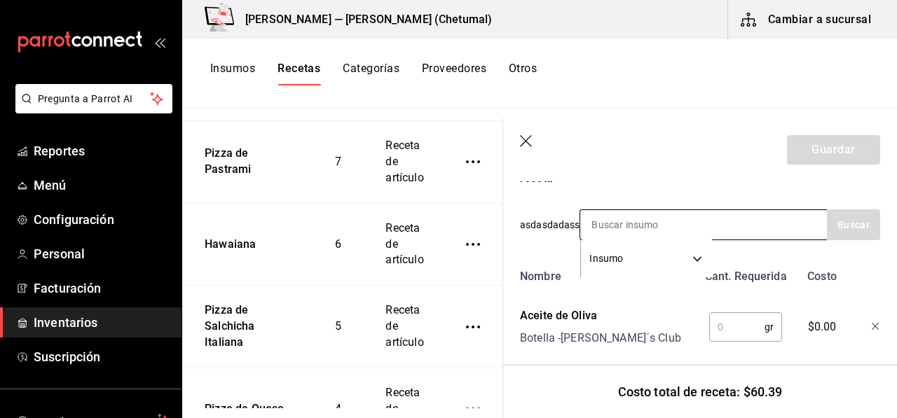
click at [649, 229] on input at bounding box center [650, 224] width 140 height 29
click at [665, 172] on header "Guardar" at bounding box center [700, 149] width 394 height 63
click at [642, 224] on input at bounding box center [650, 224] width 140 height 29
type input "chile"
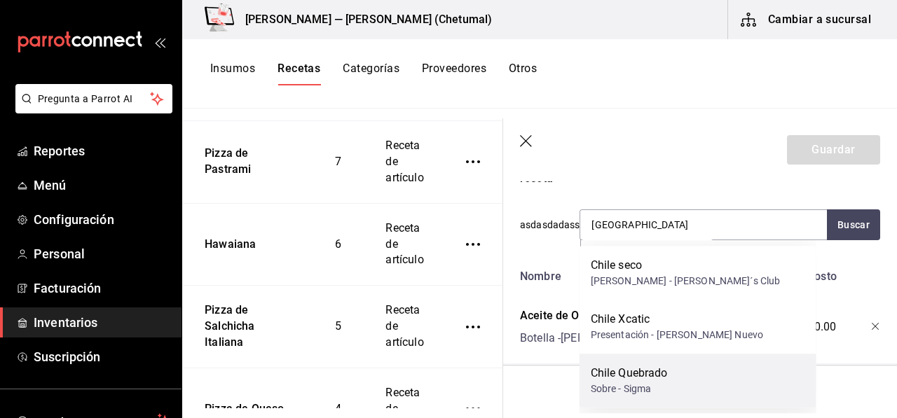
click at [654, 373] on div "Chile Quebrado" at bounding box center [629, 373] width 77 height 17
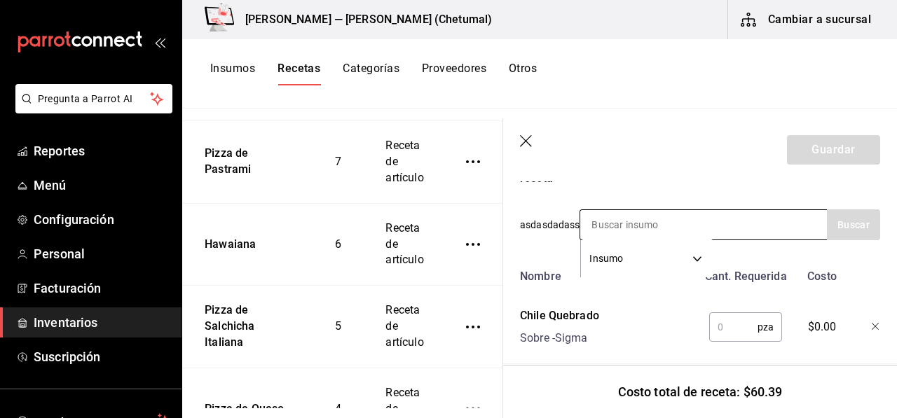
click at [622, 223] on input at bounding box center [650, 224] width 140 height 29
drag, startPoint x: 622, startPoint y: 223, endPoint x: 622, endPoint y: 214, distance: 9.1
click at [622, 223] on input at bounding box center [650, 224] width 140 height 29
click at [667, 158] on header "Guardar" at bounding box center [700, 149] width 394 height 63
click at [697, 174] on header "Guardar" at bounding box center [700, 149] width 394 height 63
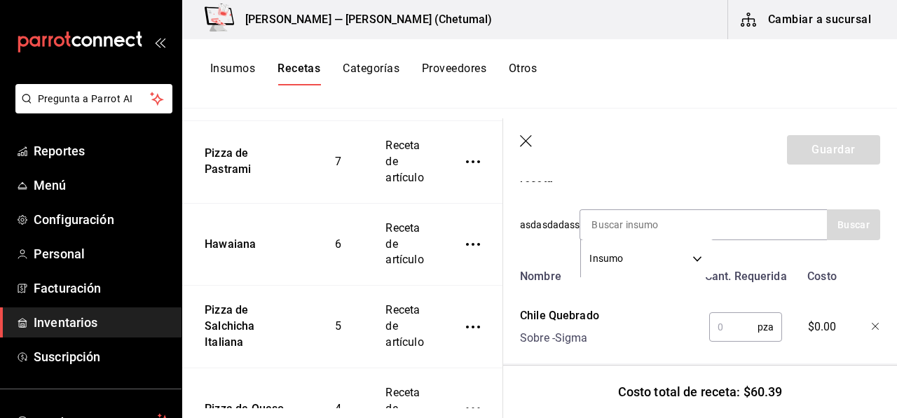
click at [691, 182] on section "Guardar Receta de artículo Recuerda que las cantidades utilizadas en tus receta…" at bounding box center [700, 268] width 394 height 300
drag, startPoint x: 691, startPoint y: 182, endPoint x: 694, endPoint y: 190, distance: 8.0
click at [723, 327] on input "text" at bounding box center [733, 327] width 48 height 28
type input "1"
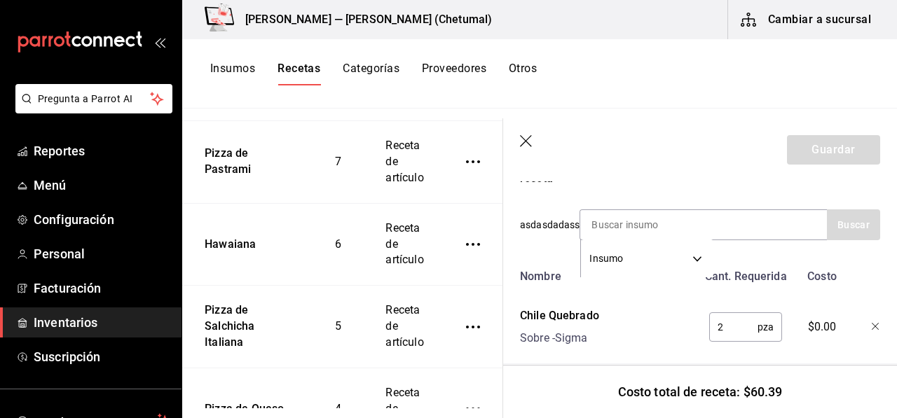
scroll to position [350, 0]
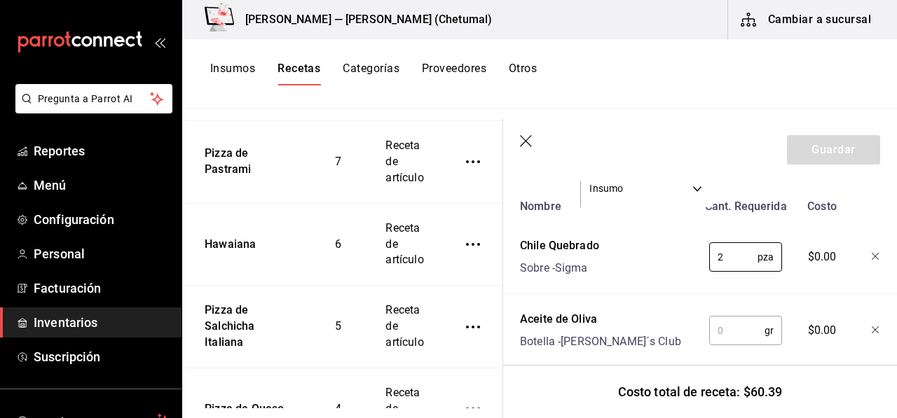
type input "2"
click at [725, 316] on div "gr ​" at bounding box center [745, 330] width 73 height 29
type input "1"
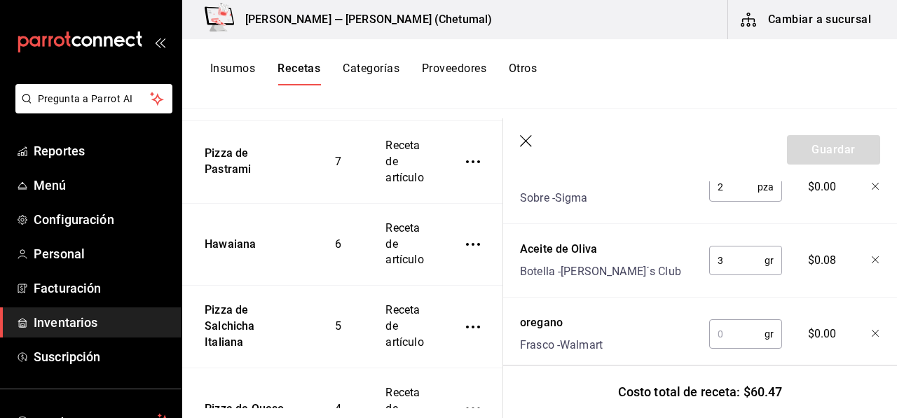
scroll to position [490, 0]
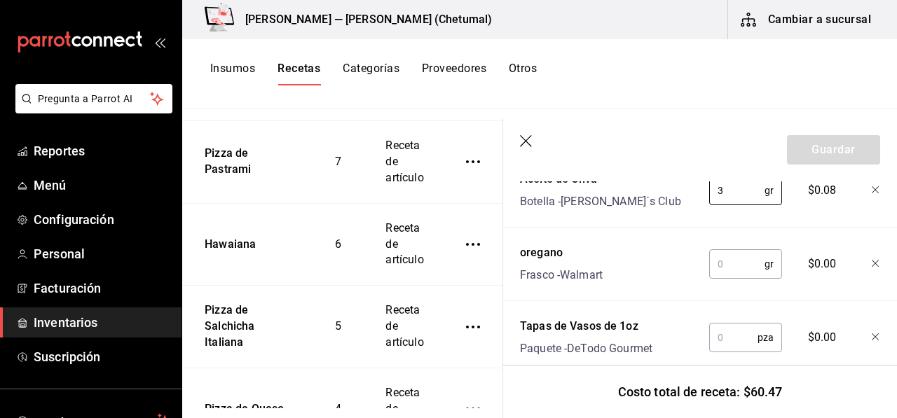
type input "3"
click at [733, 275] on input "text" at bounding box center [736, 264] width 55 height 28
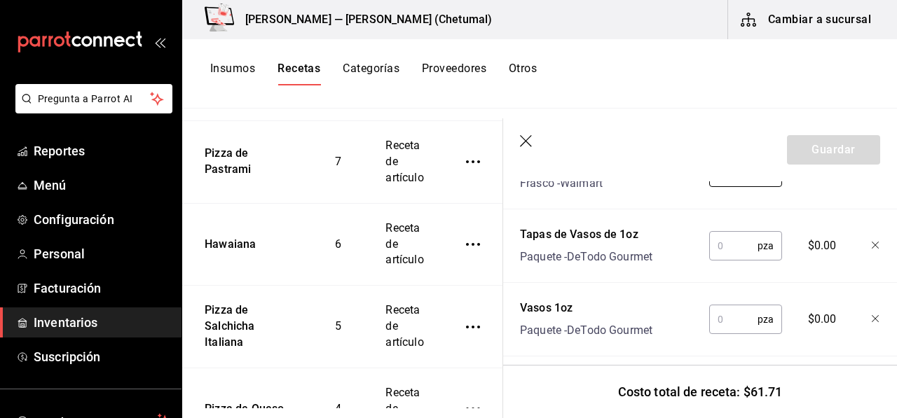
scroll to position [560, 0]
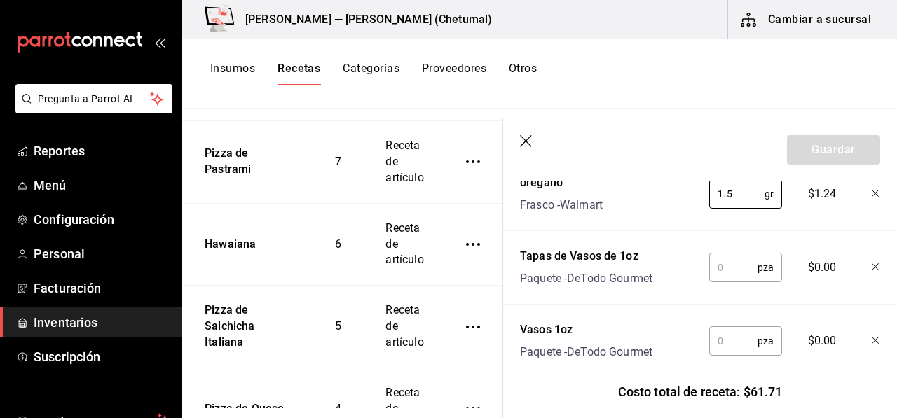
type input "1.5"
click at [720, 280] on input "text" at bounding box center [733, 268] width 48 height 28
type input "3"
click at [731, 355] on input "text" at bounding box center [733, 341] width 48 height 28
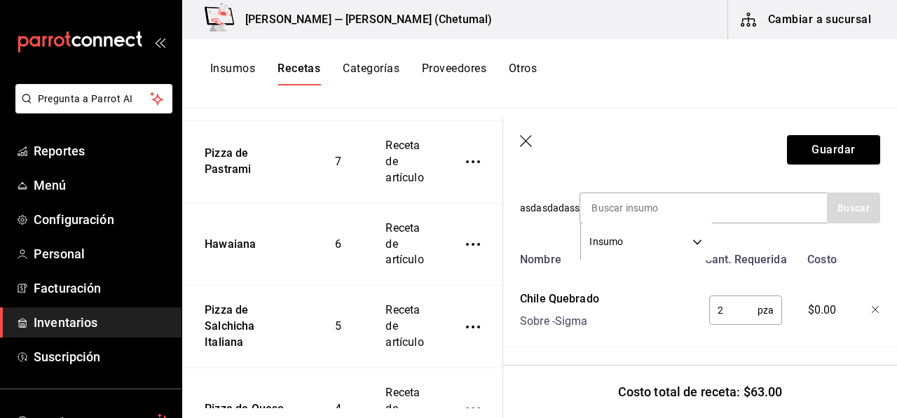
scroll to position [280, 0]
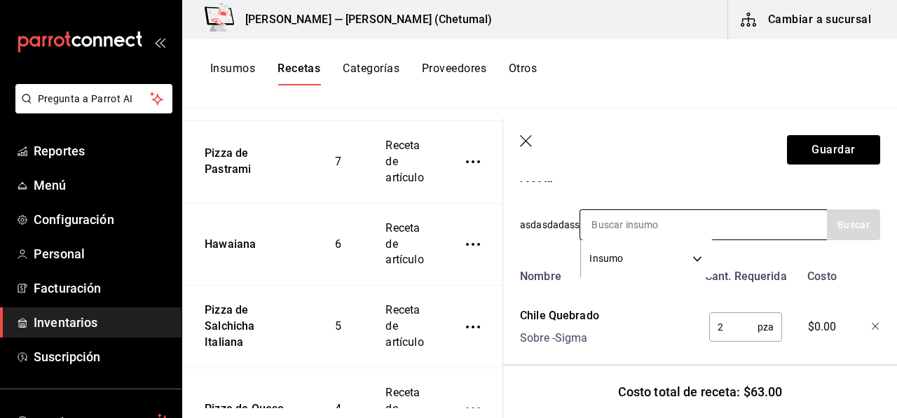
type input "3"
click at [635, 227] on input at bounding box center [650, 224] width 140 height 29
type input "vinagre"
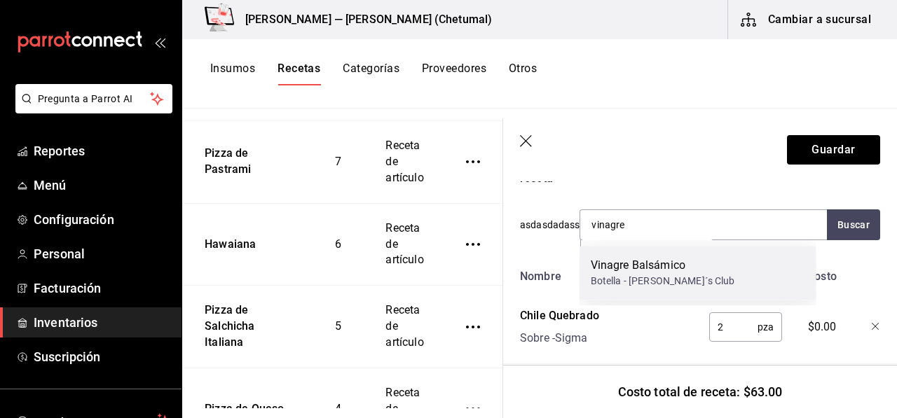
click at [635, 251] on div "Vinagre Balsámico Botella - Sam´s Club" at bounding box center [697, 273] width 237 height 54
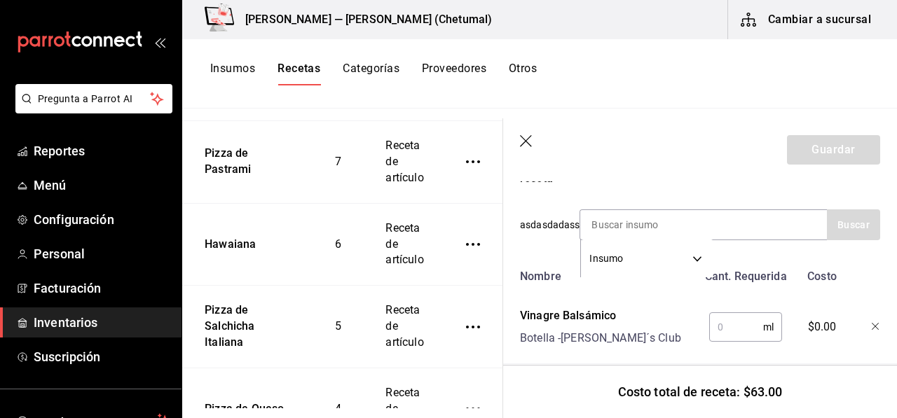
click at [714, 324] on input "text" at bounding box center [736, 327] width 54 height 28
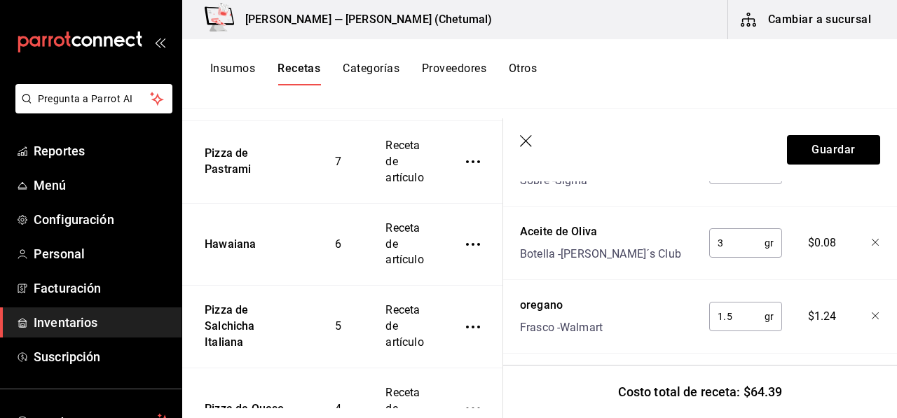
scroll to position [490, 0]
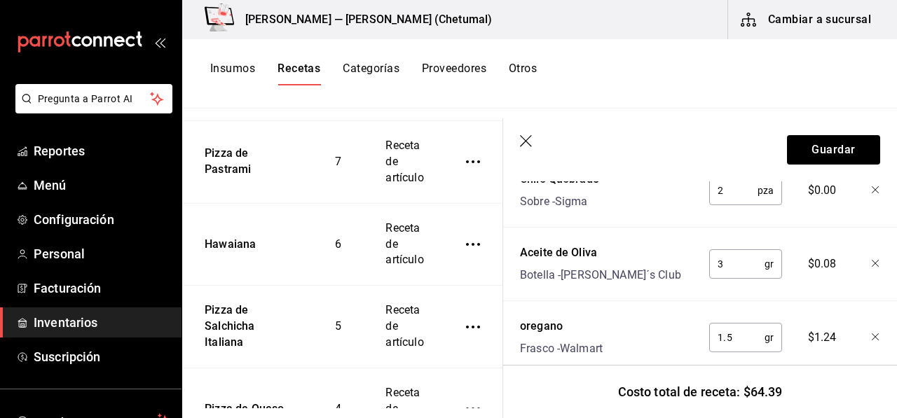
type input "15"
click at [740, 270] on input "3" at bounding box center [736, 264] width 55 height 28
type input "5"
type input "3"
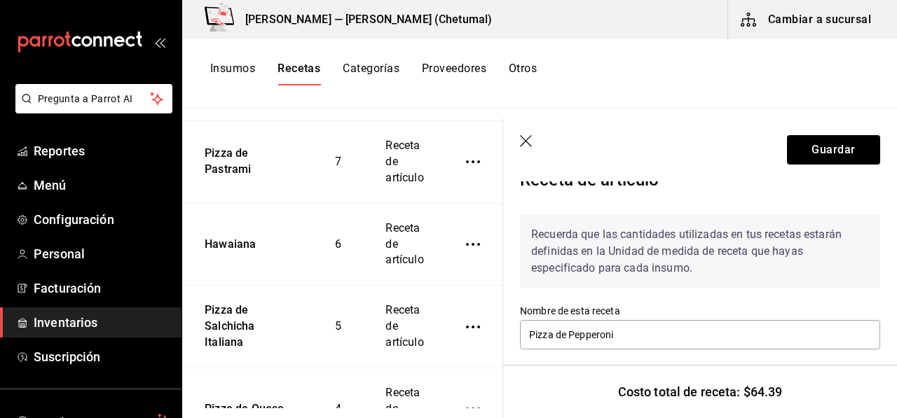
scroll to position [0, 0]
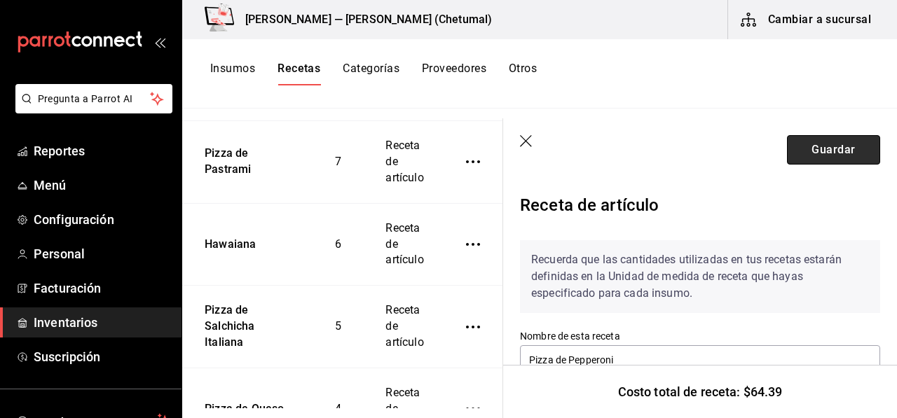
click at [811, 145] on button "Guardar" at bounding box center [833, 149] width 93 height 29
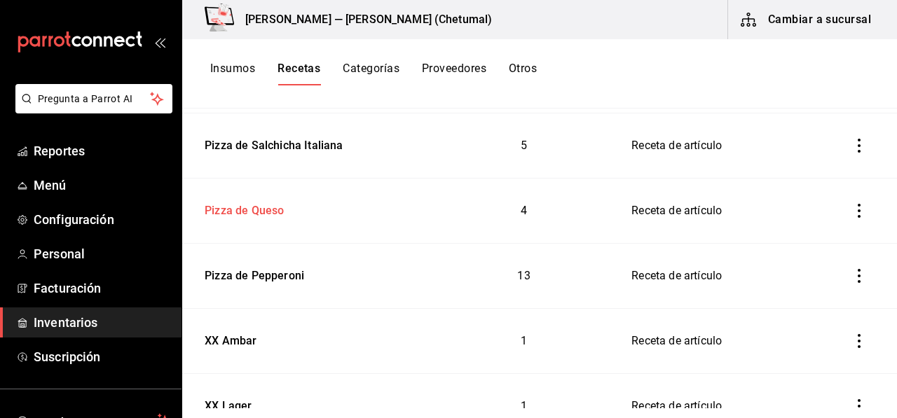
click at [265, 209] on div "Pizza de Queso" at bounding box center [241, 209] width 85 height 22
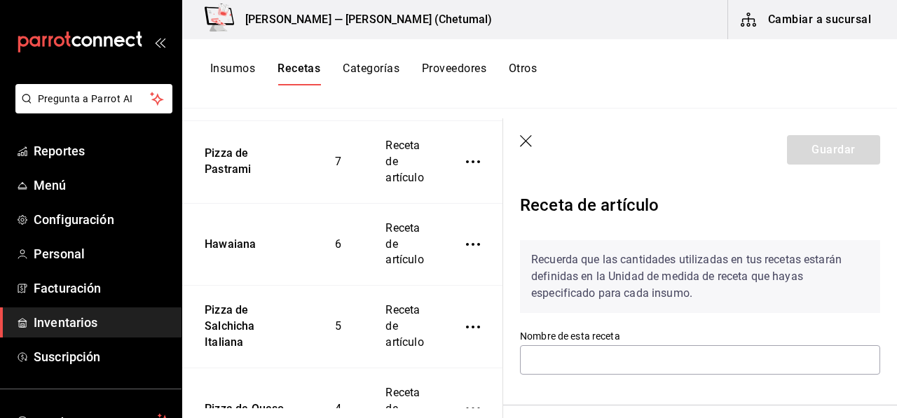
type input "Pizza de Queso"
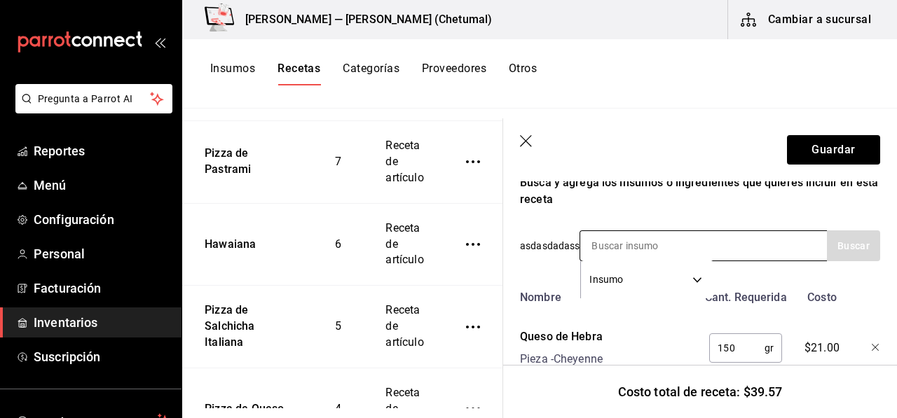
scroll to position [280, 0]
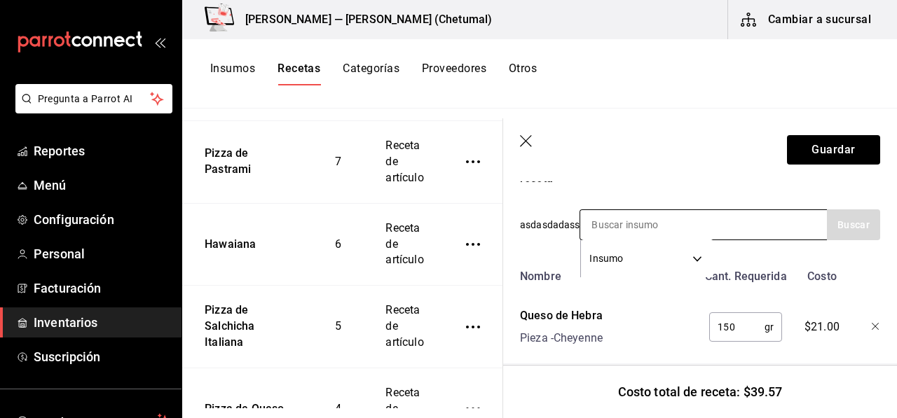
click at [649, 222] on input at bounding box center [650, 224] width 140 height 29
type input "Ser"
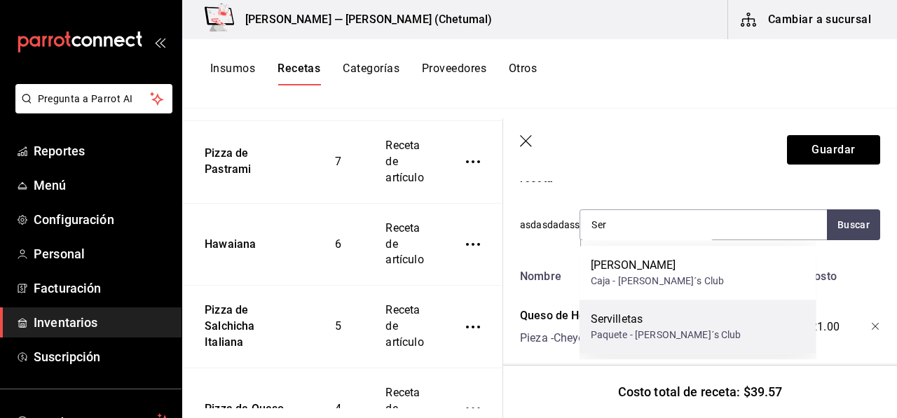
click at [665, 322] on div "Servilletas" at bounding box center [666, 319] width 151 height 17
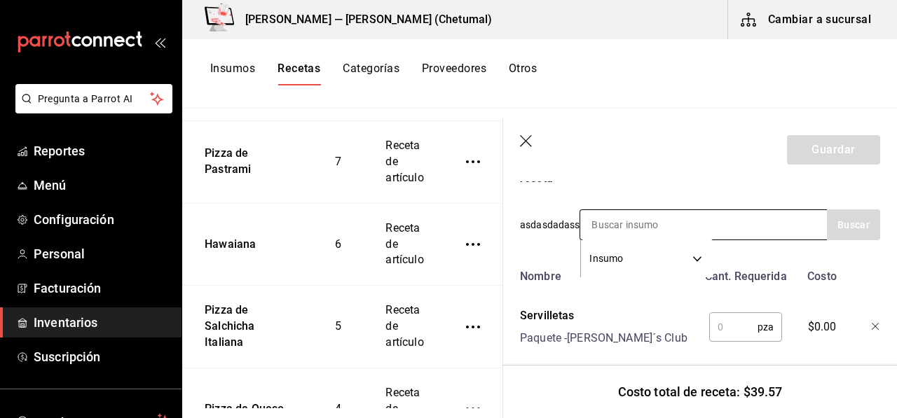
click at [655, 218] on input at bounding box center [650, 224] width 140 height 29
type input "vaso"
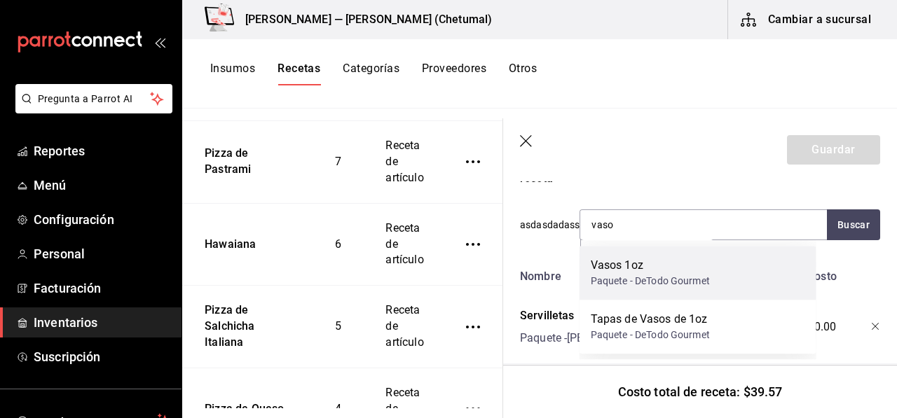
click at [673, 275] on div "Paquete - DeTodo Gourmet" at bounding box center [650, 281] width 119 height 15
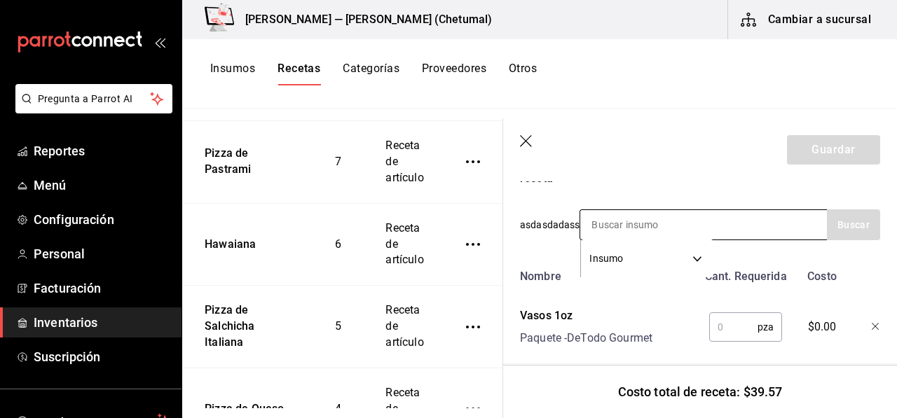
type input "c"
type input "vas"
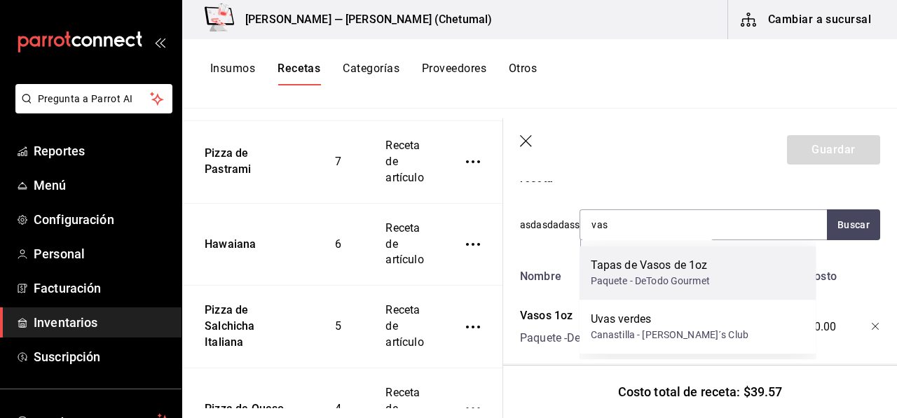
click at [654, 277] on div "Paquete - DeTodo Gourmet" at bounding box center [650, 281] width 119 height 15
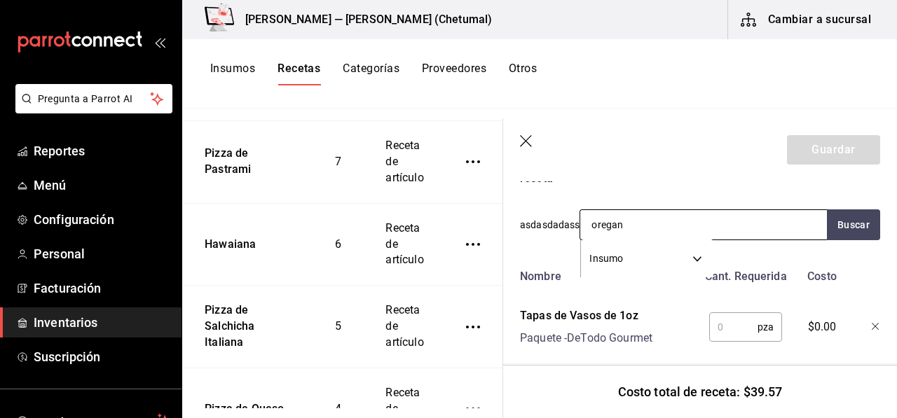
type input "oregano"
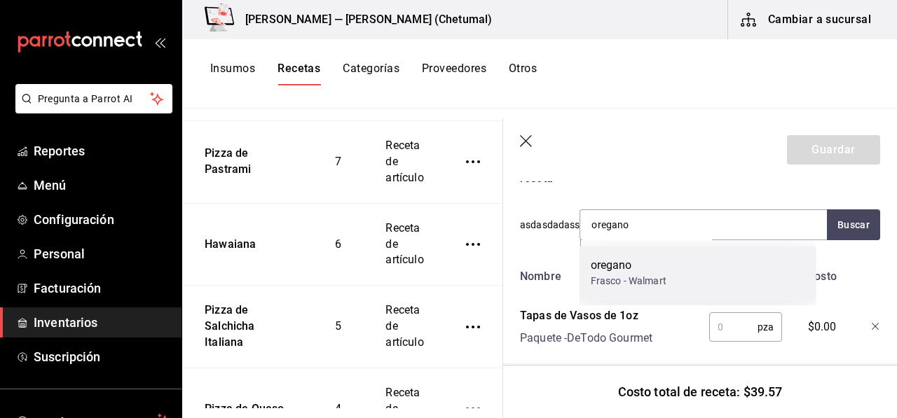
click at [661, 251] on div "oregano Frasco - Walmart" at bounding box center [697, 273] width 237 height 54
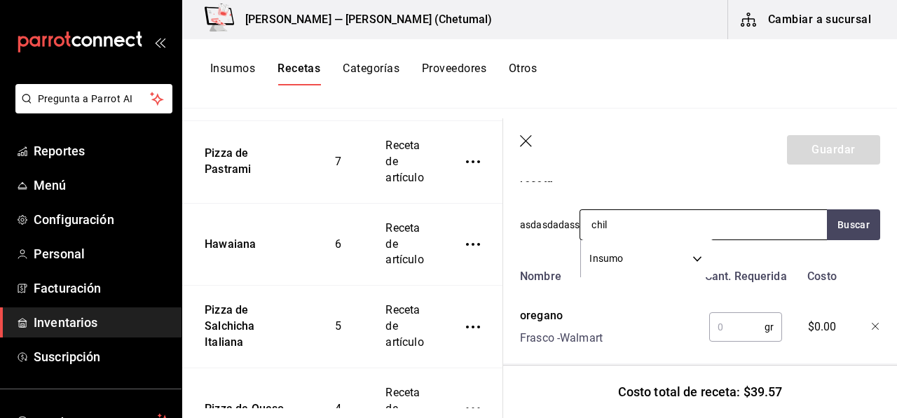
type input "chile"
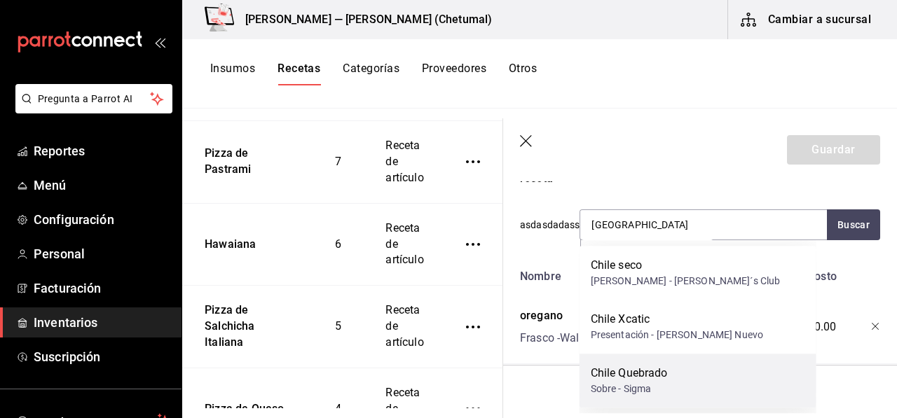
click at [642, 358] on div "Chile Quebrado Sobre - Sigma" at bounding box center [697, 381] width 237 height 54
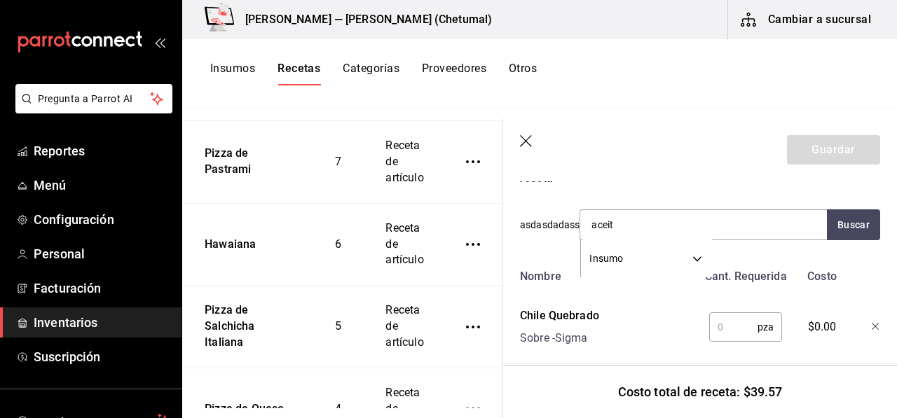
type input "aceite"
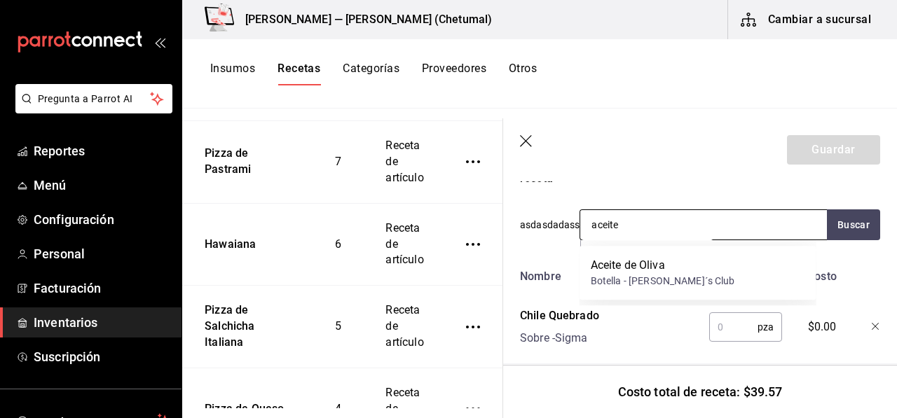
click at [646, 270] on div "Aceite de Oliva" at bounding box center [663, 265] width 144 height 17
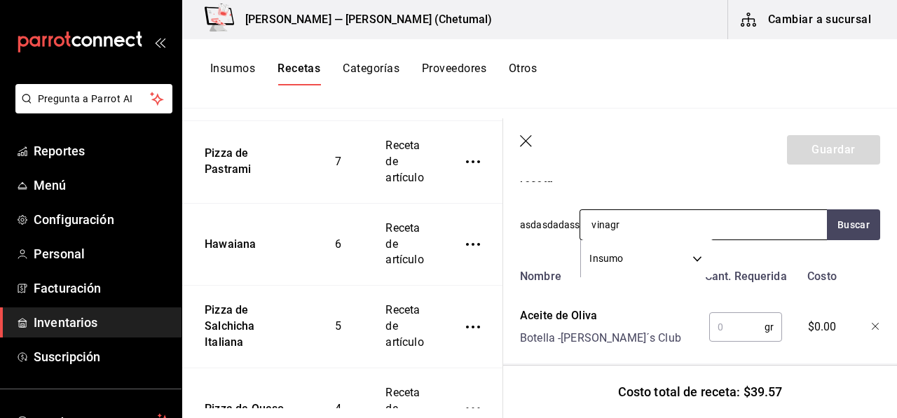
type input "vinagre"
click at [646, 270] on div "Vinagre Balsámico" at bounding box center [663, 265] width 144 height 17
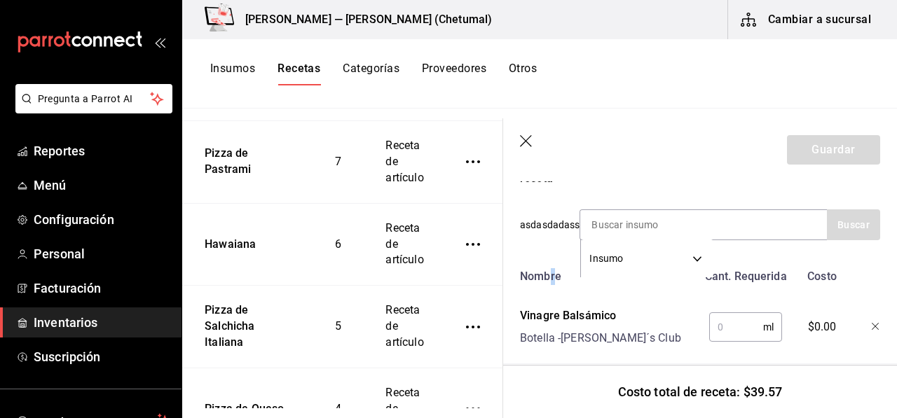
drag, startPoint x: 552, startPoint y: 255, endPoint x: 546, endPoint y: 259, distance: 7.6
click at [733, 333] on input "text" at bounding box center [736, 327] width 54 height 28
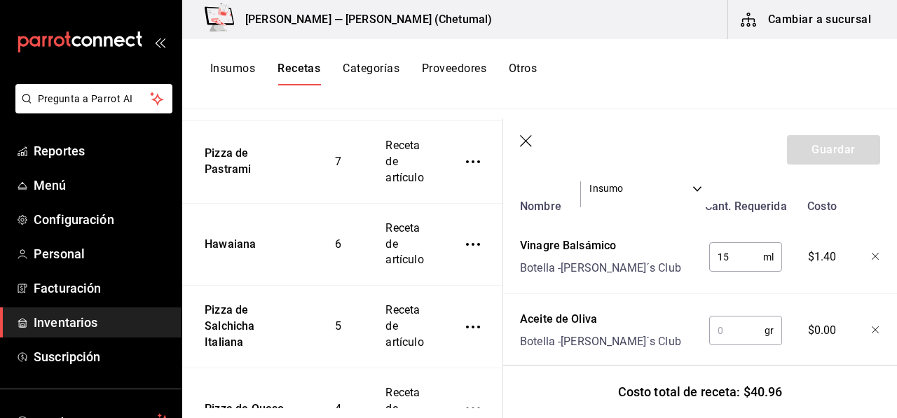
scroll to position [420, 0]
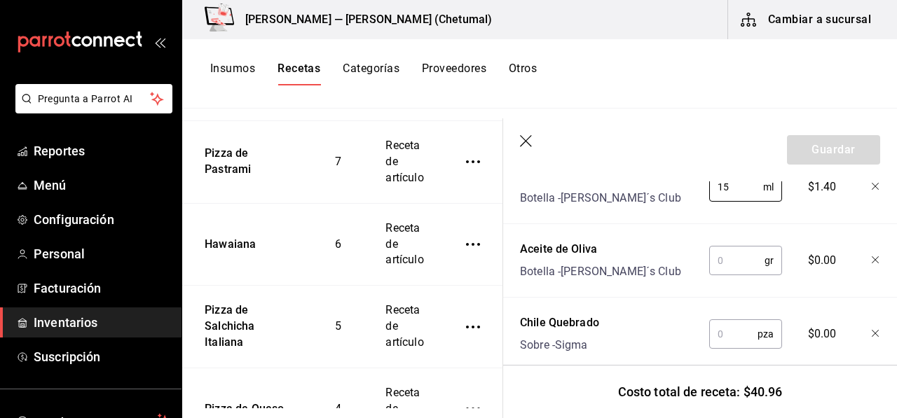
type input "15"
click at [729, 265] on input "text" at bounding box center [736, 261] width 55 height 28
type input "3"
click at [728, 336] on input "text" at bounding box center [733, 334] width 48 height 28
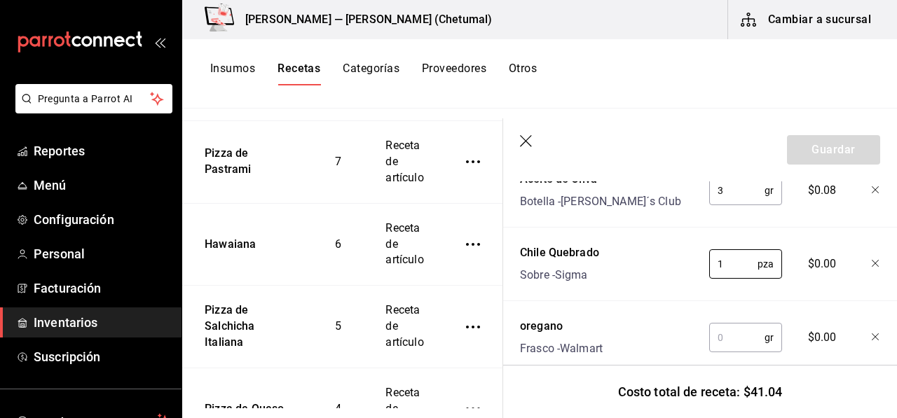
click at [673, 328] on div "oregano Frasco - Walmart" at bounding box center [605, 334] width 183 height 45
click at [724, 273] on input "1" at bounding box center [733, 264] width 48 height 28
click at [732, 270] on input "1" at bounding box center [733, 264] width 48 height 28
click at [730, 268] on input "111" at bounding box center [733, 264] width 48 height 28
type input "1"
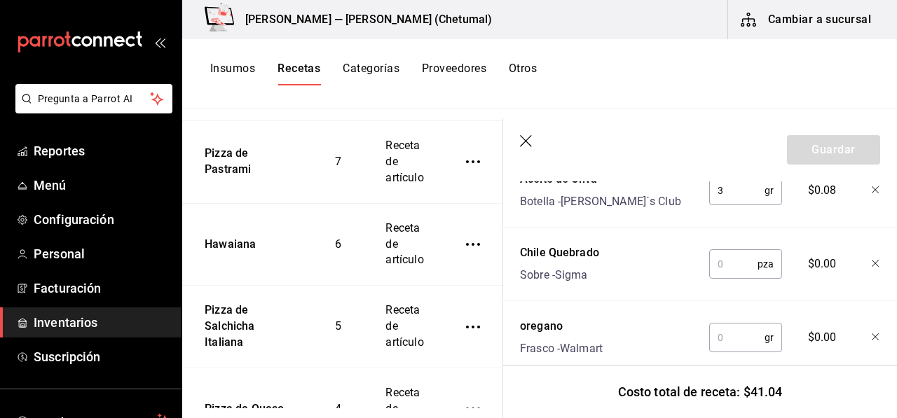
type input "1"
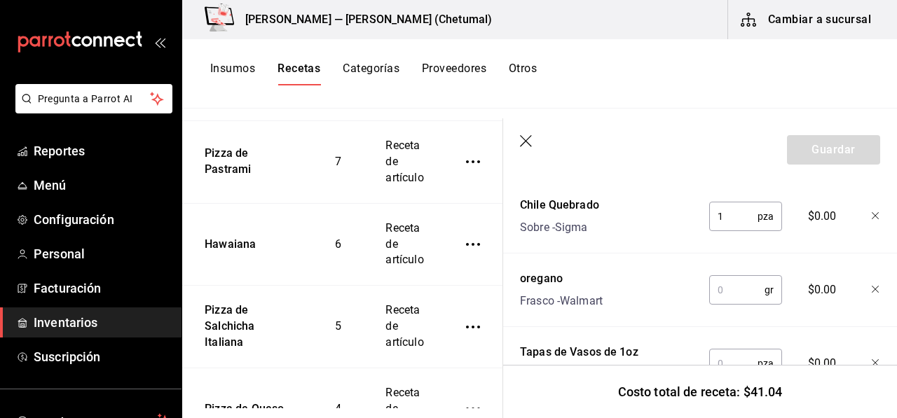
scroll to position [560, 0]
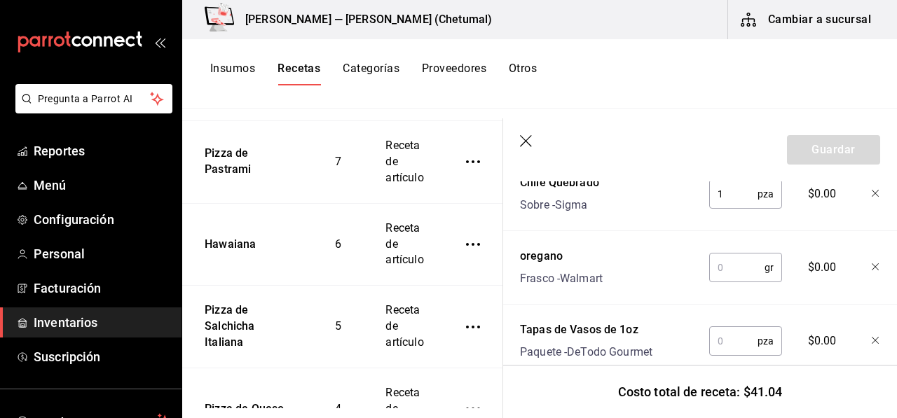
click at [758, 271] on div "gr ​" at bounding box center [745, 267] width 73 height 29
type input "1.5"
click at [729, 347] on input "text" at bounding box center [733, 341] width 48 height 28
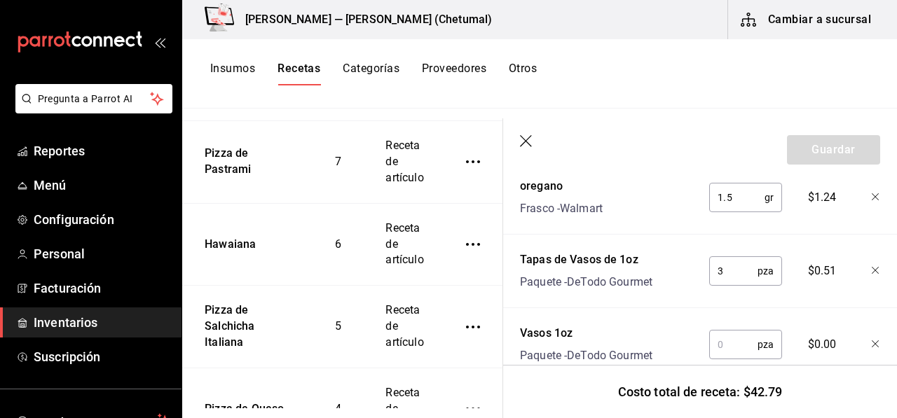
scroll to position [701, 0]
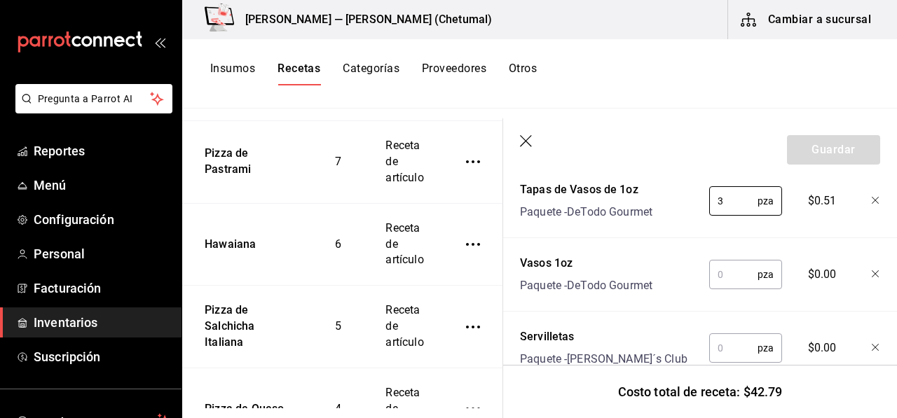
type input "3"
click at [726, 281] on input "text" at bounding box center [733, 275] width 48 height 28
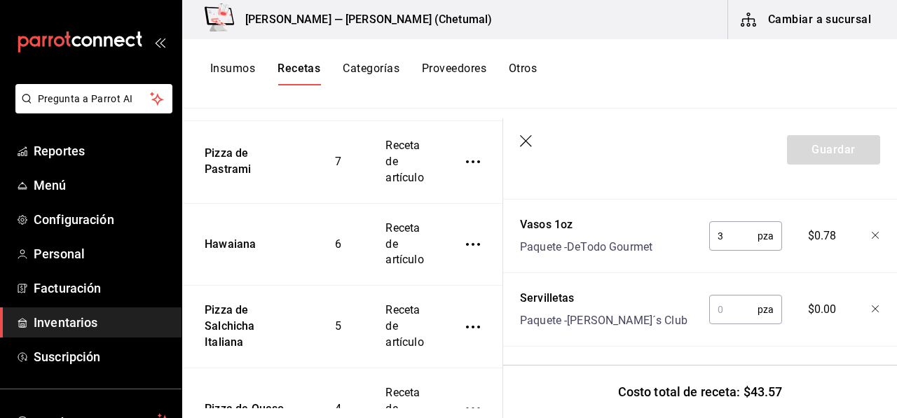
scroll to position [771, 0]
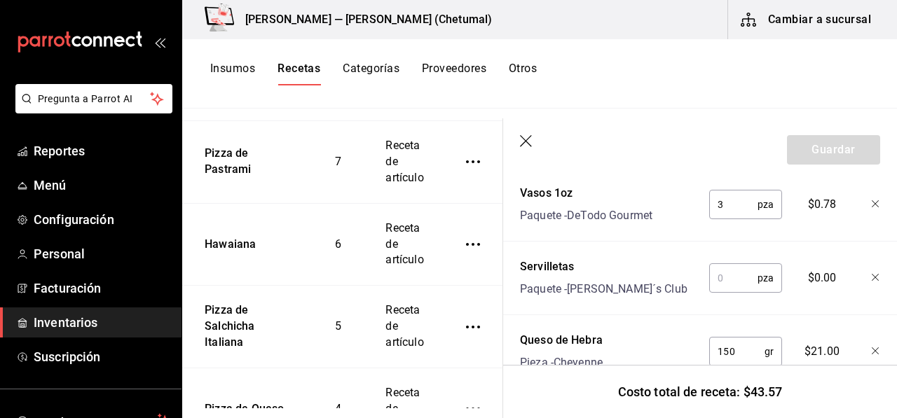
type input "3"
drag, startPoint x: 726, startPoint y: 281, endPoint x: 719, endPoint y: 293, distance: 13.8
click at [719, 293] on div "pza ​" at bounding box center [743, 275] width 92 height 45
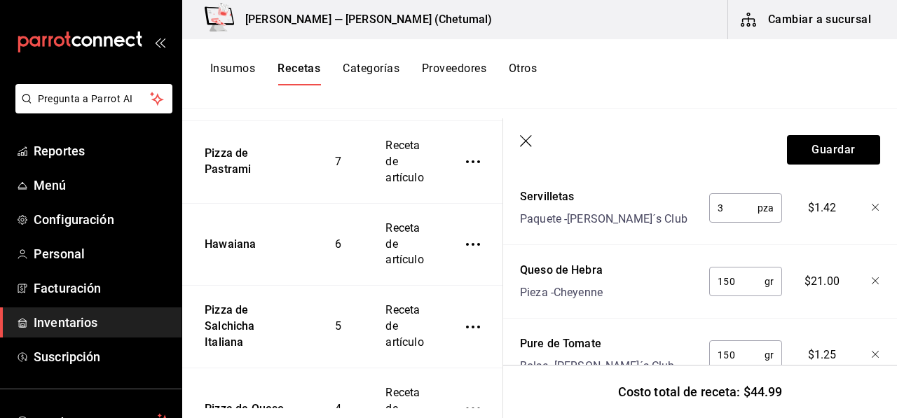
scroll to position [911, 0]
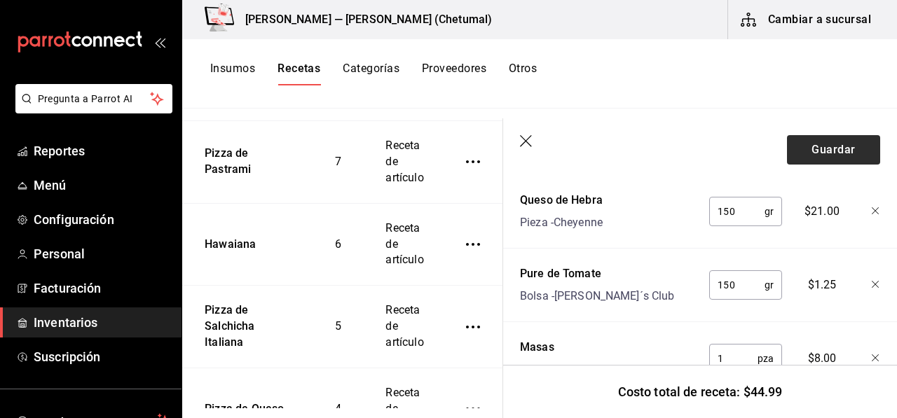
type input "3"
click at [801, 148] on button "Guardar" at bounding box center [833, 149] width 93 height 29
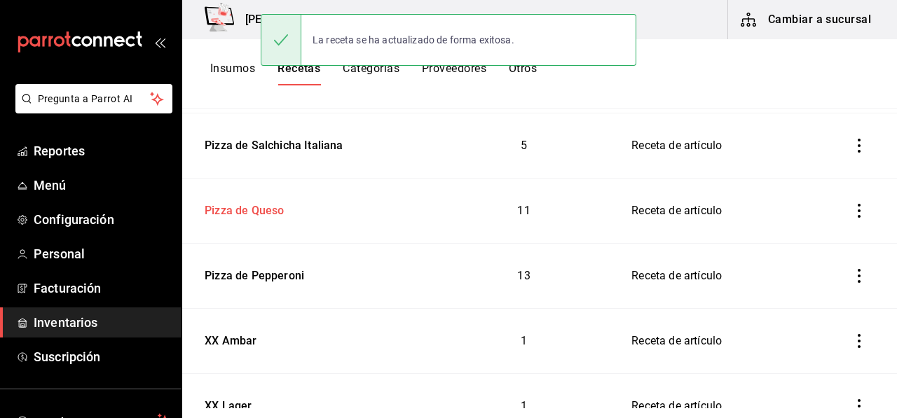
click at [275, 212] on div "Pizza de Queso" at bounding box center [241, 209] width 85 height 22
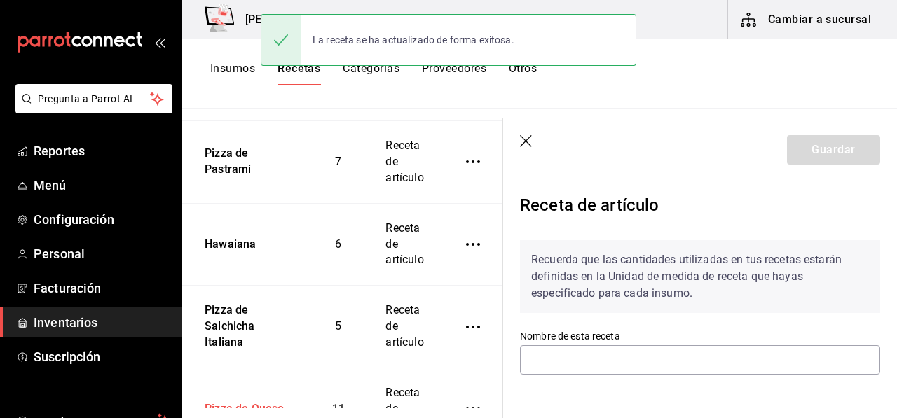
type input "Pizza de Queso"
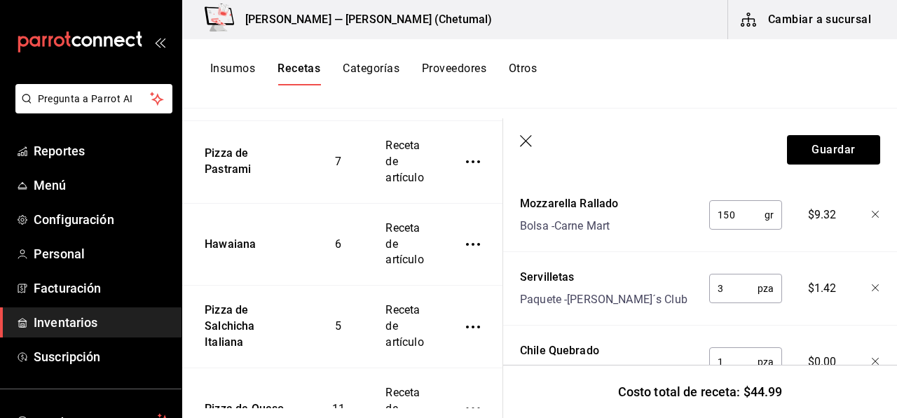
scroll to position [1045, 0]
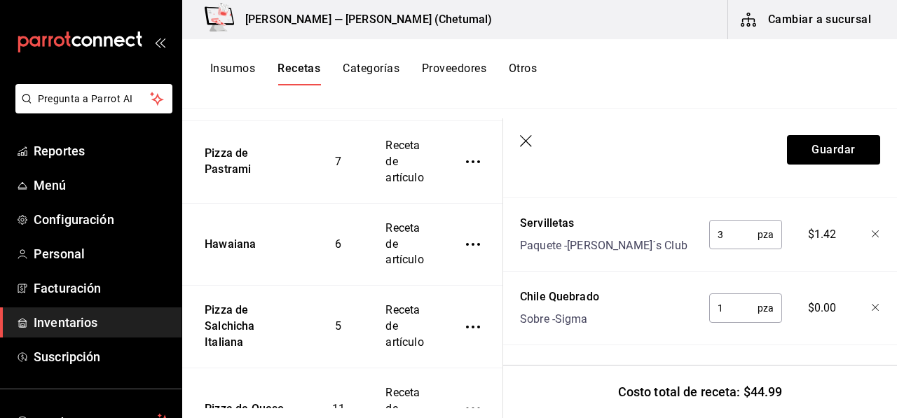
click at [817, 165] on header "Guardar" at bounding box center [700, 149] width 394 height 63
click at [813, 148] on button "Guardar" at bounding box center [833, 149] width 93 height 29
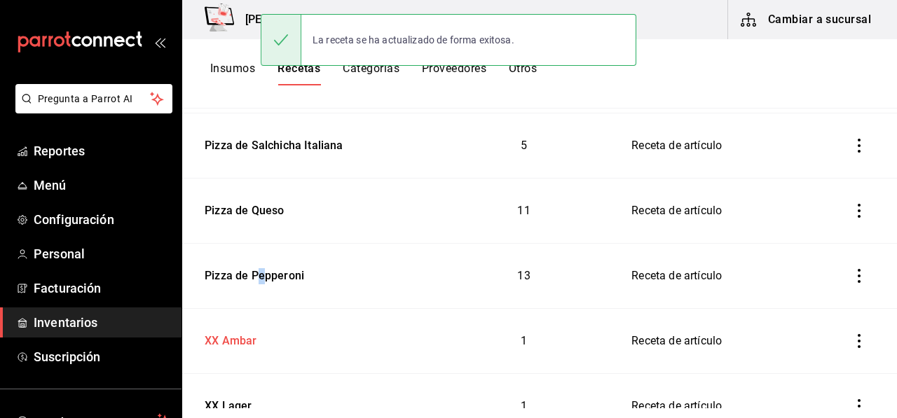
drag, startPoint x: 265, startPoint y: 301, endPoint x: 258, endPoint y: 305, distance: 8.6
drag, startPoint x: 258, startPoint y: 305, endPoint x: 240, endPoint y: 266, distance: 43.0
click at [240, 267] on div "Pizza de Pepperoni" at bounding box center [251, 274] width 105 height 22
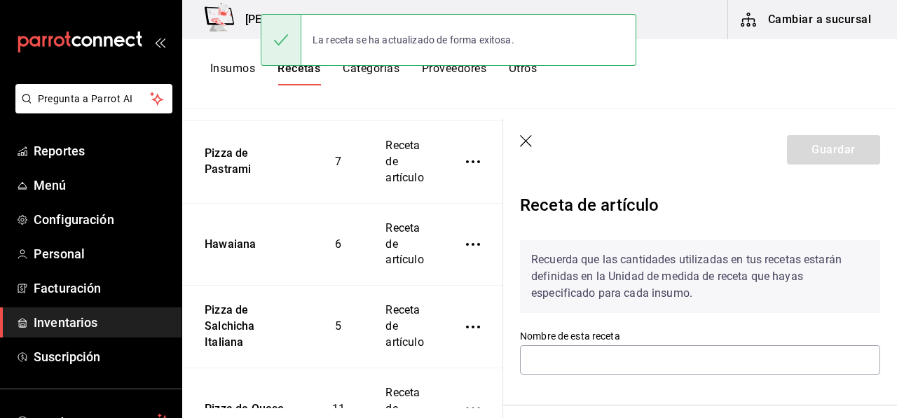
type input "Pizza de Pepperoni"
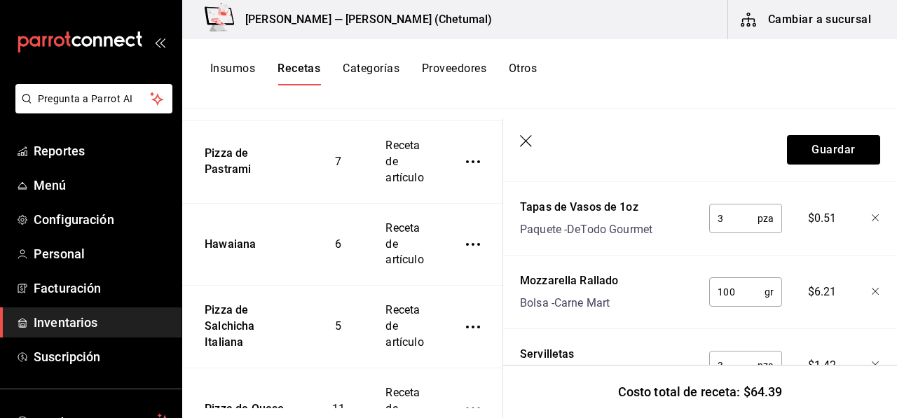
scroll to position [1192, 0]
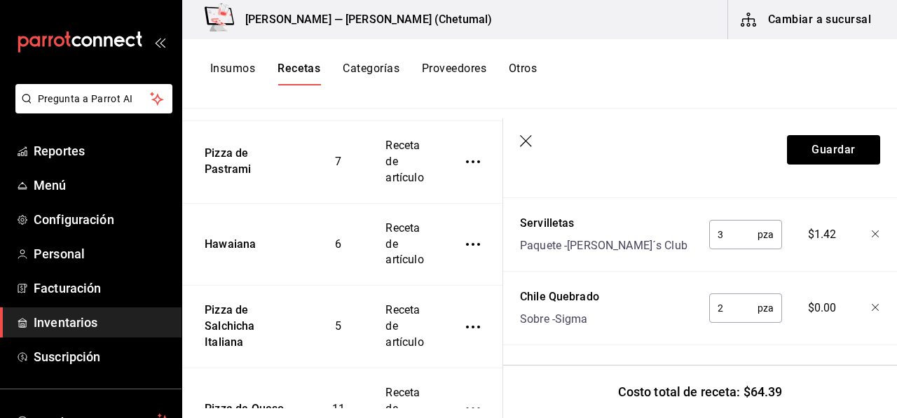
click at [796, 299] on div "$0.00" at bounding box center [819, 305] width 61 height 45
click at [808, 300] on span "$0.00" at bounding box center [822, 308] width 29 height 17
click at [819, 300] on span "$0.00" at bounding box center [822, 308] width 29 height 17
click at [820, 300] on span "$0.00" at bounding box center [822, 308] width 29 height 17
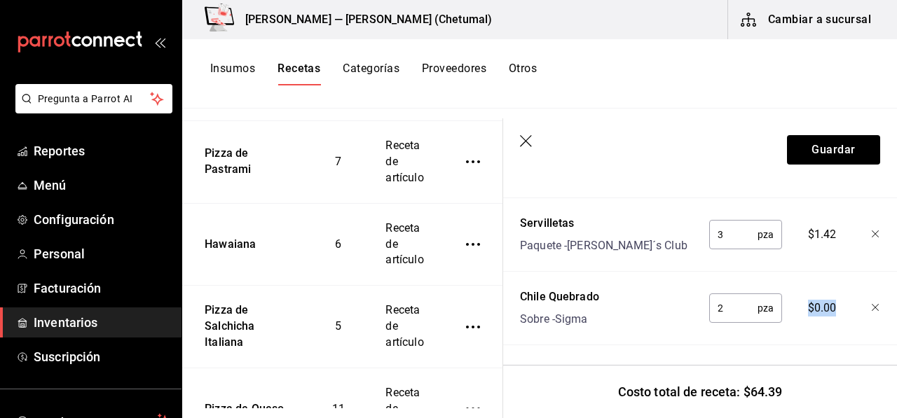
click at [820, 300] on span "$0.00" at bounding box center [822, 308] width 29 height 17
drag, startPoint x: 524, startPoint y: 144, endPoint x: 279, endPoint y: 133, distance: 245.4
click at [524, 147] on icon "button" at bounding box center [527, 142] width 14 height 14
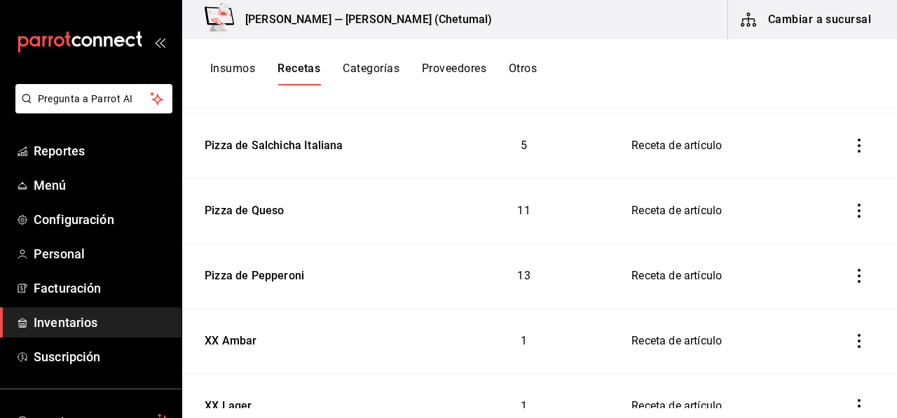
click at [221, 77] on button "Insumos" at bounding box center [232, 74] width 45 height 24
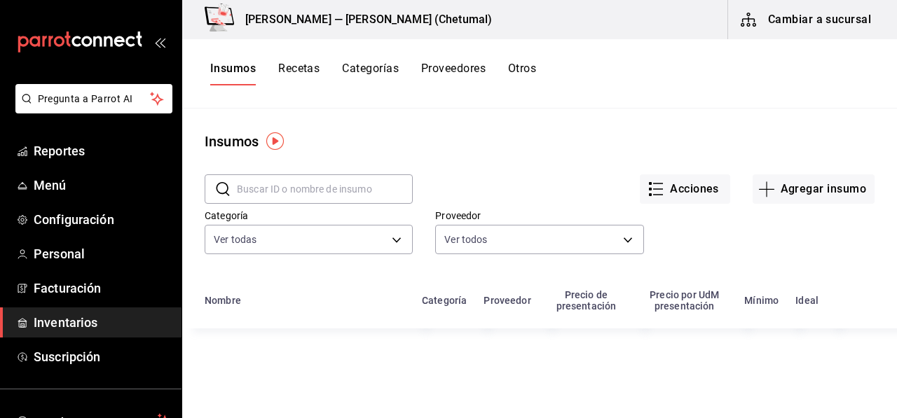
click at [294, 198] on input "text" at bounding box center [325, 189] width 176 height 28
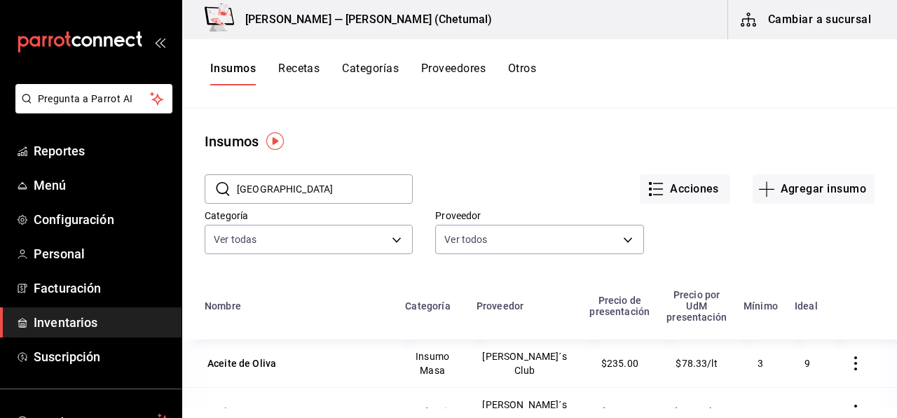
type input "chile"
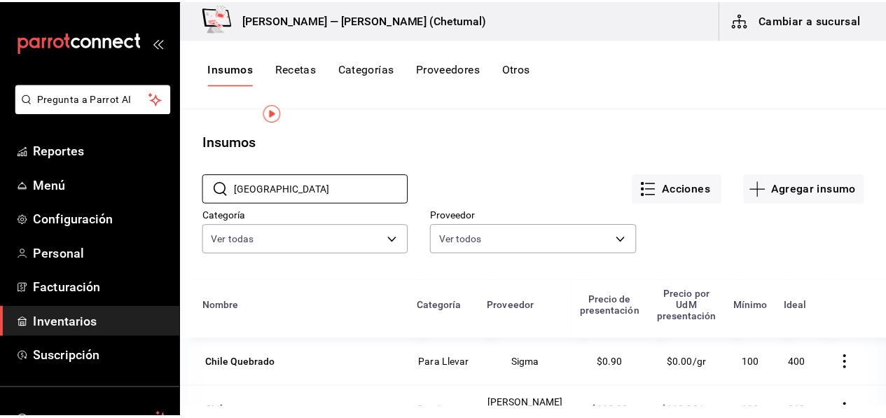
scroll to position [140, 0]
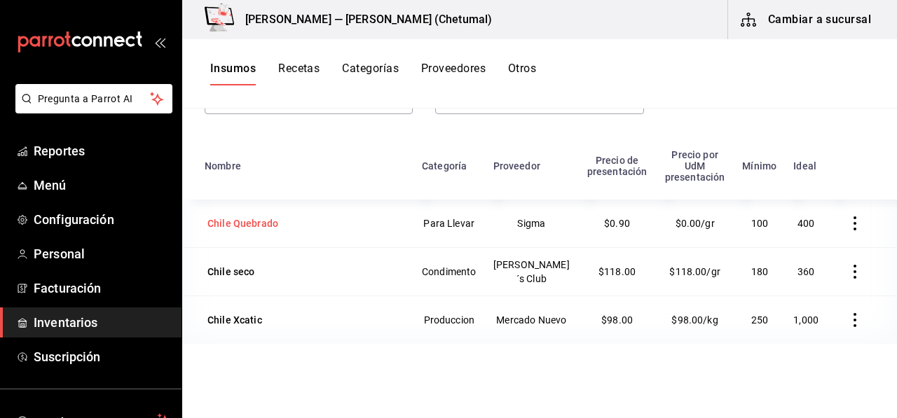
click at [266, 221] on div "Chile Quebrado" at bounding box center [243, 224] width 76 height 20
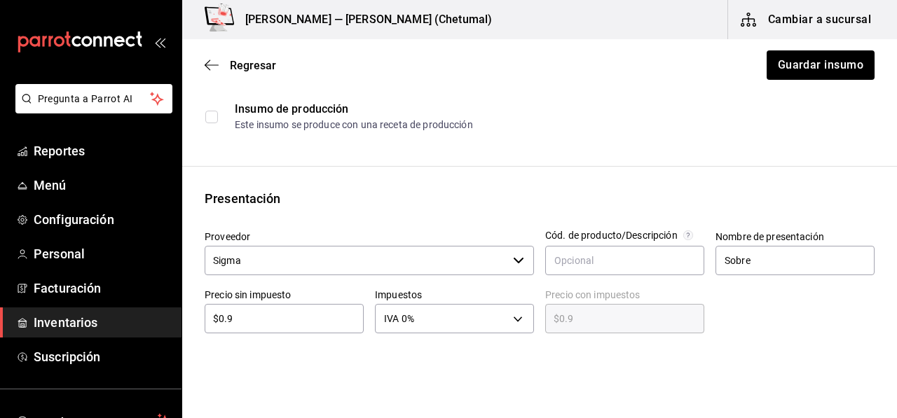
scroll to position [210, 0]
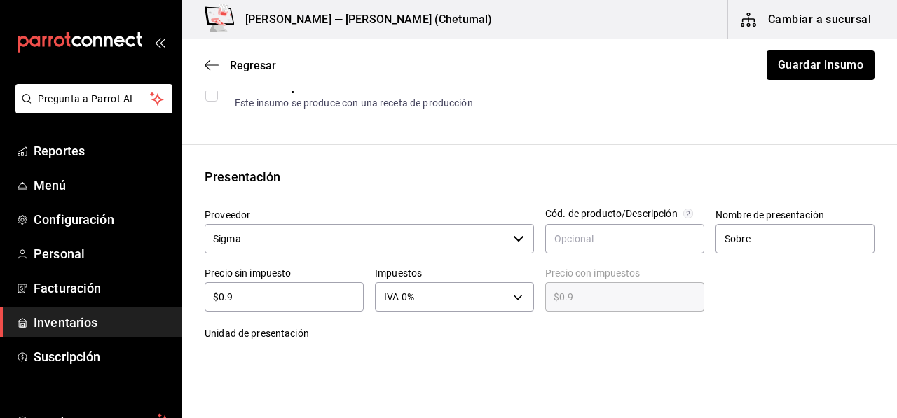
click at [304, 305] on div "$0.9 ​" at bounding box center [284, 296] width 159 height 29
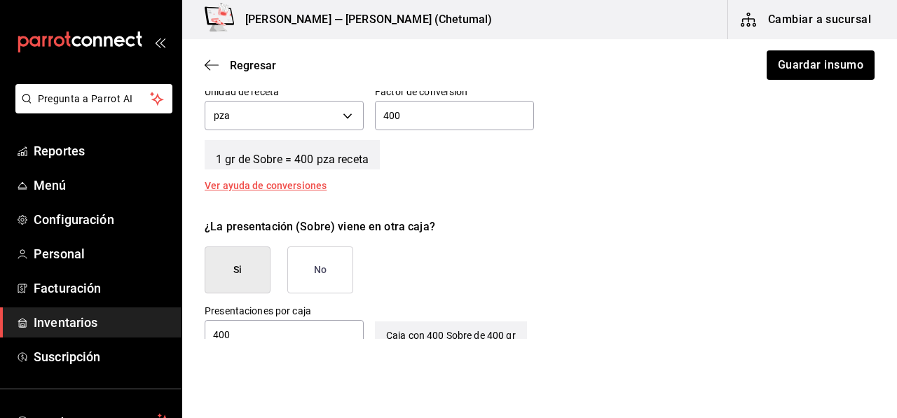
scroll to position [630, 0]
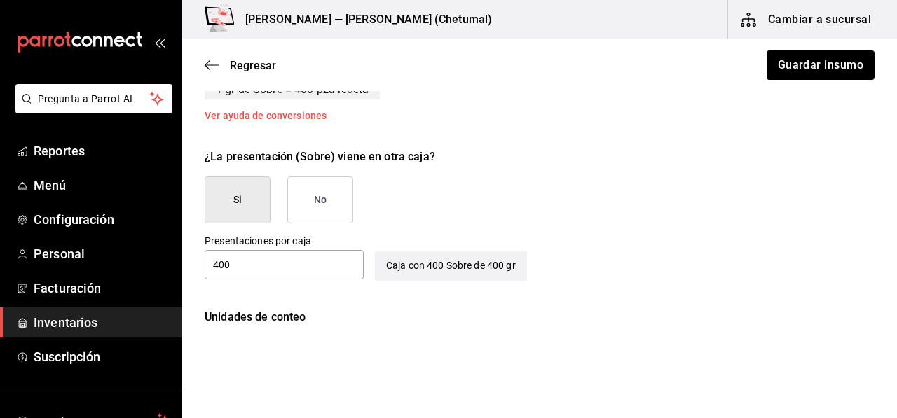
click at [332, 205] on button "No" at bounding box center [320, 200] width 66 height 47
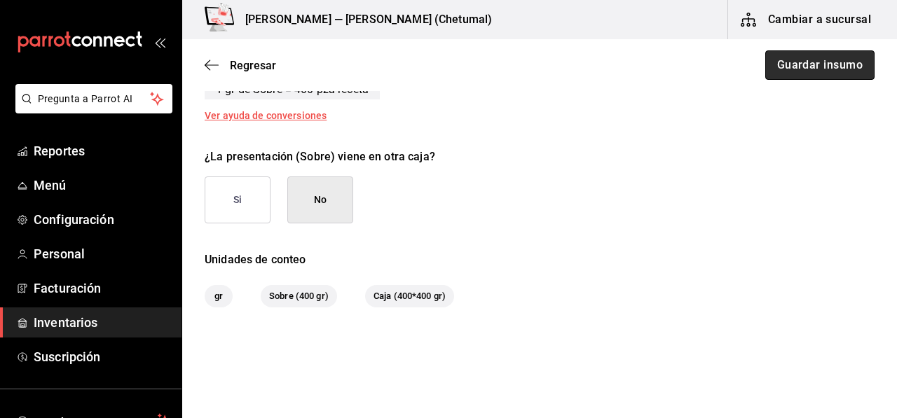
click at [787, 63] on button "Guardar insumo" at bounding box center [819, 64] width 109 height 29
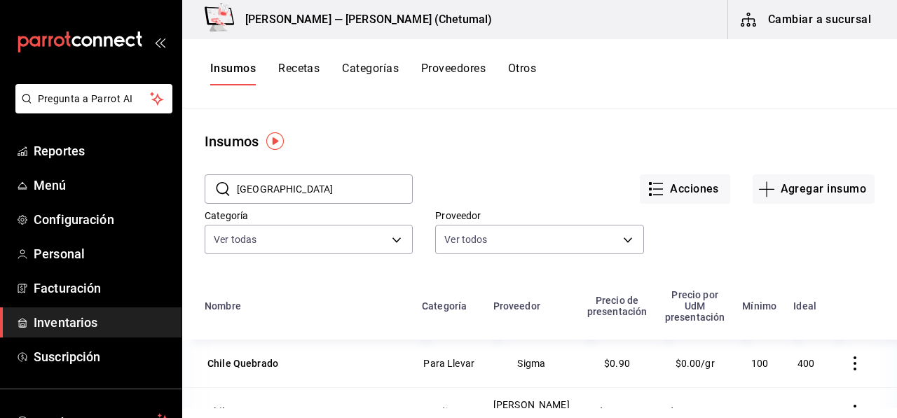
click at [312, 67] on button "Recetas" at bounding box center [298, 74] width 41 height 24
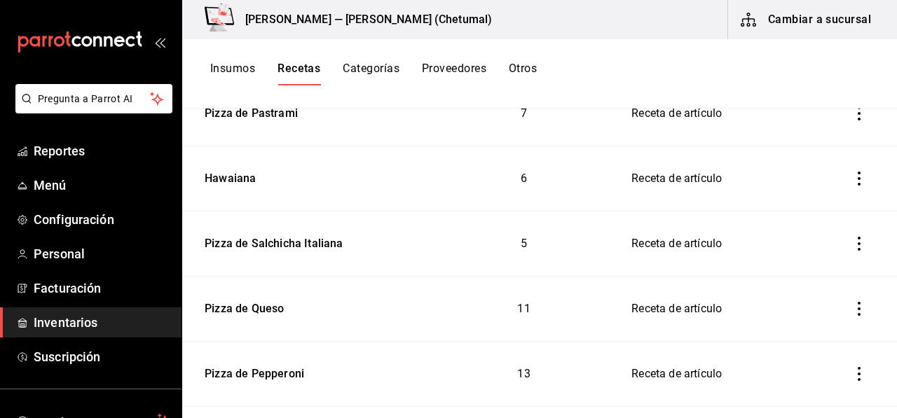
scroll to position [771, 0]
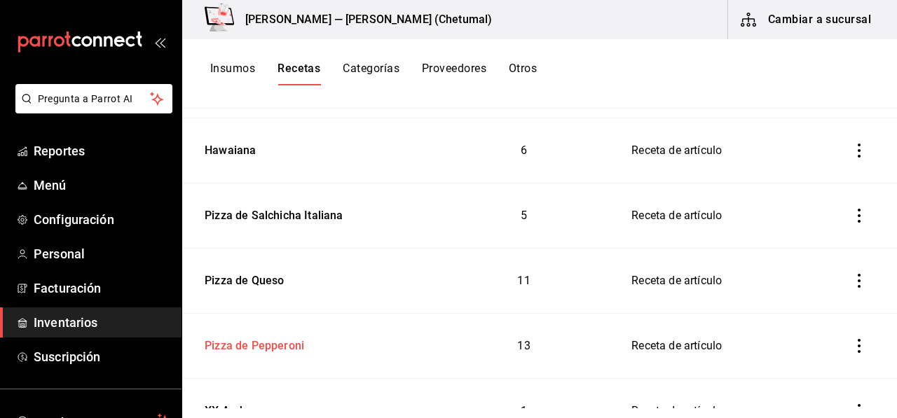
click at [219, 351] on div "Pizza de Pepperoni" at bounding box center [251, 344] width 105 height 22
type input "Pizza de Pepperoni"
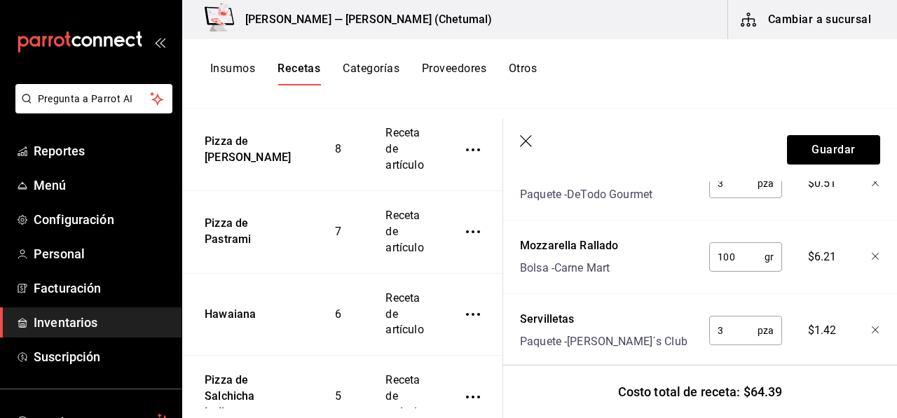
scroll to position [1191, 0]
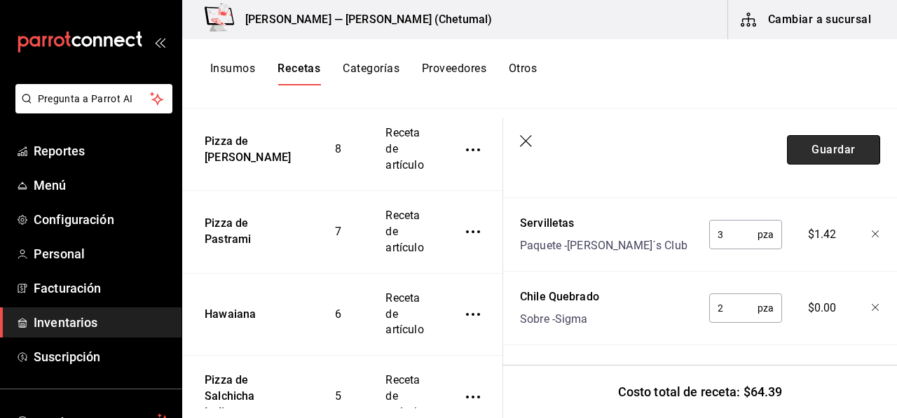
click at [806, 151] on button "Guardar" at bounding box center [833, 149] width 93 height 29
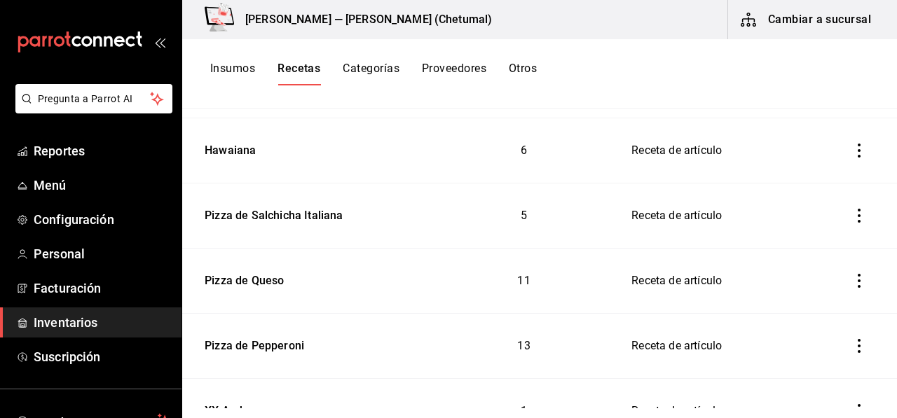
click at [242, 76] on button "Insumos" at bounding box center [232, 74] width 45 height 24
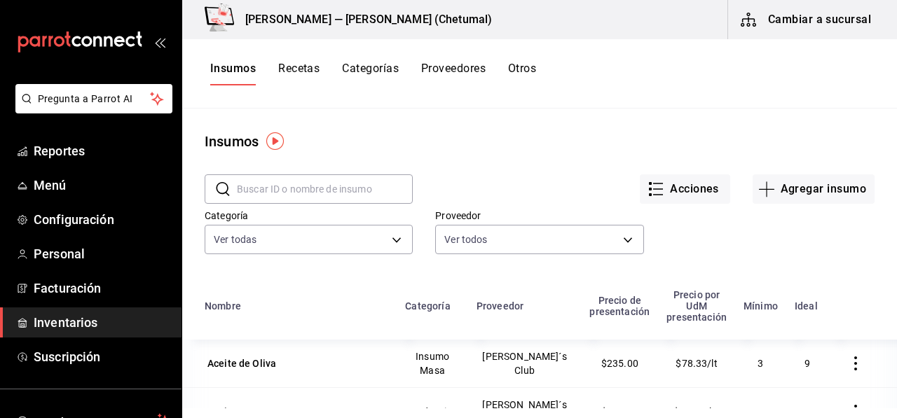
click at [262, 180] on input "text" at bounding box center [325, 189] width 176 height 28
type input "chile"
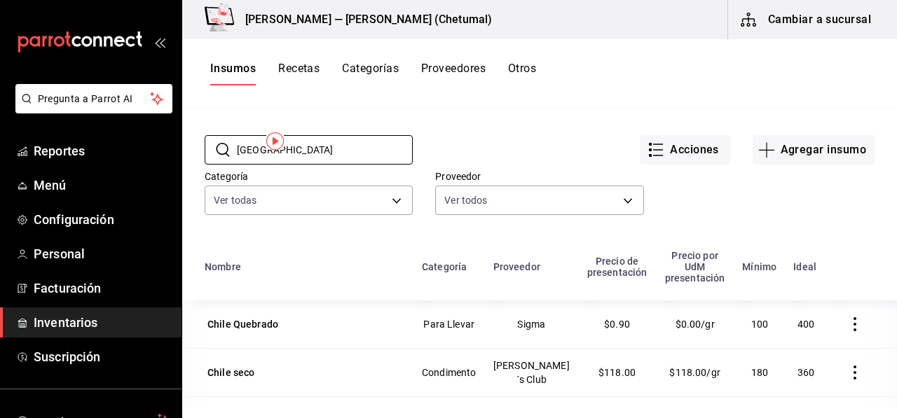
scroll to position [70, 0]
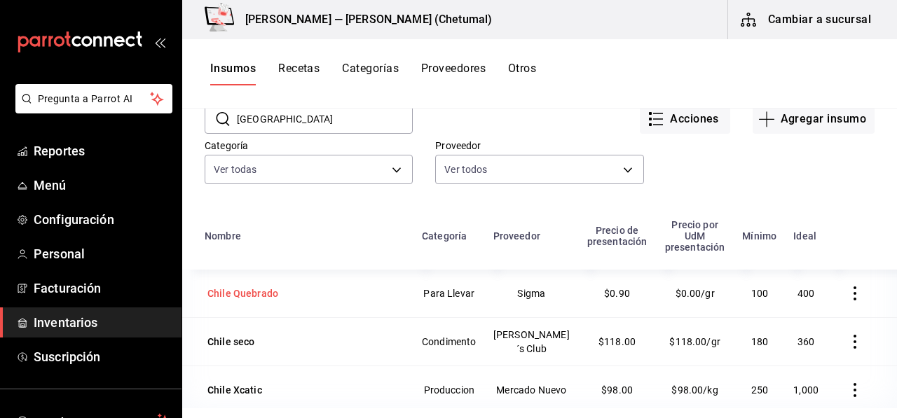
click at [283, 284] on div "Chile Quebrado" at bounding box center [305, 294] width 200 height 20
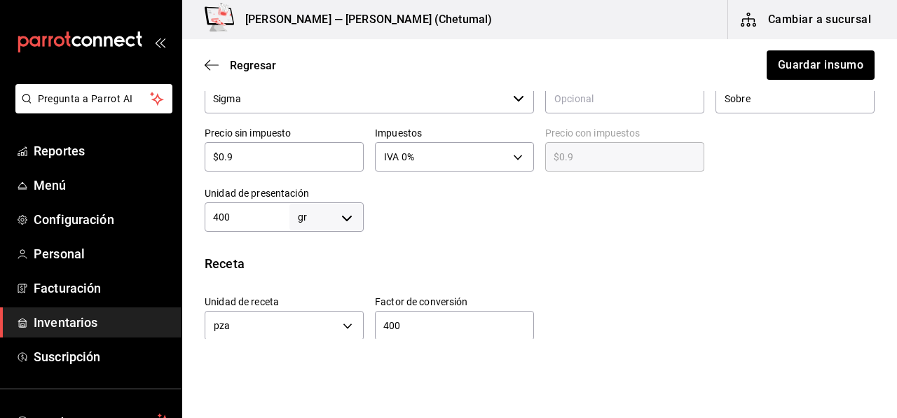
scroll to position [280, 0]
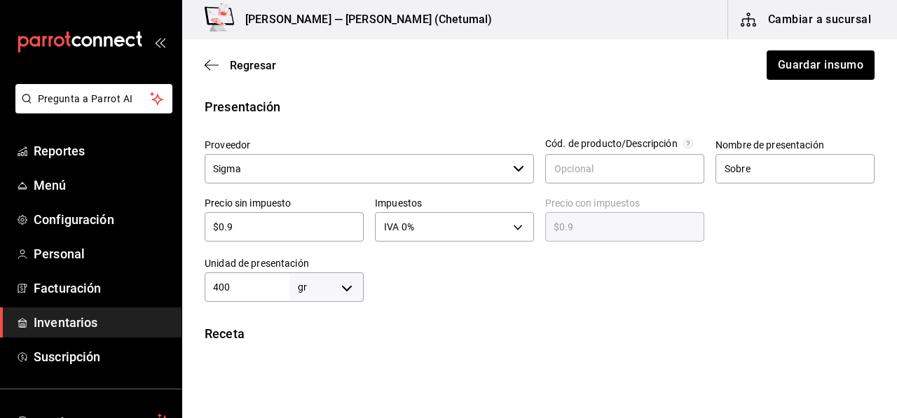
click at [332, 273] on body "Pregunta a Parrot AI Reportes Menú Configuración Personal Facturación Inventari…" at bounding box center [448, 169] width 897 height 339
click at [329, 373] on li "pza" at bounding box center [323, 377] width 73 height 23
type input "UNIT"
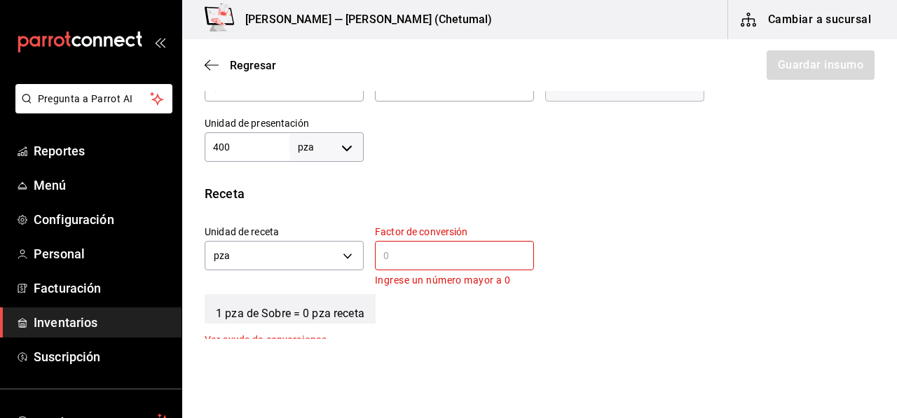
scroll to position [490, 0]
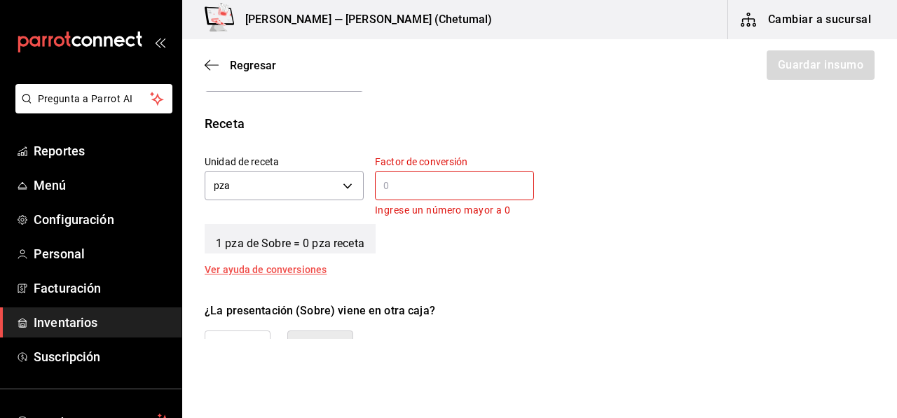
click at [406, 170] on div "Factor de conversión ​ Ingrese un número mayor a 0" at bounding box center [454, 187] width 159 height 63
click at [406, 184] on input "text" at bounding box center [454, 185] width 159 height 17
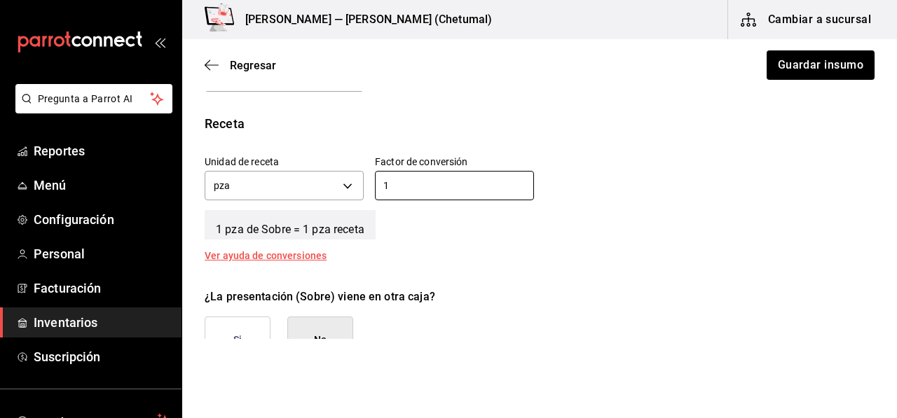
type input "1"
click at [376, 244] on div "Receta Unidad de receta pza UNIT Factor de conversión 1 ​ 1 pza de Sobre = 1 pz…" at bounding box center [539, 187] width 715 height 146
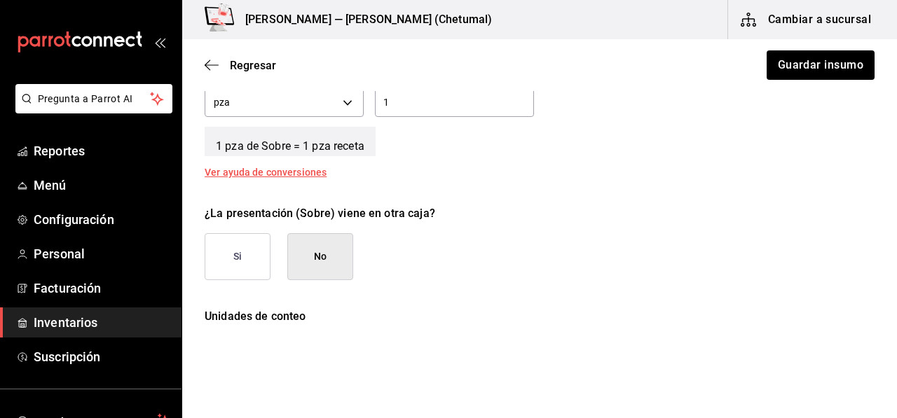
scroll to position [630, 0]
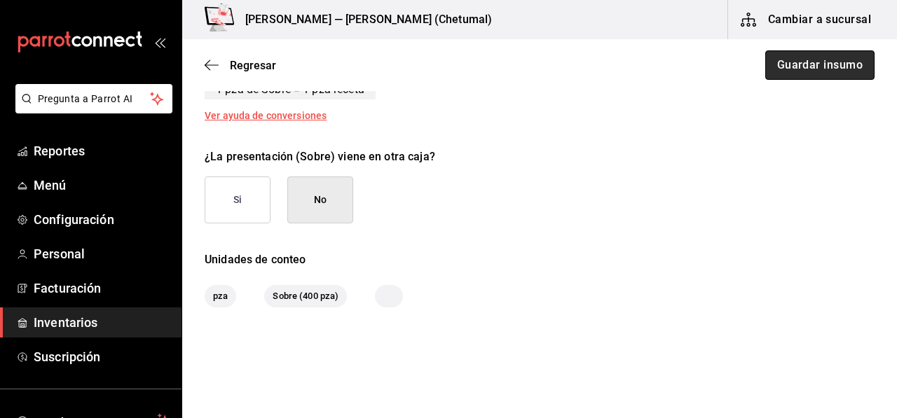
click at [837, 57] on button "Guardar insumo" at bounding box center [819, 64] width 109 height 29
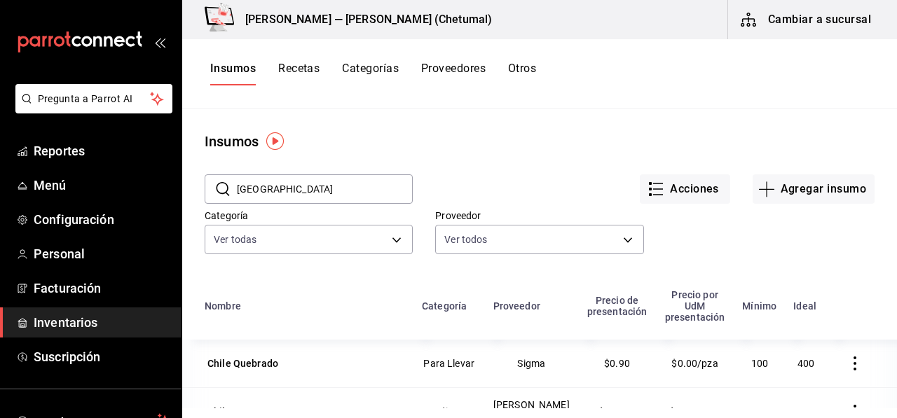
click at [311, 74] on button "Recetas" at bounding box center [298, 74] width 41 height 24
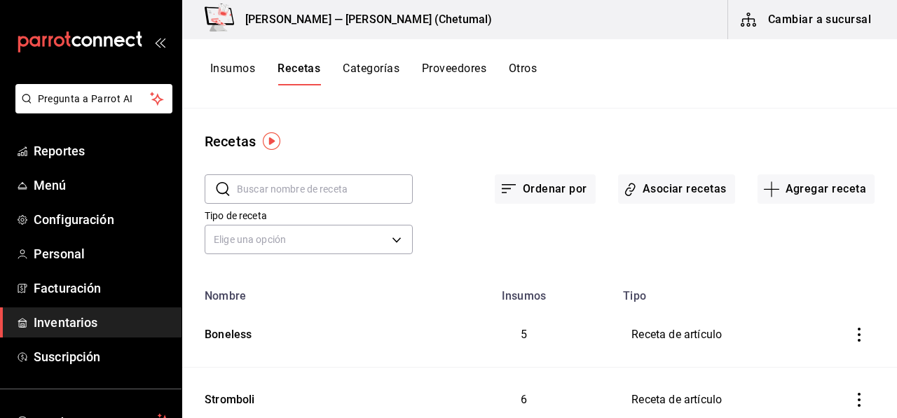
click at [238, 64] on button "Insumos" at bounding box center [232, 74] width 45 height 24
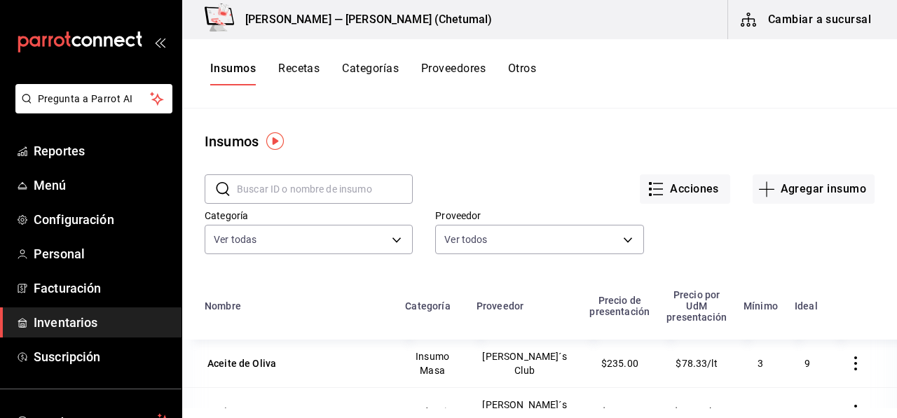
click at [297, 195] on input "text" at bounding box center [325, 189] width 176 height 28
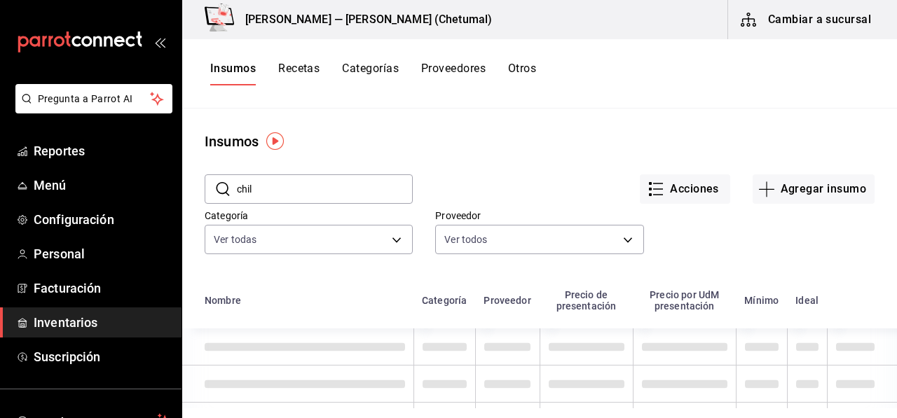
type input "chil"
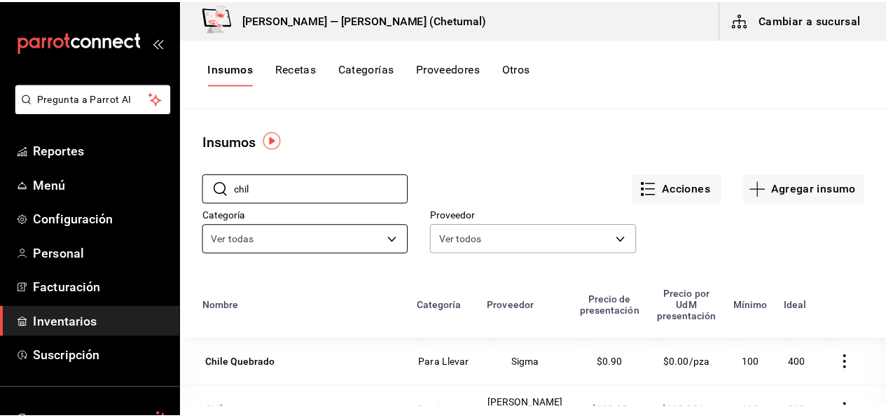
scroll to position [70, 0]
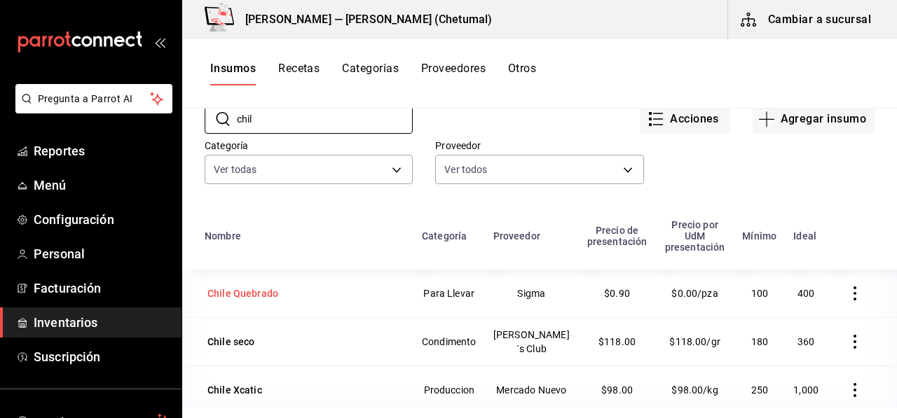
click at [259, 287] on div "Chile Quebrado" at bounding box center [242, 294] width 71 height 14
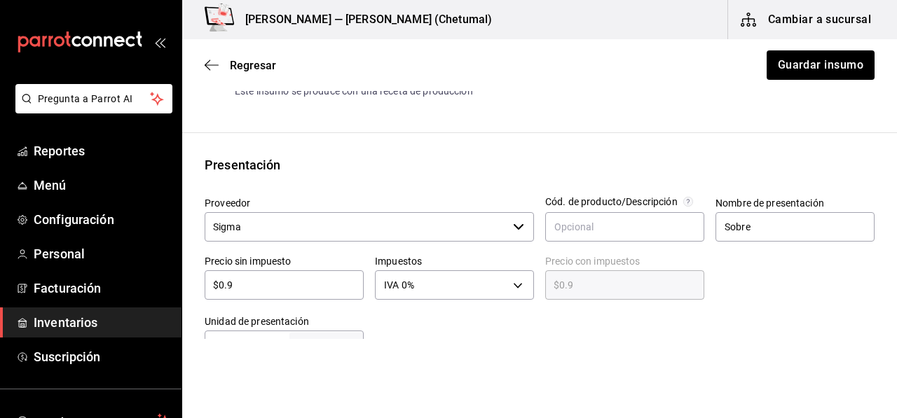
scroll to position [280, 0]
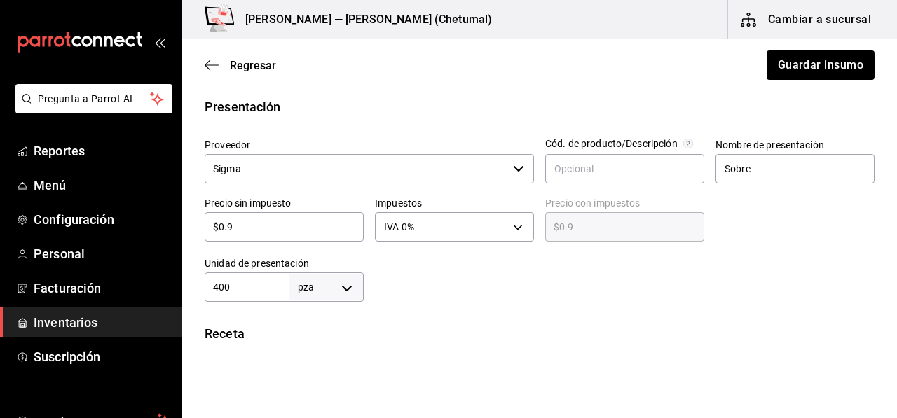
click at [326, 236] on div "$0.9 ​" at bounding box center [284, 226] width 159 height 29
type input "$0."
type input "$0.00"
type input "$0"
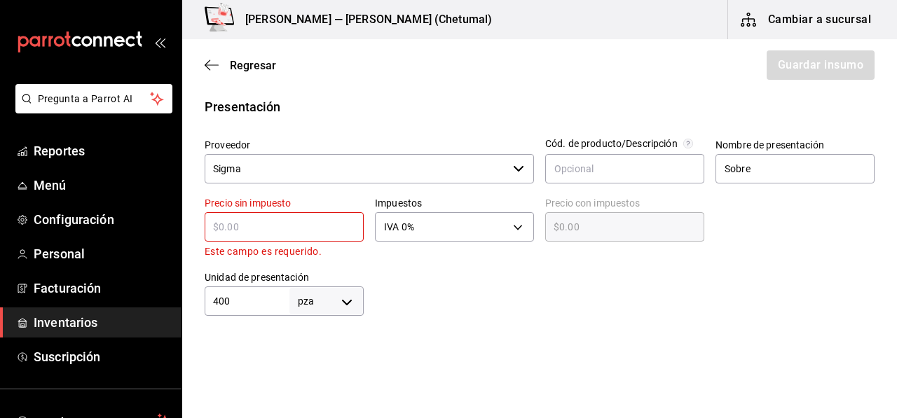
type input "$2"
type input "$2.00"
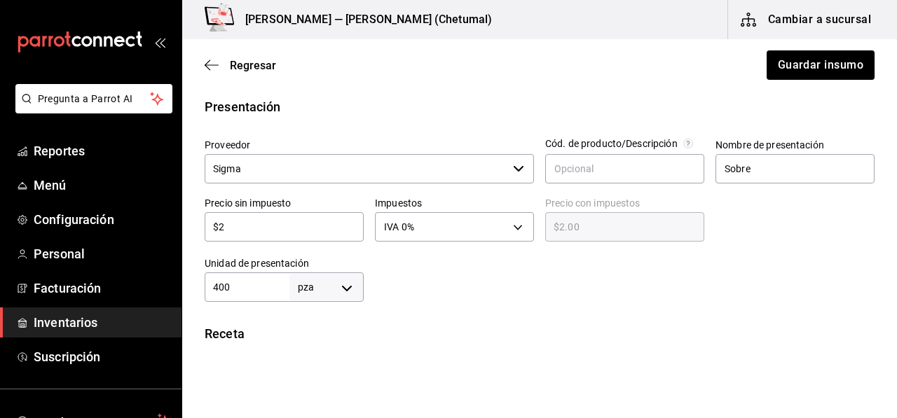
type input "$26"
type input "$26.00"
type input "$262"
type input "$262.00"
type input "$262"
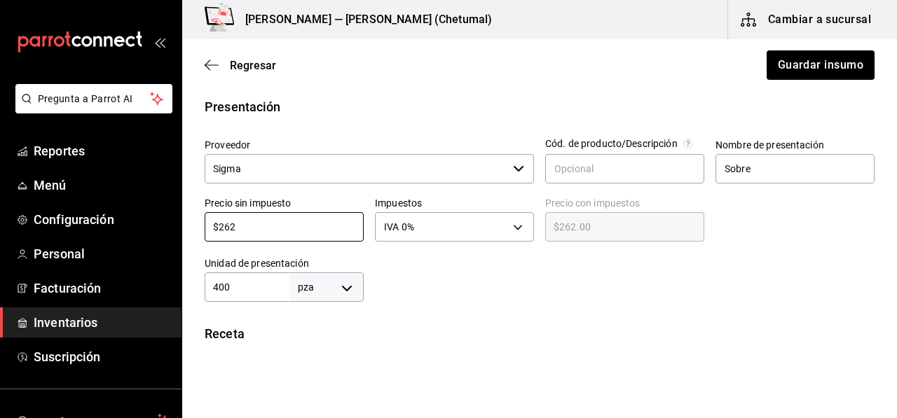
click at [385, 265] on div at bounding box center [619, 274] width 511 height 56
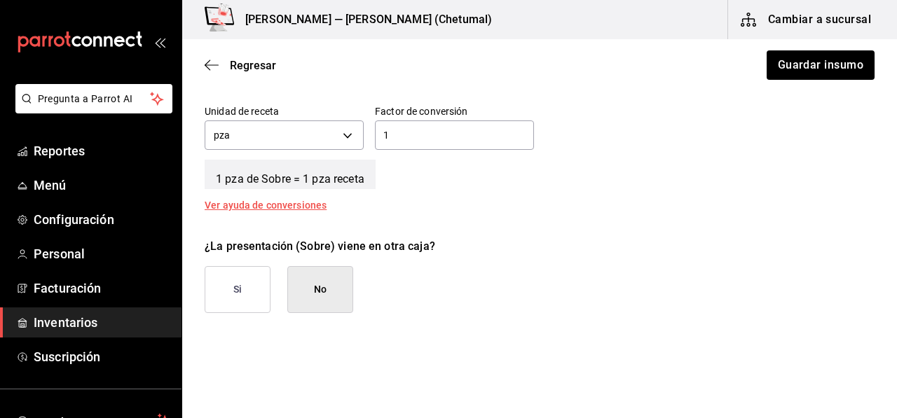
scroll to position [560, 0]
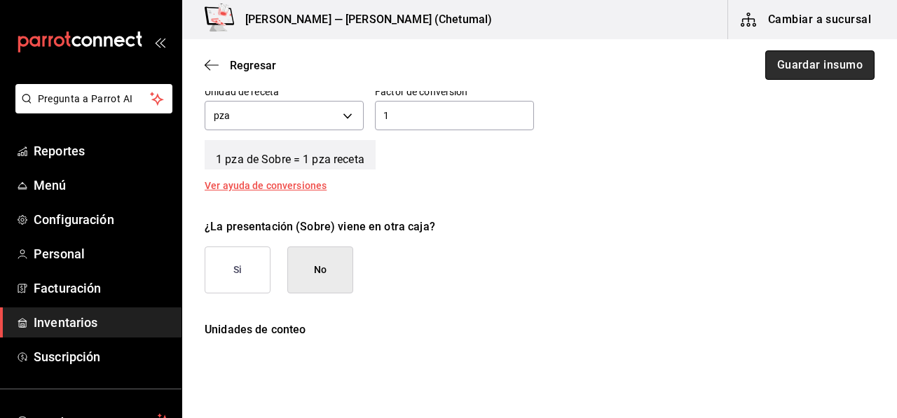
click at [782, 67] on button "Guardar insumo" at bounding box center [819, 64] width 109 height 29
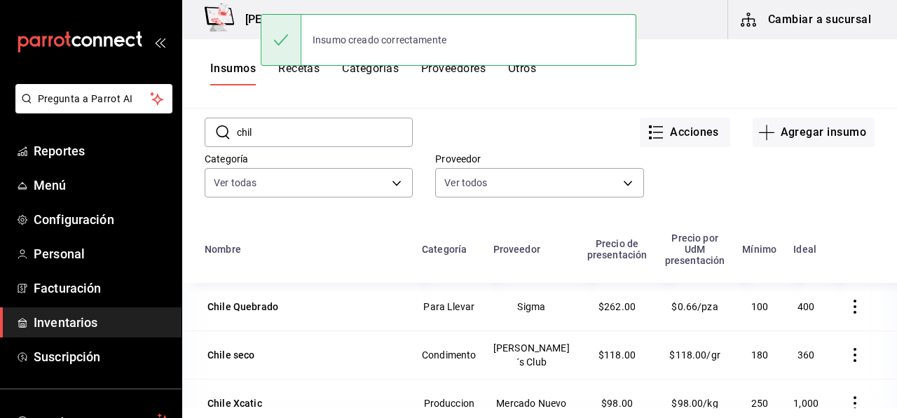
scroll to position [70, 0]
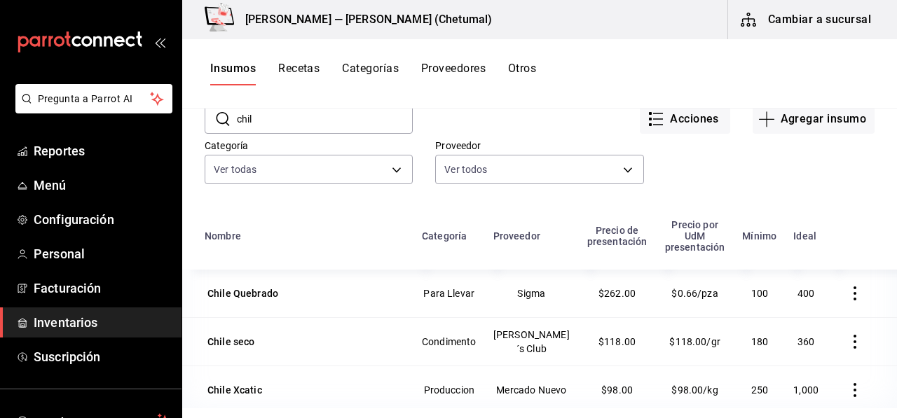
click at [304, 77] on button "Recetas" at bounding box center [298, 74] width 41 height 24
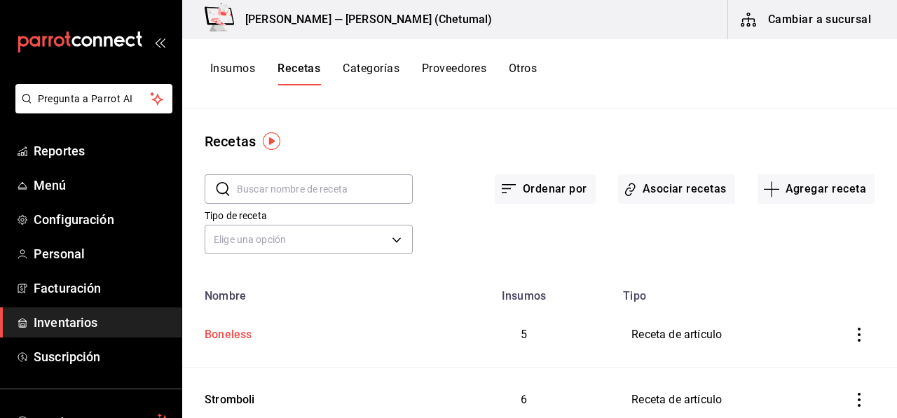
click at [353, 327] on td "Boneless" at bounding box center [307, 335] width 251 height 65
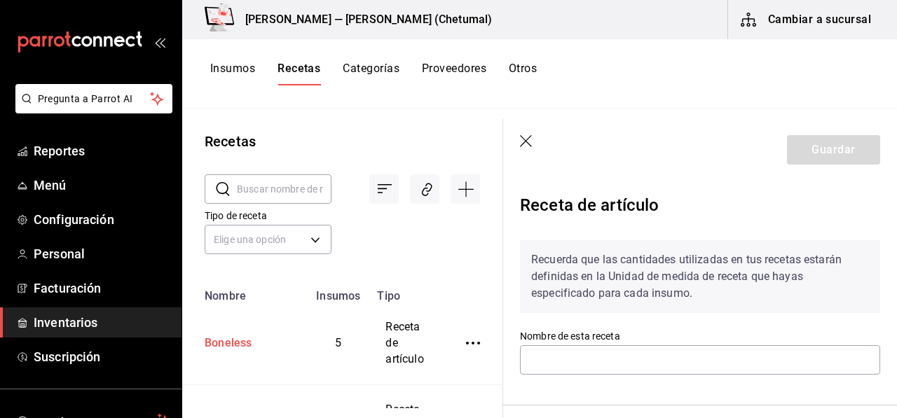
scroll to position [420, 0]
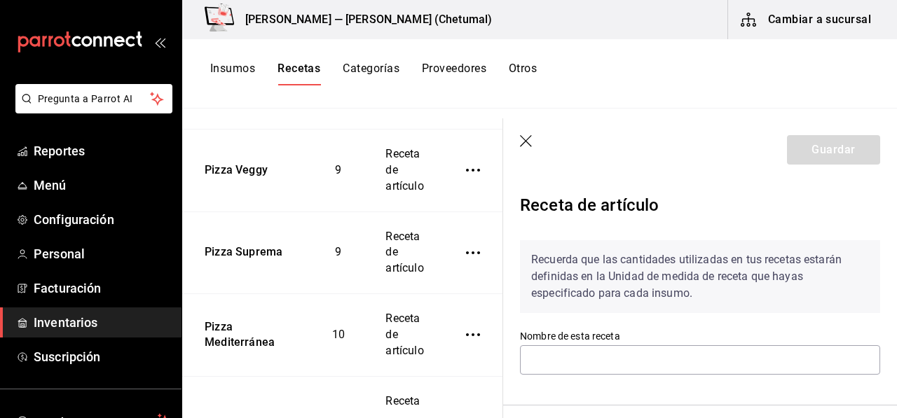
type input "Boneless"
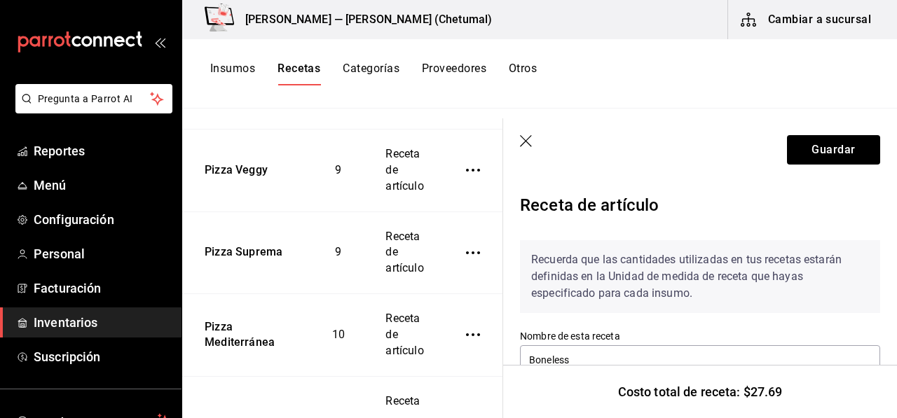
click at [526, 138] on icon "button" at bounding box center [527, 142] width 14 height 14
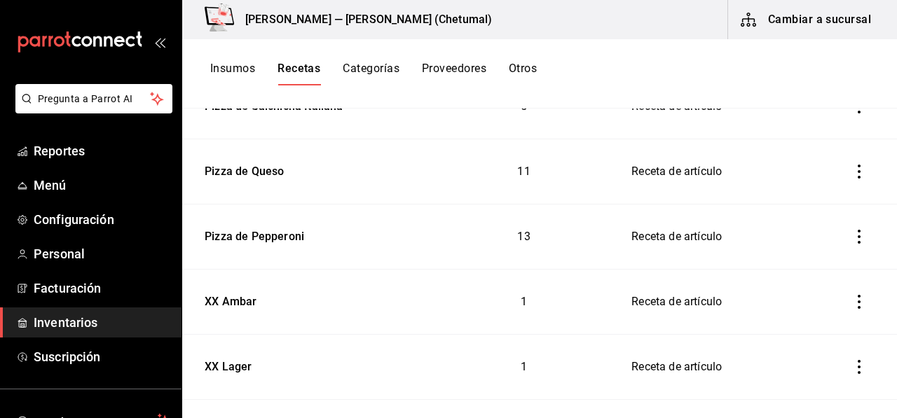
scroll to position [911, 0]
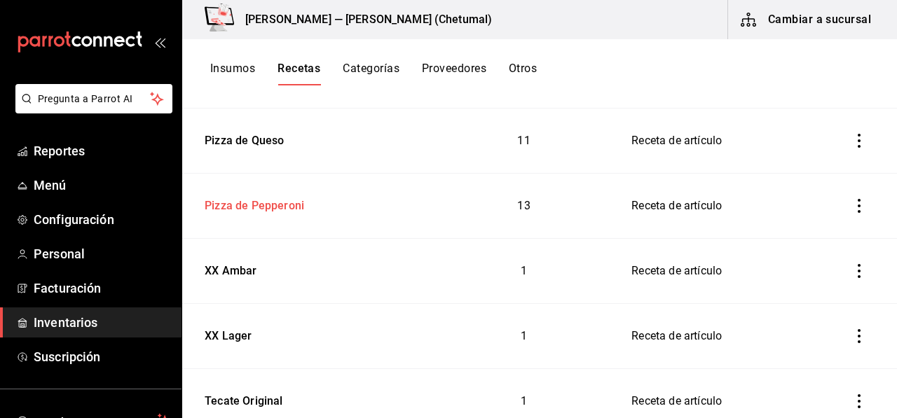
click at [277, 207] on div "Pizza de Pepperoni" at bounding box center [251, 204] width 105 height 22
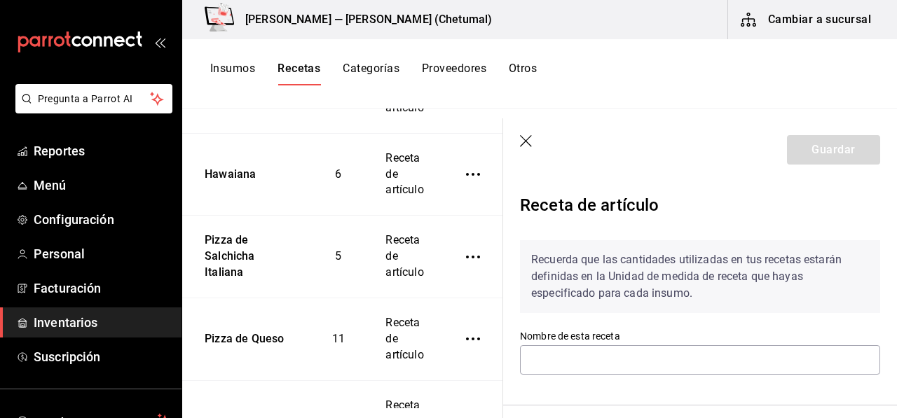
type input "Pizza de Pepperoni"
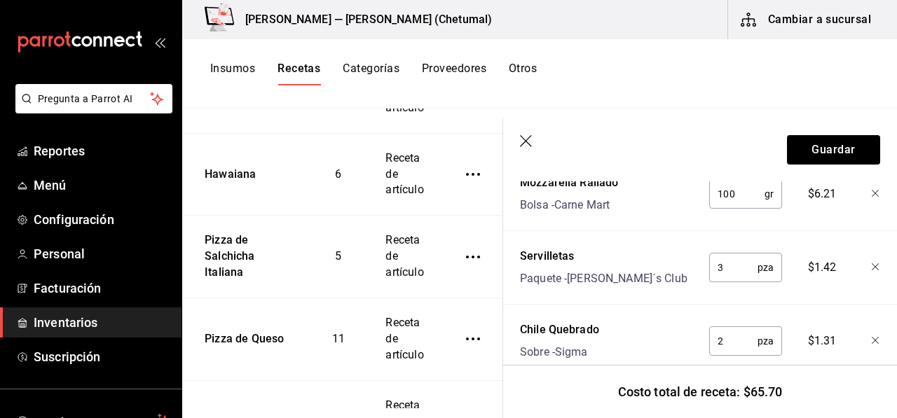
scroll to position [1192, 0]
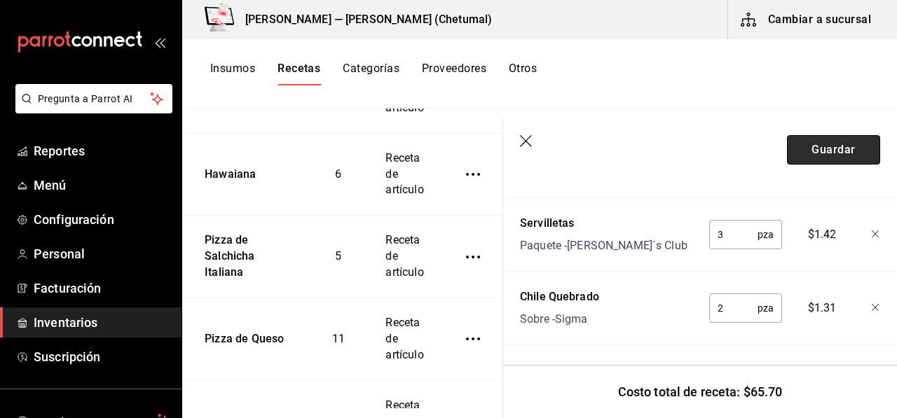
click at [787, 149] on button "Guardar" at bounding box center [833, 149] width 93 height 29
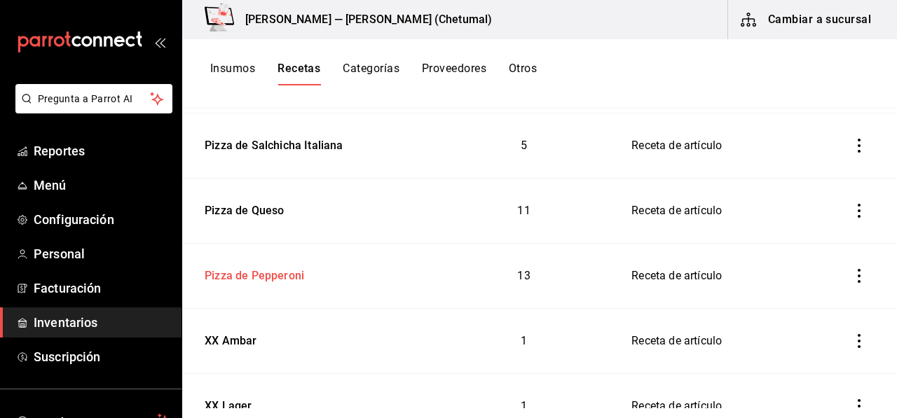
scroll to position [771, 0]
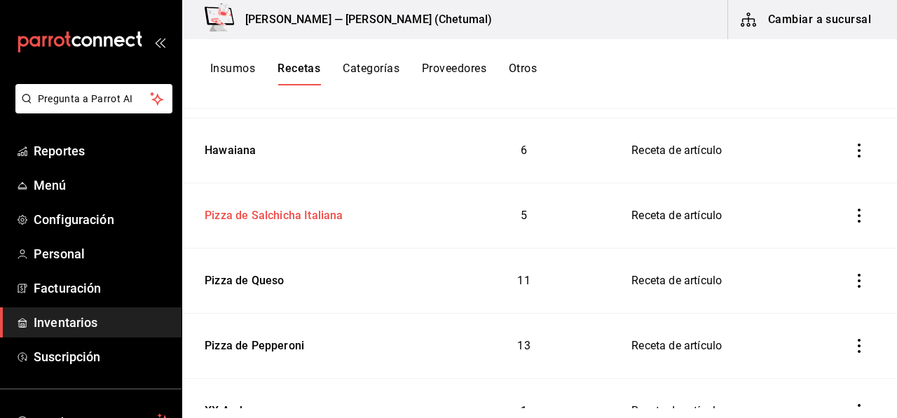
click at [304, 226] on td "Pizza de Salchicha Italiana" at bounding box center [307, 216] width 251 height 65
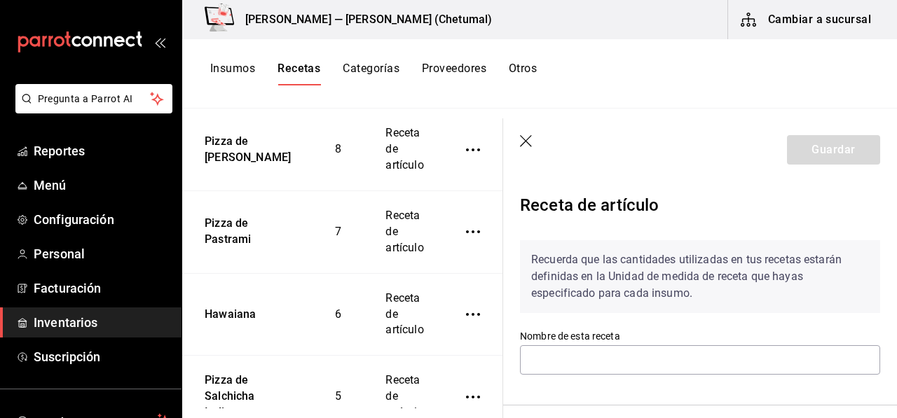
type input "Pizza de Salchicha Italiana"
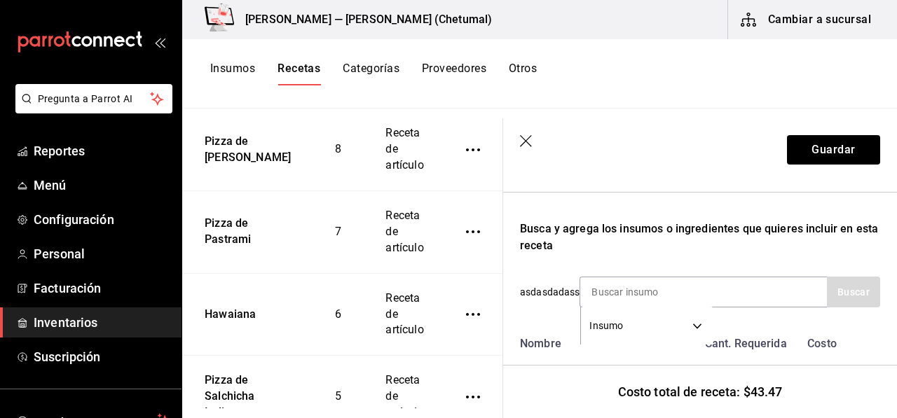
scroll to position [280, 0]
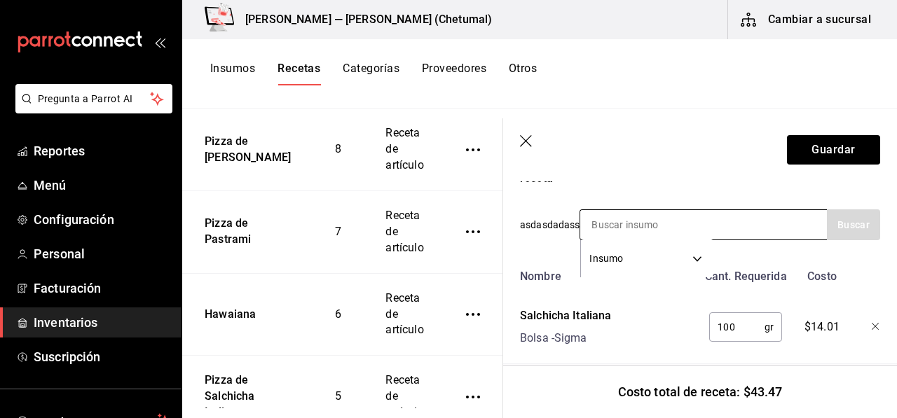
click at [633, 212] on input at bounding box center [650, 224] width 140 height 29
type input "ser"
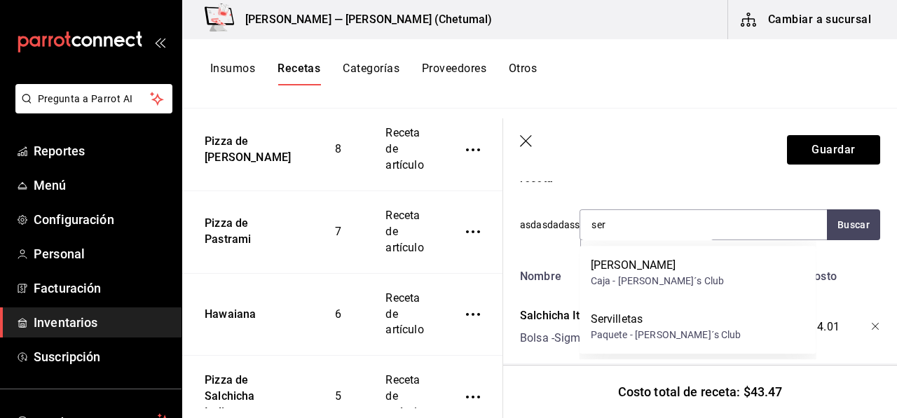
click at [632, 351] on div "Servilletas Paquete - Sam´s Club" at bounding box center [697, 327] width 237 height 54
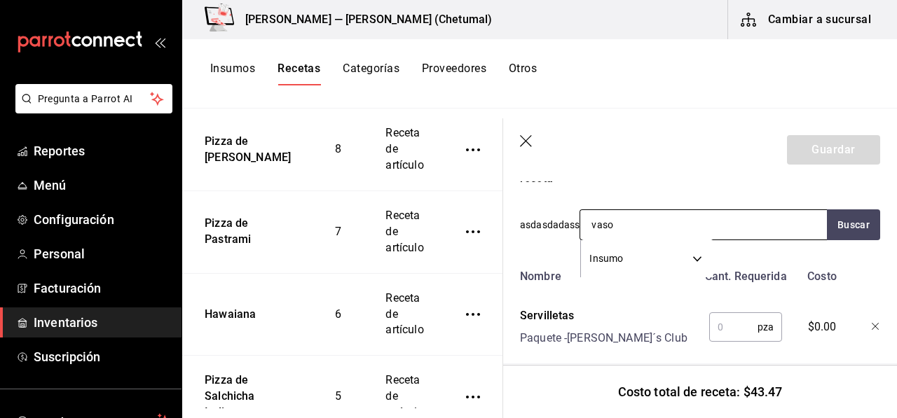
type input "vasos"
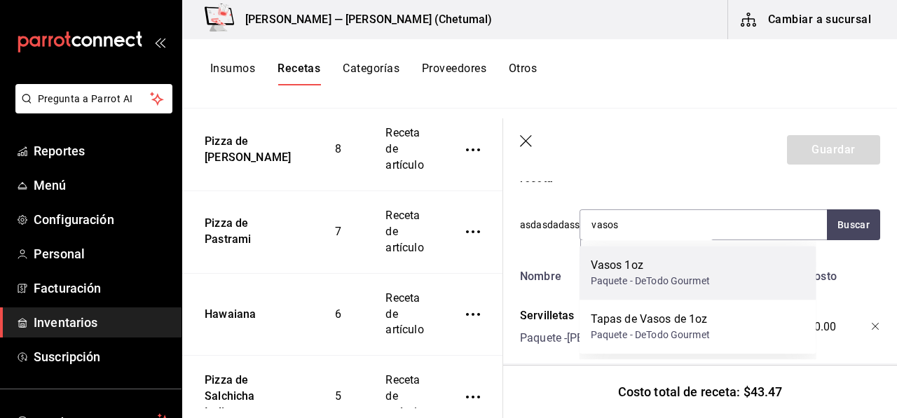
click at [645, 261] on div "Vasos 1oz" at bounding box center [650, 265] width 119 height 17
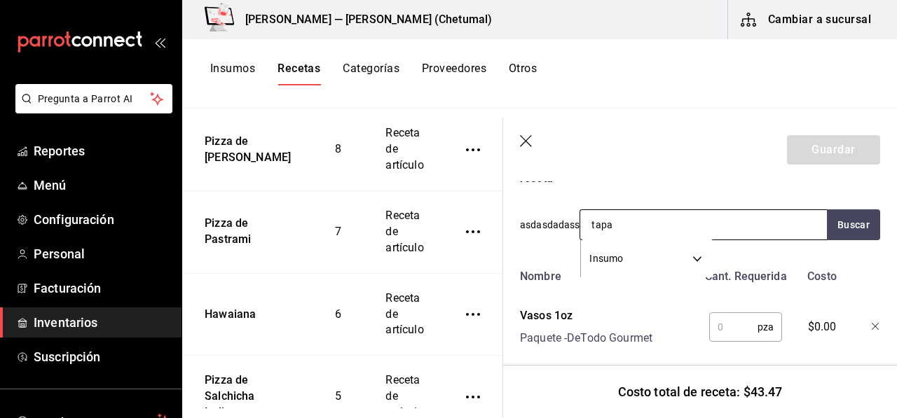
type input "tapas"
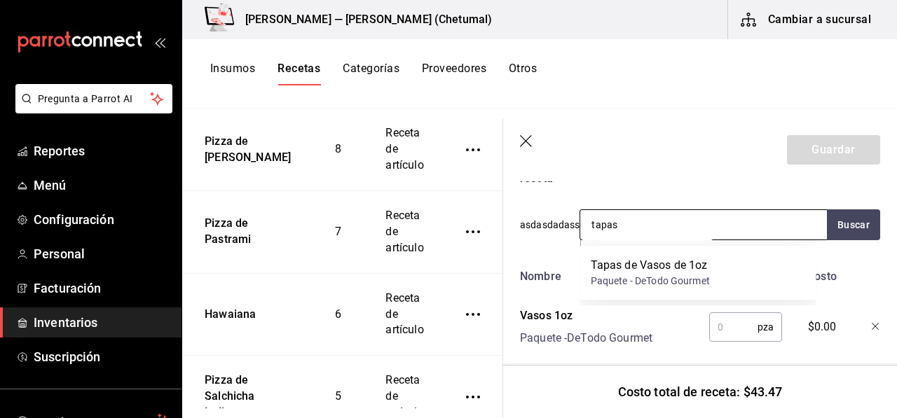
click at [645, 262] on div "Tapas de Vasos de 1oz" at bounding box center [650, 265] width 119 height 17
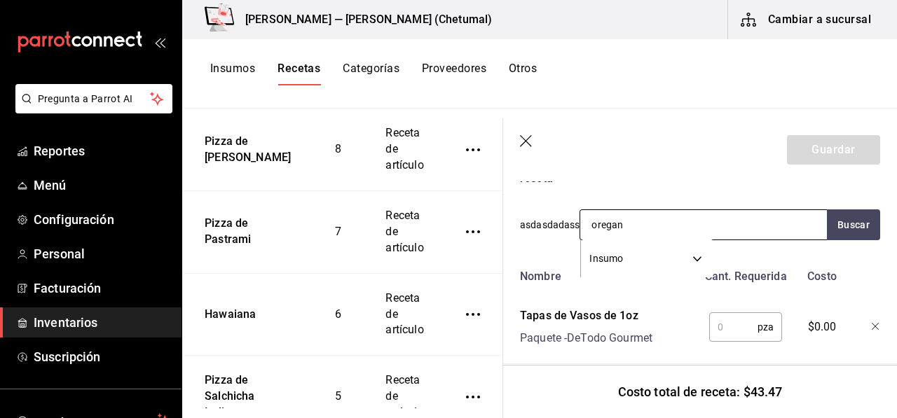
type input "oregano"
click at [645, 262] on div "oregano" at bounding box center [629, 265] width 76 height 17
type input "chile"
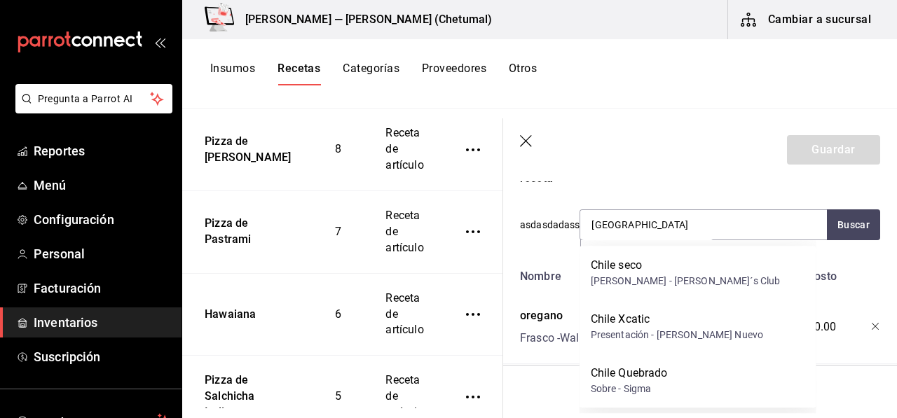
click at [628, 368] on div "Chile Quebrado" at bounding box center [629, 373] width 77 height 17
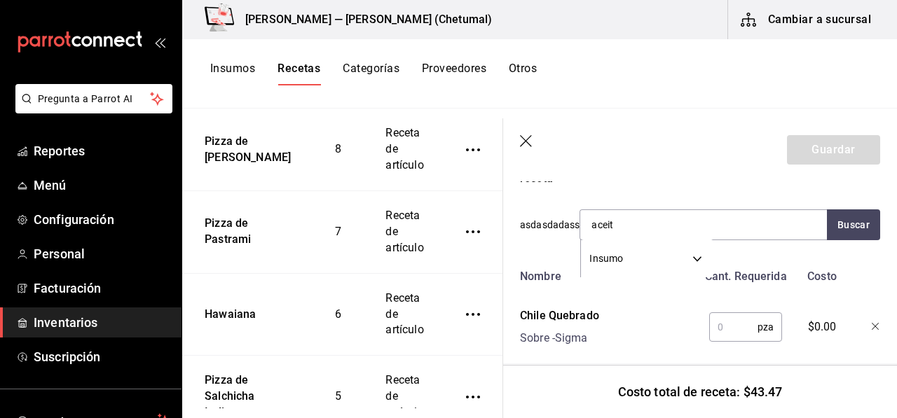
type input "aceite"
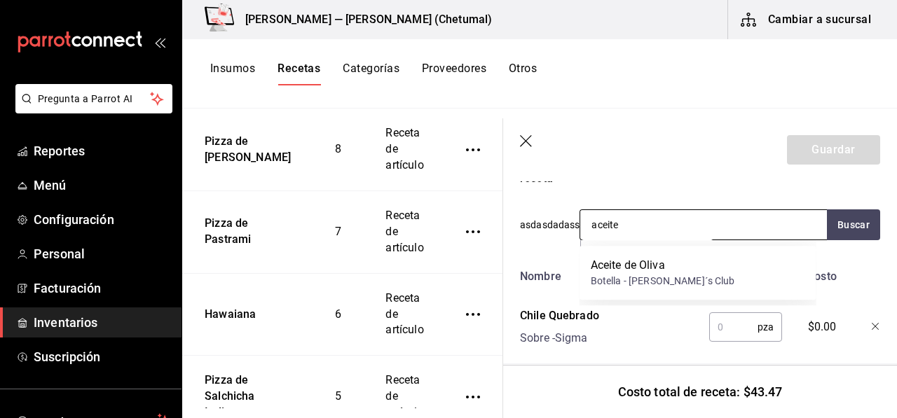
click at [649, 275] on div "Botella - Sam´s Club" at bounding box center [663, 281] width 144 height 15
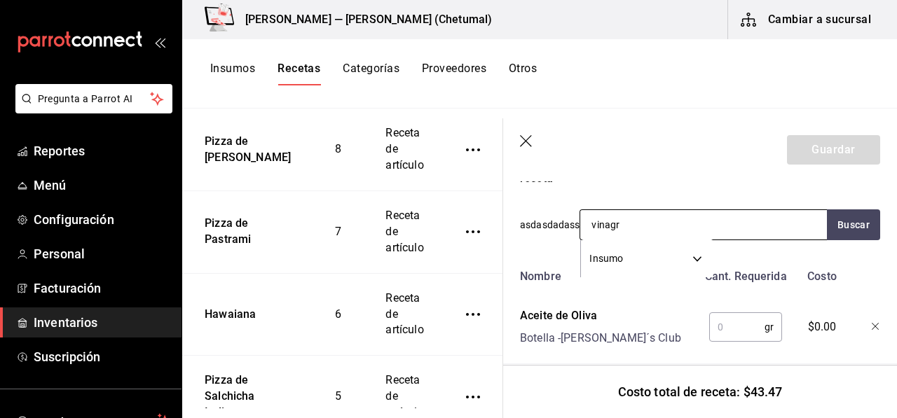
type input "vinagre"
click at [648, 275] on div "Botella - Sam´s Club" at bounding box center [663, 281] width 144 height 15
type input "wwwwwwwwwwwwwwwwwwwwwwwwwwwwwwwwwwwwwwwwwwwwwwwwwwwwwwwwwwwwwwwwwwwwwwwwwwwwwww…"
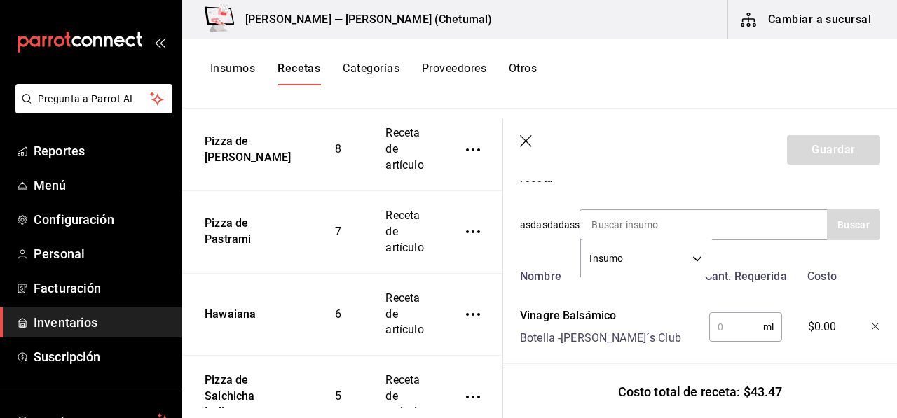
scroll to position [0, 0]
click at [725, 334] on input "text" at bounding box center [736, 327] width 54 height 28
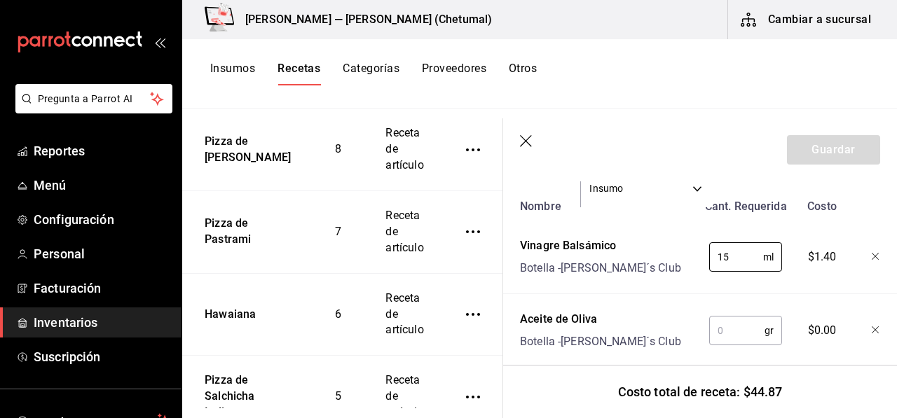
scroll to position [420, 0]
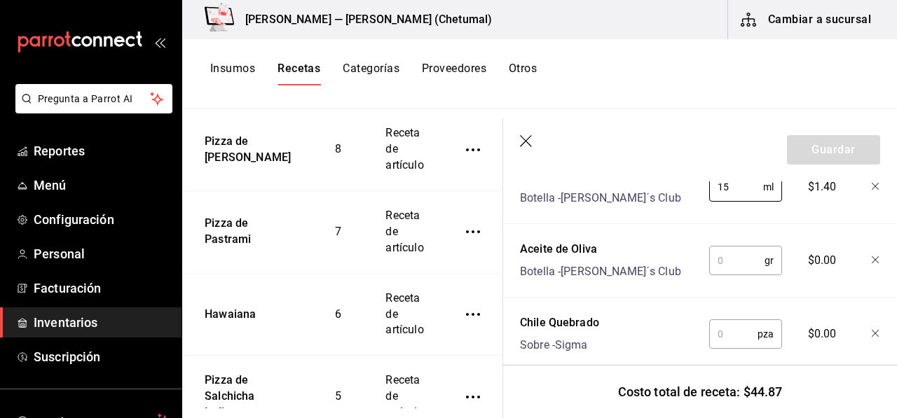
type input "15"
click at [734, 267] on input "text" at bounding box center [736, 261] width 55 height 28
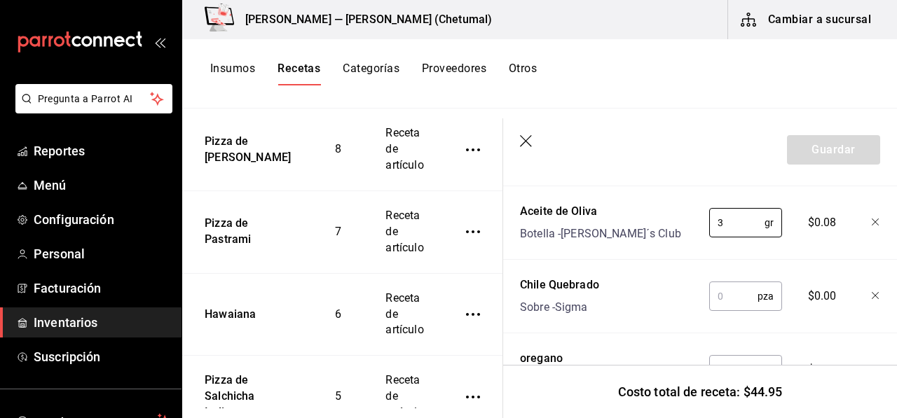
scroll to position [490, 0]
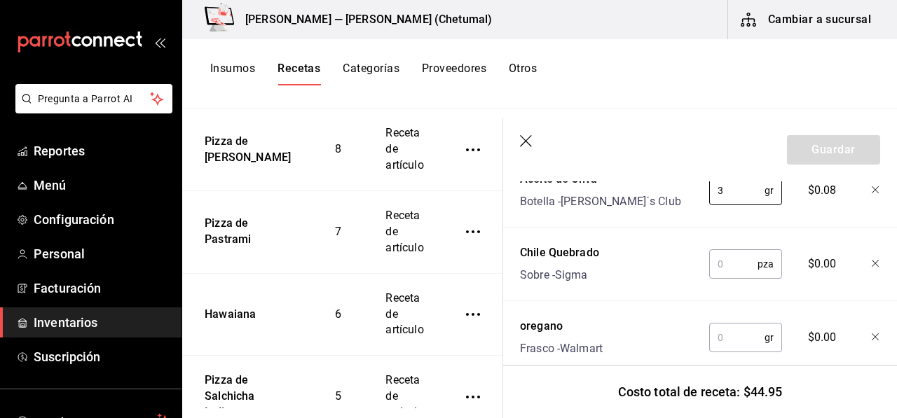
type input "3"
click at [732, 271] on input "text" at bounding box center [733, 264] width 48 height 28
type input "1"
type input "2"
click at [731, 339] on input "text" at bounding box center [736, 338] width 55 height 28
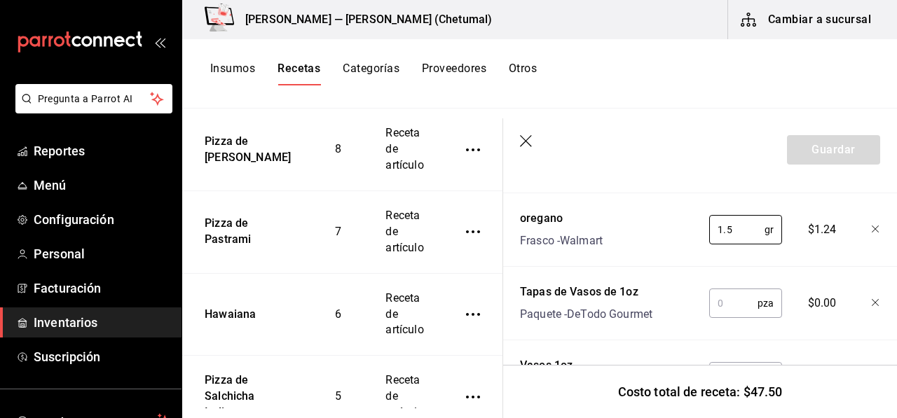
scroll to position [630, 0]
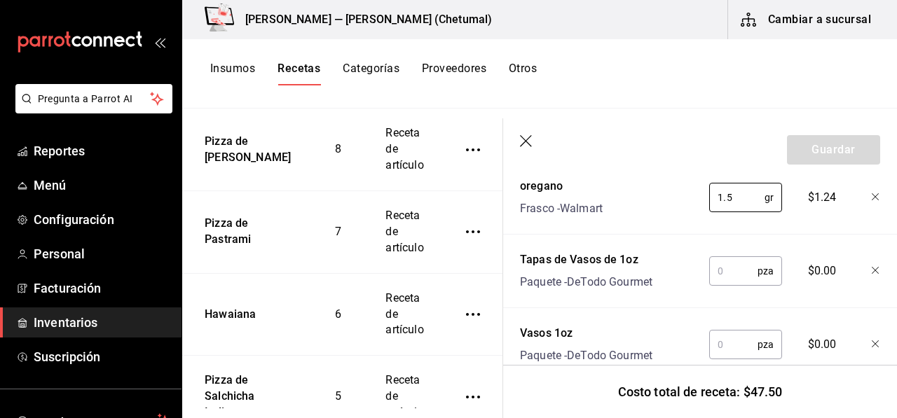
type input "1.5"
click at [748, 269] on input "text" at bounding box center [733, 271] width 48 height 28
type input "3"
click at [727, 343] on input "text" at bounding box center [733, 345] width 48 height 28
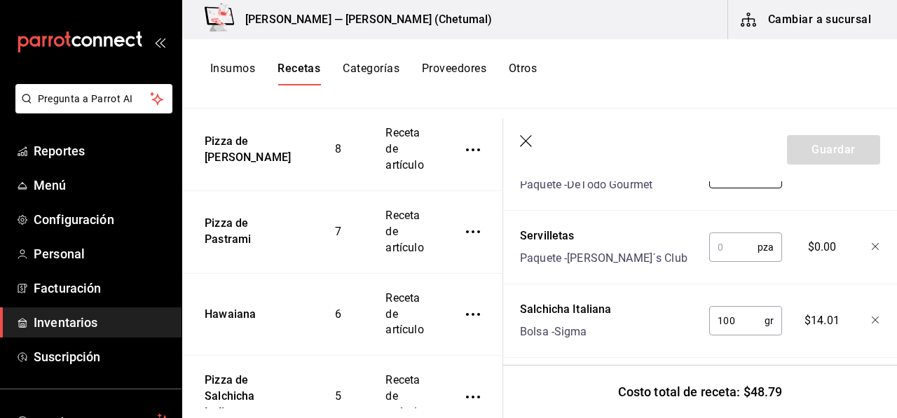
scroll to position [771, 0]
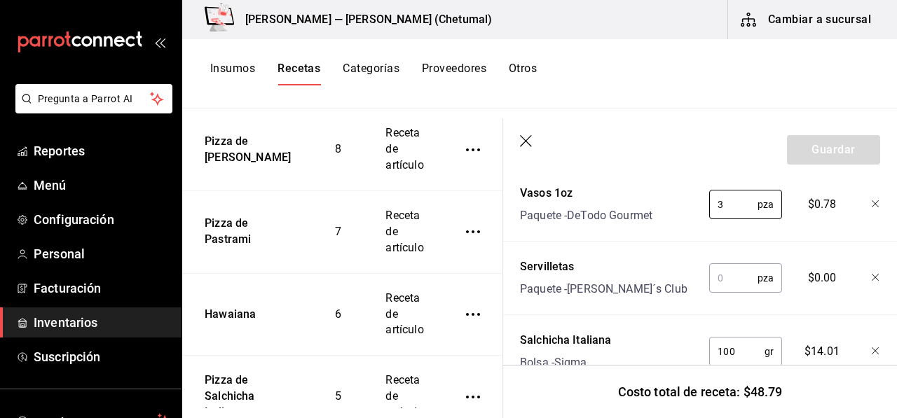
type input "3"
click at [727, 277] on input "text" at bounding box center [733, 278] width 48 height 28
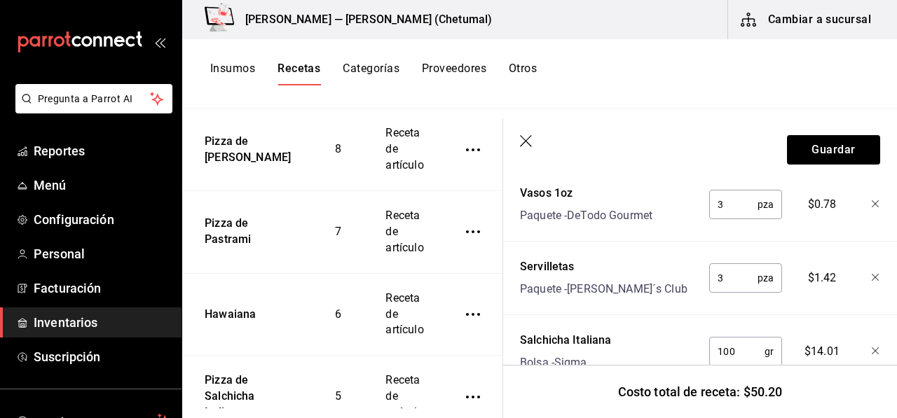
scroll to position [841, 0]
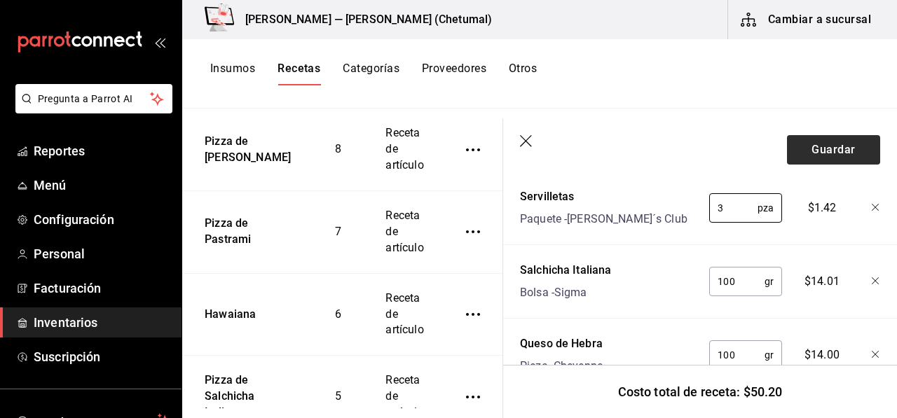
type input "3"
click at [807, 157] on button "Guardar" at bounding box center [833, 149] width 93 height 29
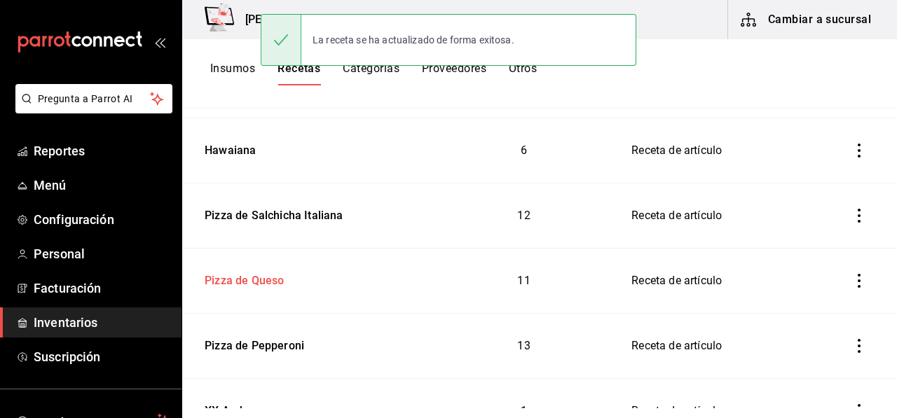
click at [221, 271] on div "Pizza de Queso" at bounding box center [241, 279] width 85 height 22
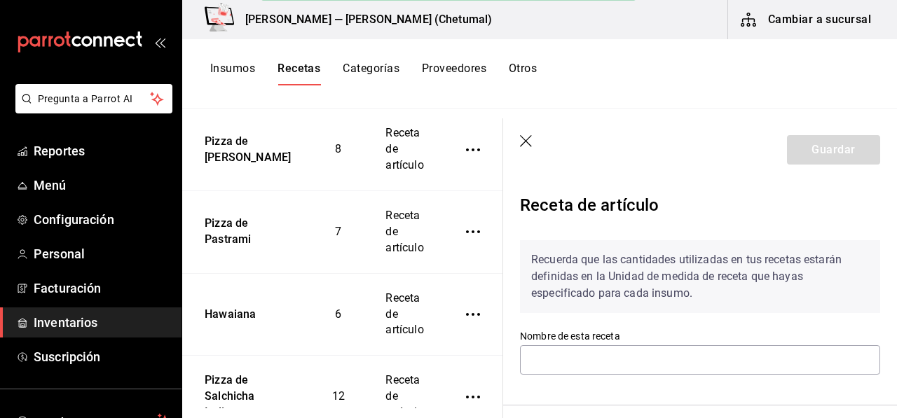
type input "Pizza de Queso"
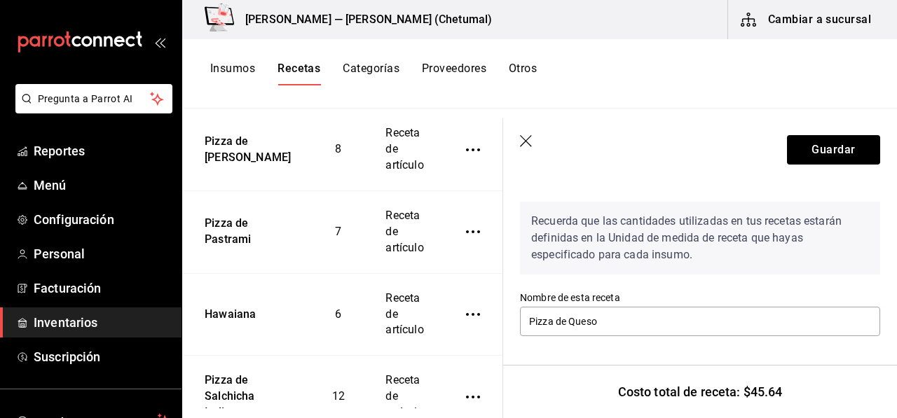
scroll to position [70, 0]
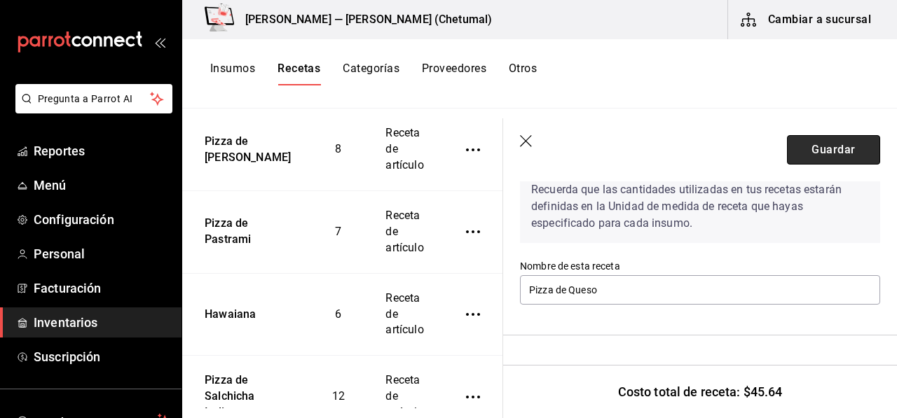
click at [813, 139] on button "Guardar" at bounding box center [833, 149] width 93 height 29
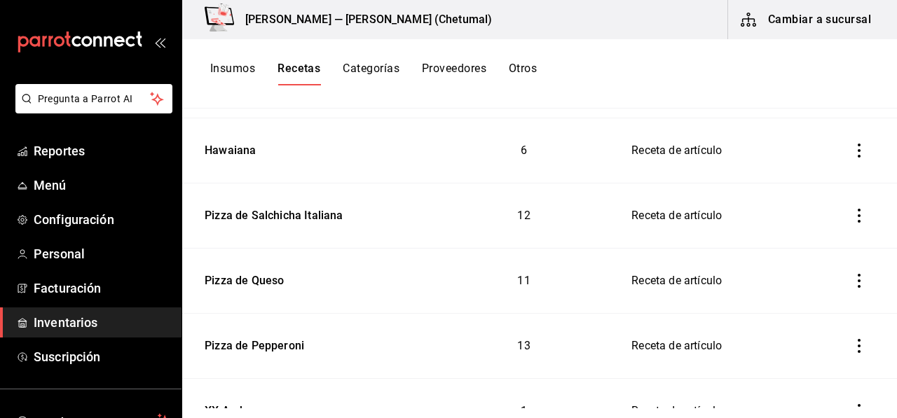
click at [538, 212] on td "12" at bounding box center [523, 216] width 181 height 65
click at [332, 219] on div "Pizza de Salchicha Italiana" at bounding box center [271, 213] width 144 height 22
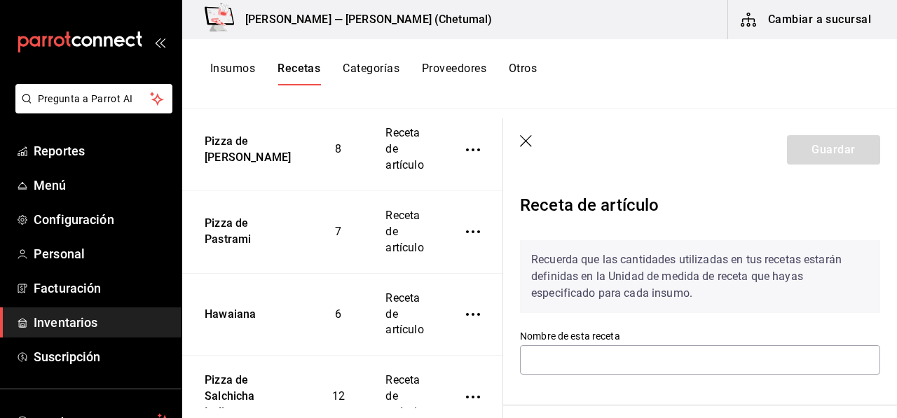
type input "Pizza de Salchicha Italiana"
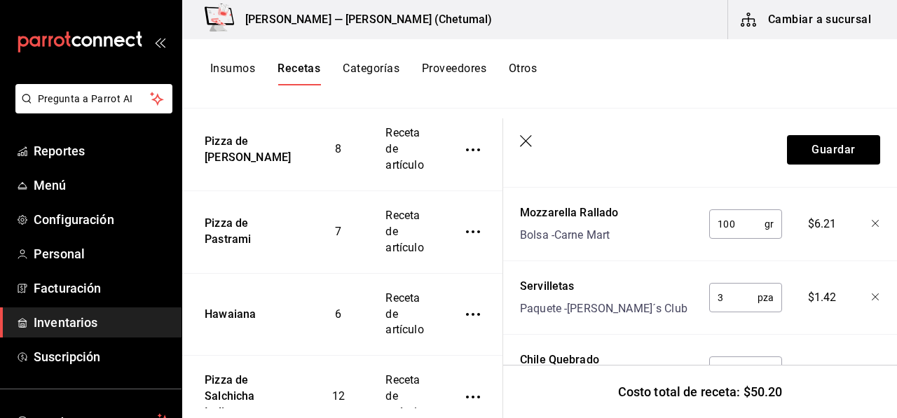
scroll to position [1118, 0]
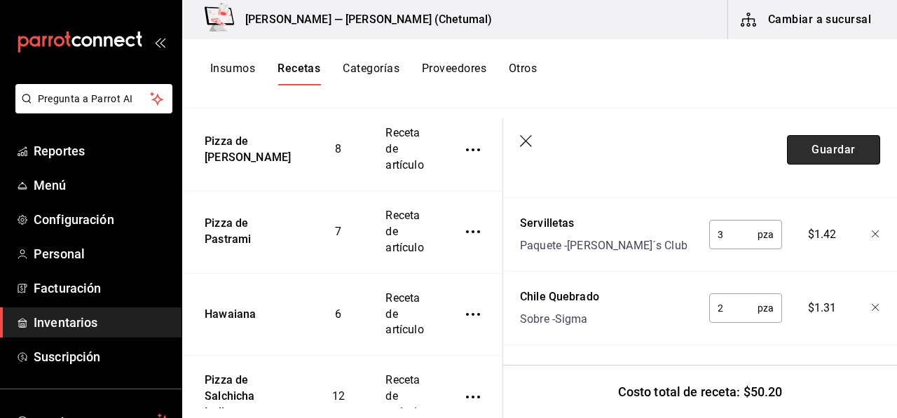
click at [801, 158] on button "Guardar" at bounding box center [833, 149] width 93 height 29
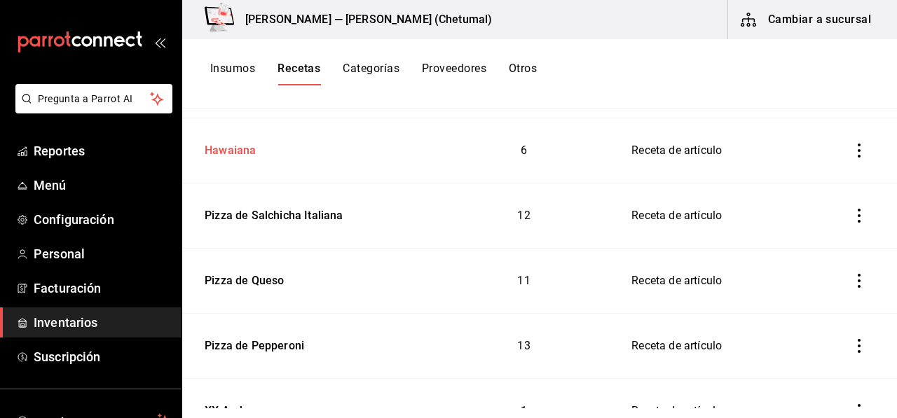
click at [249, 144] on div "Hawaiana" at bounding box center [227, 148] width 57 height 22
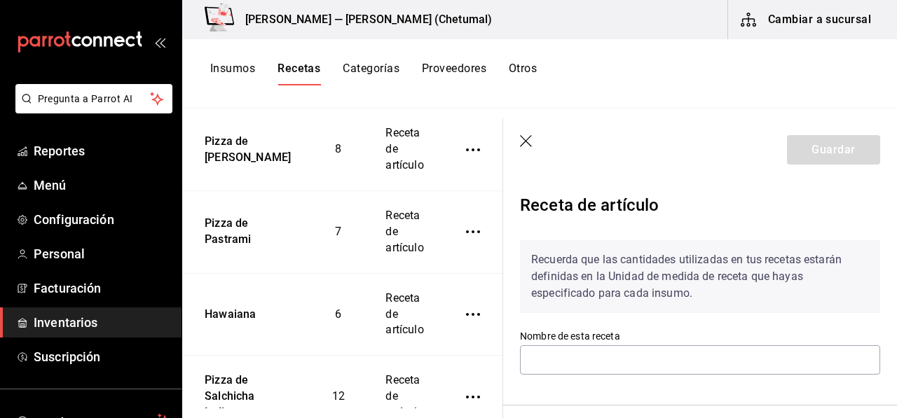
type input "Hawaiana"
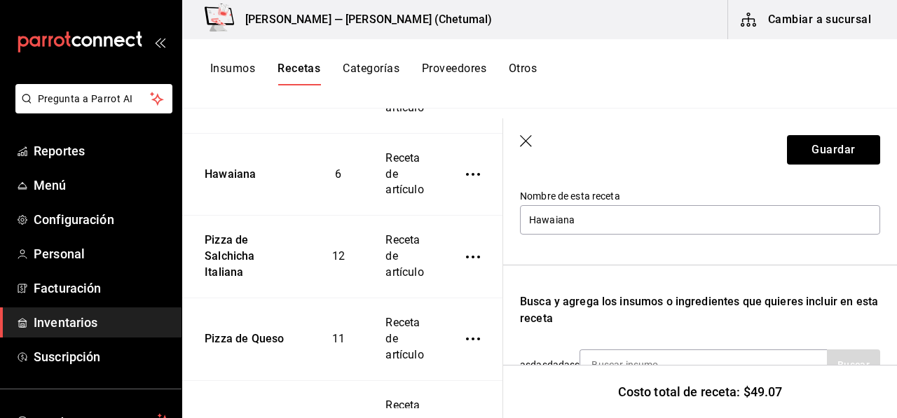
scroll to position [210, 0]
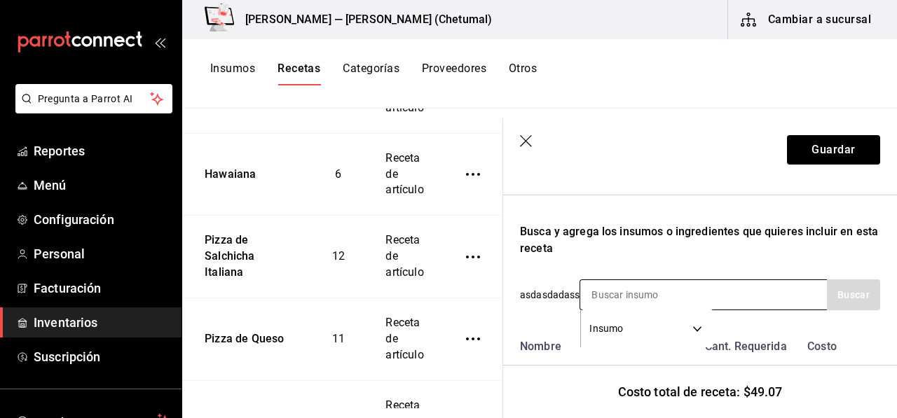
click at [621, 286] on input at bounding box center [650, 294] width 140 height 29
type input "serville"
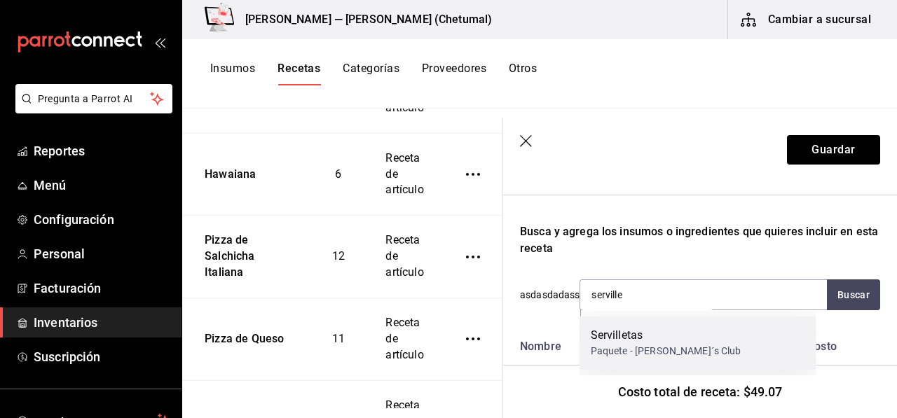
click at [630, 345] on div "Paquete - [PERSON_NAME]´s Club" at bounding box center [666, 351] width 151 height 15
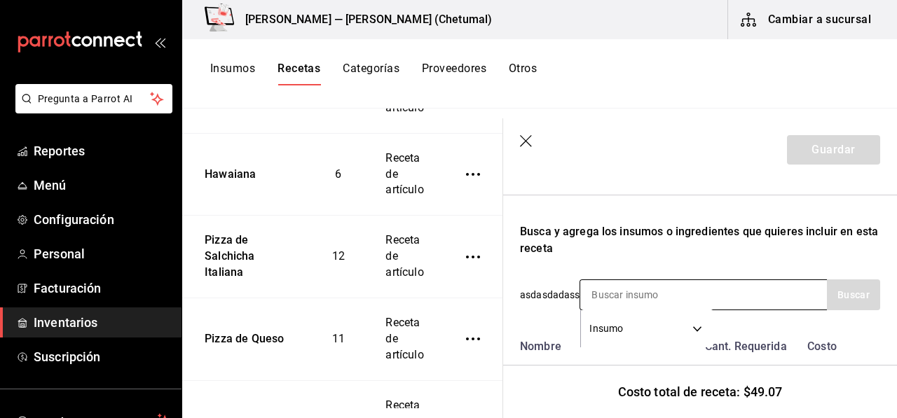
click at [637, 296] on input at bounding box center [650, 294] width 140 height 29
type input "t"
type input "vasos"
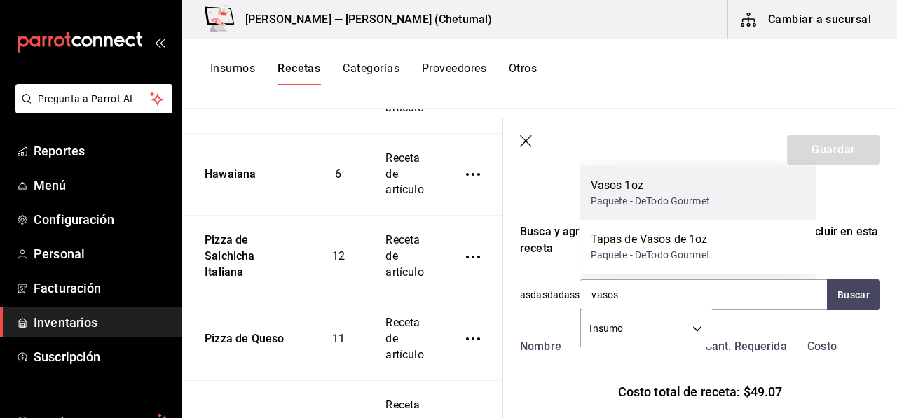
click at [664, 177] on div "Vasos 1oz" at bounding box center [650, 185] width 119 height 17
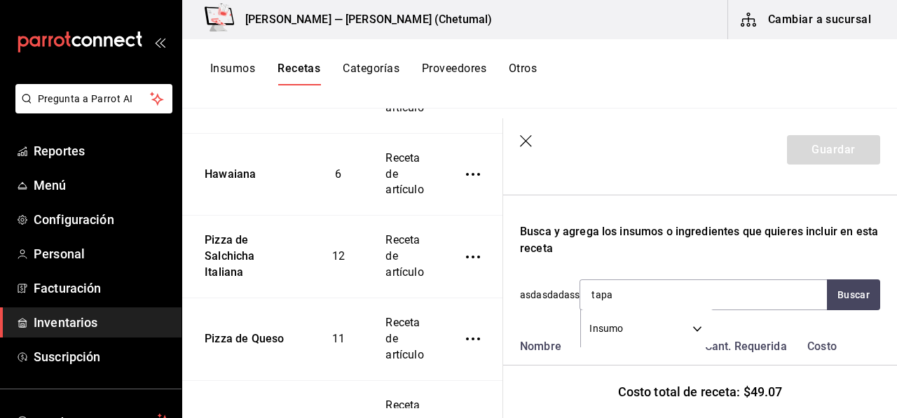
type input "tapas"
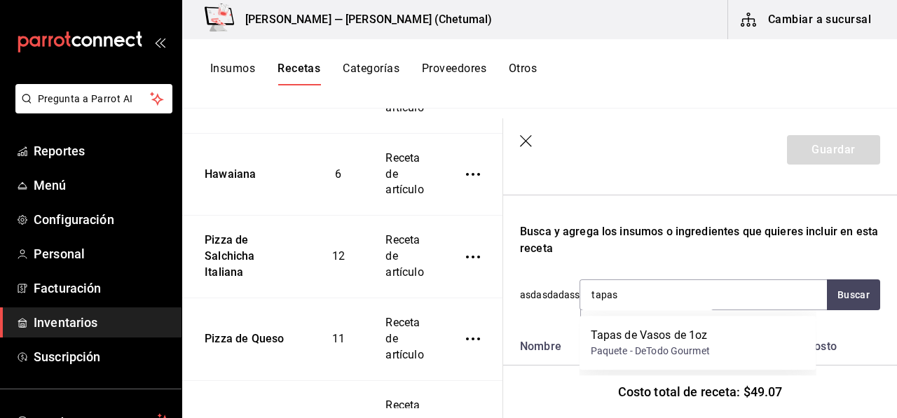
click at [658, 352] on div "Paquete - DeTodo Gourmet" at bounding box center [650, 351] width 119 height 15
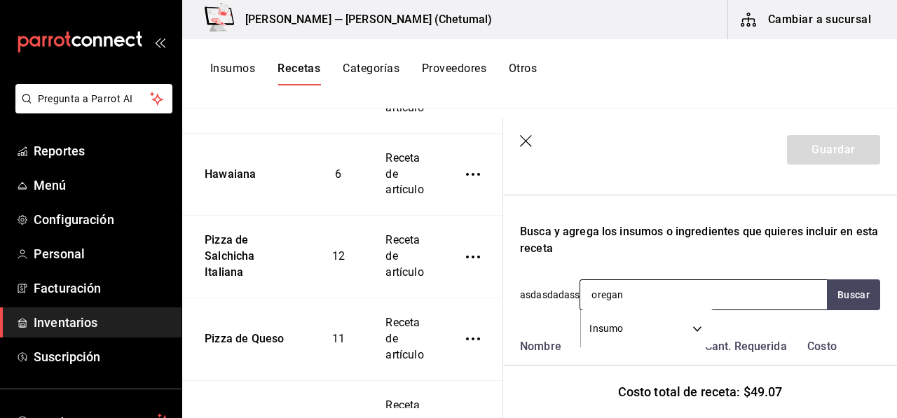
type input "oregano"
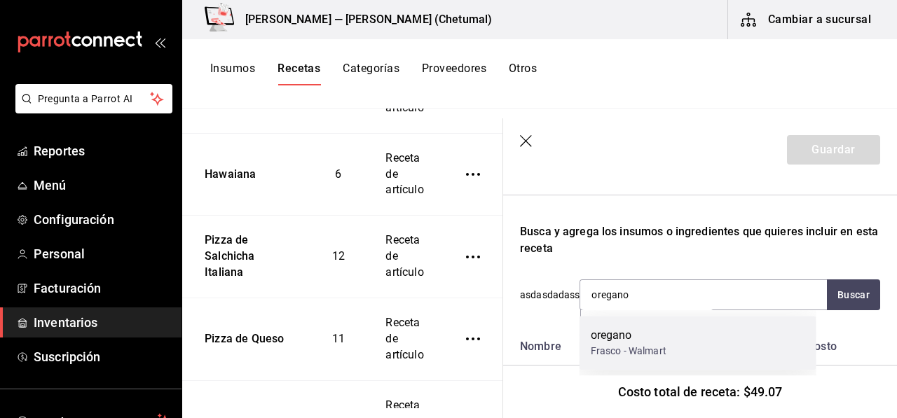
click at [643, 357] on div "Frasco - Walmart" at bounding box center [629, 351] width 76 height 15
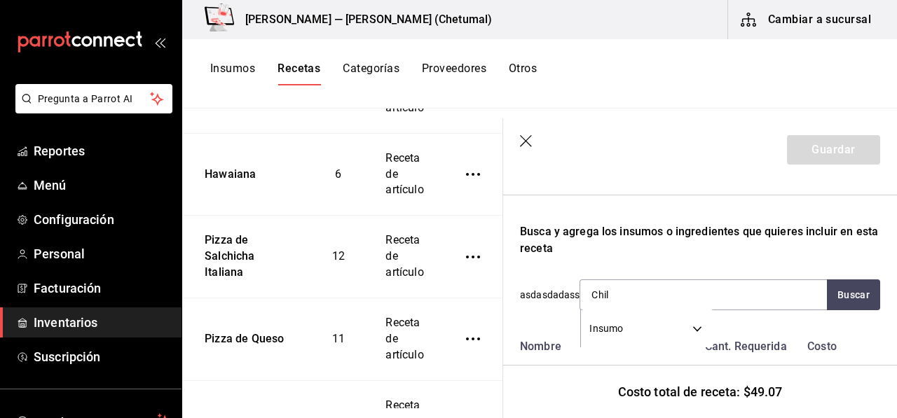
type input "Chile"
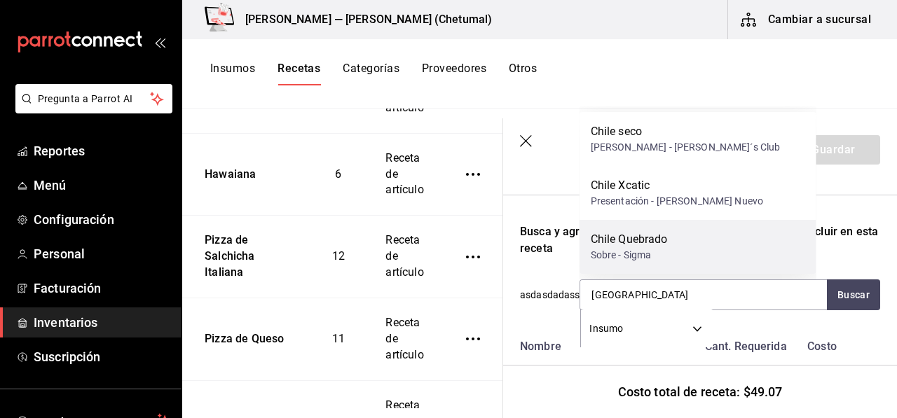
click at [657, 253] on div "Sobre - Sigma" at bounding box center [629, 255] width 77 height 15
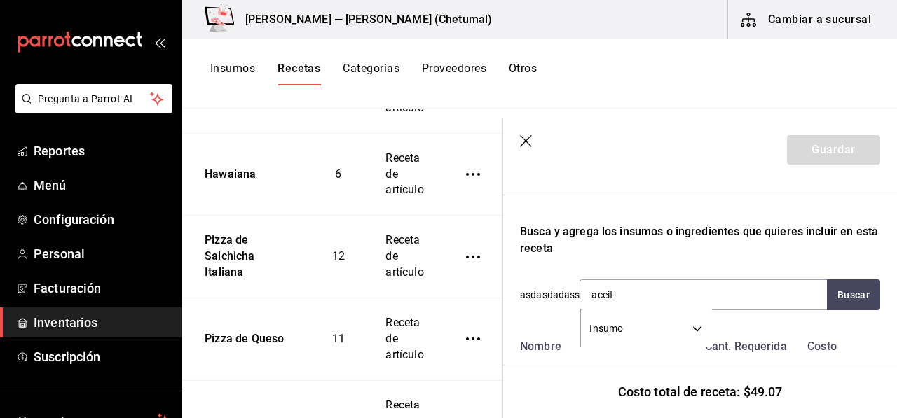
type input "aceite"
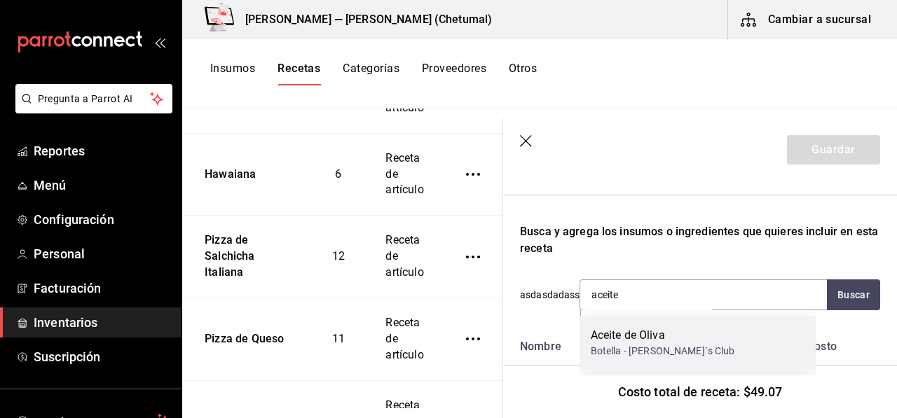
click at [637, 319] on div "Aceite de Oliva Botella - Sam´s Club" at bounding box center [697, 343] width 237 height 54
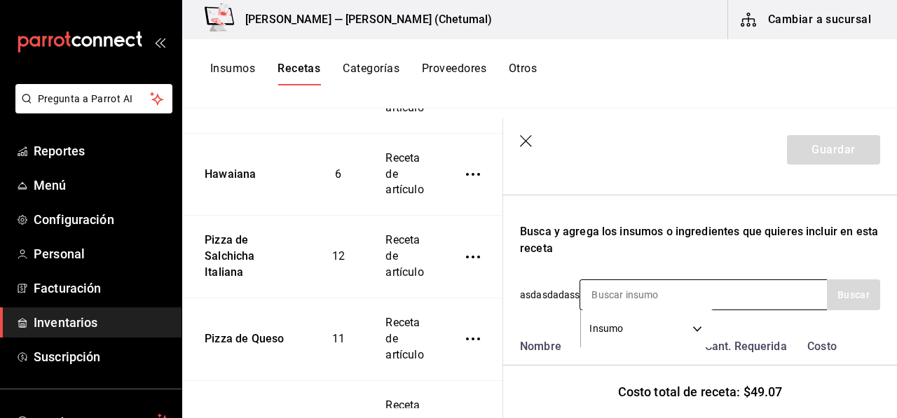
click at [638, 289] on input at bounding box center [650, 294] width 140 height 29
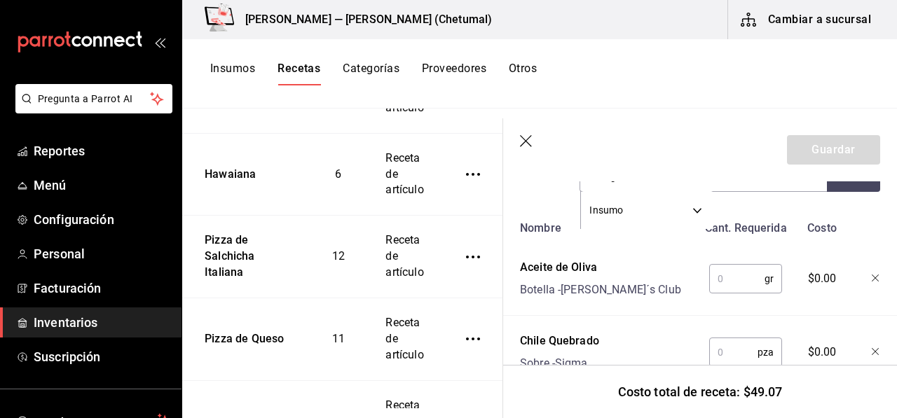
scroll to position [350, 0]
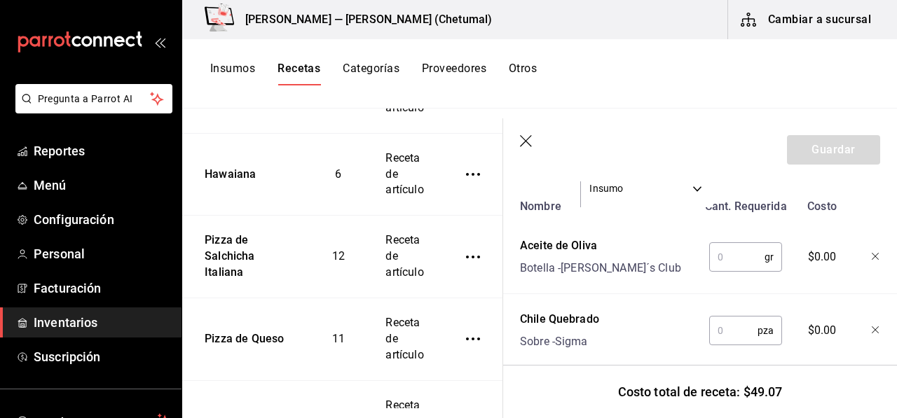
type input "viangre"
click at [716, 271] on div "gr ​" at bounding box center [745, 256] width 73 height 29
type input "3"
click at [735, 336] on input "text" at bounding box center [733, 331] width 48 height 28
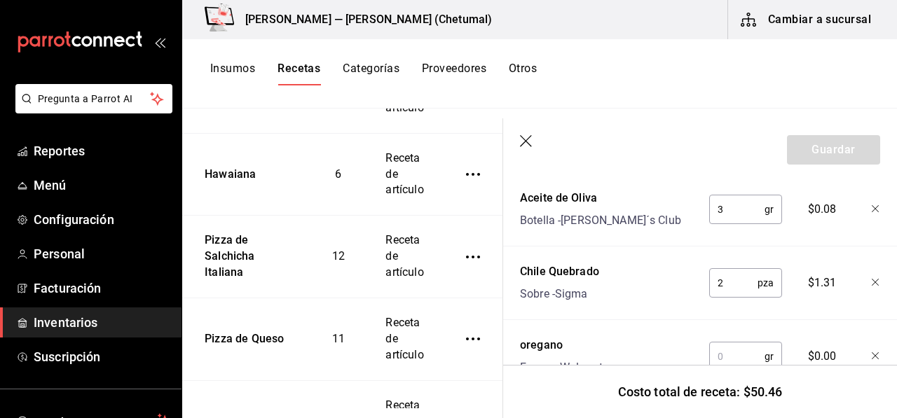
scroll to position [420, 0]
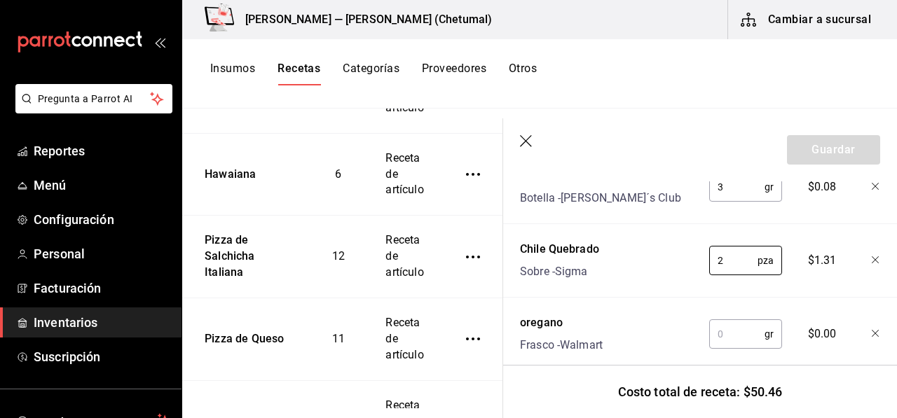
type input "2"
click at [719, 337] on input "text" at bounding box center [736, 334] width 55 height 28
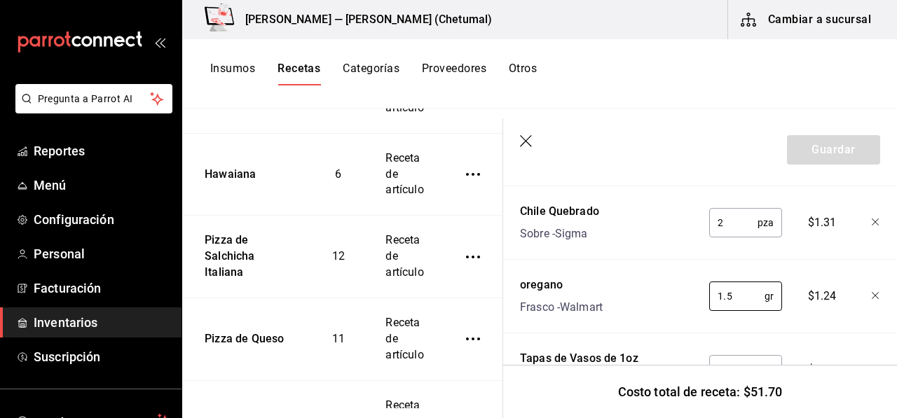
scroll to position [490, 0]
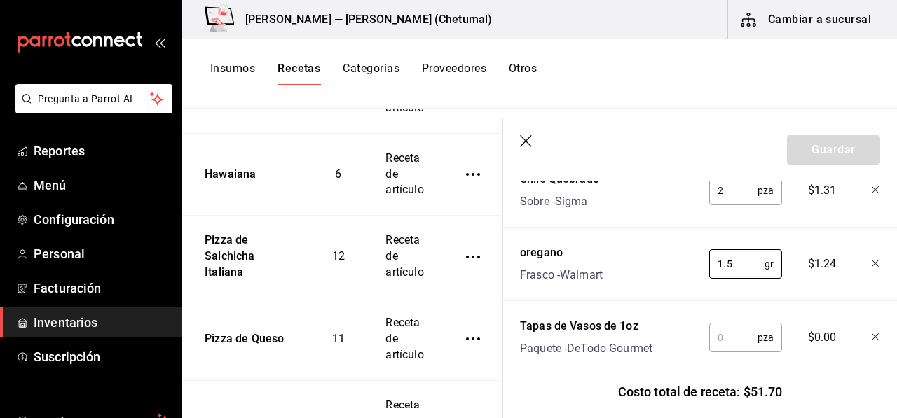
type input "1.5"
click at [724, 347] on input "text" at bounding box center [733, 338] width 48 height 28
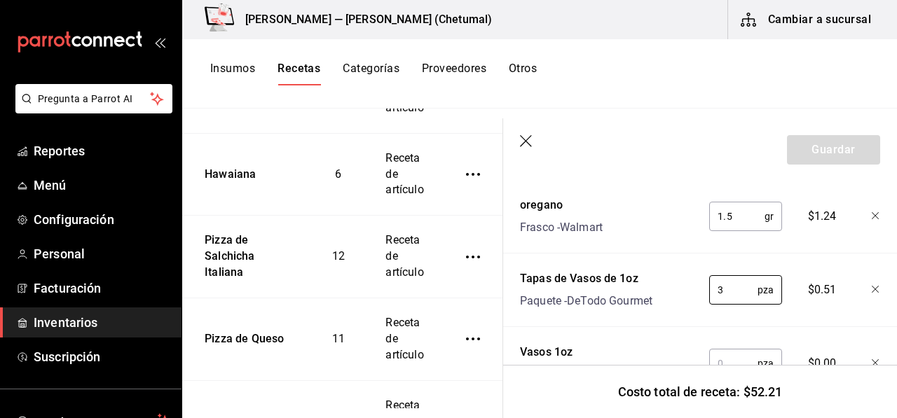
scroll to position [560, 0]
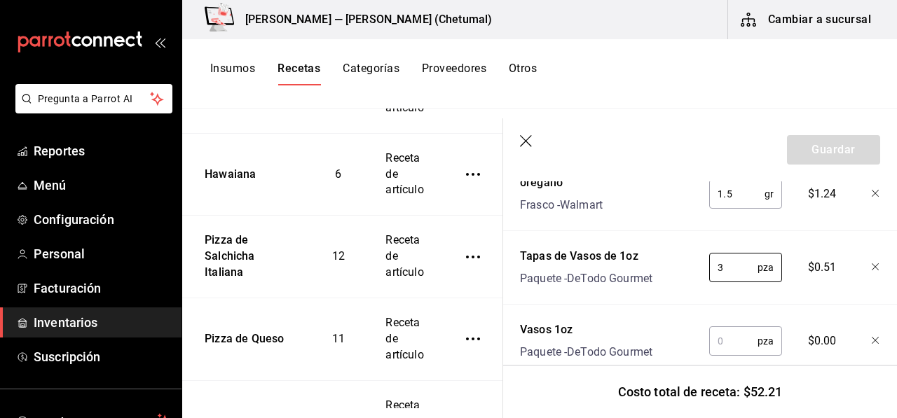
type input "3"
click at [729, 329] on input "text" at bounding box center [733, 341] width 48 height 28
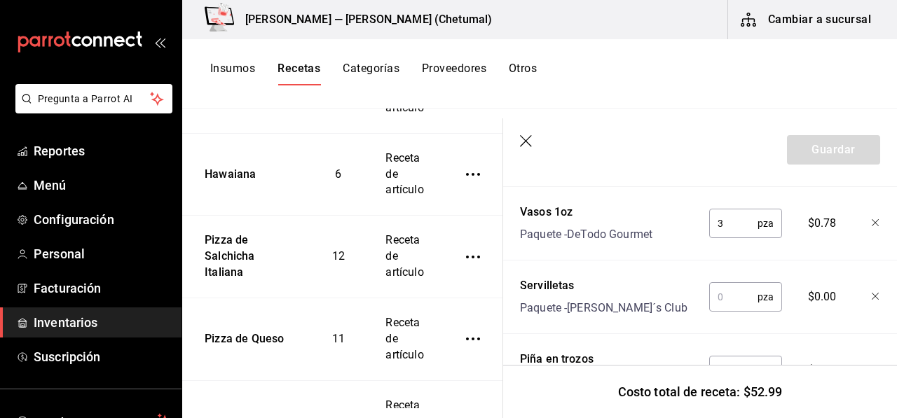
scroll to position [701, 0]
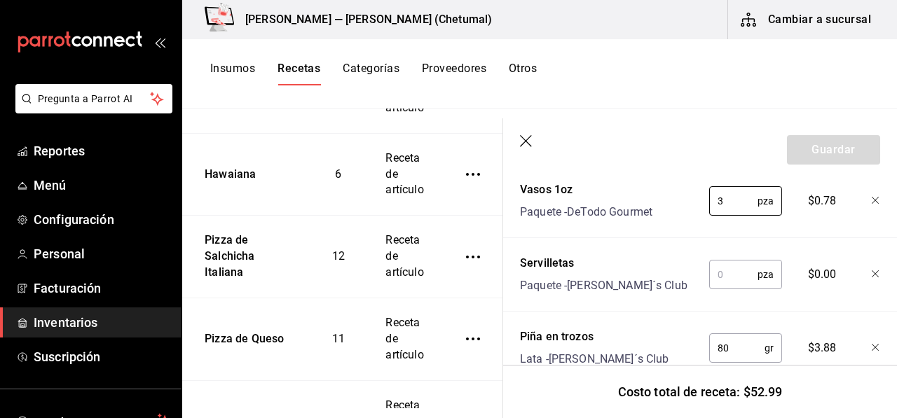
type input "3"
click at [736, 285] on input "text" at bounding box center [733, 275] width 48 height 28
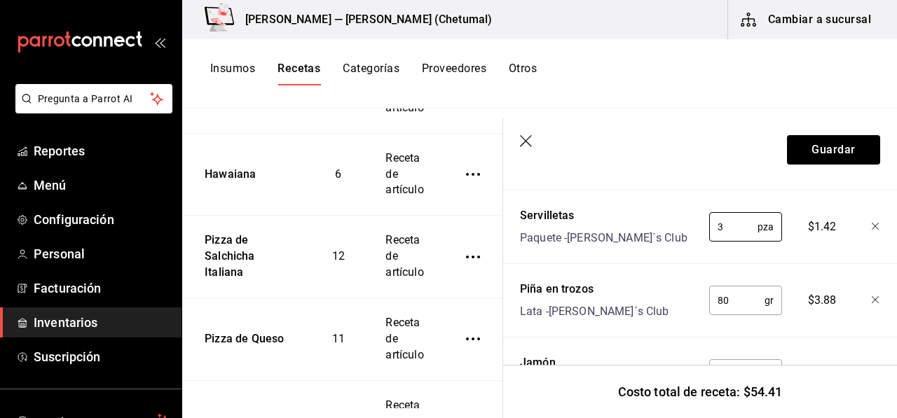
scroll to position [771, 0]
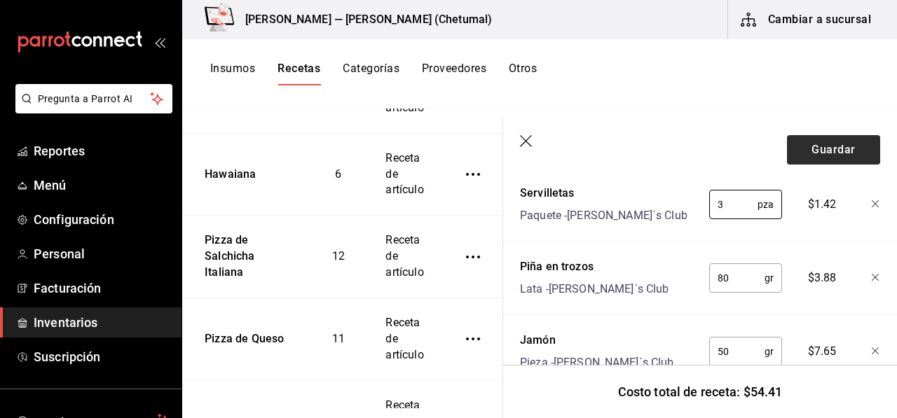
type input "3"
click at [831, 153] on button "Guardar" at bounding box center [833, 149] width 93 height 29
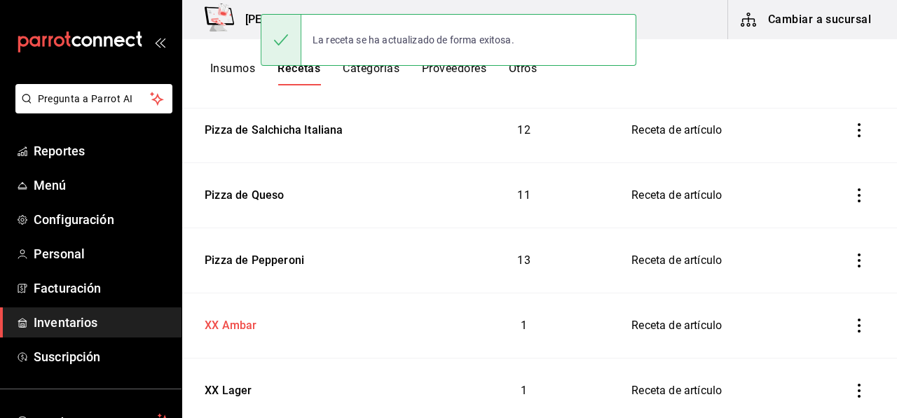
scroll to position [841, 0]
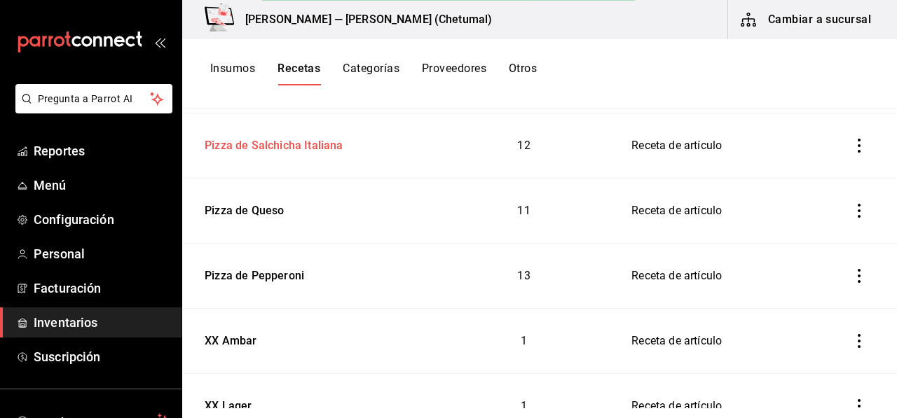
click at [284, 141] on div "Pizza de Salchicha Italiana" at bounding box center [271, 143] width 144 height 22
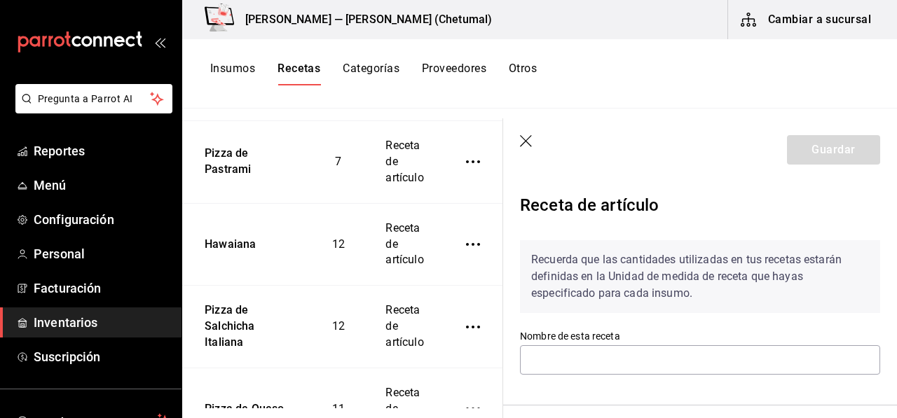
type input "Pizza de Salchicha Italiana"
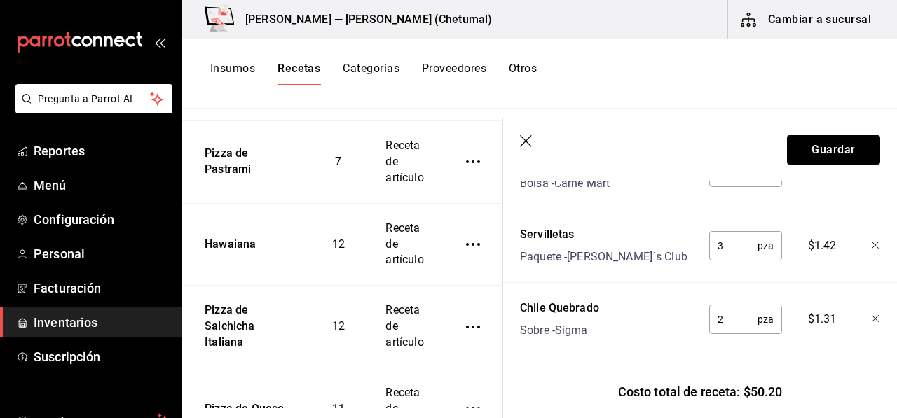
scroll to position [1118, 0]
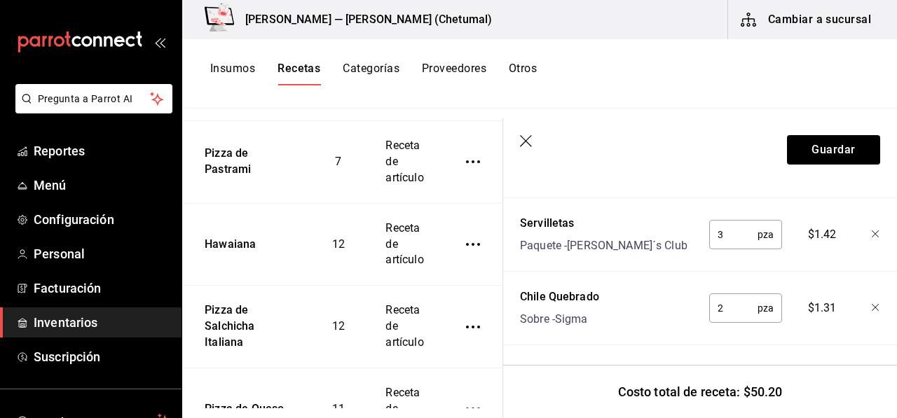
click at [535, 144] on header "Guardar" at bounding box center [700, 149] width 394 height 63
click at [528, 146] on icon "button" at bounding box center [527, 142] width 14 height 14
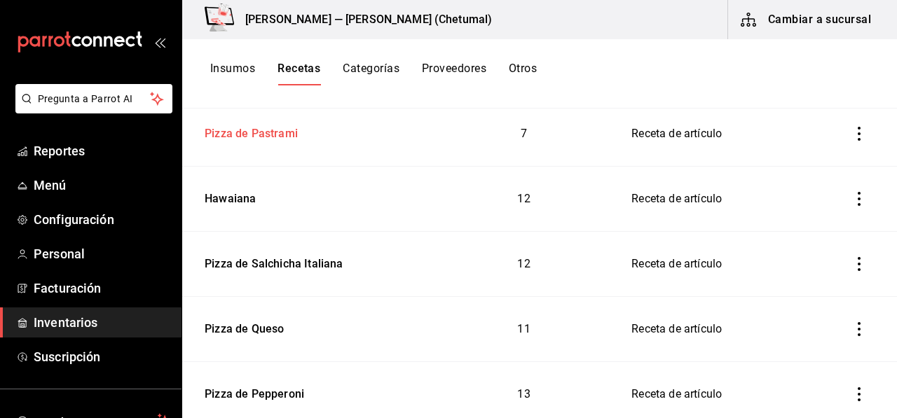
scroll to position [701, 0]
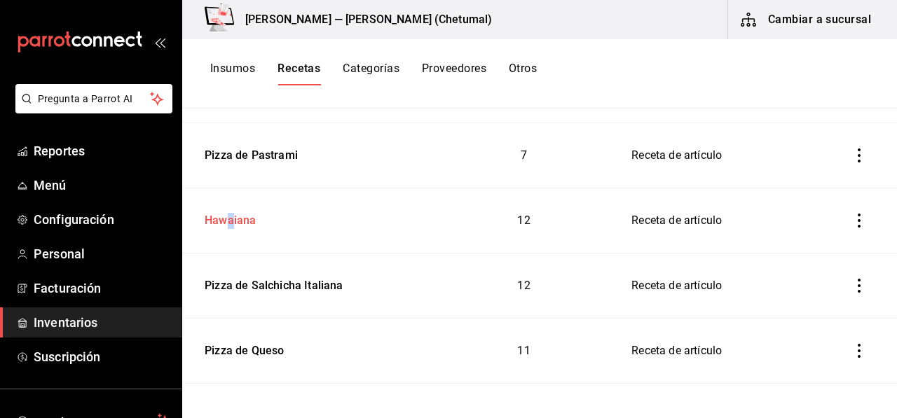
click at [221, 219] on div "Hawaiana" at bounding box center [227, 218] width 57 height 22
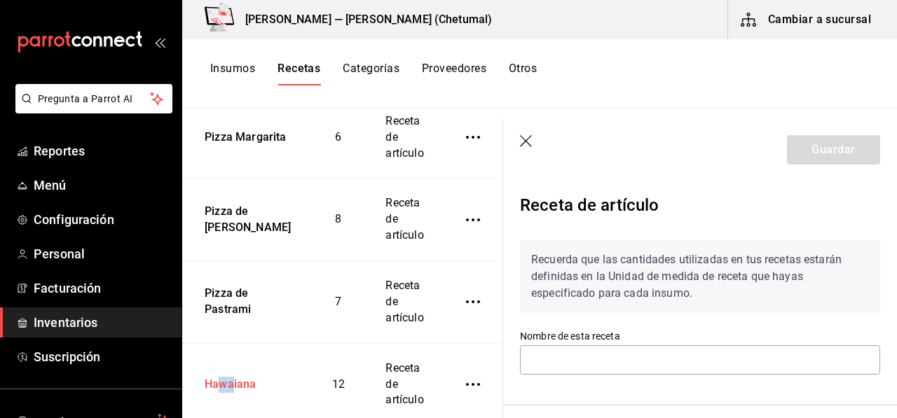
type input "Hawaiana"
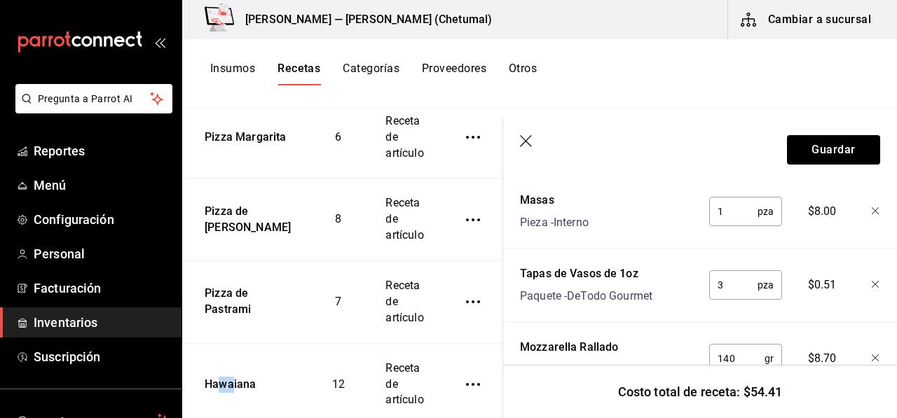
scroll to position [1118, 0]
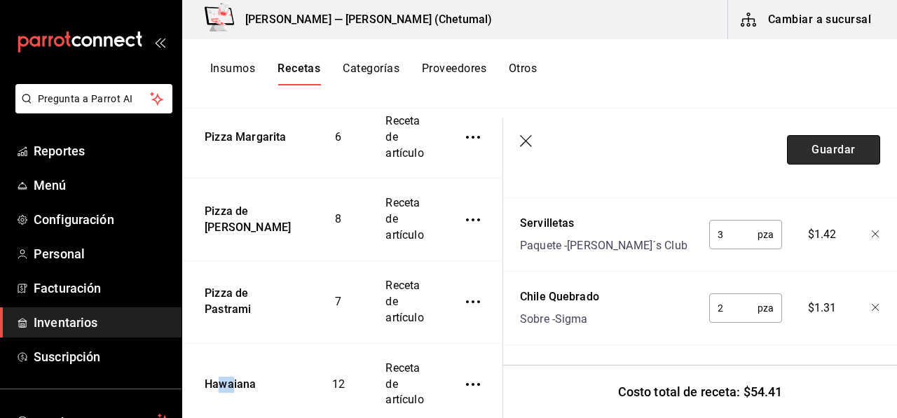
click at [820, 148] on button "Guardar" at bounding box center [833, 149] width 93 height 29
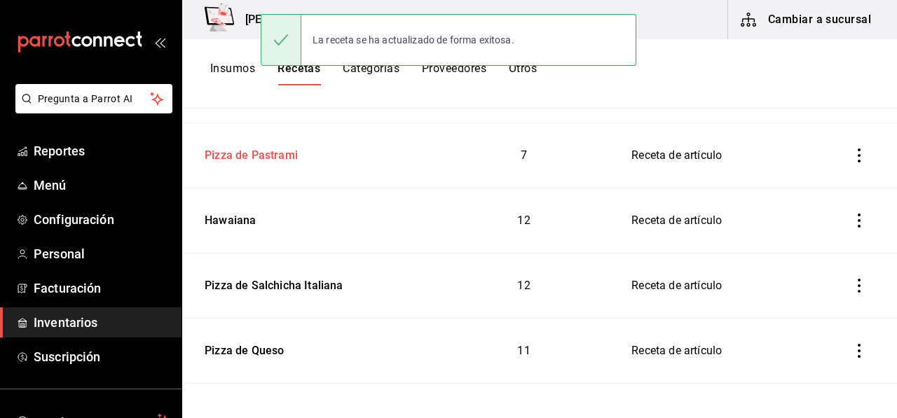
click at [295, 164] on td "Pizza de Pastrami" at bounding box center [307, 155] width 251 height 65
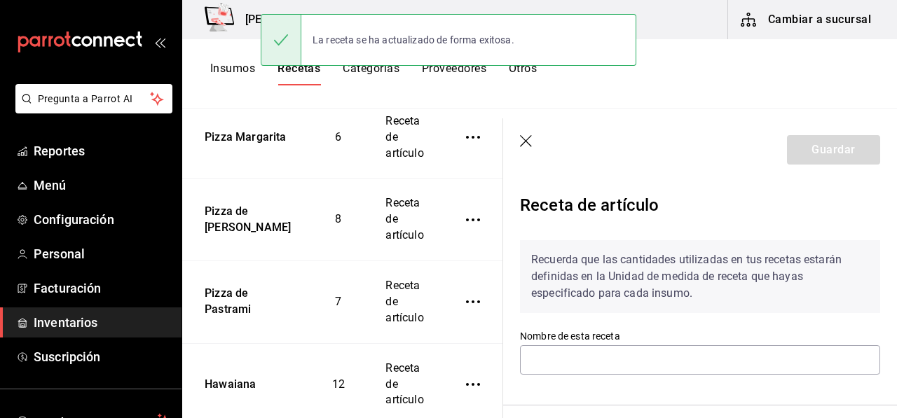
type input "Pizza de Pastrami"
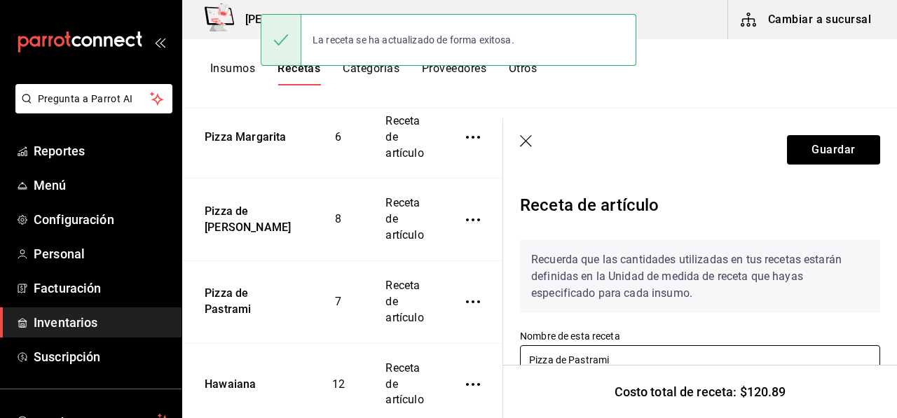
scroll to position [70, 0]
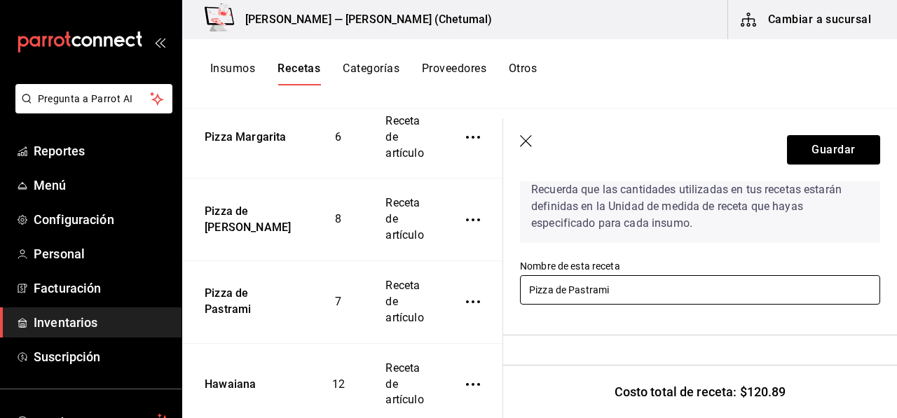
click at [593, 289] on input "Pizza de Pastrami" at bounding box center [700, 289] width 360 height 29
click at [630, 292] on input "Pizza de Pastrami" at bounding box center [700, 289] width 360 height 29
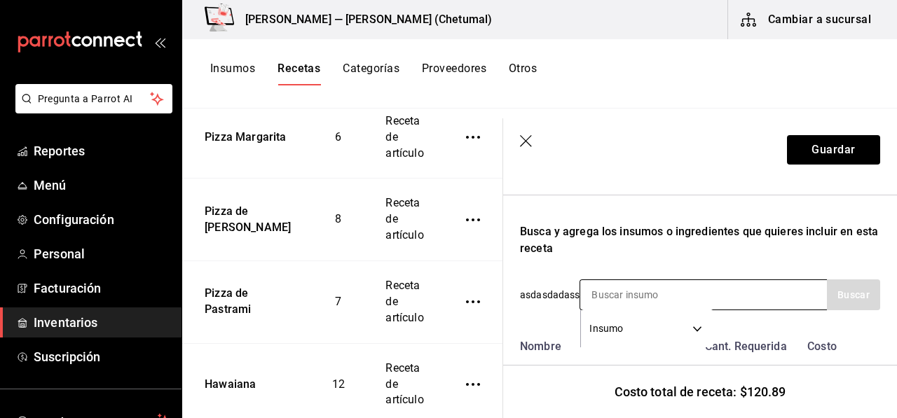
click at [644, 299] on input at bounding box center [650, 294] width 140 height 29
type input "serville"
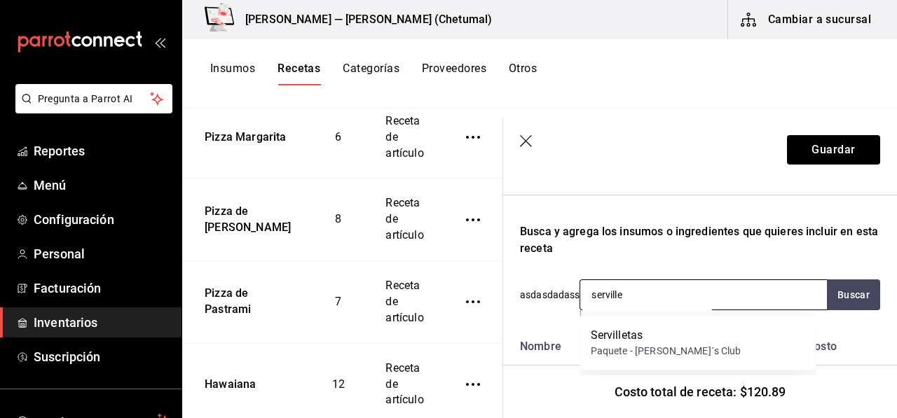
click at [632, 326] on div "Servilletas Paquete - Sam´s Club" at bounding box center [697, 343] width 237 height 54
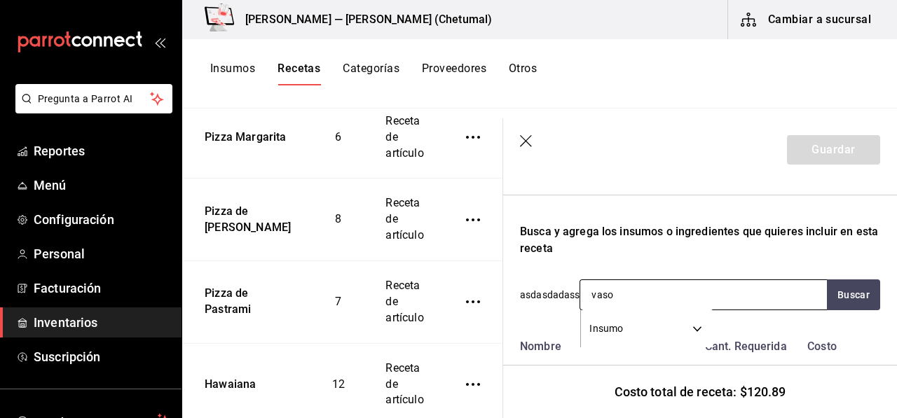
type input "vasos"
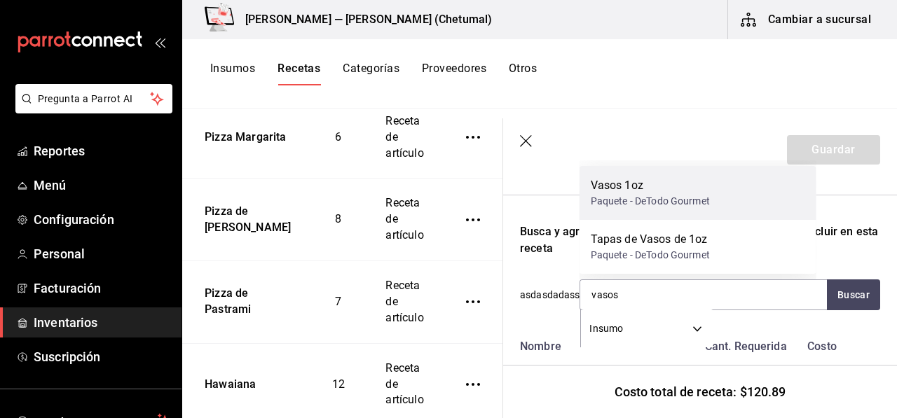
click at [633, 202] on div "Paquete - DeTodo Gourmet" at bounding box center [650, 201] width 119 height 15
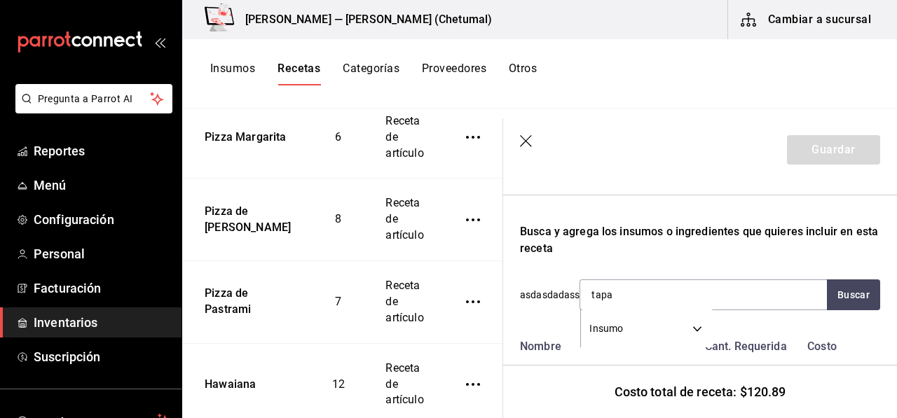
type input "tapas"
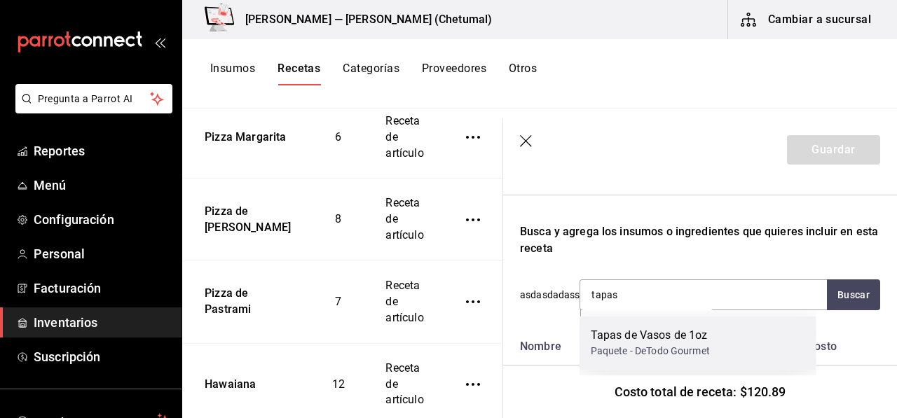
click at [605, 350] on div "Paquete - DeTodo Gourmet" at bounding box center [650, 351] width 119 height 15
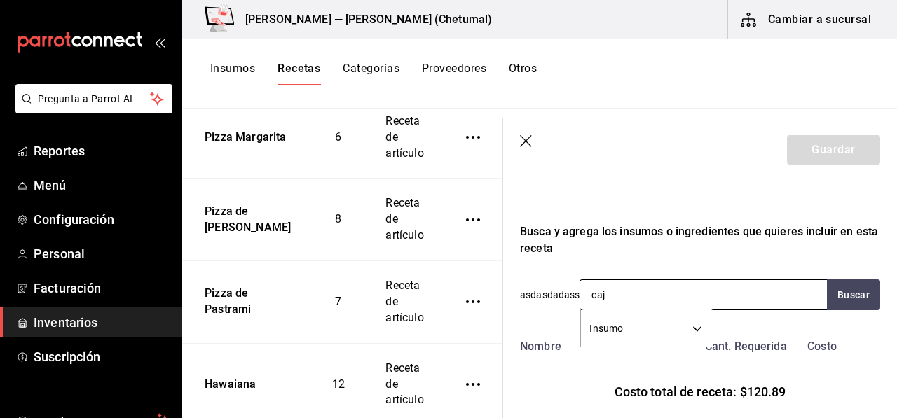
type input "caja"
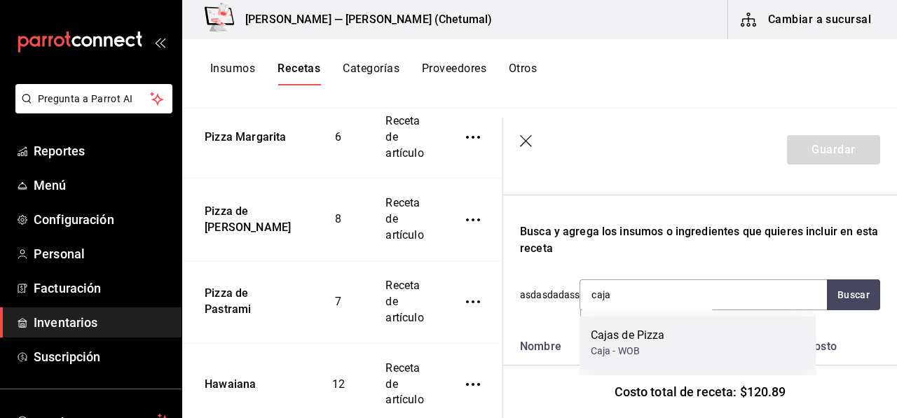
click at [655, 341] on div "Cajas de Pizza" at bounding box center [628, 335] width 74 height 17
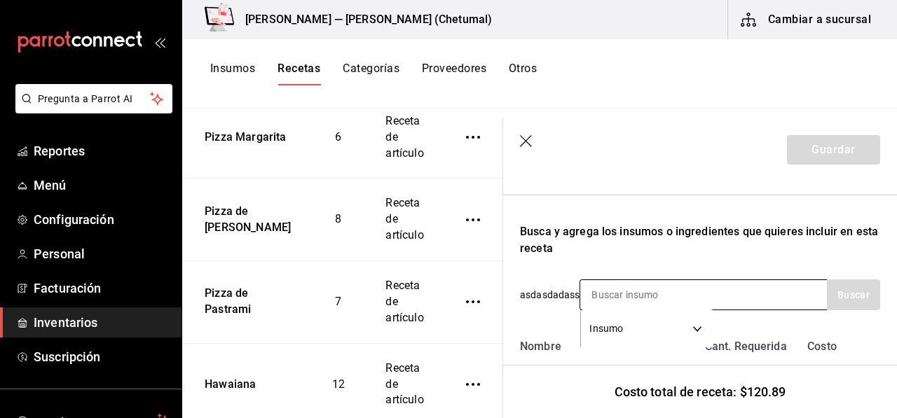
click at [654, 300] on input at bounding box center [650, 294] width 140 height 29
type input "aceite"
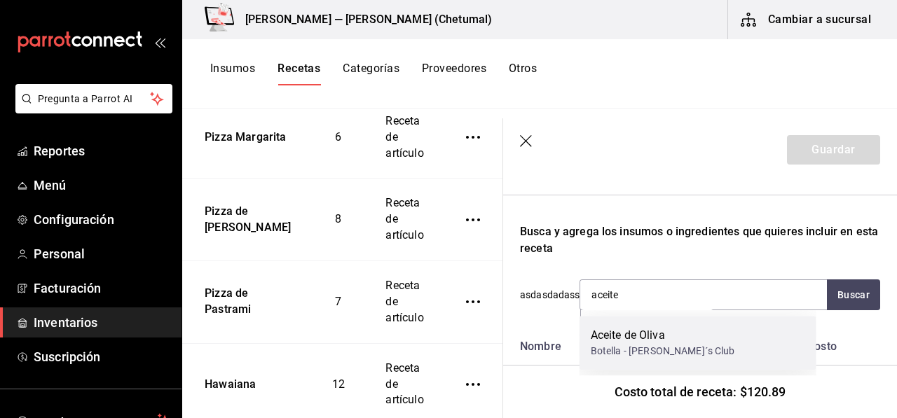
click at [642, 331] on div "Aceite de Oliva" at bounding box center [663, 335] width 144 height 17
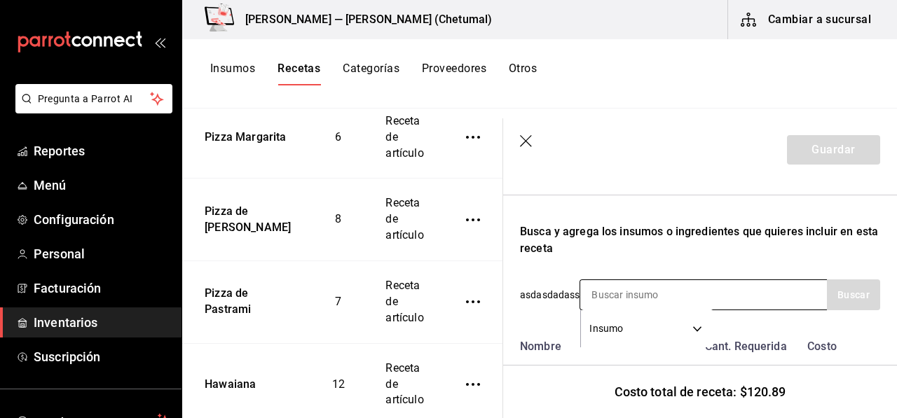
drag, startPoint x: 738, startPoint y: 322, endPoint x: 708, endPoint y: 291, distance: 42.6
click at [516, 136] on header "Guardar" at bounding box center [700, 149] width 394 height 63
click at [523, 139] on icon "button" at bounding box center [527, 142] width 14 height 14
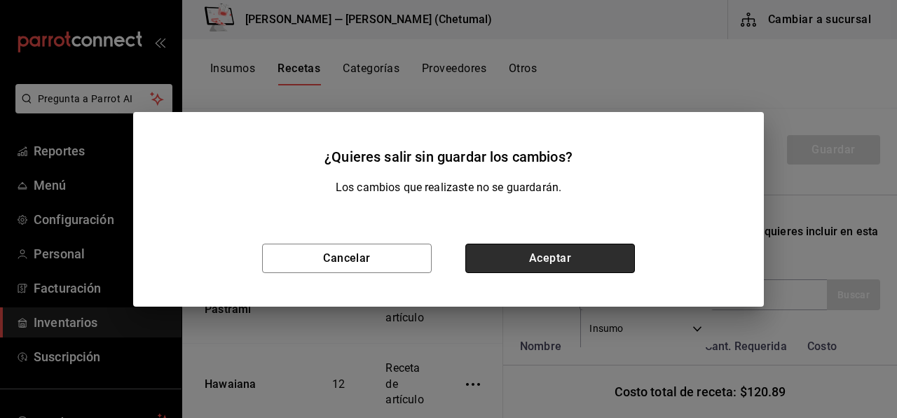
click at [490, 245] on button "Aceptar" at bounding box center [550, 258] width 170 height 29
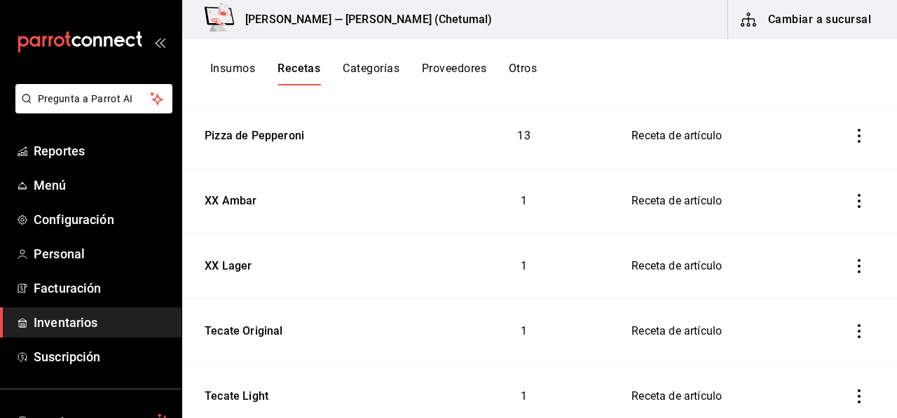
scroll to position [911, 0]
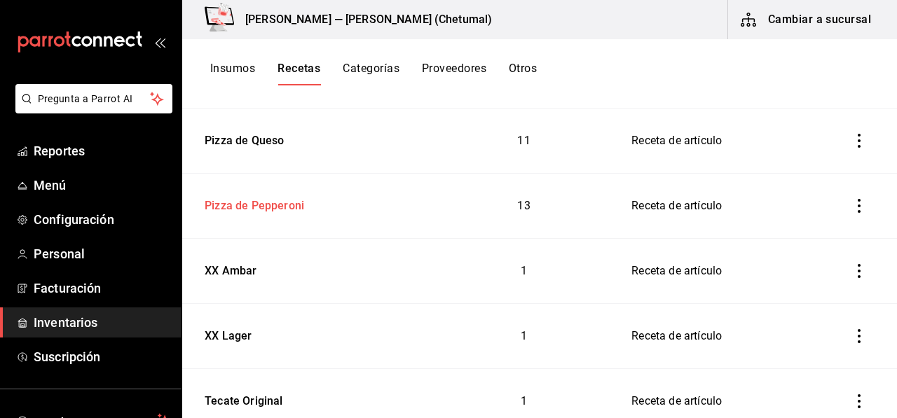
click at [319, 205] on div "Pizza de Pepperoni" at bounding box center [307, 204] width 217 height 22
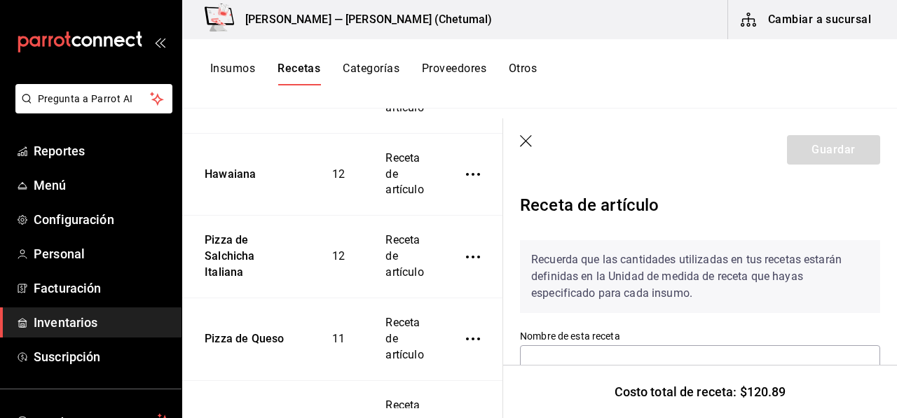
type input "Pizza de Pepperoni"
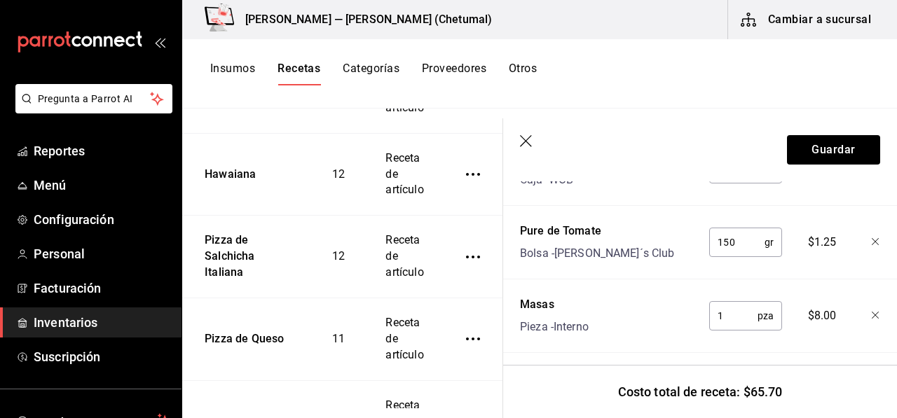
scroll to position [841, 0]
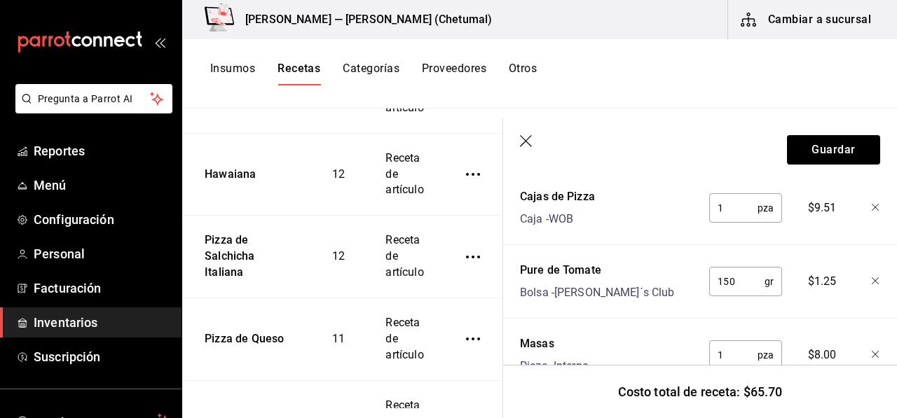
click at [531, 144] on icon "button" at bounding box center [527, 142] width 14 height 14
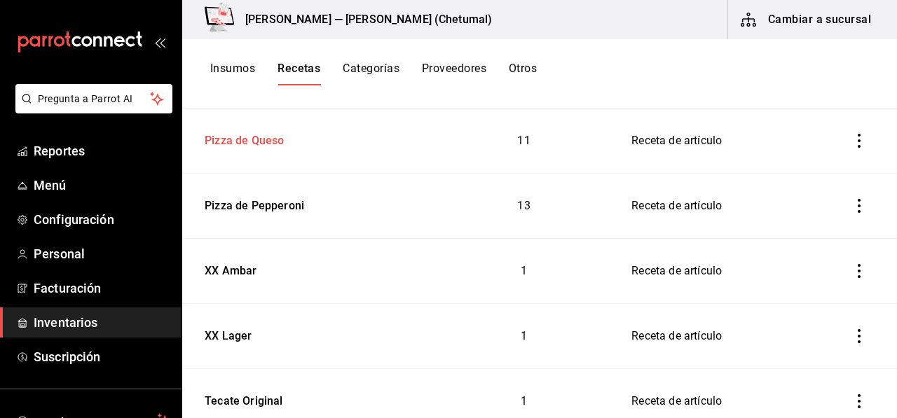
click at [271, 152] on td "Pizza de Queso" at bounding box center [307, 141] width 251 height 65
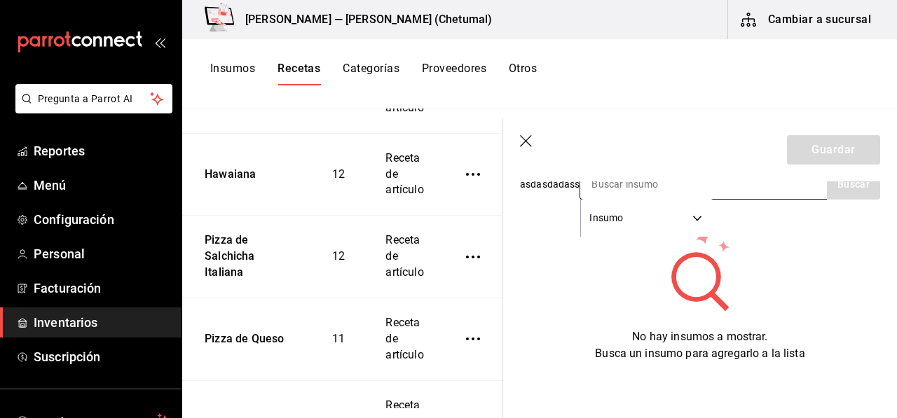
type input "Pizza de Queso"
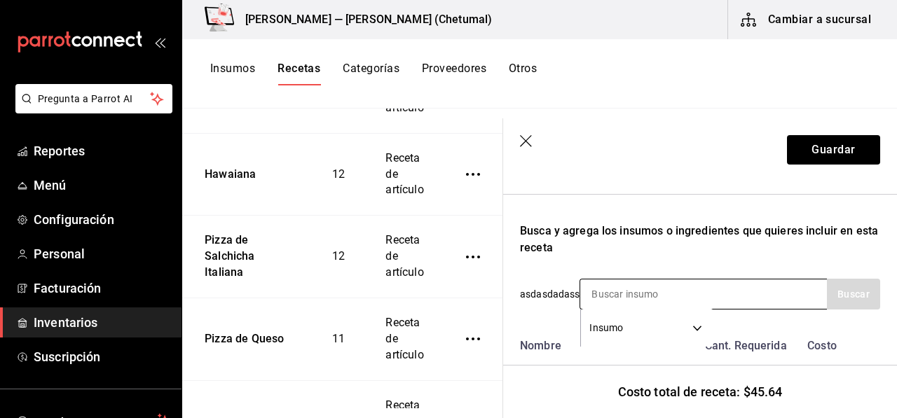
scroll to position [280, 0]
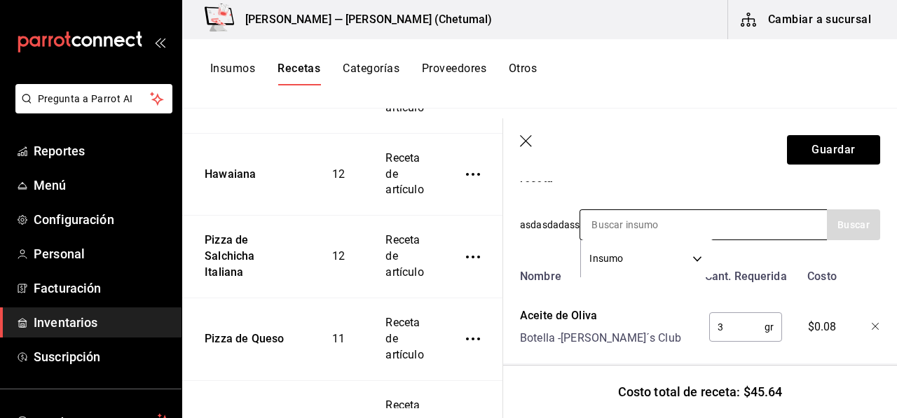
click at [622, 229] on input at bounding box center [650, 224] width 140 height 29
type input "caja"
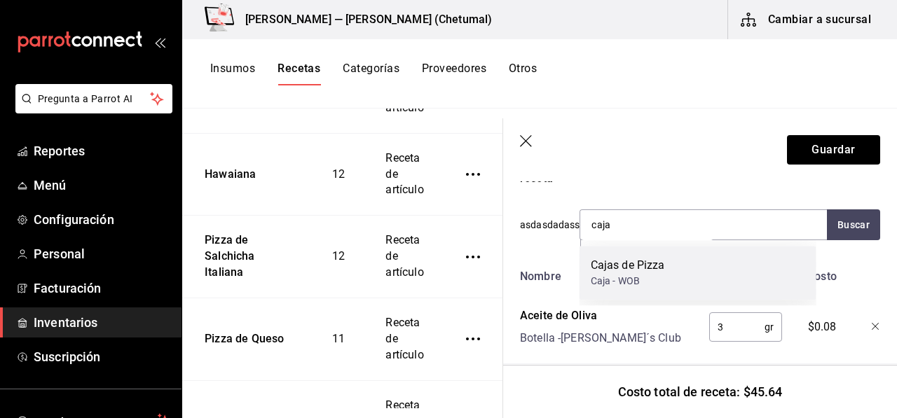
click at [600, 265] on div "Cajas de Pizza" at bounding box center [628, 265] width 74 height 17
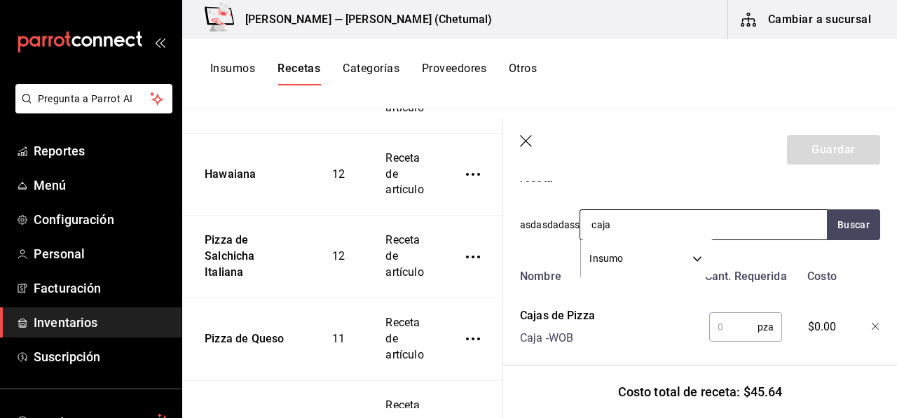
type input "cajas"
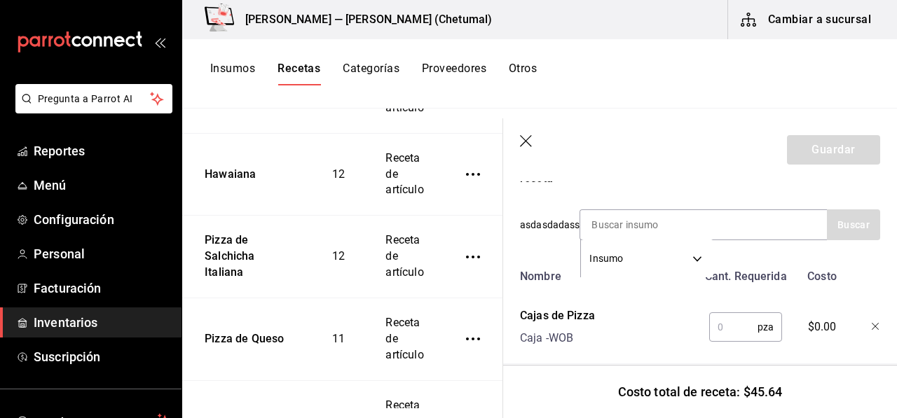
click at [736, 322] on input "text" at bounding box center [733, 327] width 48 height 28
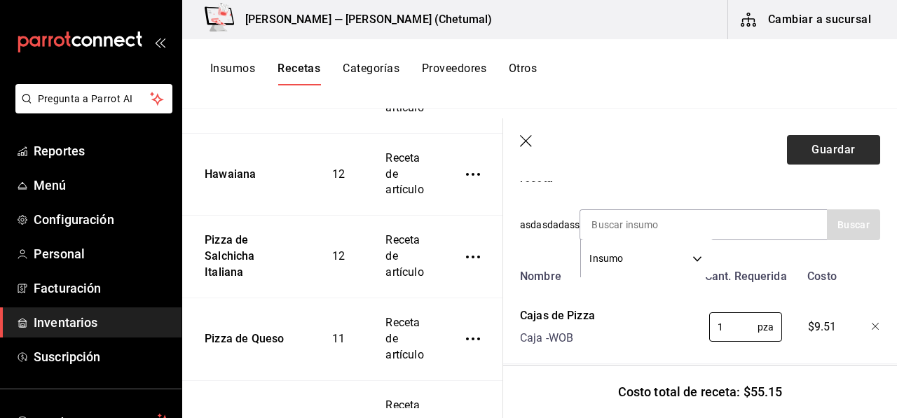
type input "1"
click at [796, 157] on button "Guardar" at bounding box center [833, 149] width 93 height 29
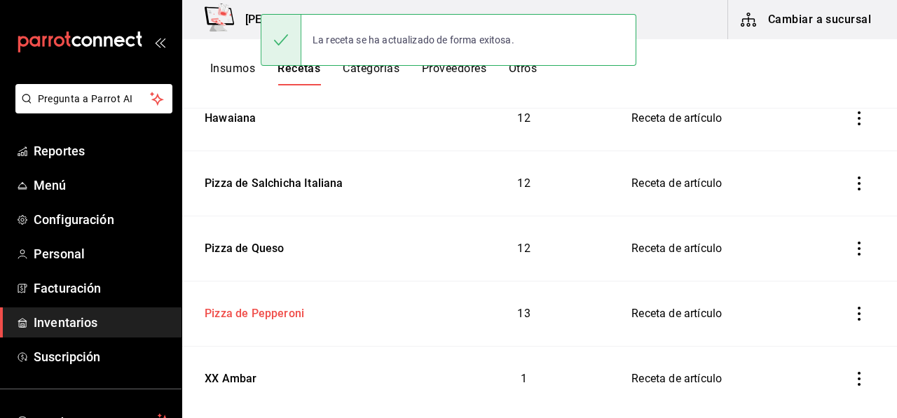
scroll to position [771, 0]
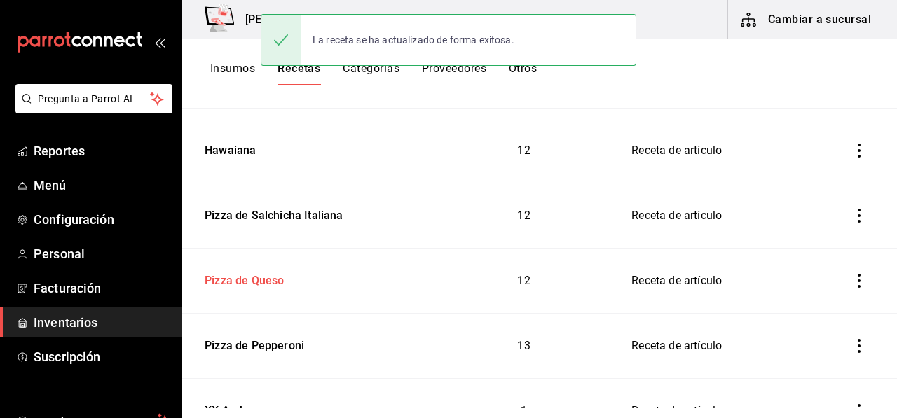
click at [277, 275] on div "Pizza de Queso" at bounding box center [241, 279] width 85 height 22
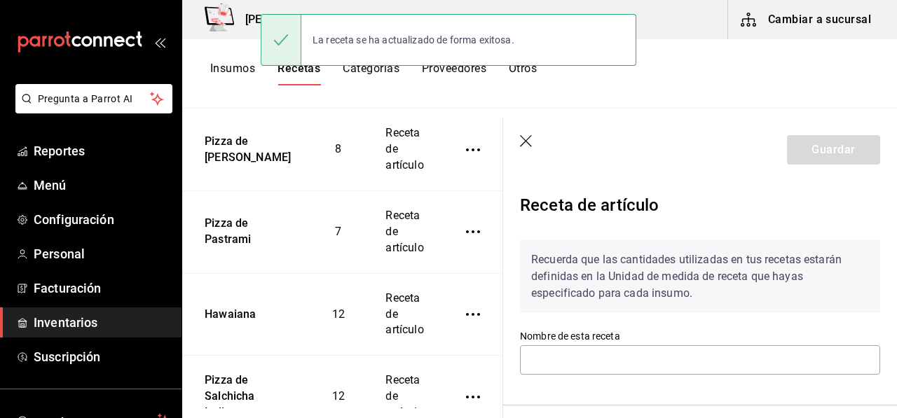
type input "Pizza de Queso"
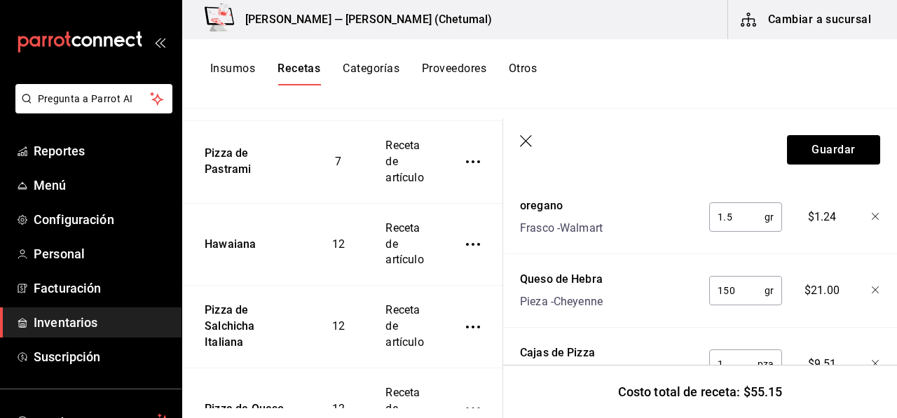
scroll to position [701, 0]
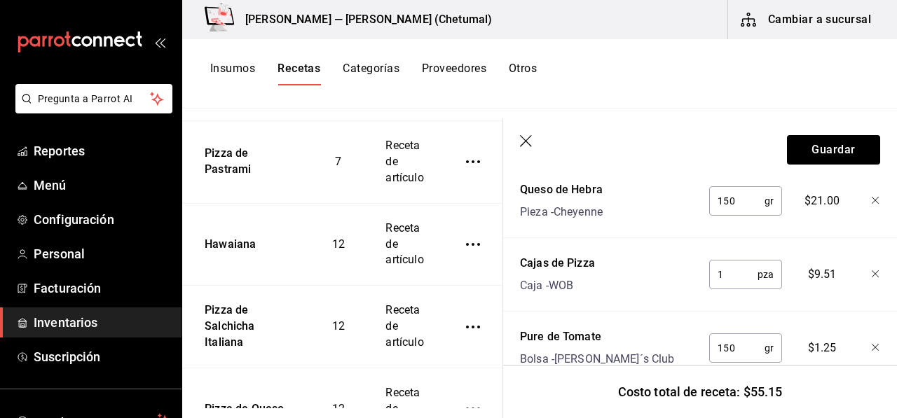
click at [526, 142] on icon "button" at bounding box center [526, 141] width 12 height 12
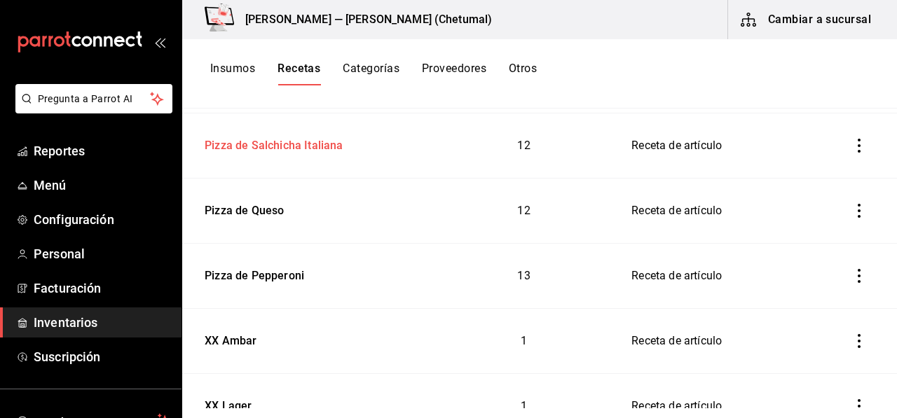
drag, startPoint x: 284, startPoint y: 149, endPoint x: 277, endPoint y: 156, distance: 9.4
click at [277, 156] on td "Pizza de Salchicha Italiana" at bounding box center [307, 145] width 251 height 65
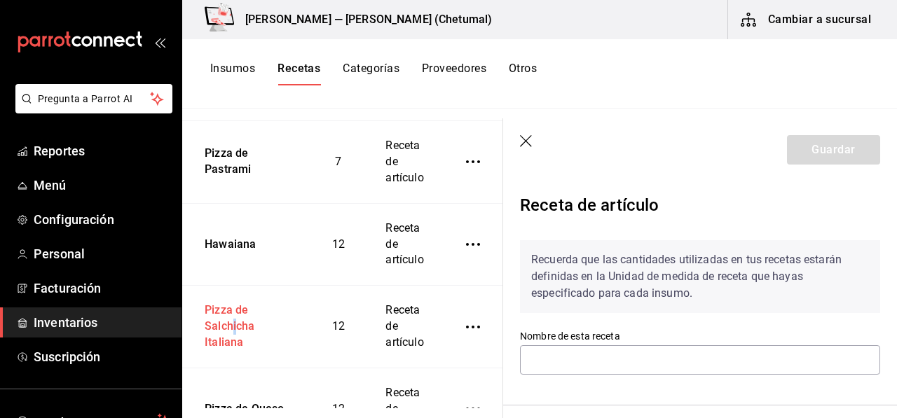
type input "Pizza de Salchicha Italiana"
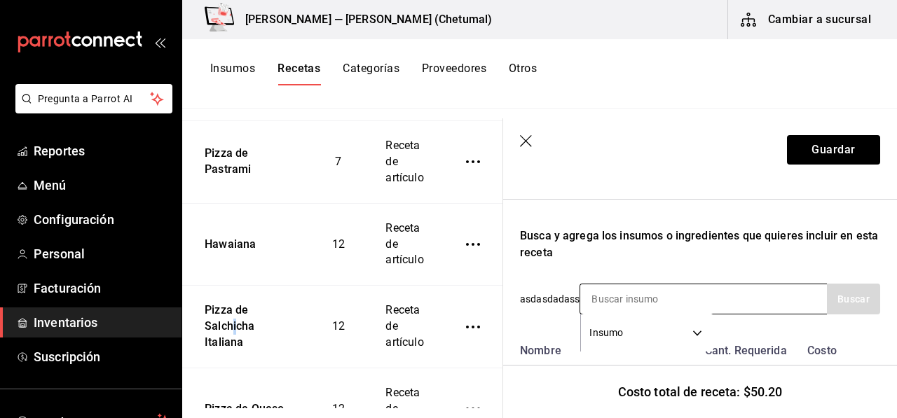
scroll to position [210, 0]
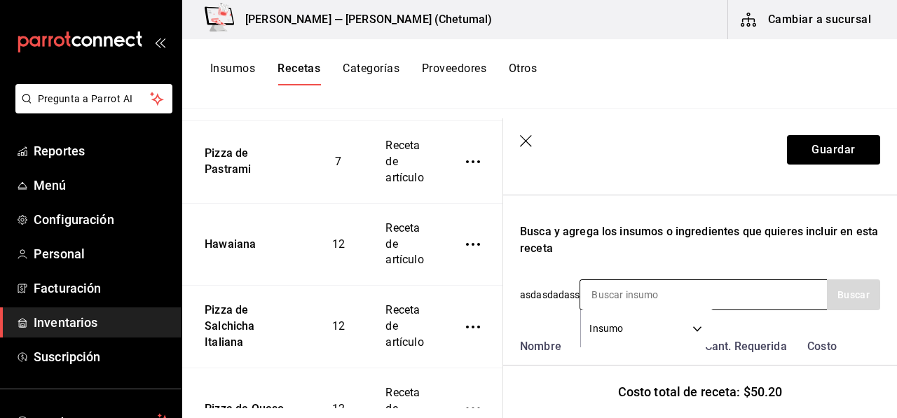
click at [595, 291] on input at bounding box center [650, 294] width 140 height 29
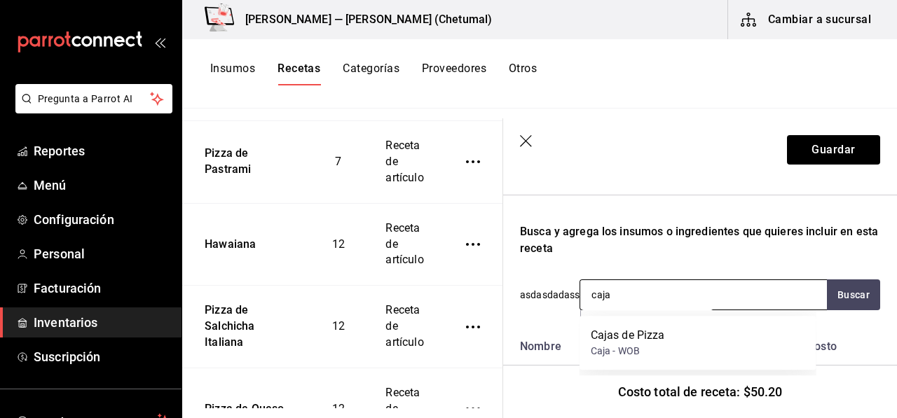
type input "cajas"
click at [613, 321] on div "Cajas de Pizza Caja - WOB" at bounding box center [697, 343] width 237 height 54
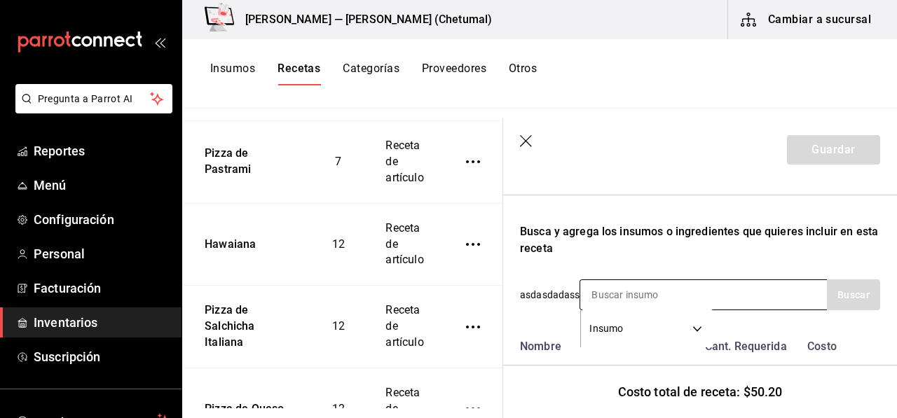
scroll to position [350, 0]
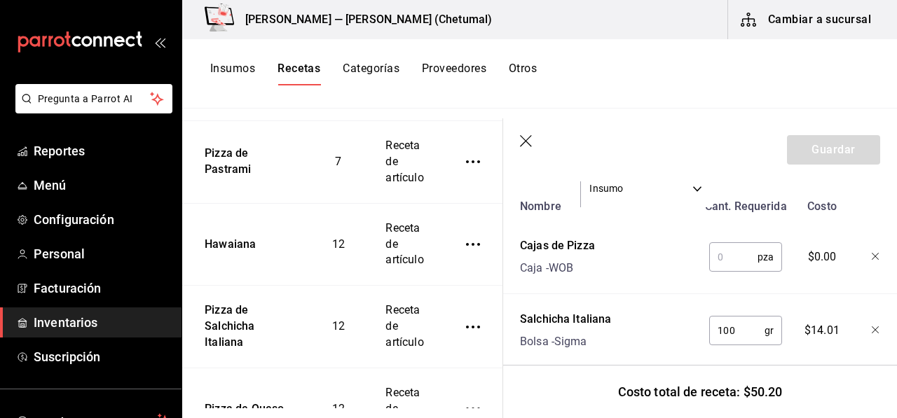
click at [709, 249] on input "text" at bounding box center [733, 257] width 48 height 28
type input "1"
click at [687, 243] on div "Cajas de Pizza Caja - WOB" at bounding box center [605, 254] width 183 height 45
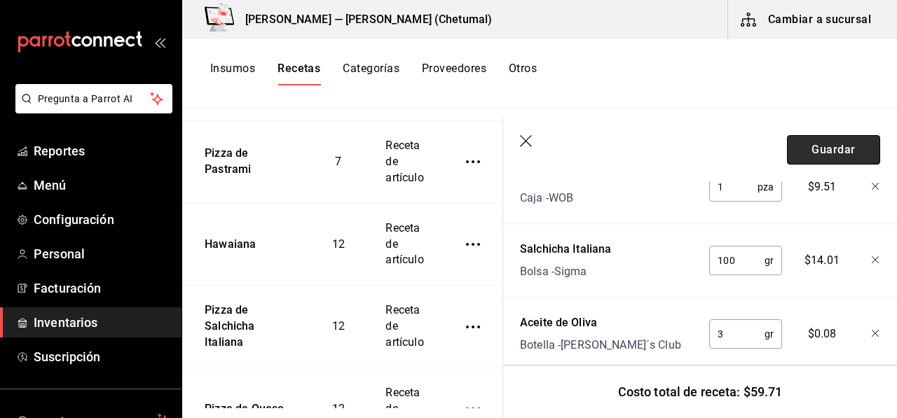
click at [798, 153] on button "Guardar" at bounding box center [833, 149] width 93 height 29
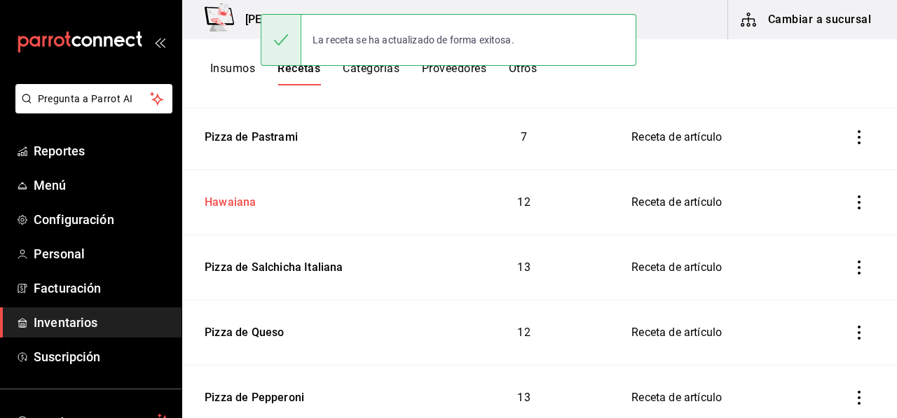
scroll to position [701, 0]
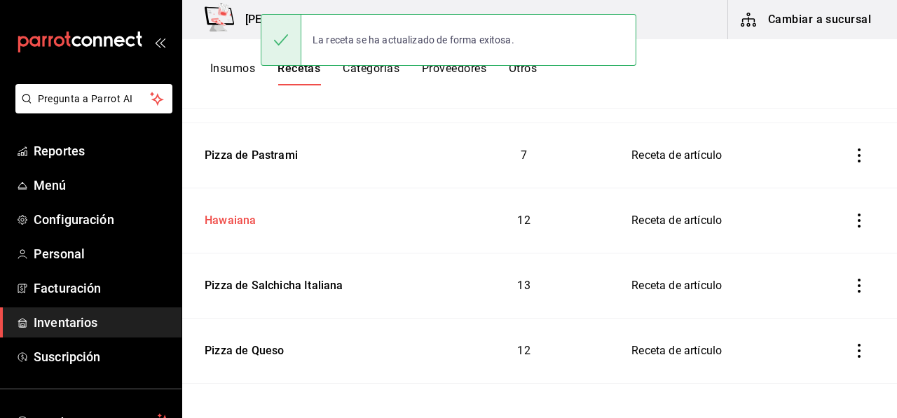
click at [256, 213] on div "Hawaiana" at bounding box center [307, 218] width 217 height 22
type input "Hawaiana"
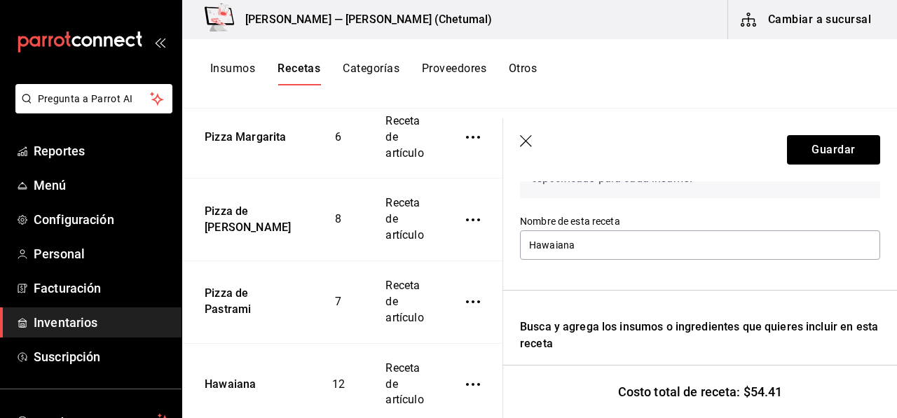
scroll to position [140, 0]
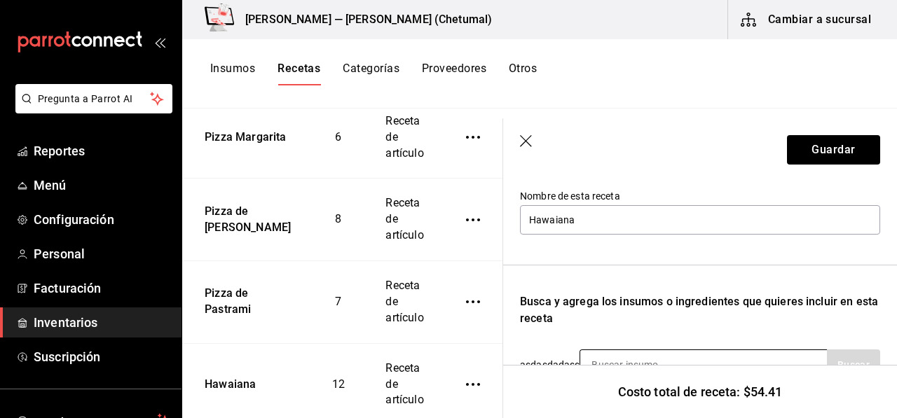
click at [640, 357] on input at bounding box center [650, 364] width 140 height 29
type input "cajas"
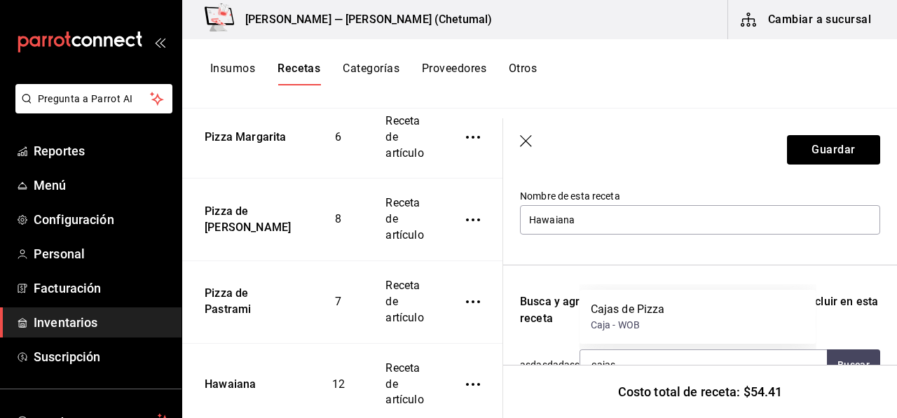
click at [696, 308] on div "Cajas de Pizza Caja - WOB" at bounding box center [697, 317] width 237 height 54
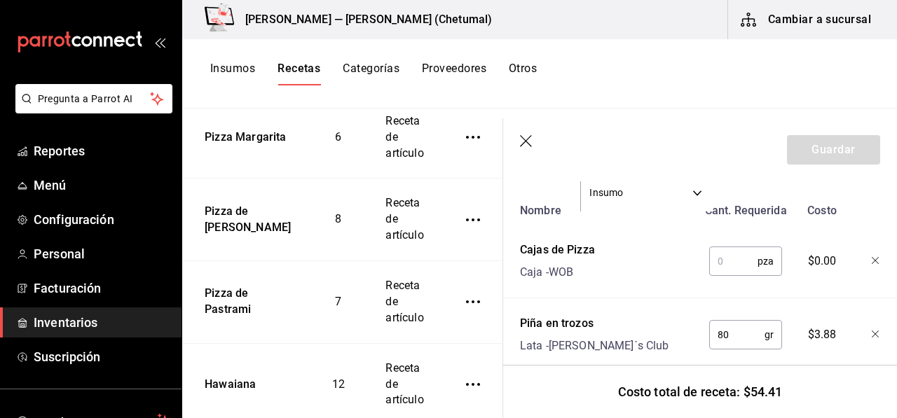
scroll to position [350, 0]
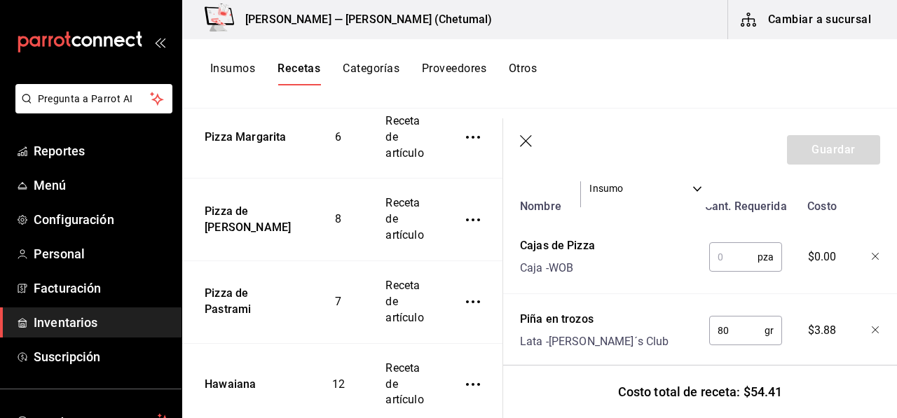
click at [734, 270] on input "text" at bounding box center [733, 257] width 48 height 28
type input "1"
click at [815, 139] on button "Guardar" at bounding box center [833, 149] width 93 height 29
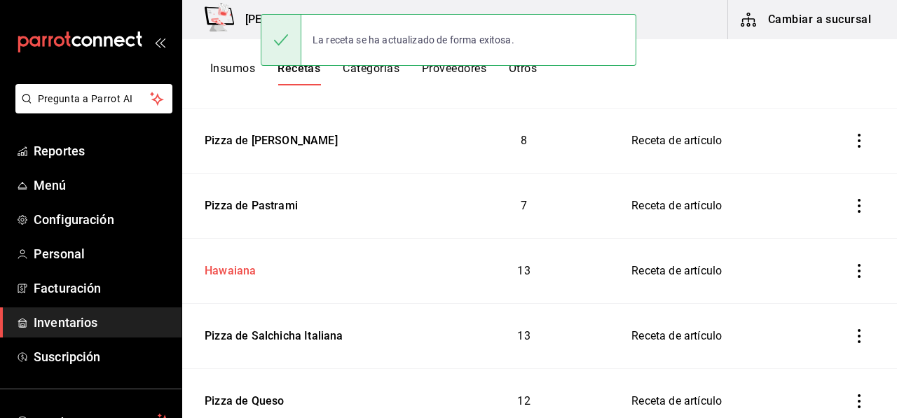
scroll to position [630, 0]
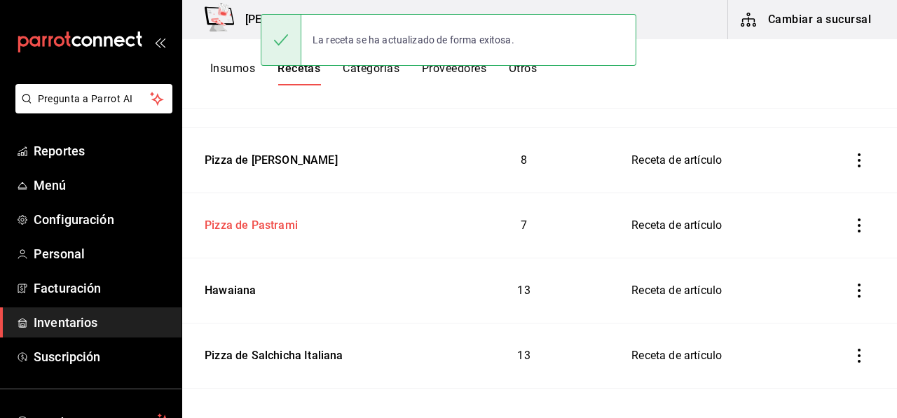
click at [298, 232] on td "Pizza de Pastrami" at bounding box center [307, 225] width 251 height 65
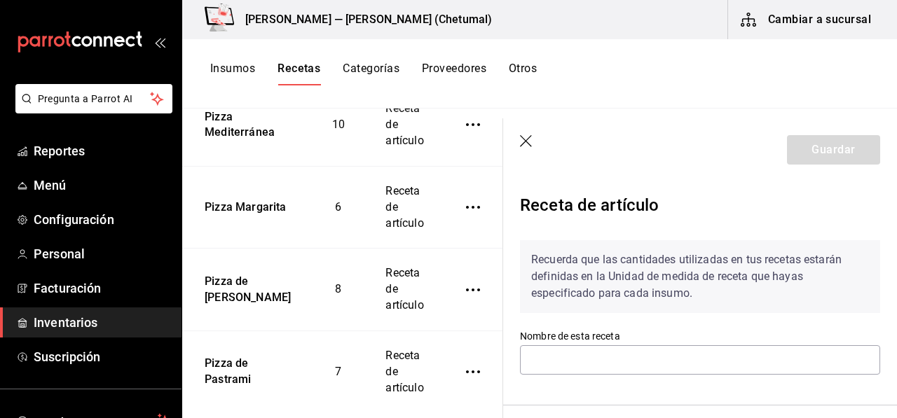
type input "Pizza de Pastrami"
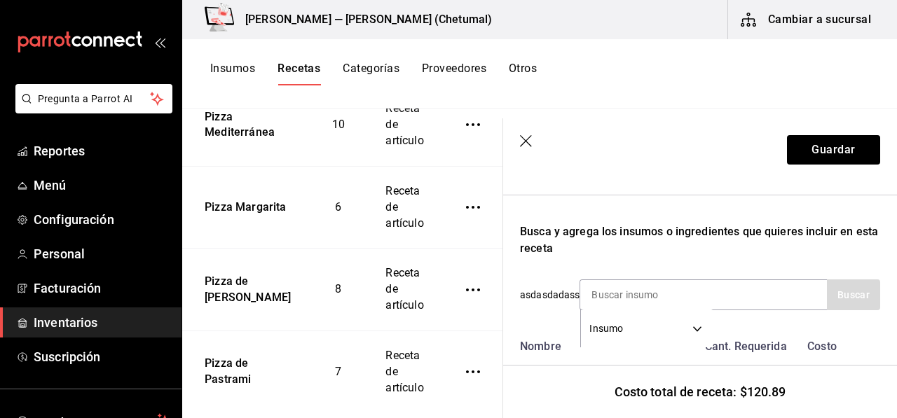
scroll to position [210, 0]
drag, startPoint x: 631, startPoint y: 282, endPoint x: 622, endPoint y: 295, distance: 15.6
click at [622, 295] on input at bounding box center [650, 294] width 140 height 29
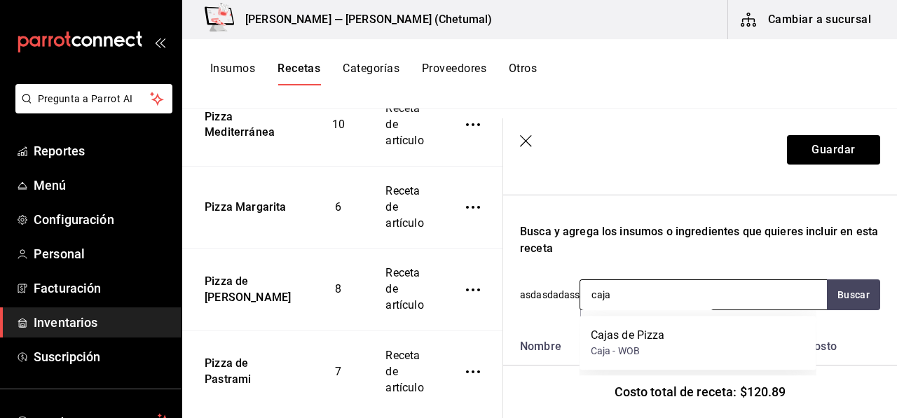
type input "cajas"
click at [634, 334] on div "Cajas de Pizza" at bounding box center [628, 335] width 74 height 17
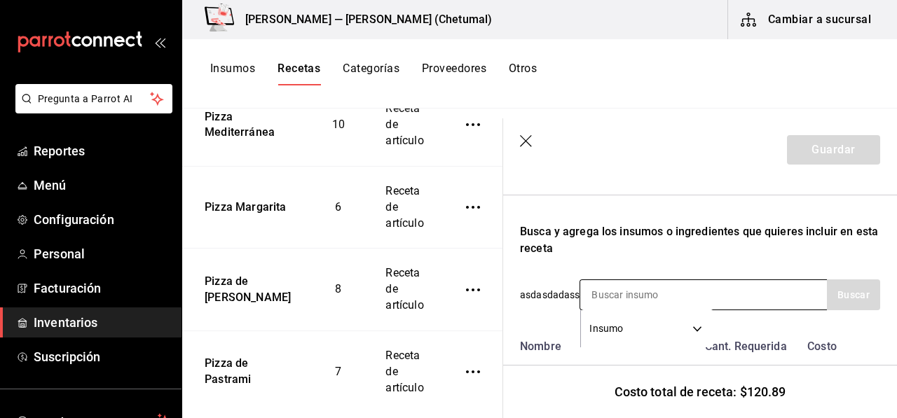
click at [646, 295] on input at bounding box center [650, 294] width 140 height 29
type input "v"
type input "servi"
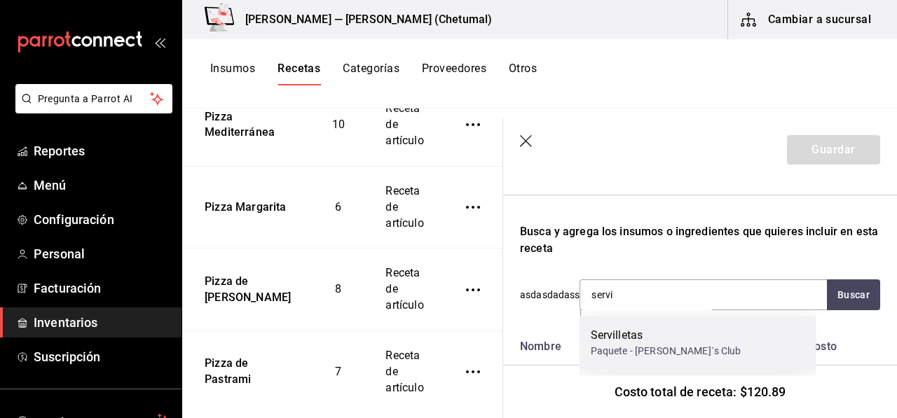
click at [587, 344] on div "Servilletas Paquete - Sam´s Club" at bounding box center [697, 343] width 237 height 54
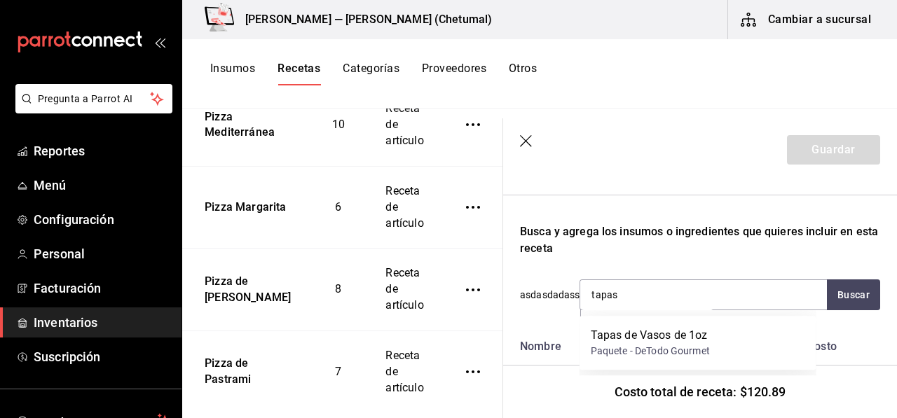
type input "tapas"
click at [600, 382] on div "Costo total de receta: $120.89" at bounding box center [700, 391] width 394 height 53
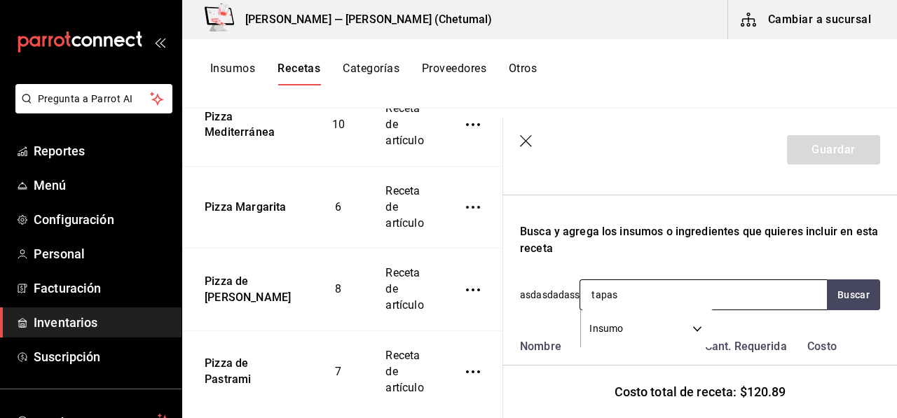
click at [628, 305] on input "tapas" at bounding box center [650, 294] width 140 height 29
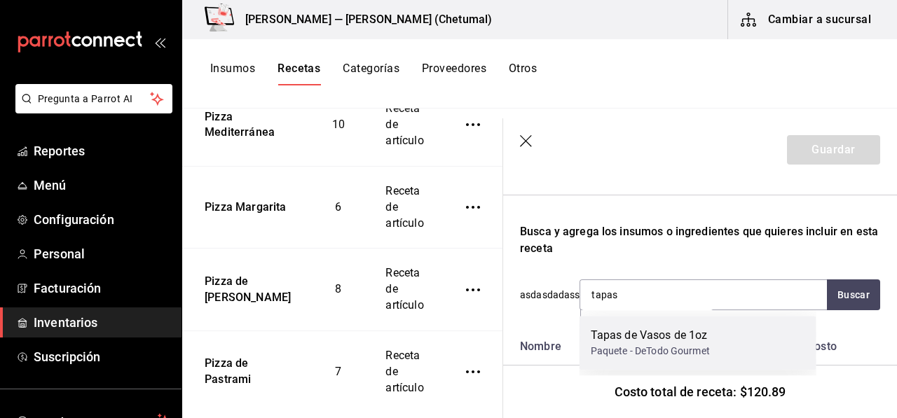
click at [628, 333] on div "Tapas de Vasos de 1oz" at bounding box center [650, 335] width 119 height 17
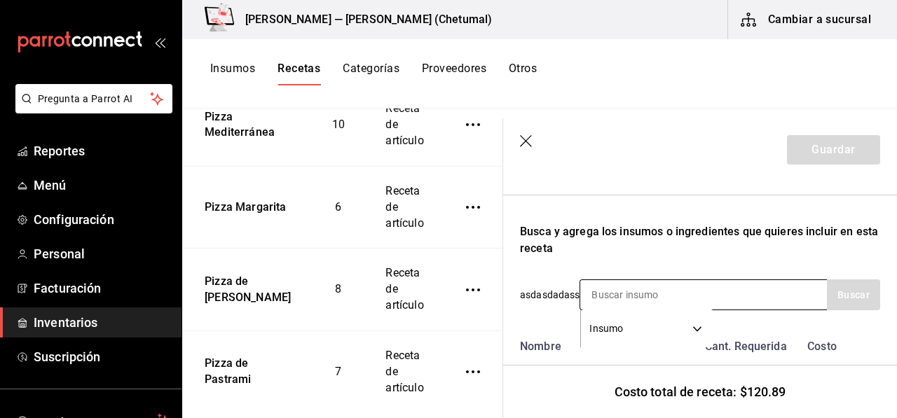
type input "c"
type input "vasos"
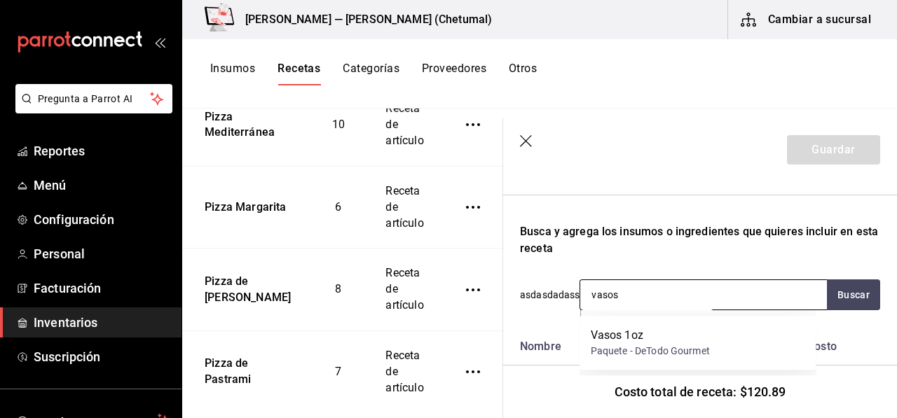
click at [630, 329] on div "Vasos 1oz" at bounding box center [650, 335] width 119 height 17
type input "oregano"
click at [630, 329] on div "oregano" at bounding box center [629, 335] width 76 height 17
type input "aceite"
click at [630, 329] on div "Aceite de Oliva" at bounding box center [663, 335] width 144 height 17
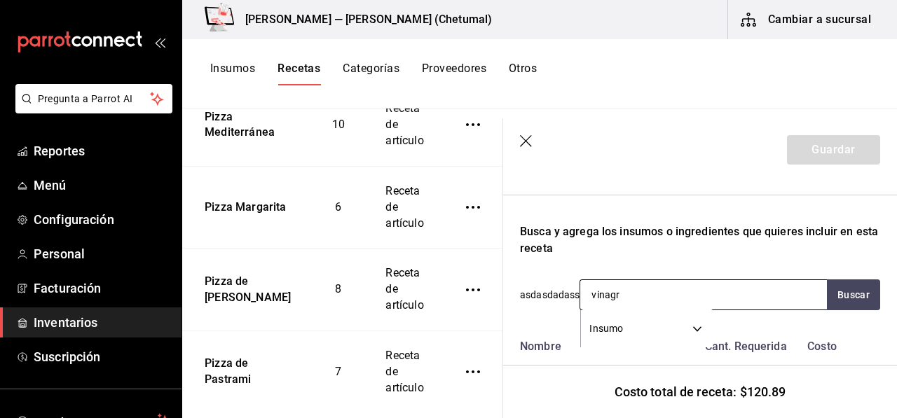
type input "vinagre"
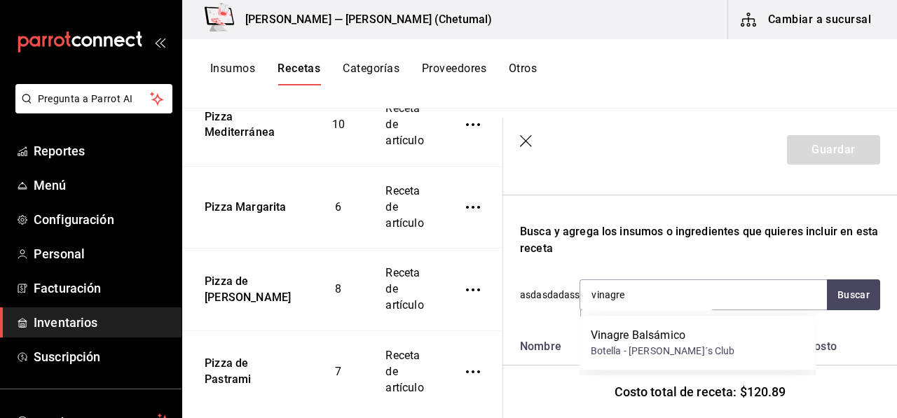
drag, startPoint x: 630, startPoint y: 329, endPoint x: 637, endPoint y: 378, distance: 48.7
click at [636, 376] on body "Pregunta a Parrot AI Reportes Menú Configuración Personal Facturación Inventari…" at bounding box center [448, 204] width 897 height 408
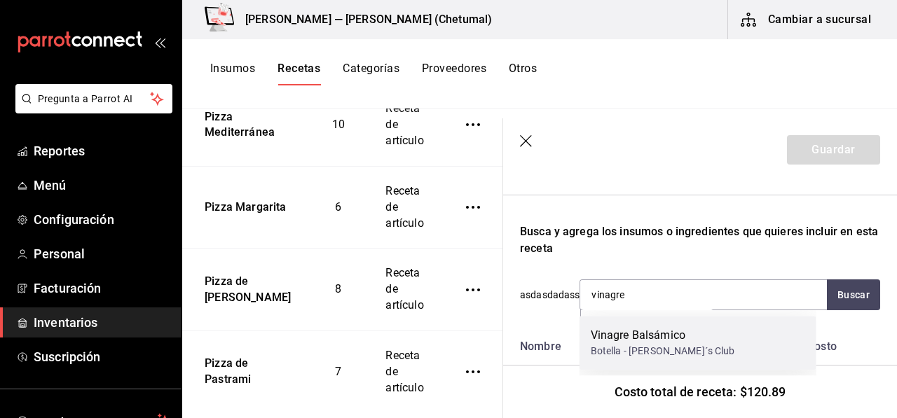
click at [640, 356] on div "Botella - Sam´s Club" at bounding box center [663, 351] width 144 height 15
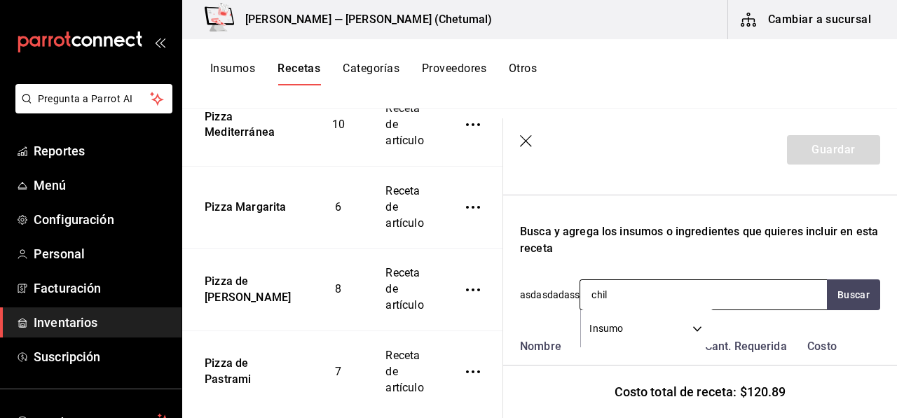
type input "chile"
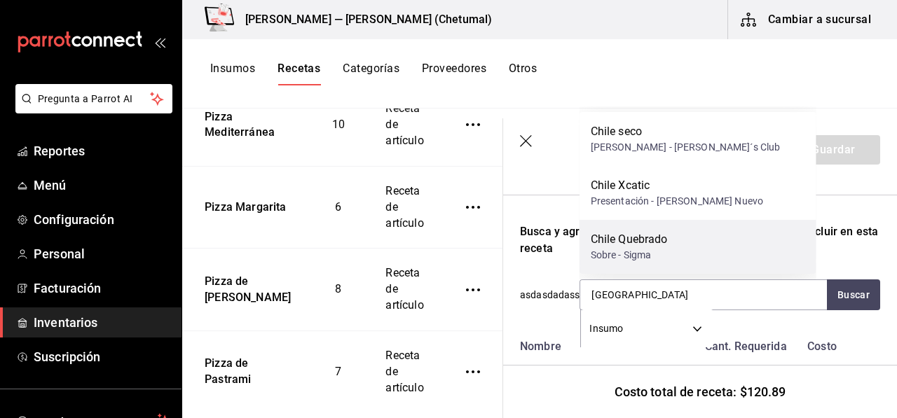
click at [650, 247] on div "Chile Quebrado" at bounding box center [629, 239] width 77 height 17
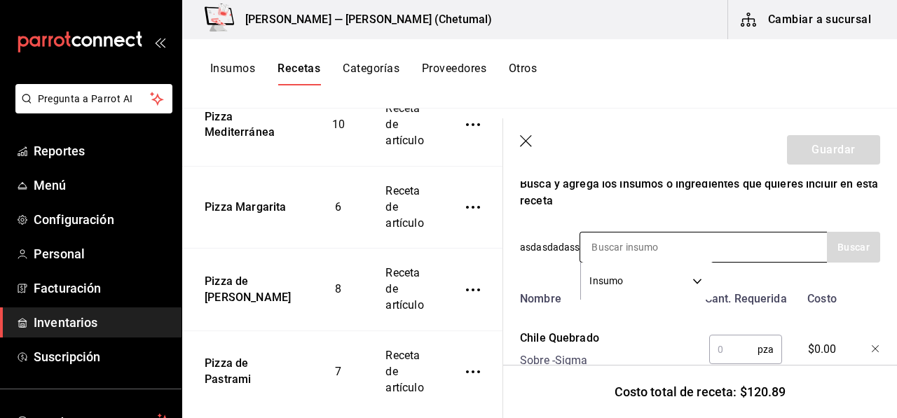
scroll to position [280, 0]
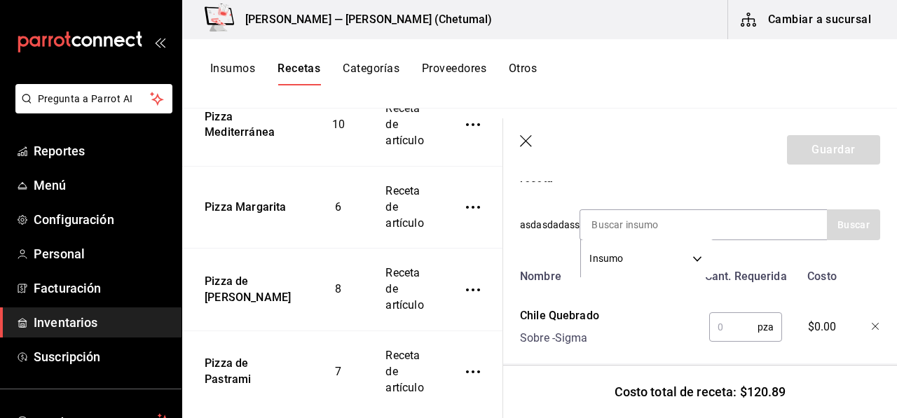
click at [723, 329] on input "text" at bounding box center [733, 327] width 48 height 28
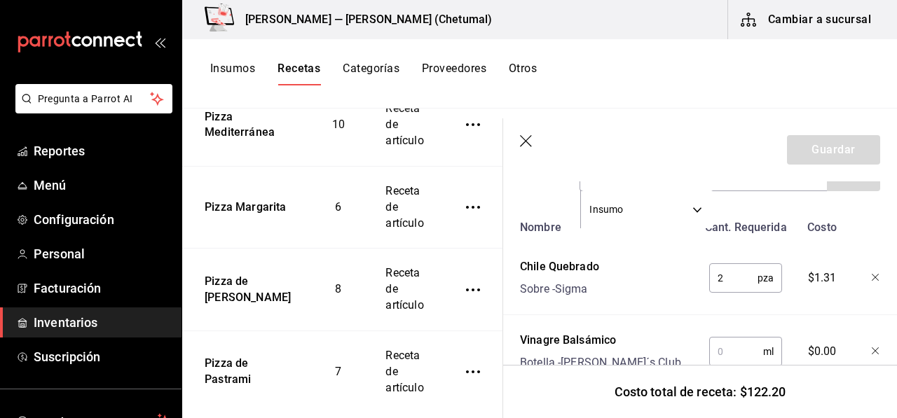
scroll to position [350, 0]
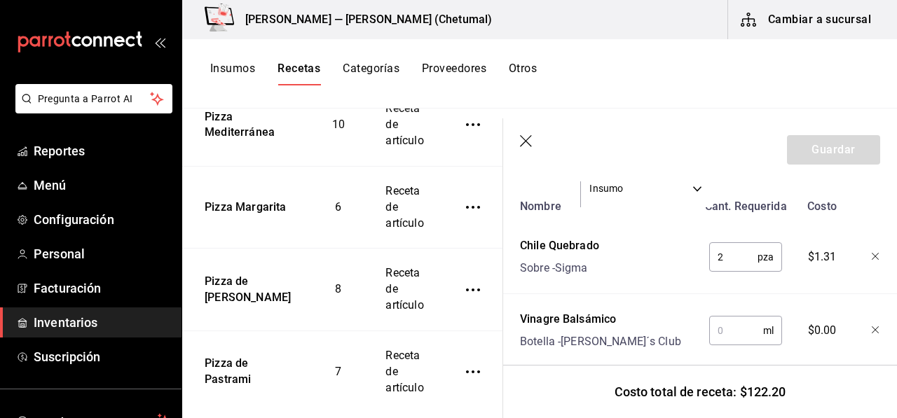
type input "2"
click at [723, 328] on input "text" at bounding box center [736, 331] width 54 height 28
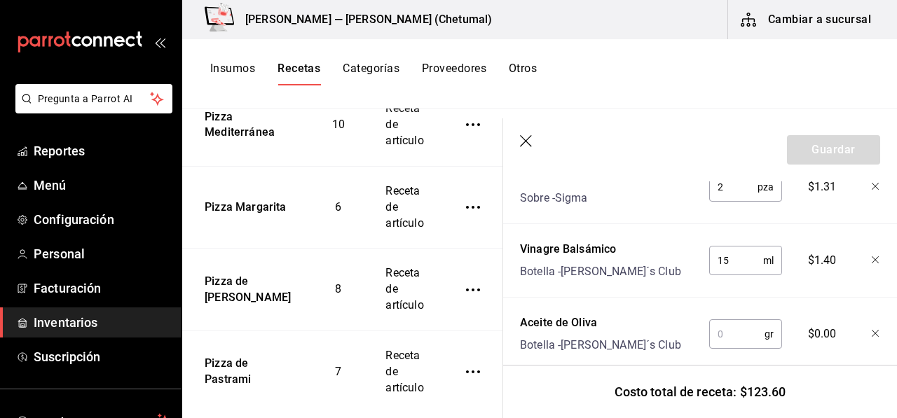
scroll to position [490, 0]
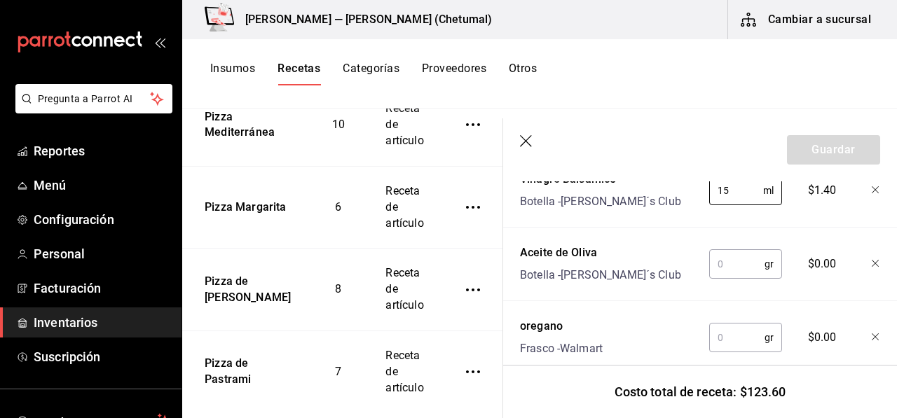
type input "15"
click at [733, 253] on input "text" at bounding box center [736, 264] width 55 height 28
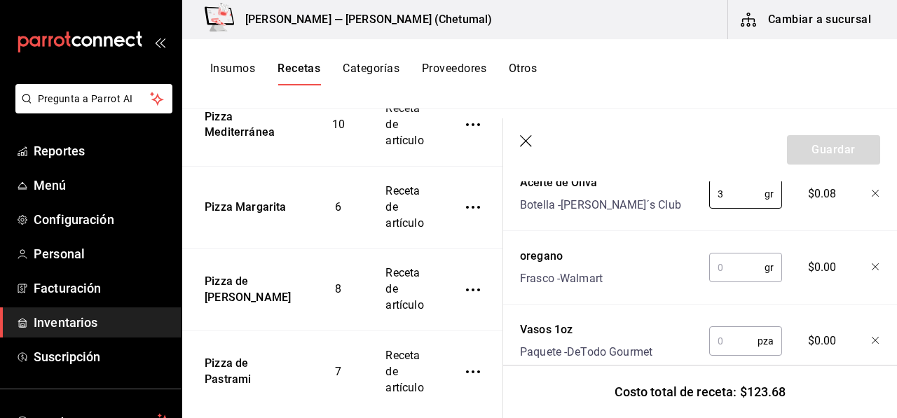
type input "3"
click at [731, 264] on input "text" at bounding box center [736, 268] width 55 height 28
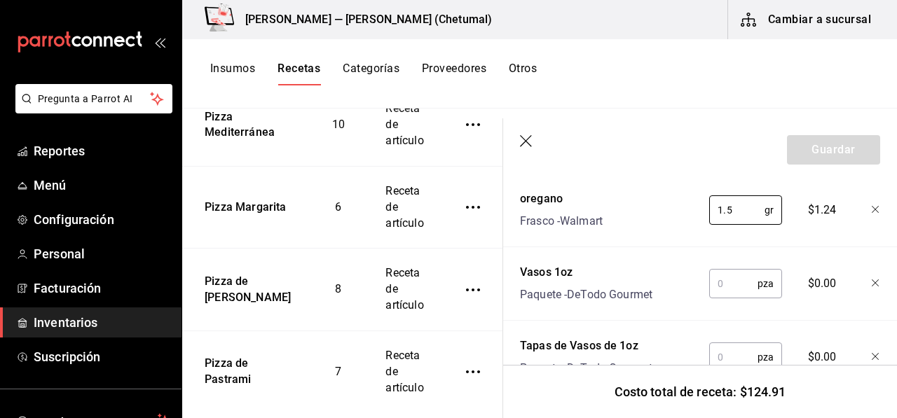
scroll to position [630, 0]
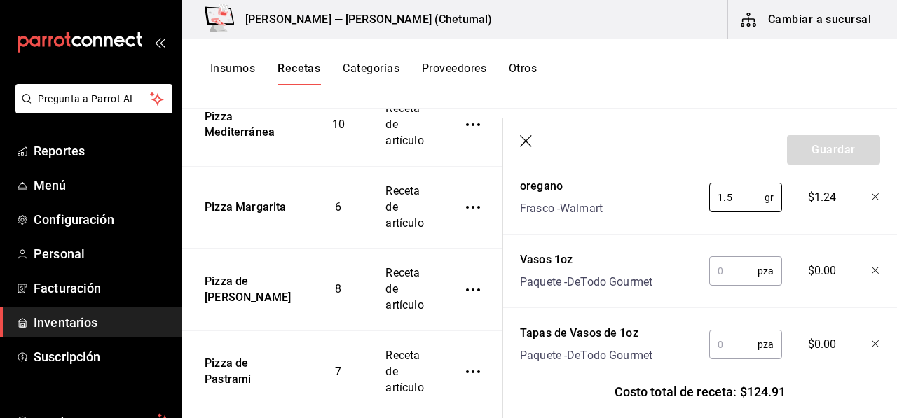
type input "1.5"
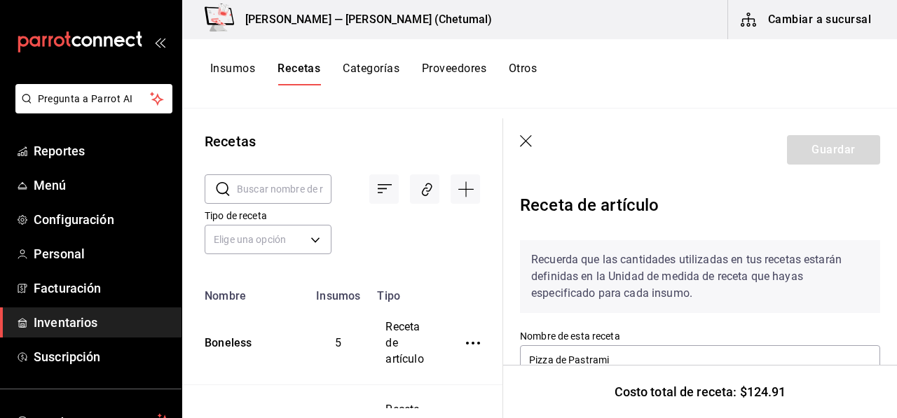
scroll to position [630, 0]
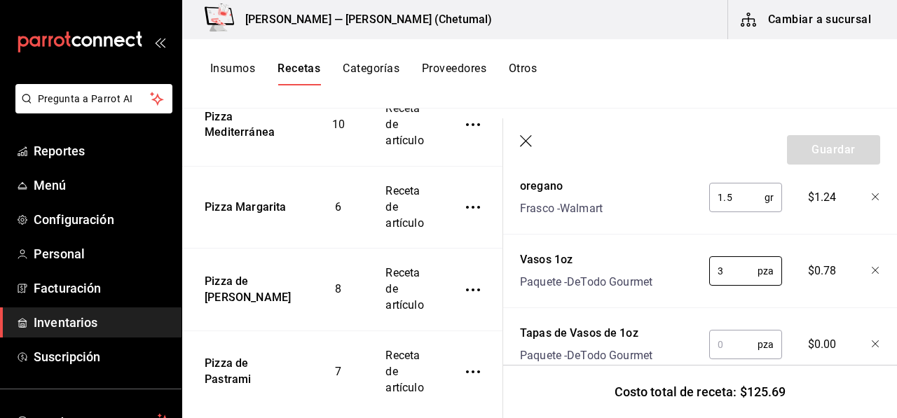
type input "3"
click at [733, 342] on input "text" at bounding box center [733, 345] width 48 height 28
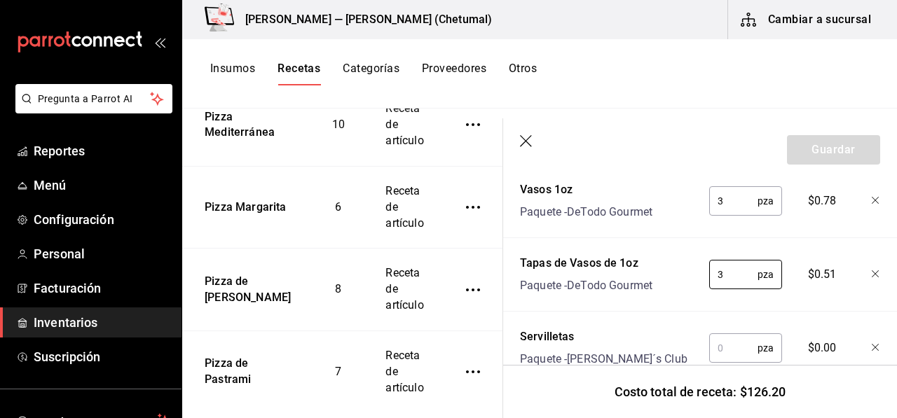
type input "3"
click at [727, 350] on input "text" at bounding box center [733, 348] width 48 height 28
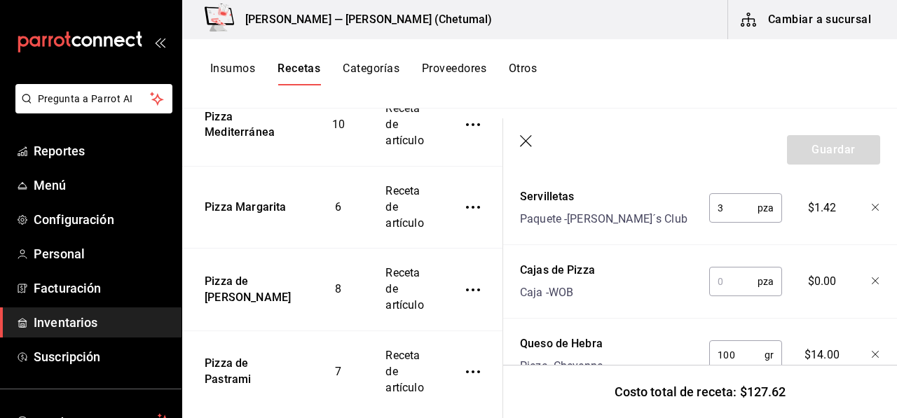
scroll to position [911, 0]
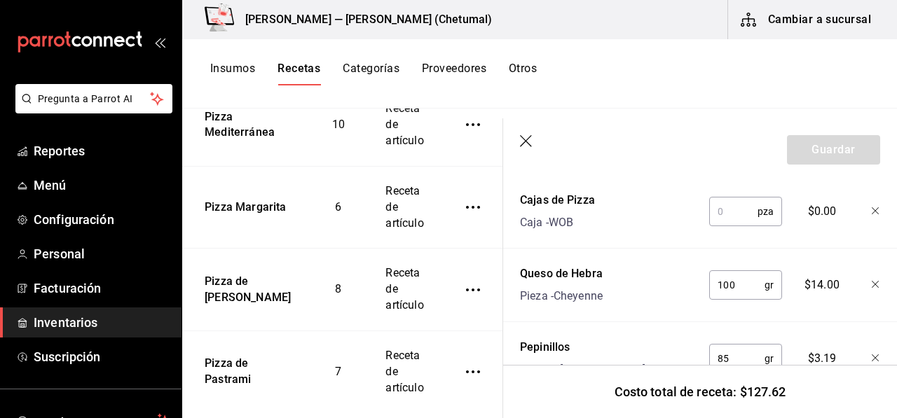
type input "3"
click at [723, 217] on input "text" at bounding box center [733, 212] width 48 height 28
type input "3"
type input "1"
click at [814, 160] on button "Guardar" at bounding box center [833, 149] width 93 height 29
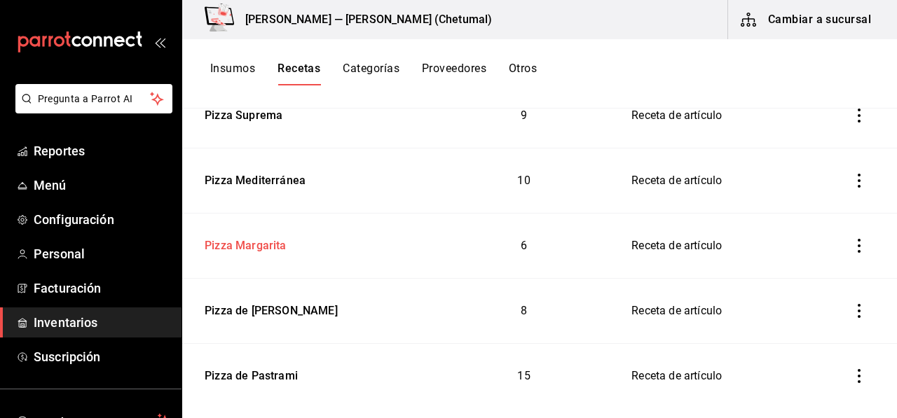
scroll to position [490, 0]
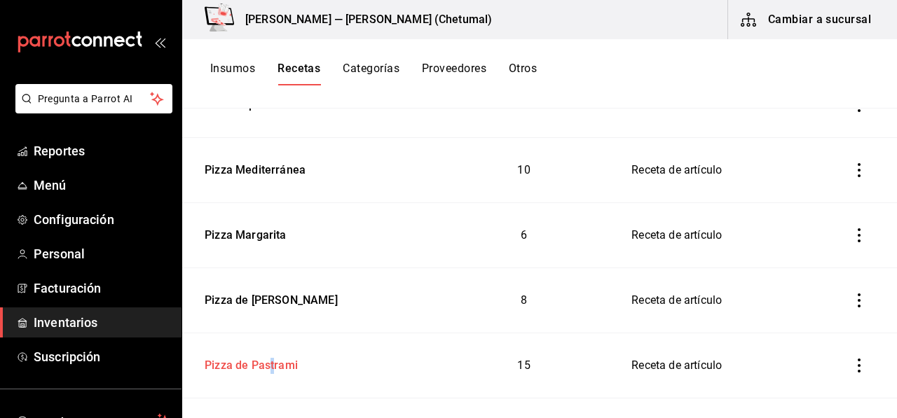
click at [266, 362] on div "Pizza de Pastrami" at bounding box center [248, 363] width 99 height 22
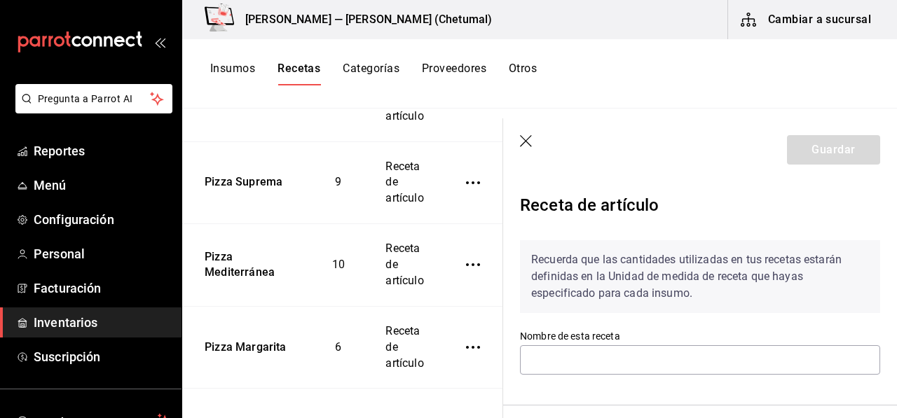
type input "Pizza de Pastrami"
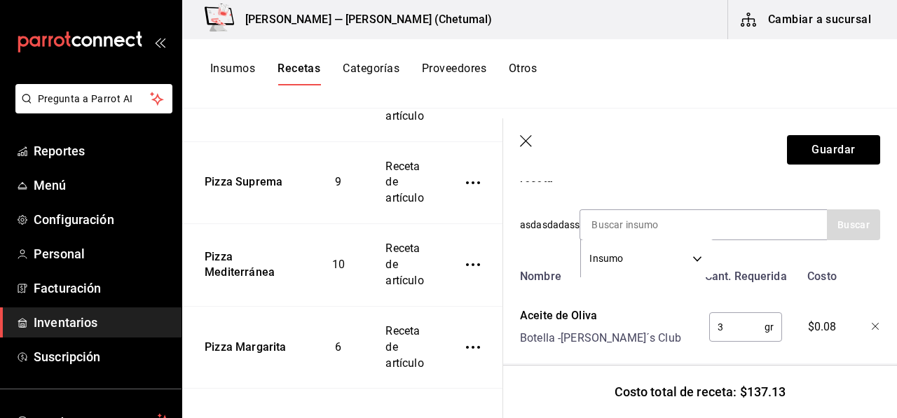
scroll to position [210, 0]
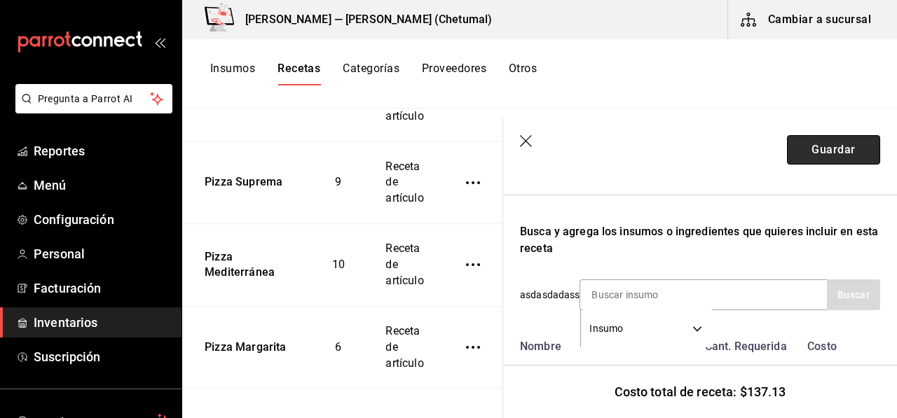
click at [796, 156] on button "Guardar" at bounding box center [833, 149] width 93 height 29
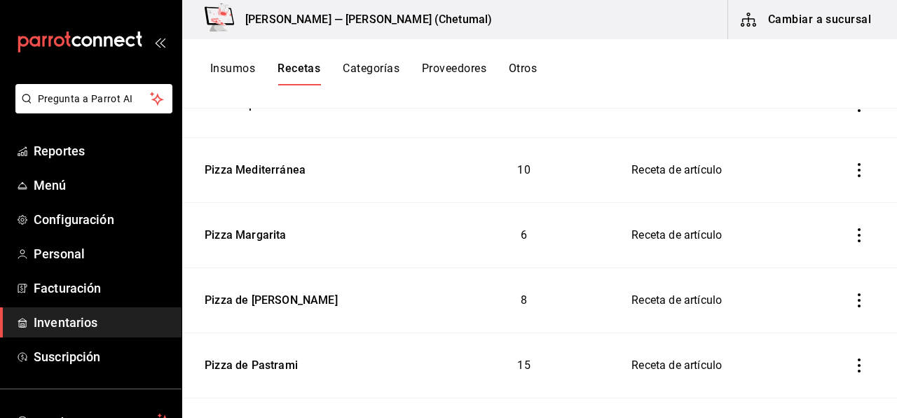
click at [715, 58] on div "Insumos Recetas Categorías Proveedores Otros" at bounding box center [539, 73] width 715 height 69
